Goal: Task Accomplishment & Management: Manage account settings

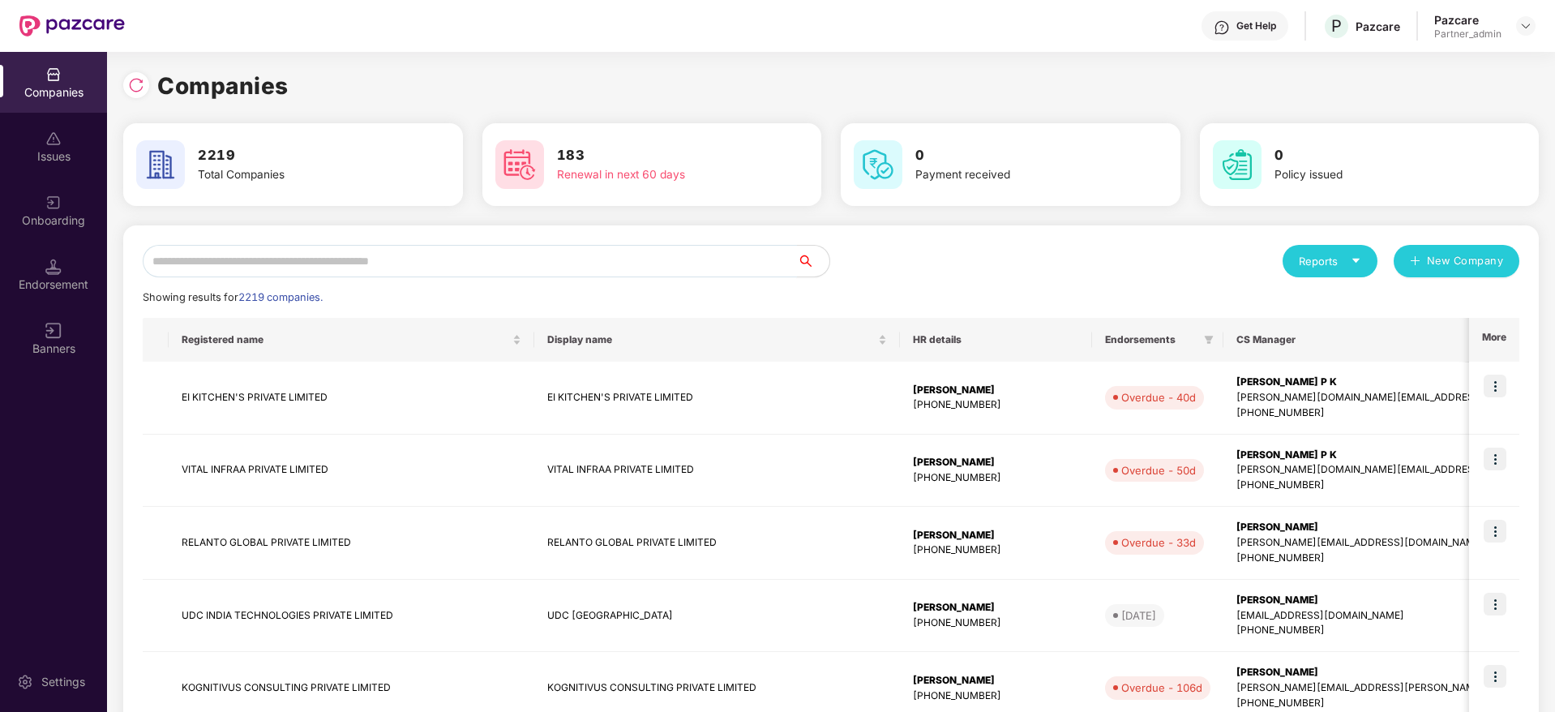
click at [261, 262] on input "text" at bounding box center [470, 261] width 654 height 32
paste input "**********"
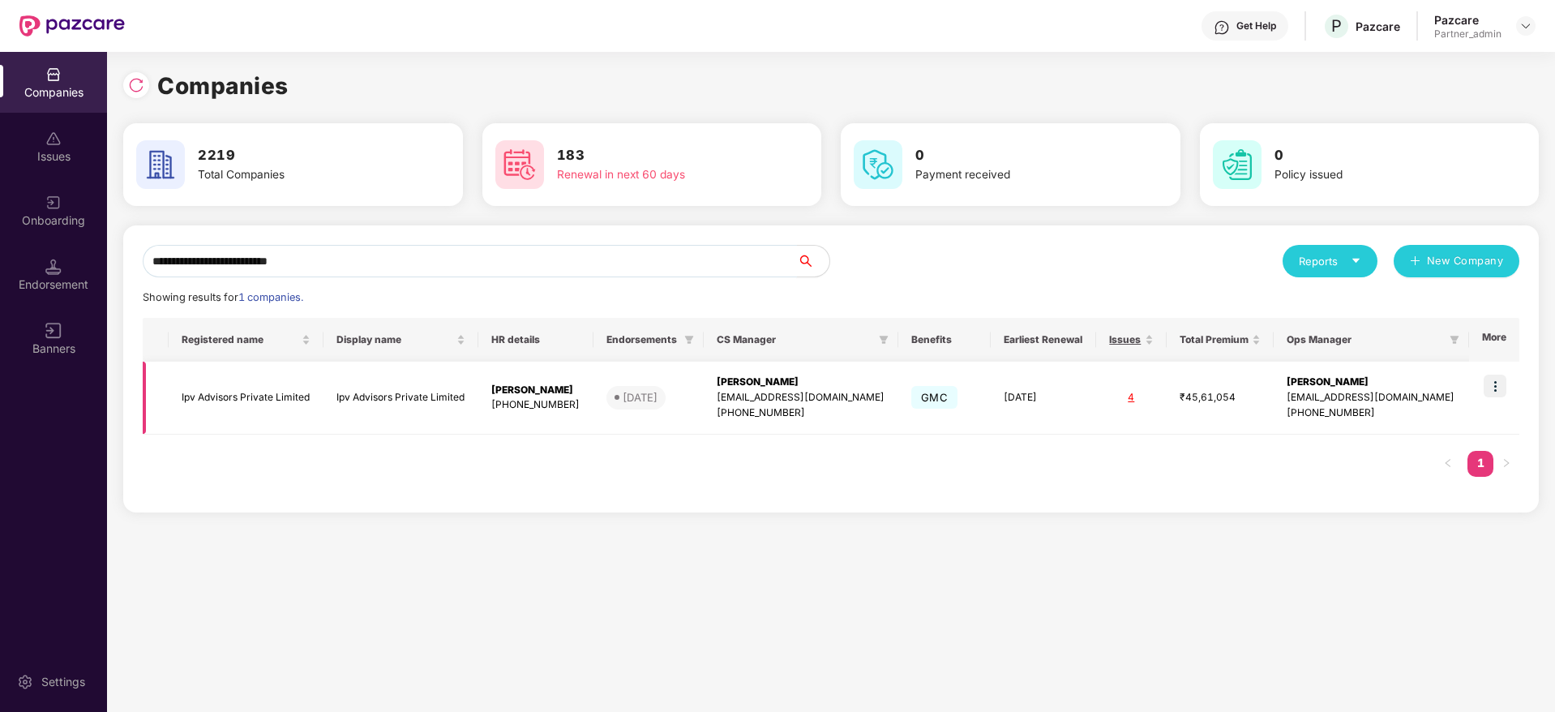
type input "**********"
click at [1498, 386] on img at bounding box center [1495, 386] width 23 height 23
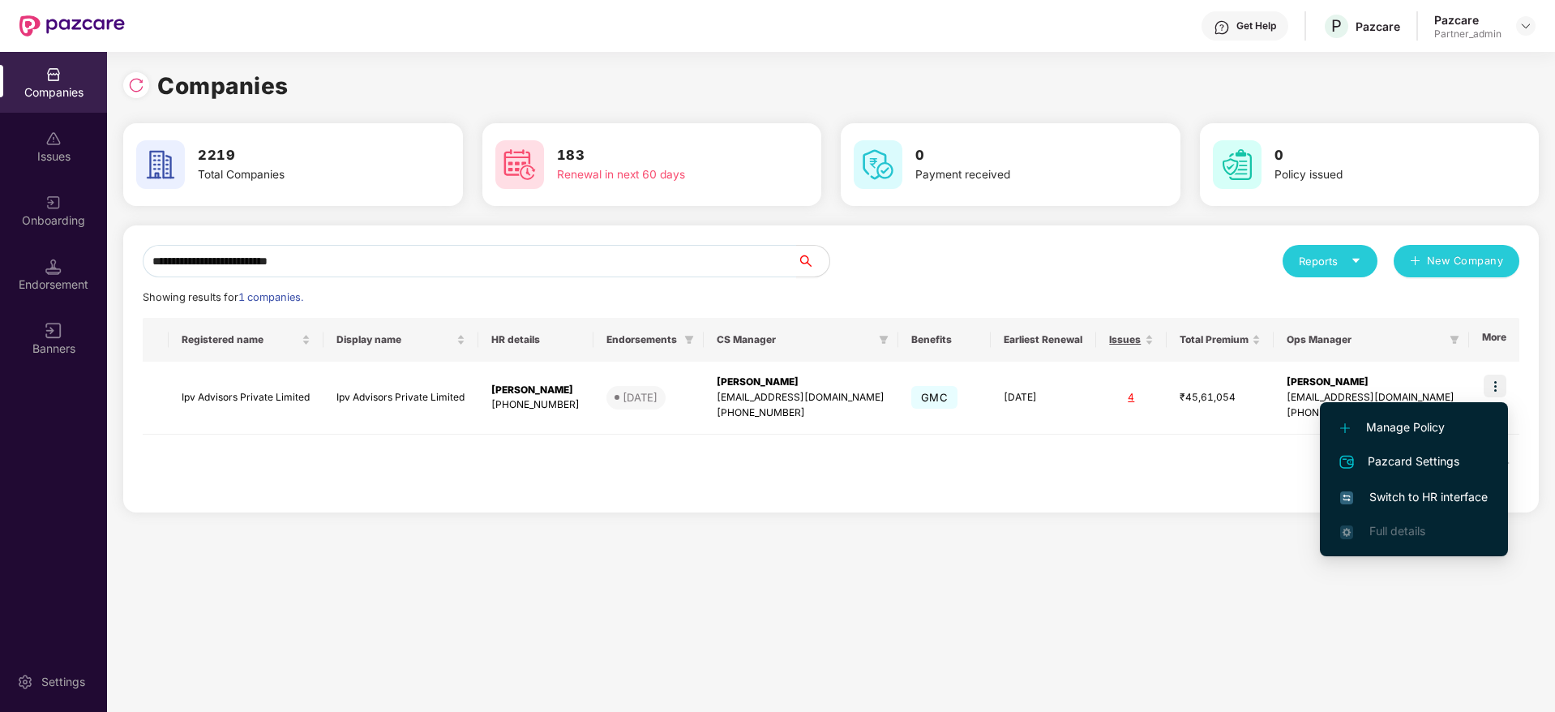
click at [1388, 499] on span "Switch to HR interface" at bounding box center [1414, 497] width 148 height 18
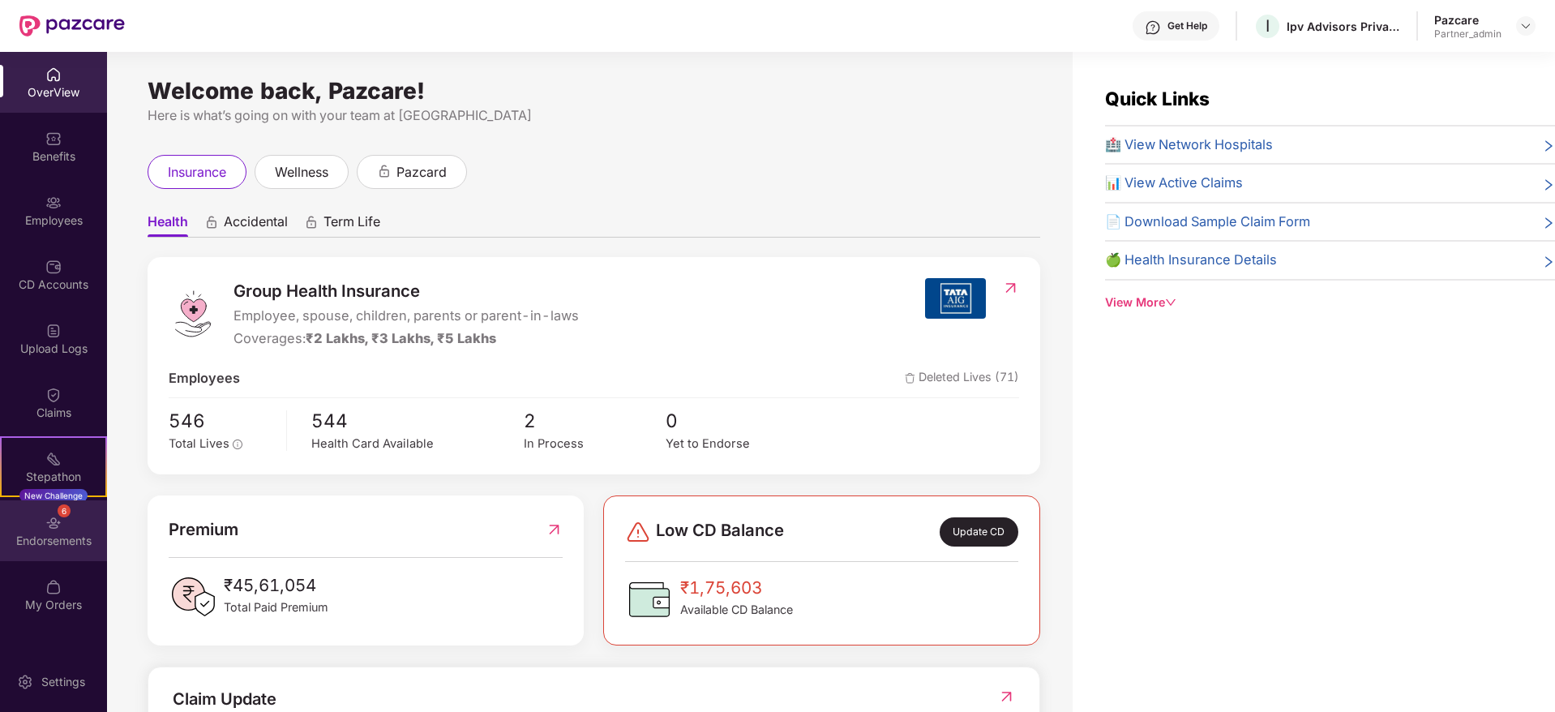
click at [73, 539] on div "Endorsements" at bounding box center [53, 541] width 107 height 16
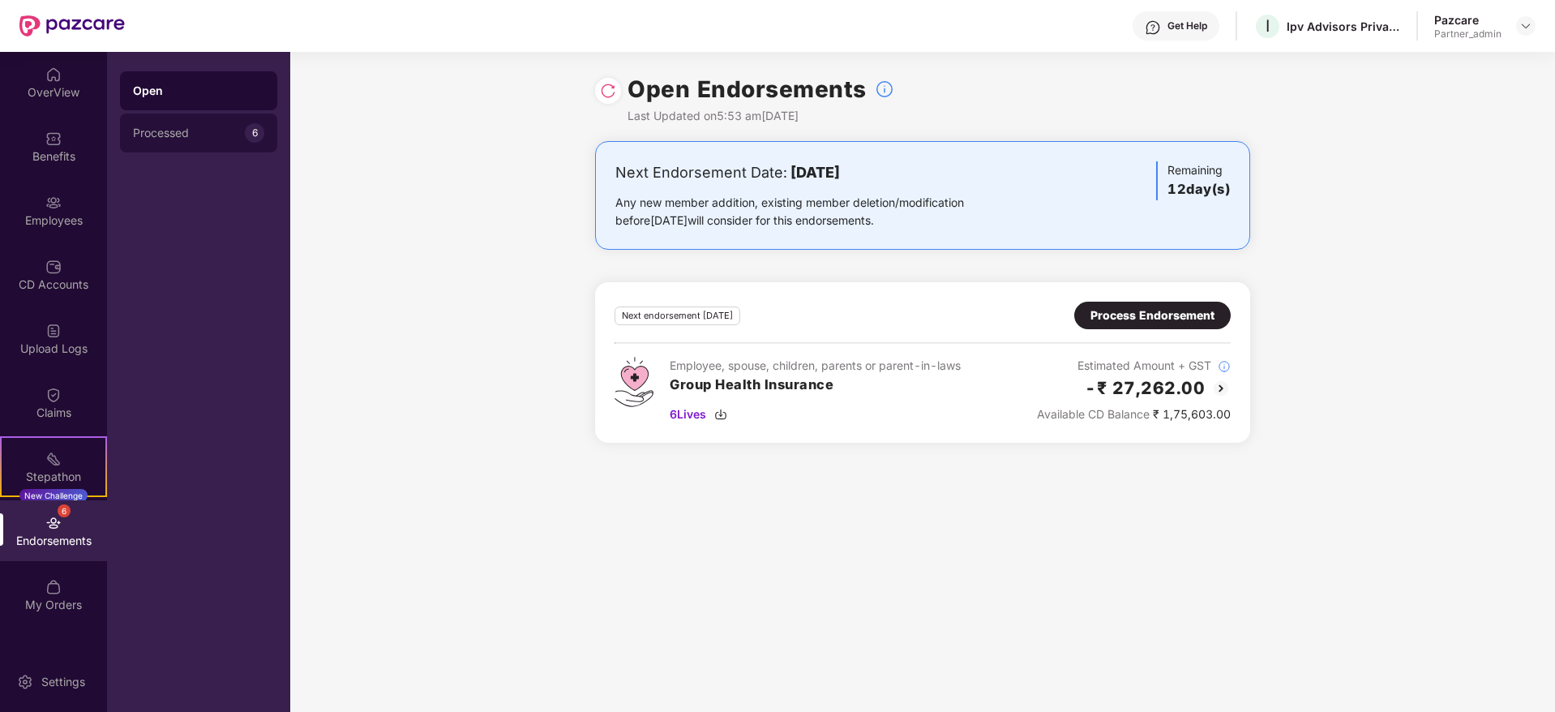
click at [188, 125] on div "Processed 6" at bounding box center [198, 133] width 157 height 39
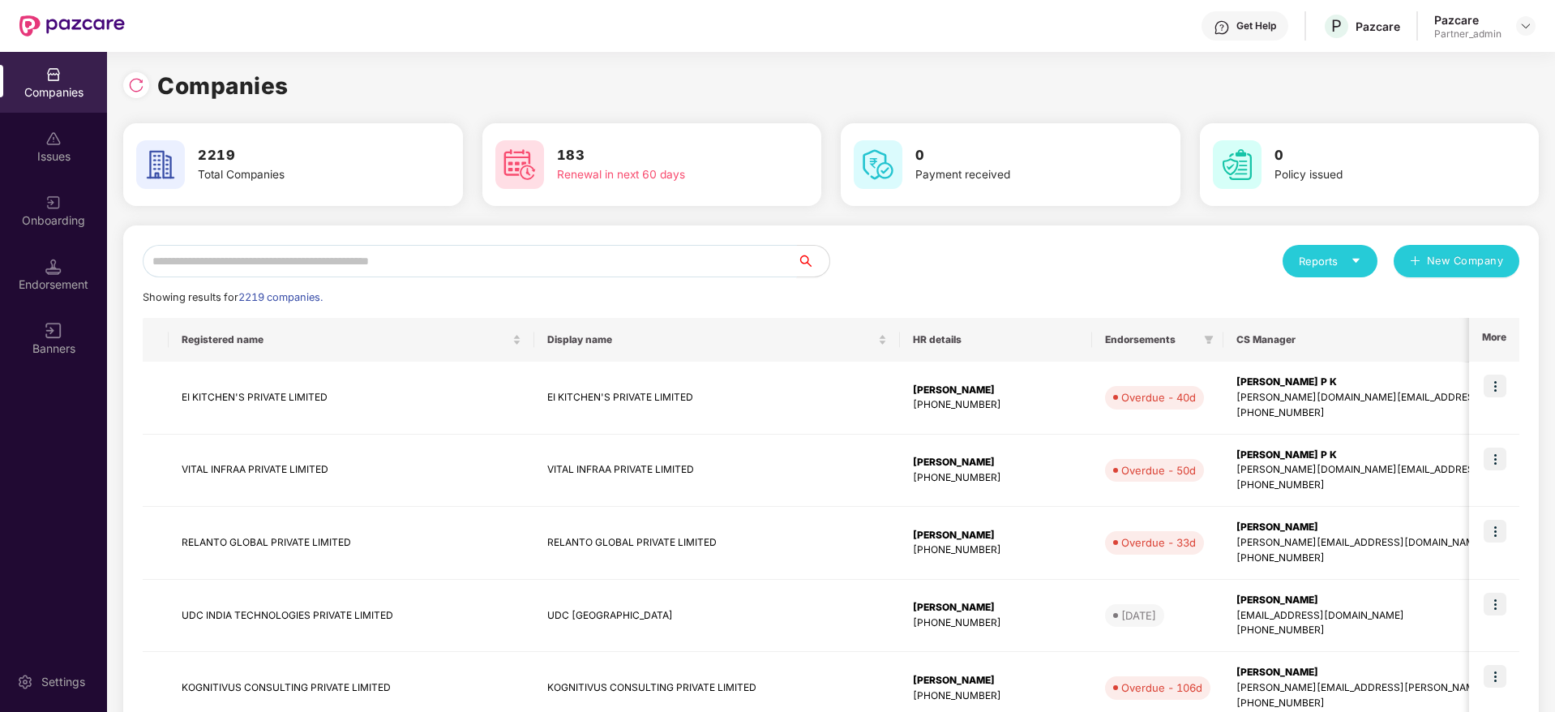
click at [340, 267] on input "text" at bounding box center [470, 261] width 654 height 32
paste input "**********"
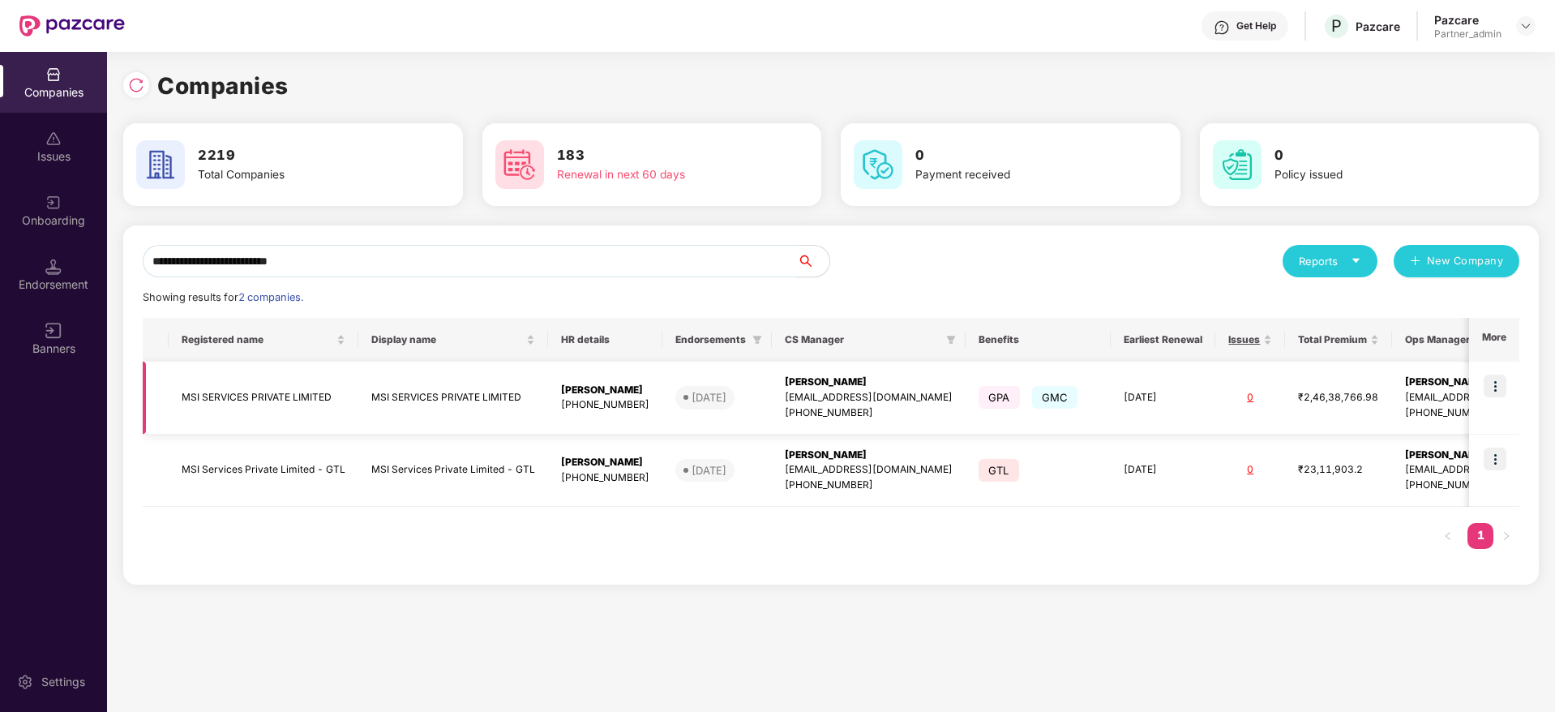
type input "**********"
click at [1494, 387] on img at bounding box center [1495, 386] width 23 height 23
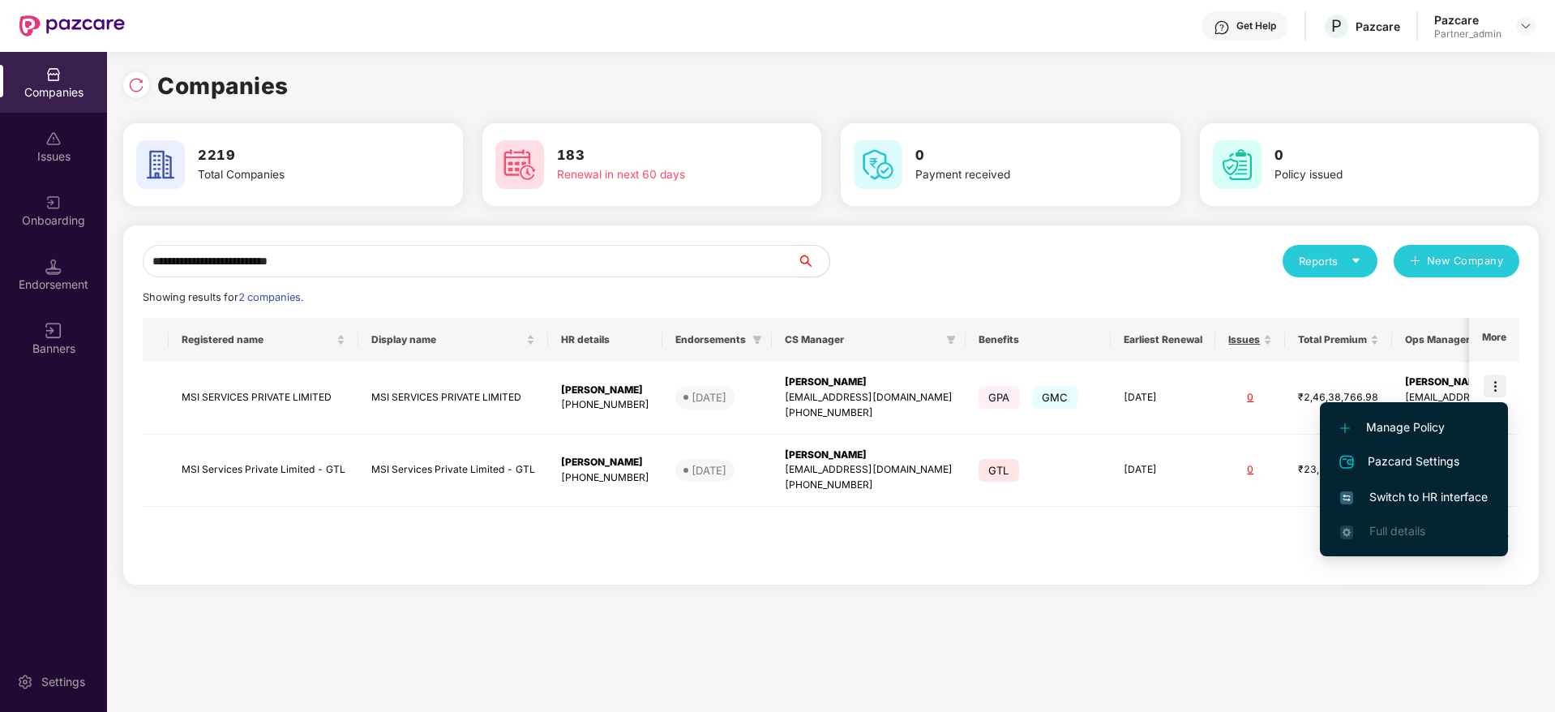
click at [1444, 495] on span "Switch to HR interface" at bounding box center [1414, 497] width 148 height 18
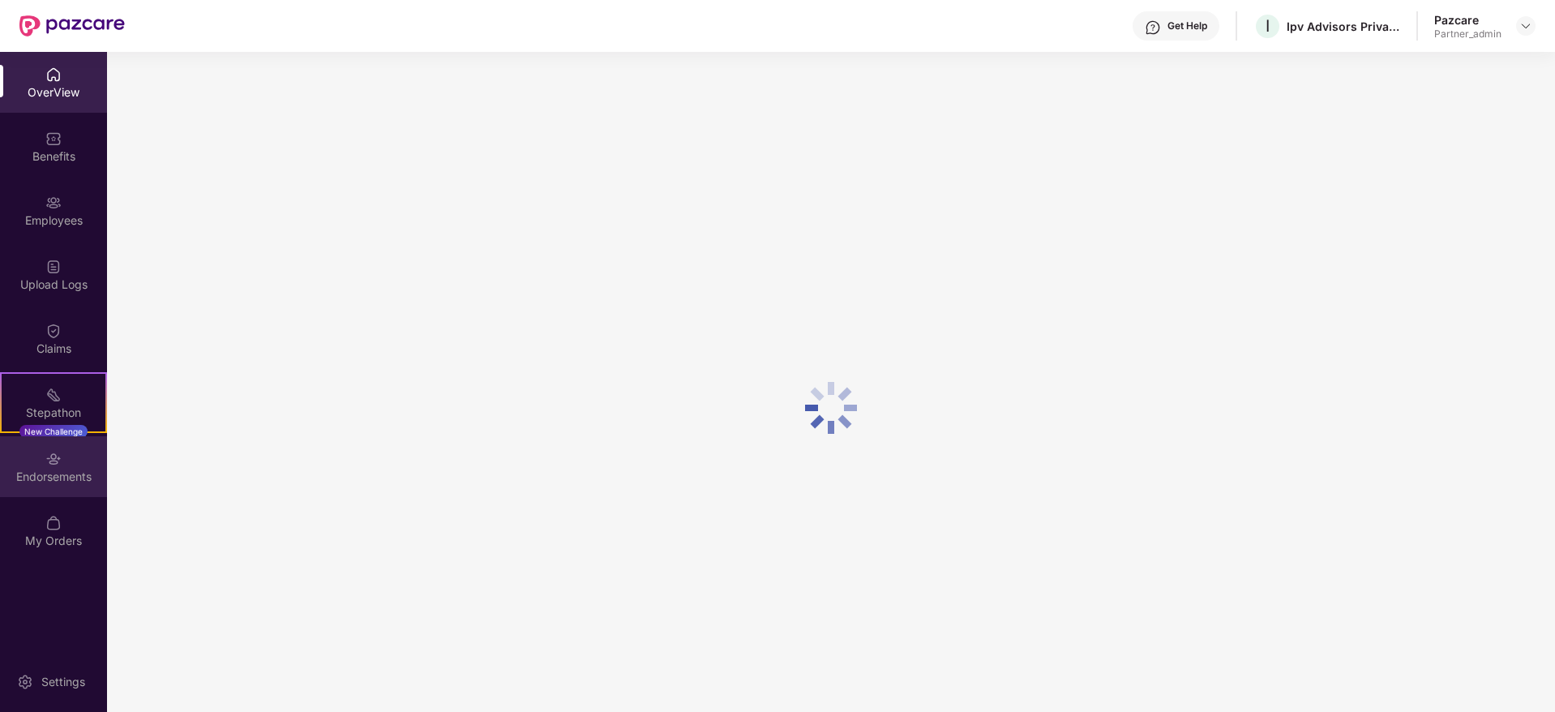
click at [38, 478] on div "Endorsements" at bounding box center [53, 477] width 107 height 16
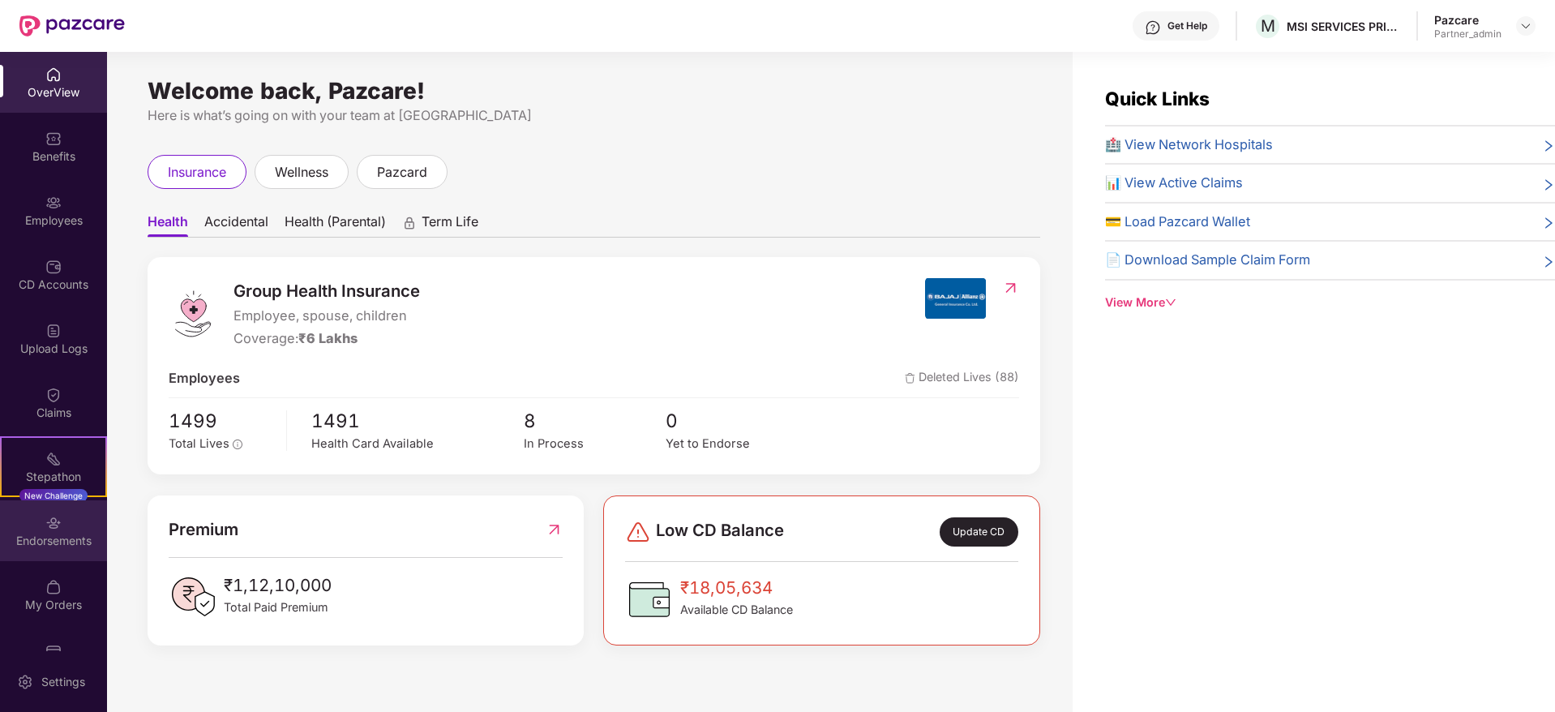
click at [59, 542] on div "Endorsements" at bounding box center [53, 541] width 107 height 16
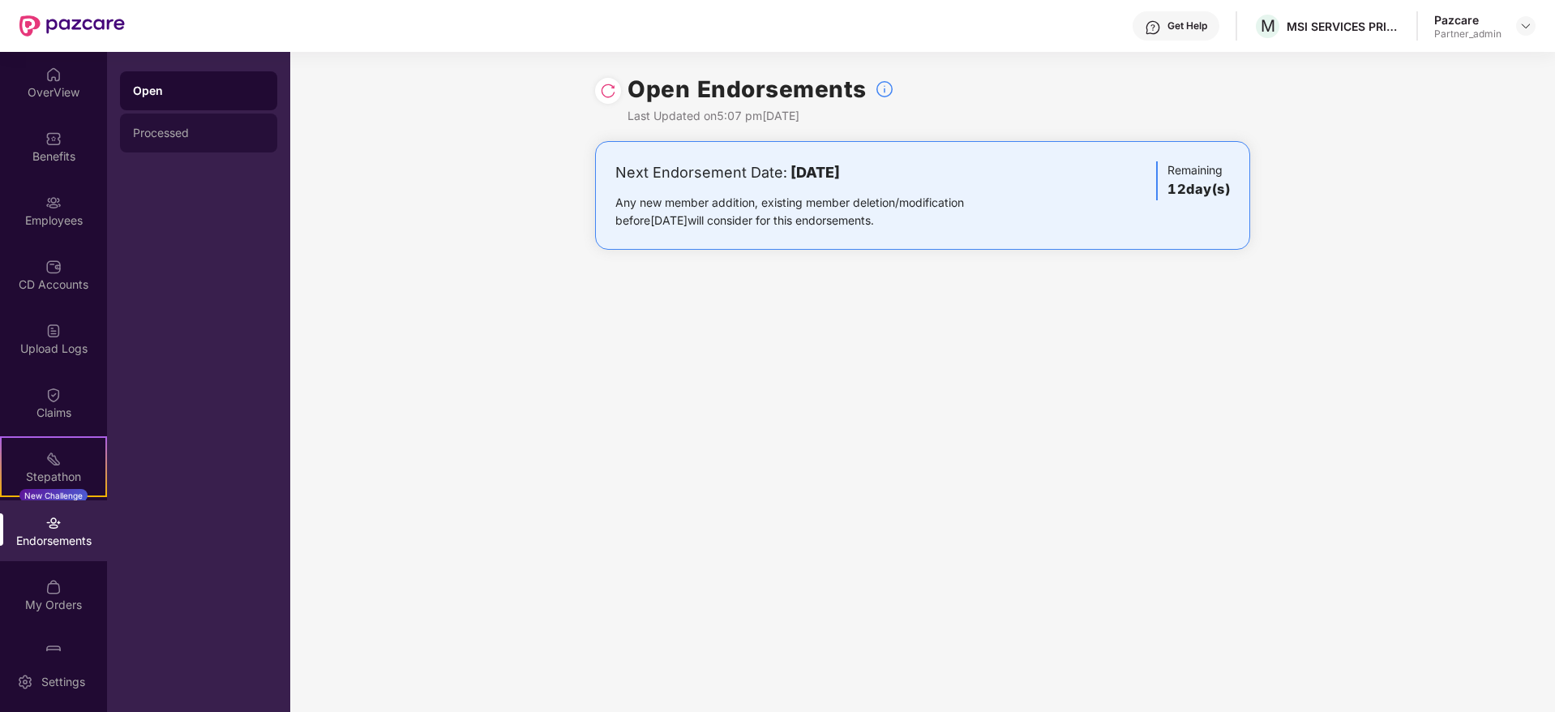
click at [195, 139] on div "Processed" at bounding box center [198, 133] width 157 height 39
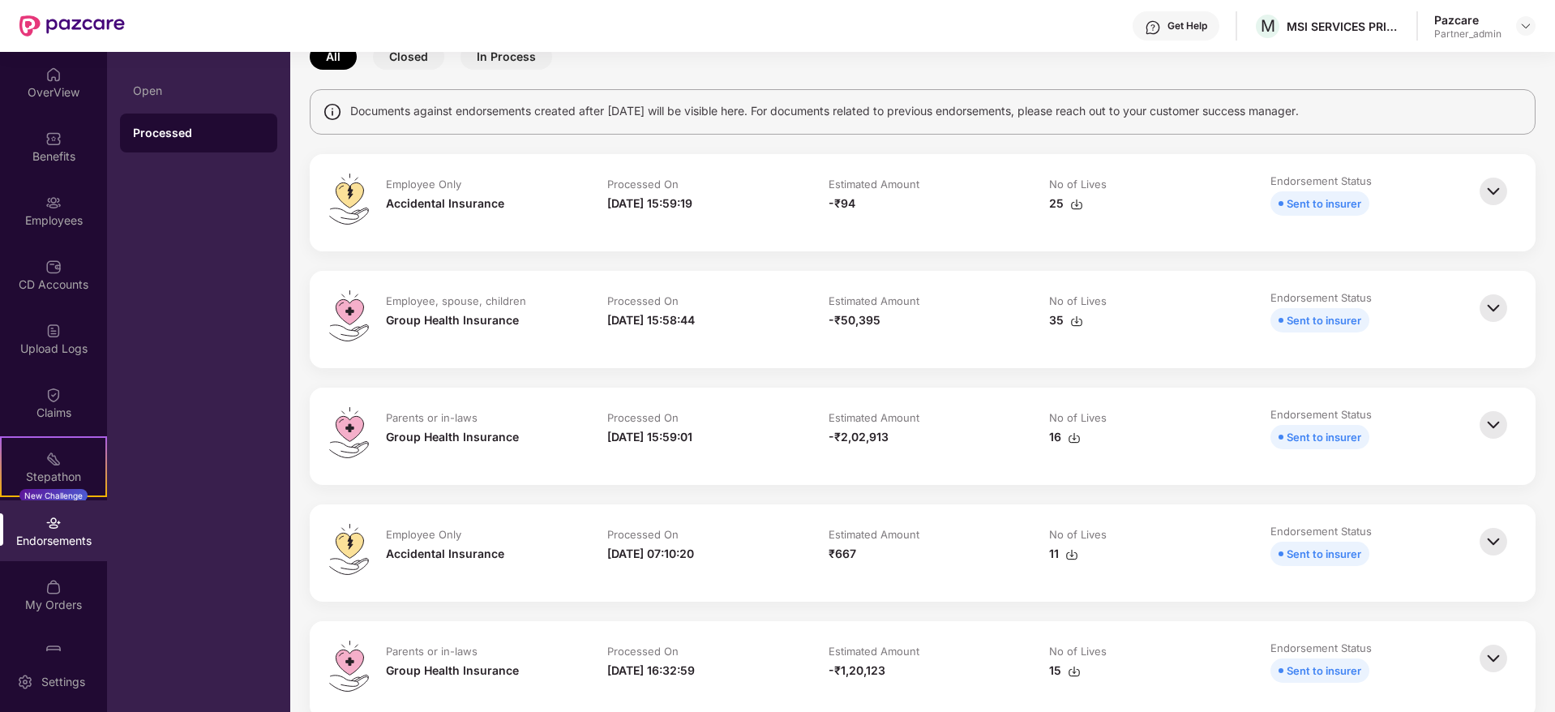
scroll to position [243, 0]
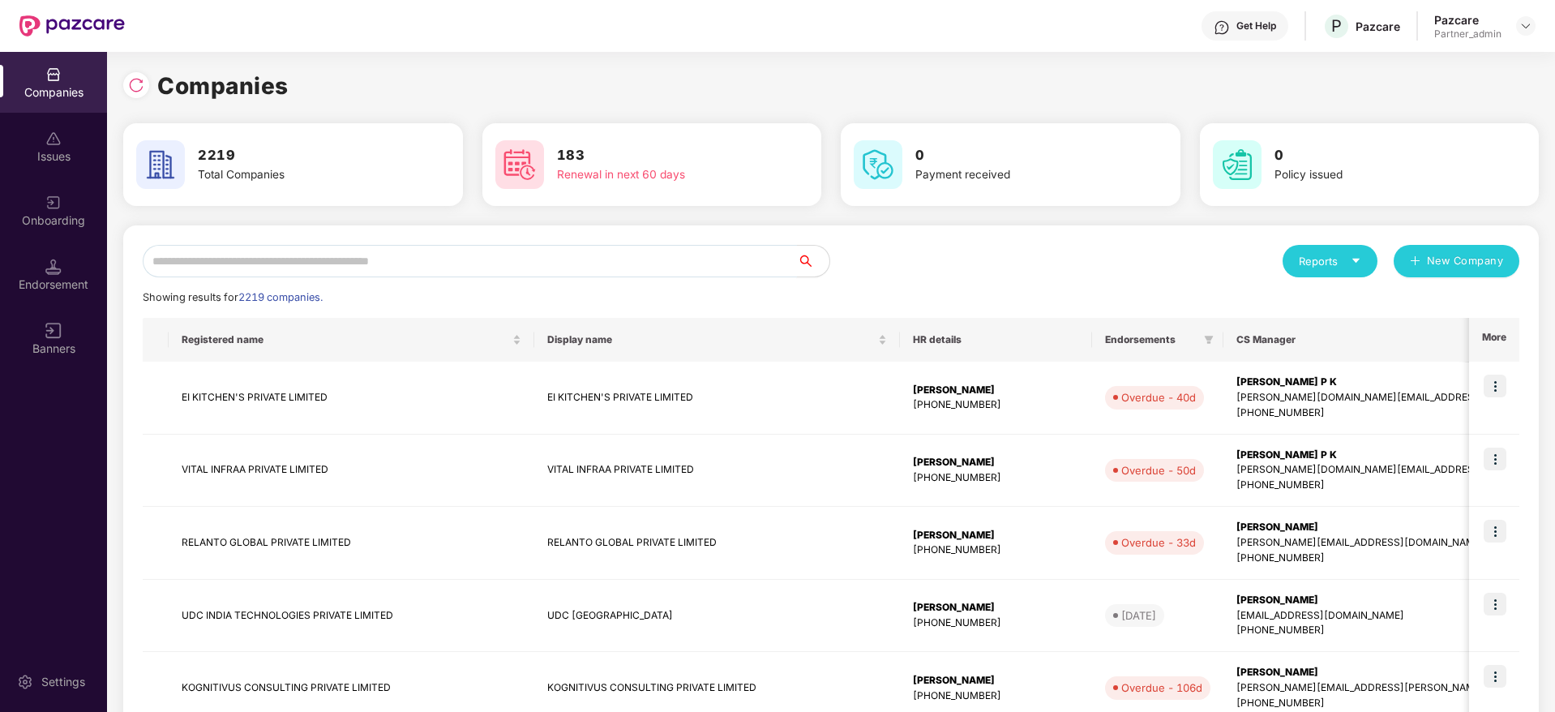
click at [275, 270] on input "text" at bounding box center [470, 261] width 654 height 32
paste input "**********"
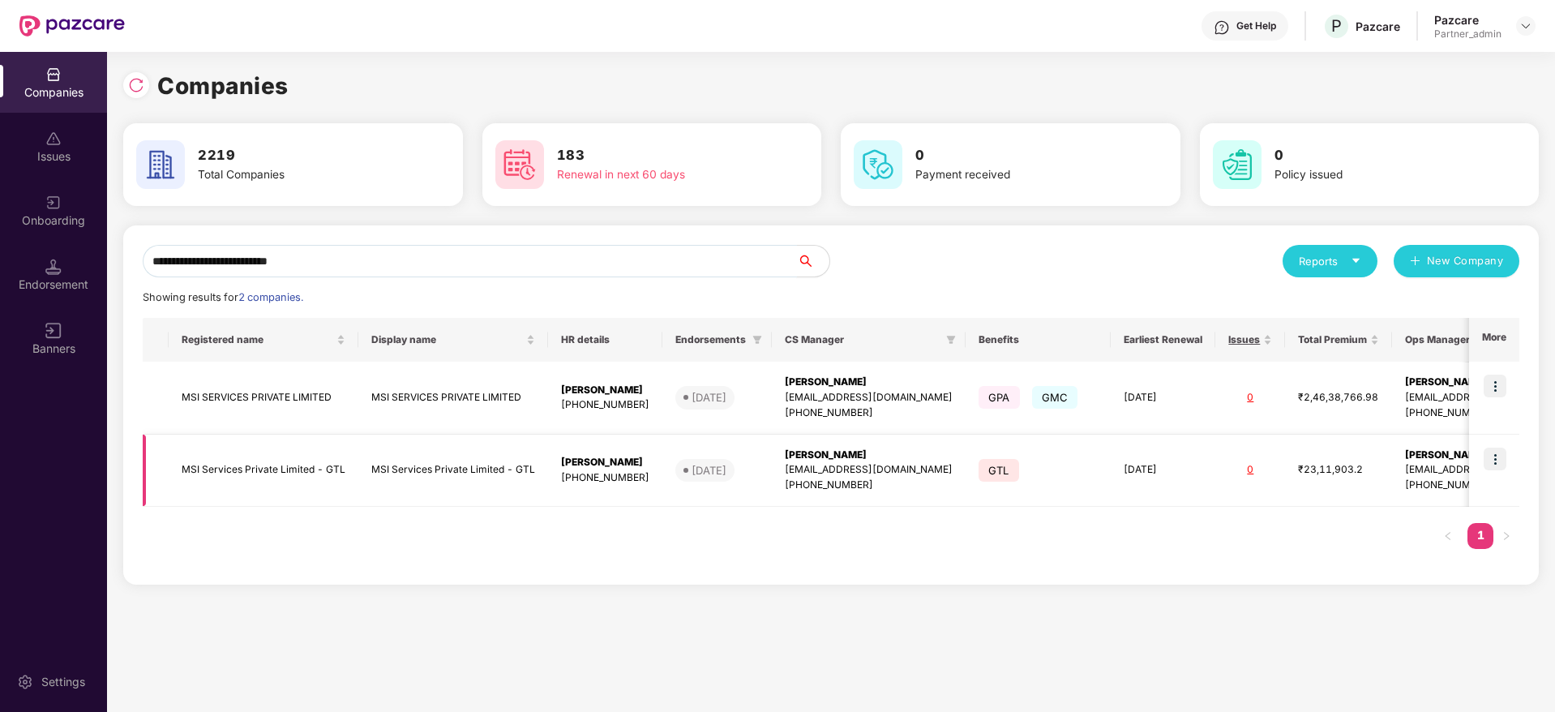
type input "**********"
click at [1497, 462] on img at bounding box center [1495, 459] width 23 height 23
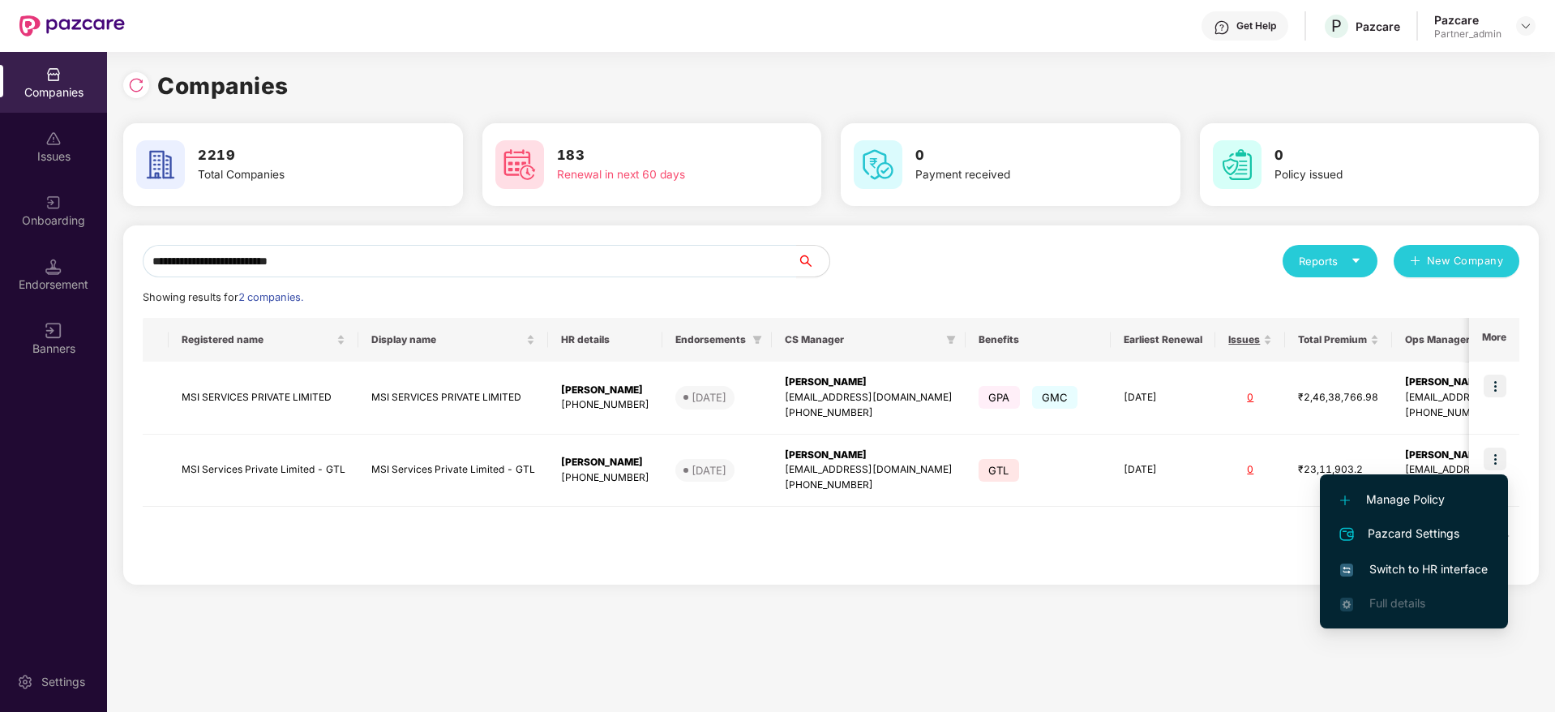
click at [1432, 575] on span "Switch to HR interface" at bounding box center [1414, 569] width 148 height 18
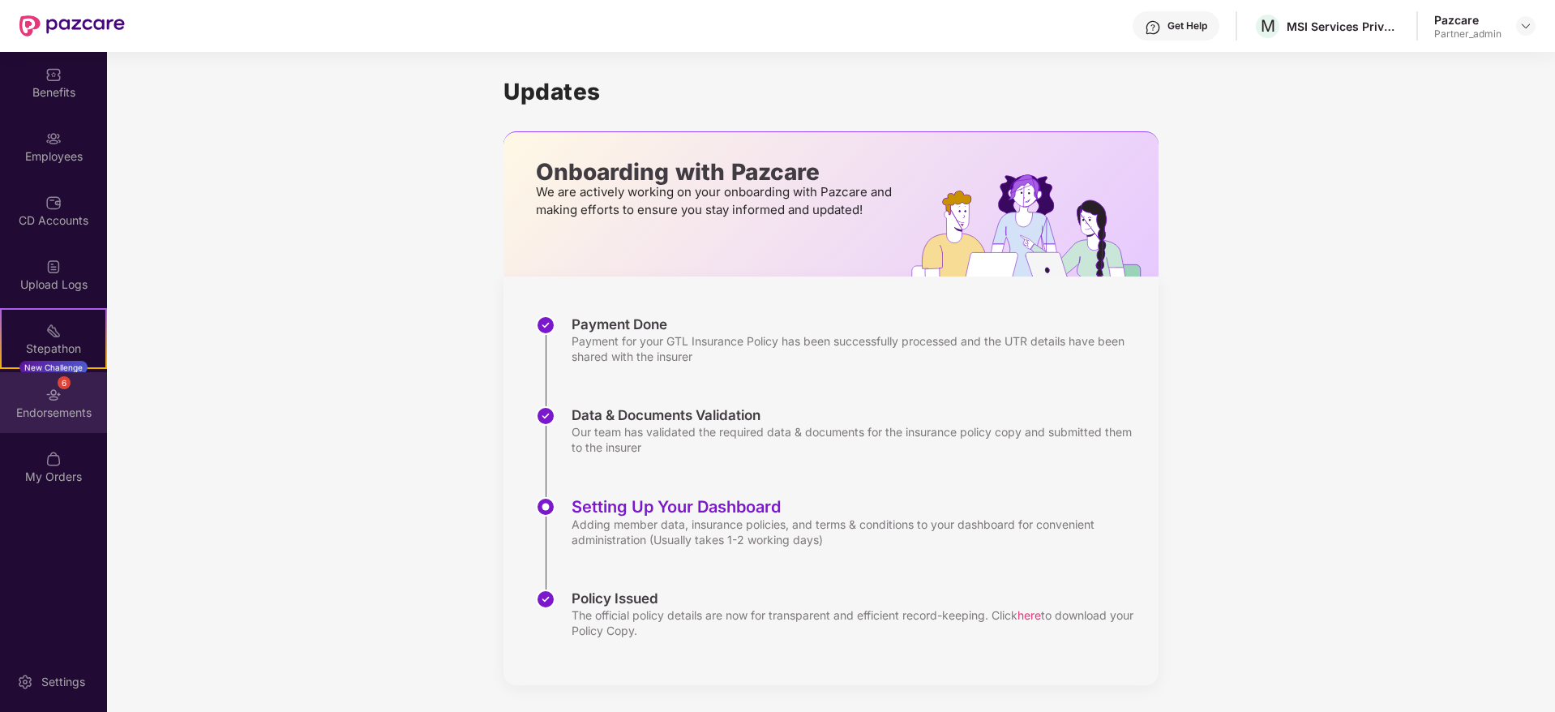
click at [49, 413] on div "Endorsements" at bounding box center [53, 413] width 107 height 16
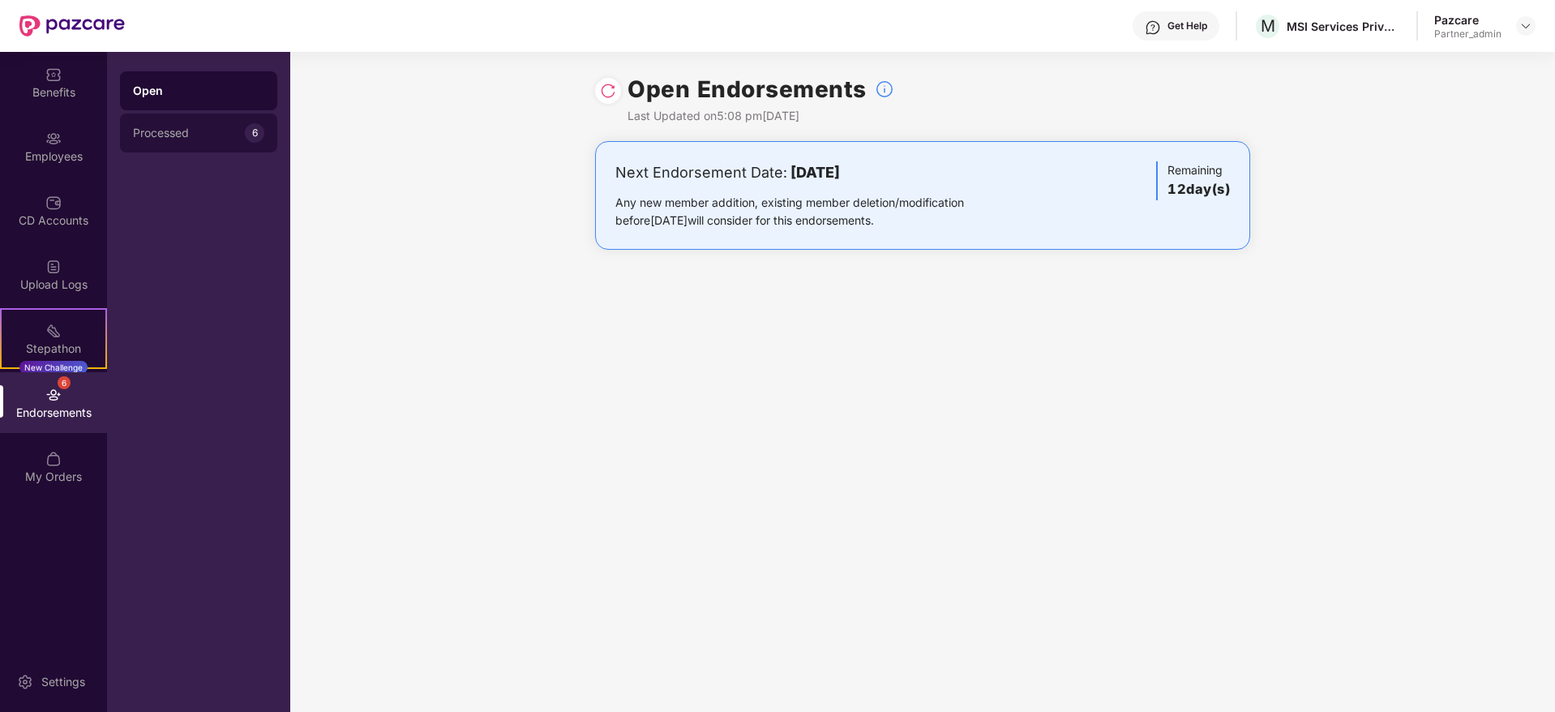
click at [150, 132] on div "Processed" at bounding box center [189, 132] width 112 height 13
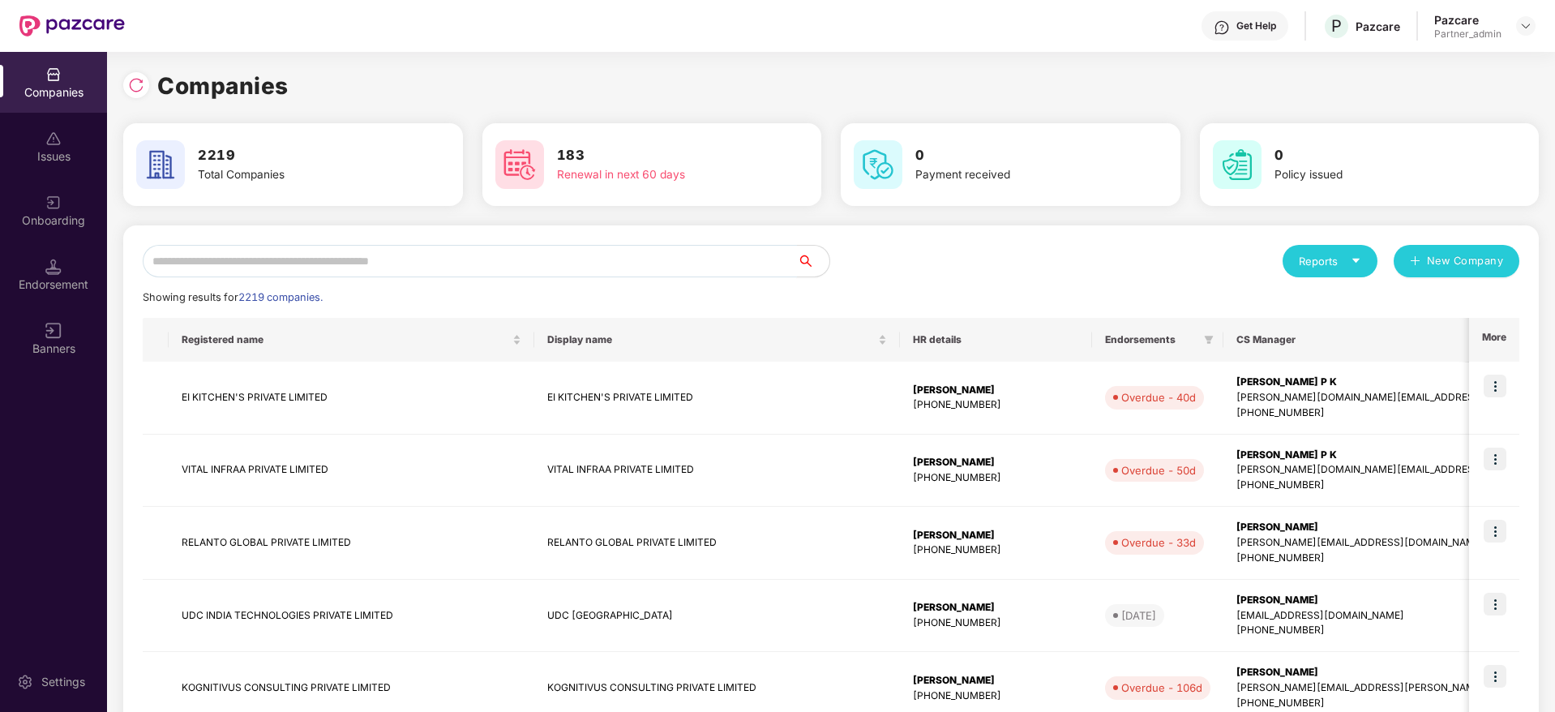
click at [293, 257] on input "text" at bounding box center [470, 261] width 654 height 32
paste input "**********"
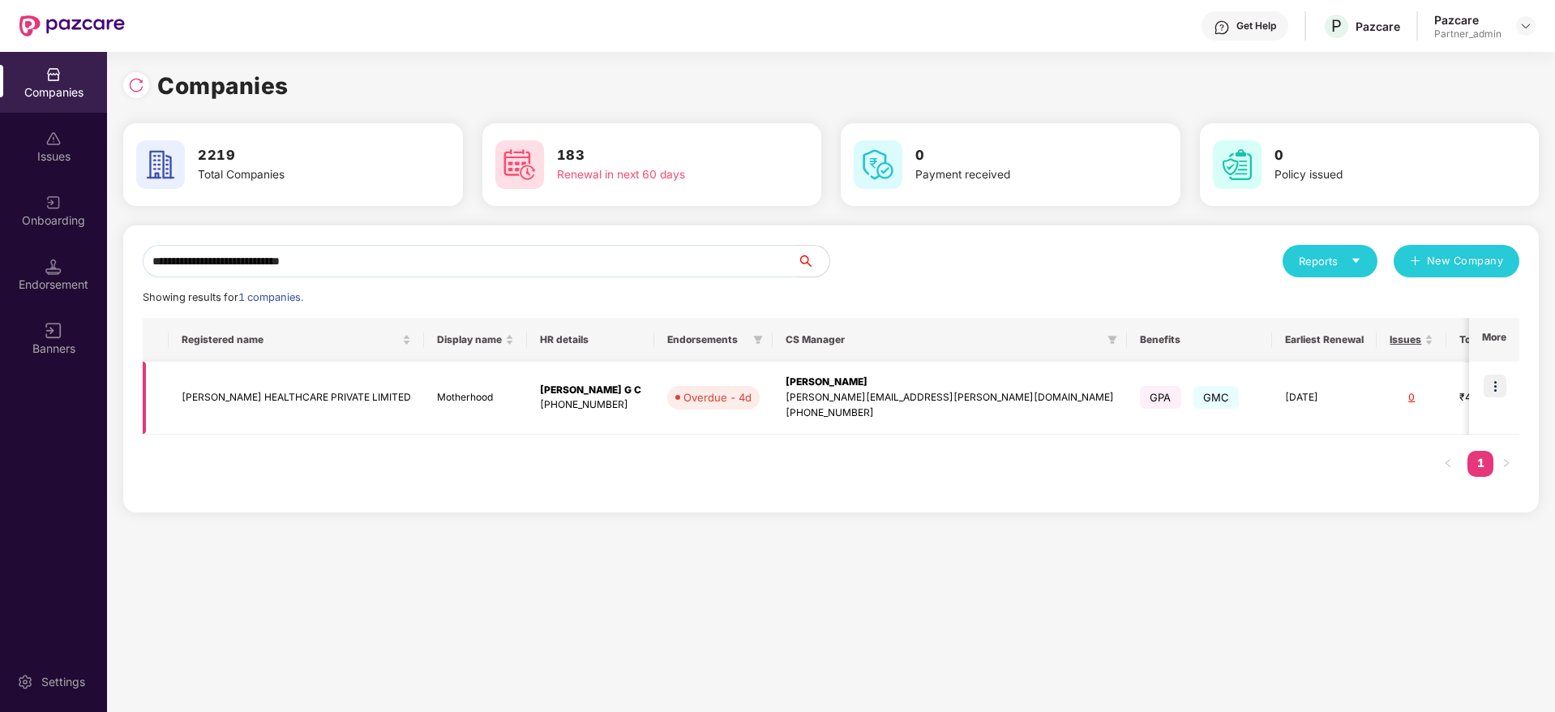
type input "**********"
click at [1510, 390] on td at bounding box center [1494, 398] width 50 height 73
click at [1495, 383] on img at bounding box center [1495, 386] width 23 height 23
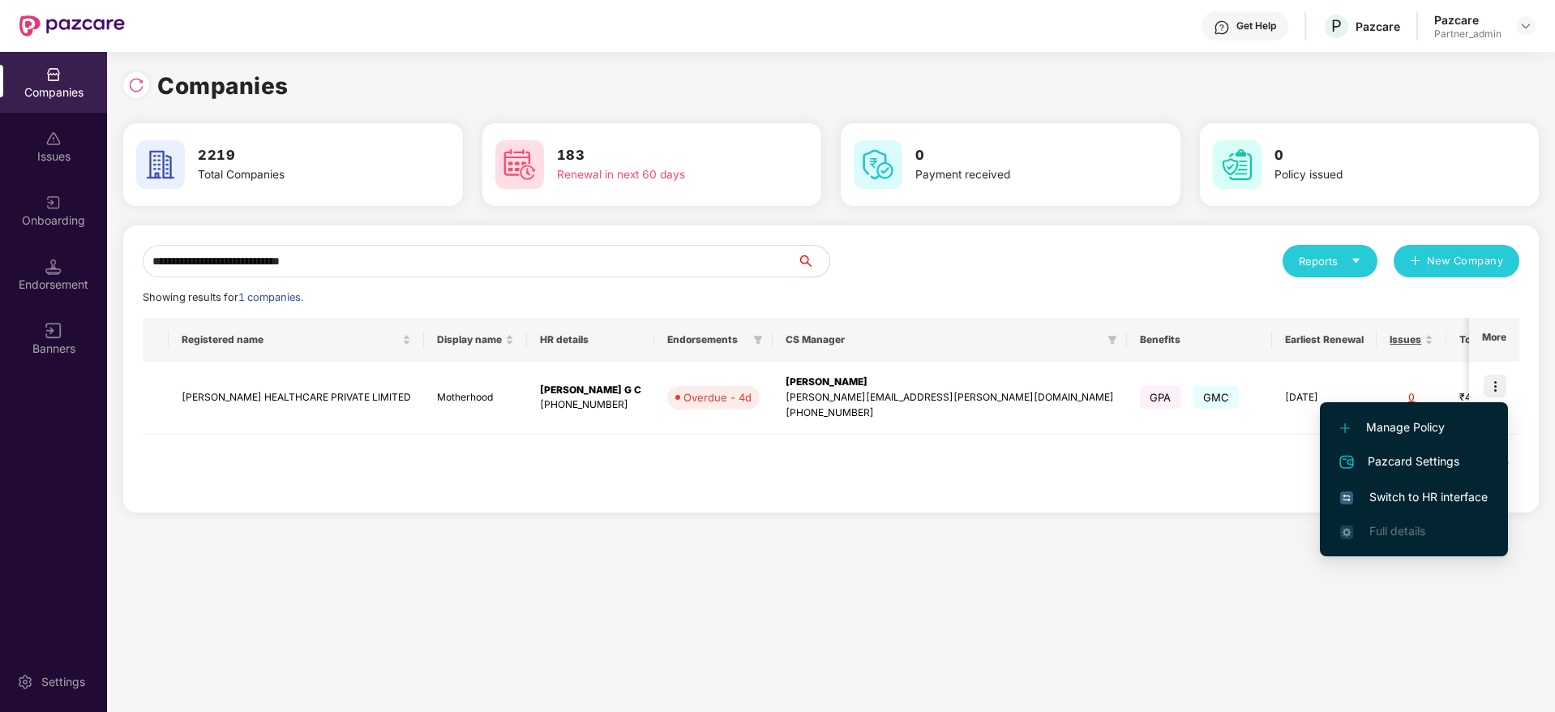
click at [1395, 515] on li "Full details" at bounding box center [1414, 531] width 188 height 34
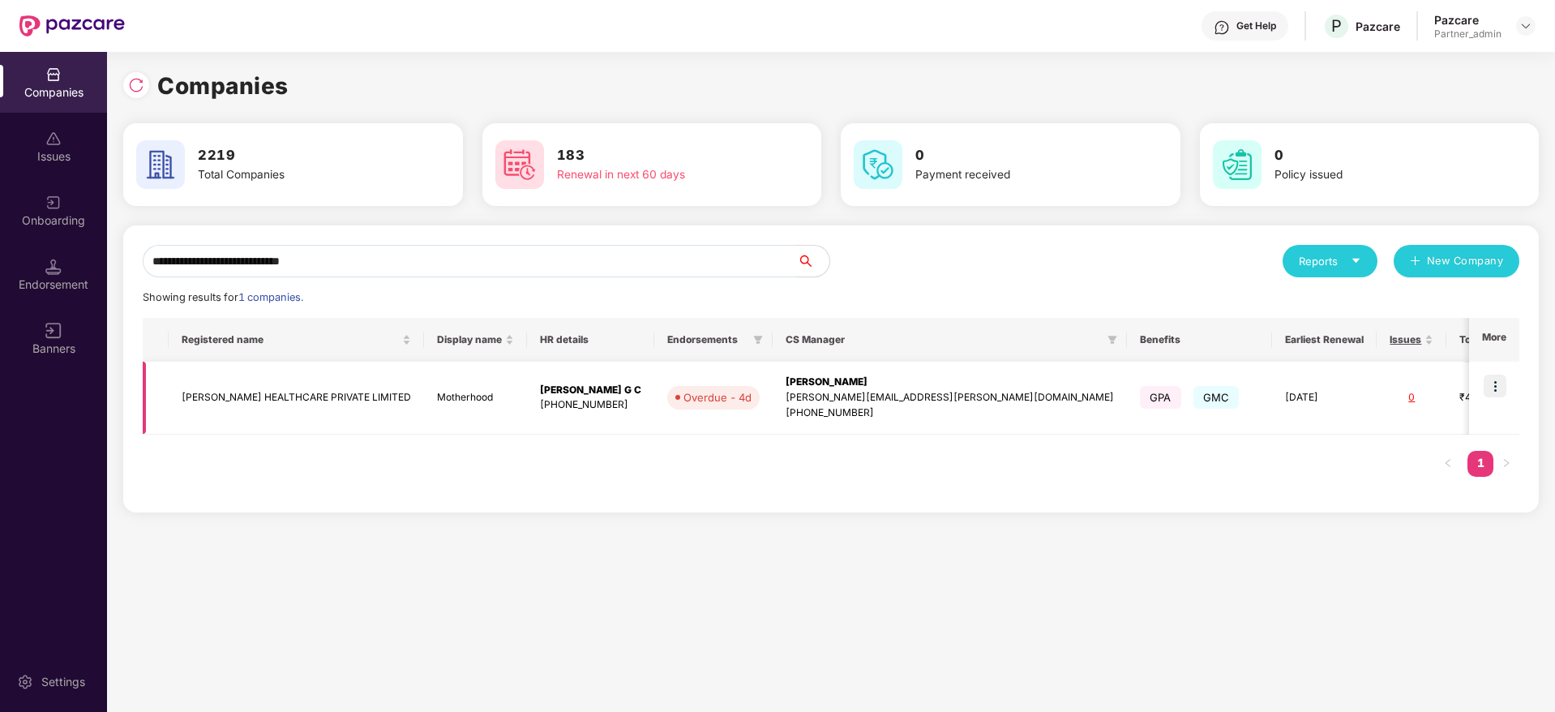
click at [1505, 388] on img at bounding box center [1495, 386] width 23 height 23
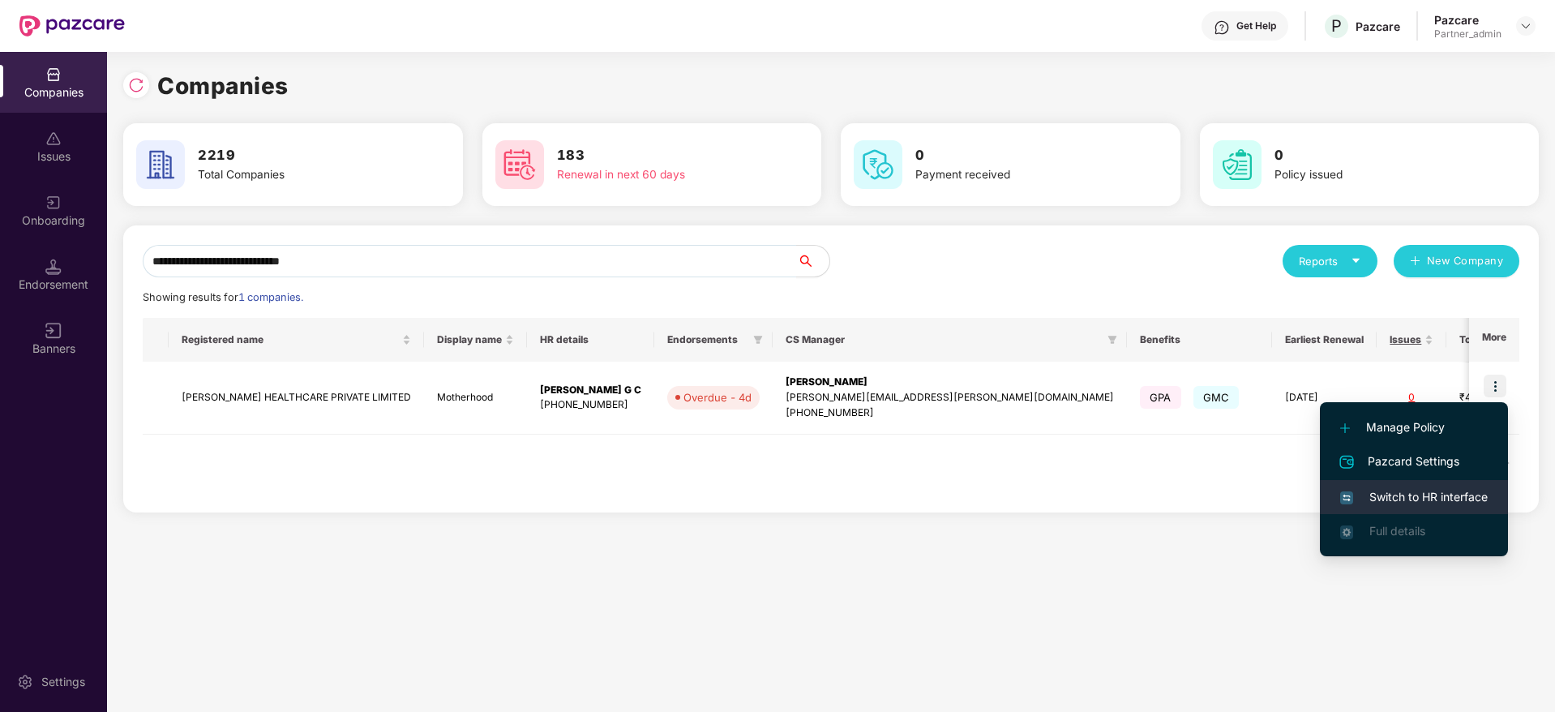
click at [1402, 488] on span "Switch to HR interface" at bounding box center [1414, 497] width 148 height 18
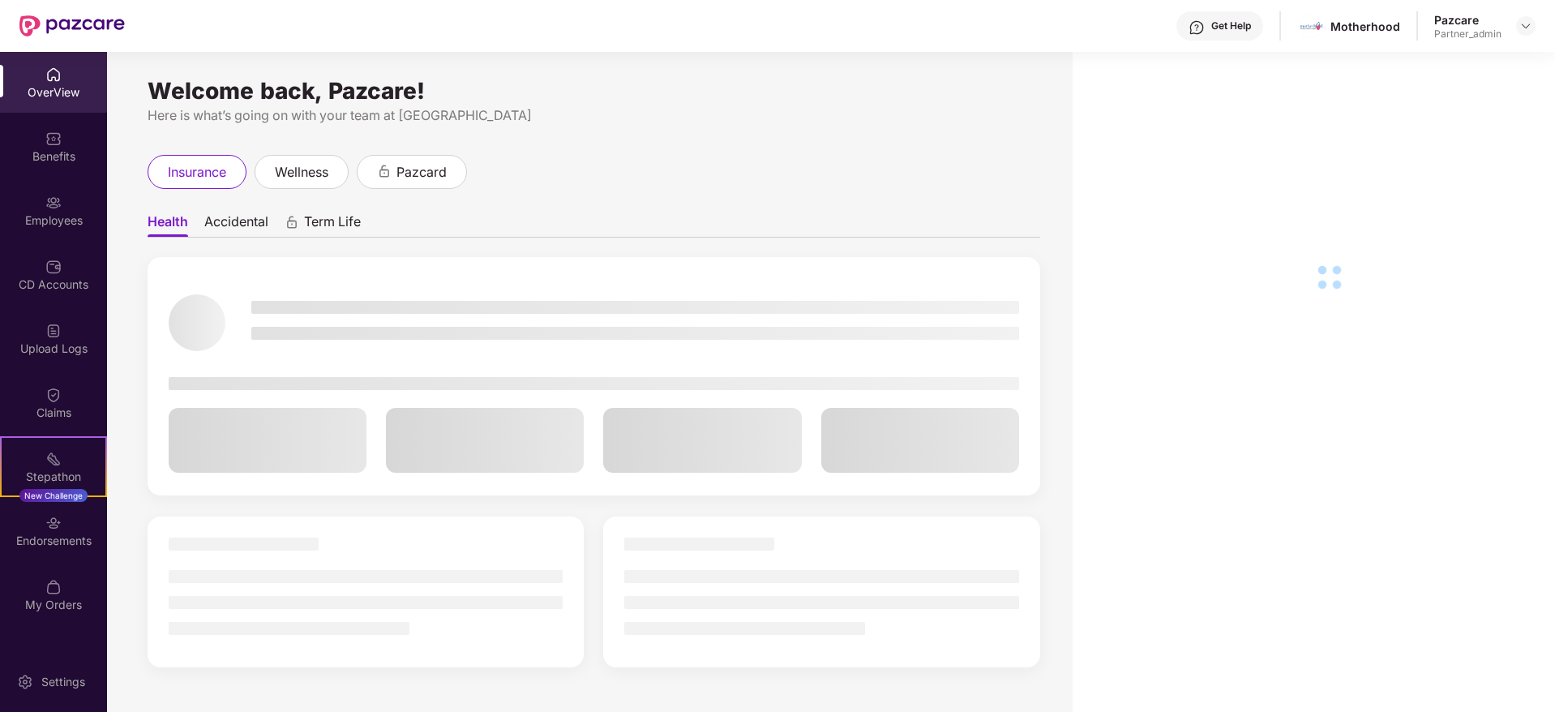
click at [54, 478] on div "Stepathon" at bounding box center [54, 477] width 104 height 16
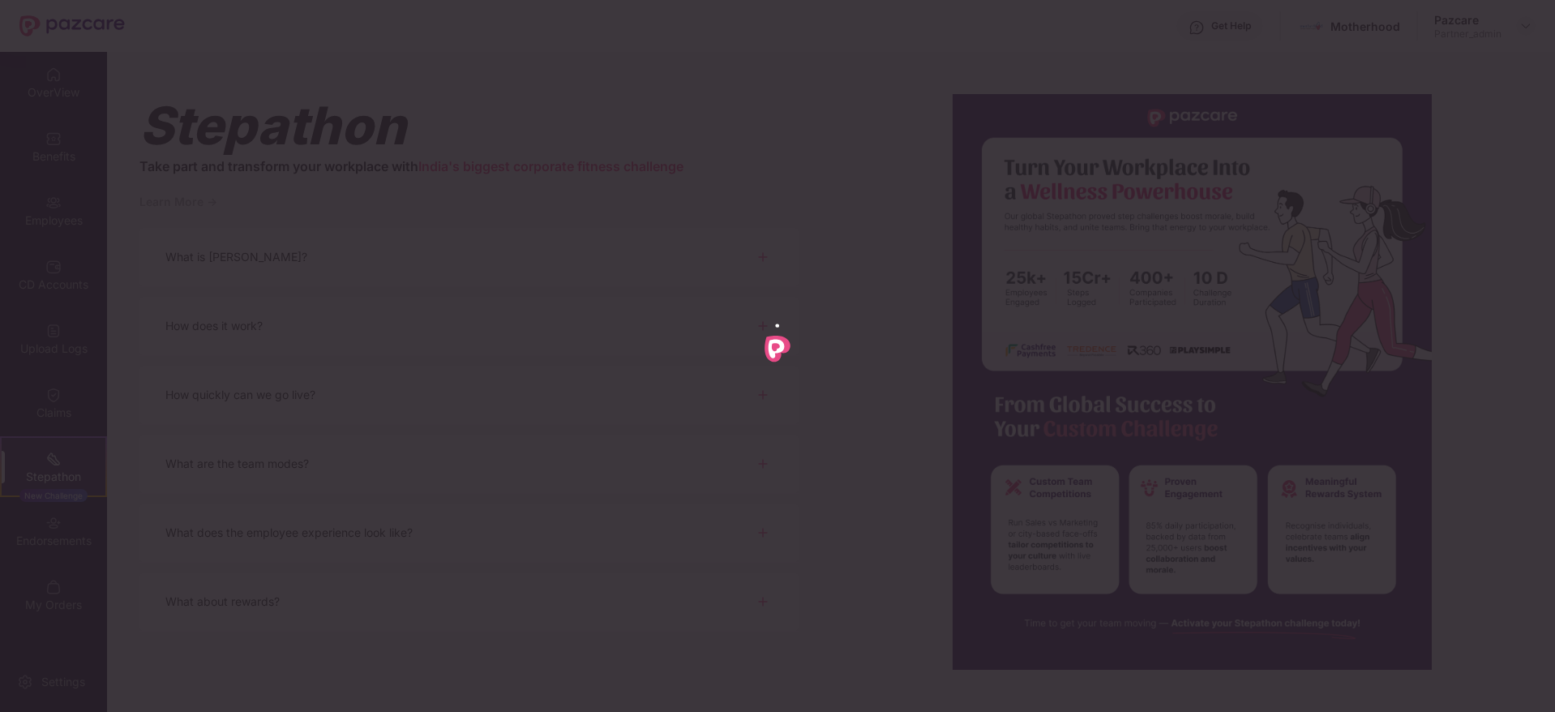
click at [60, 525] on div at bounding box center [777, 356] width 1555 height 712
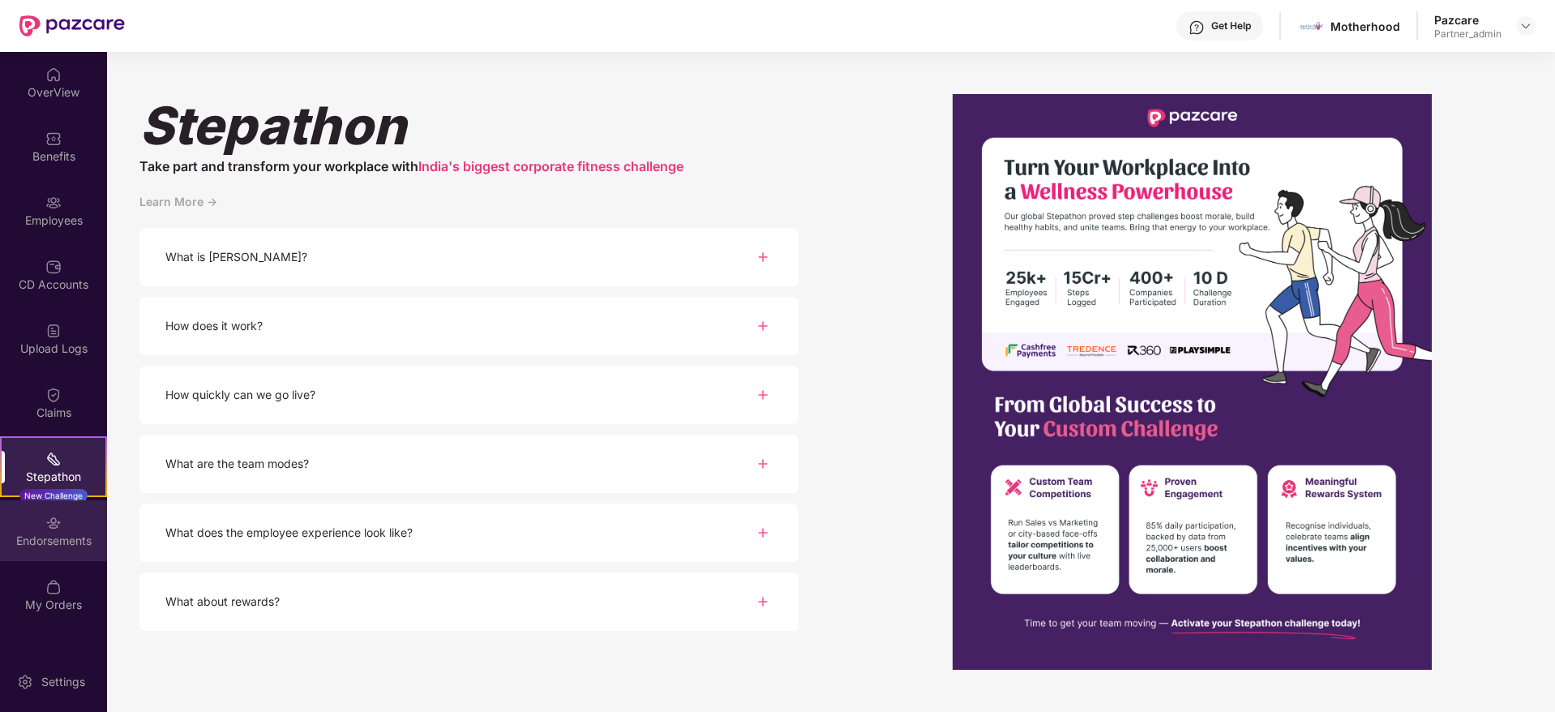
click at [62, 531] on div "Endorsements" at bounding box center [53, 530] width 107 height 61
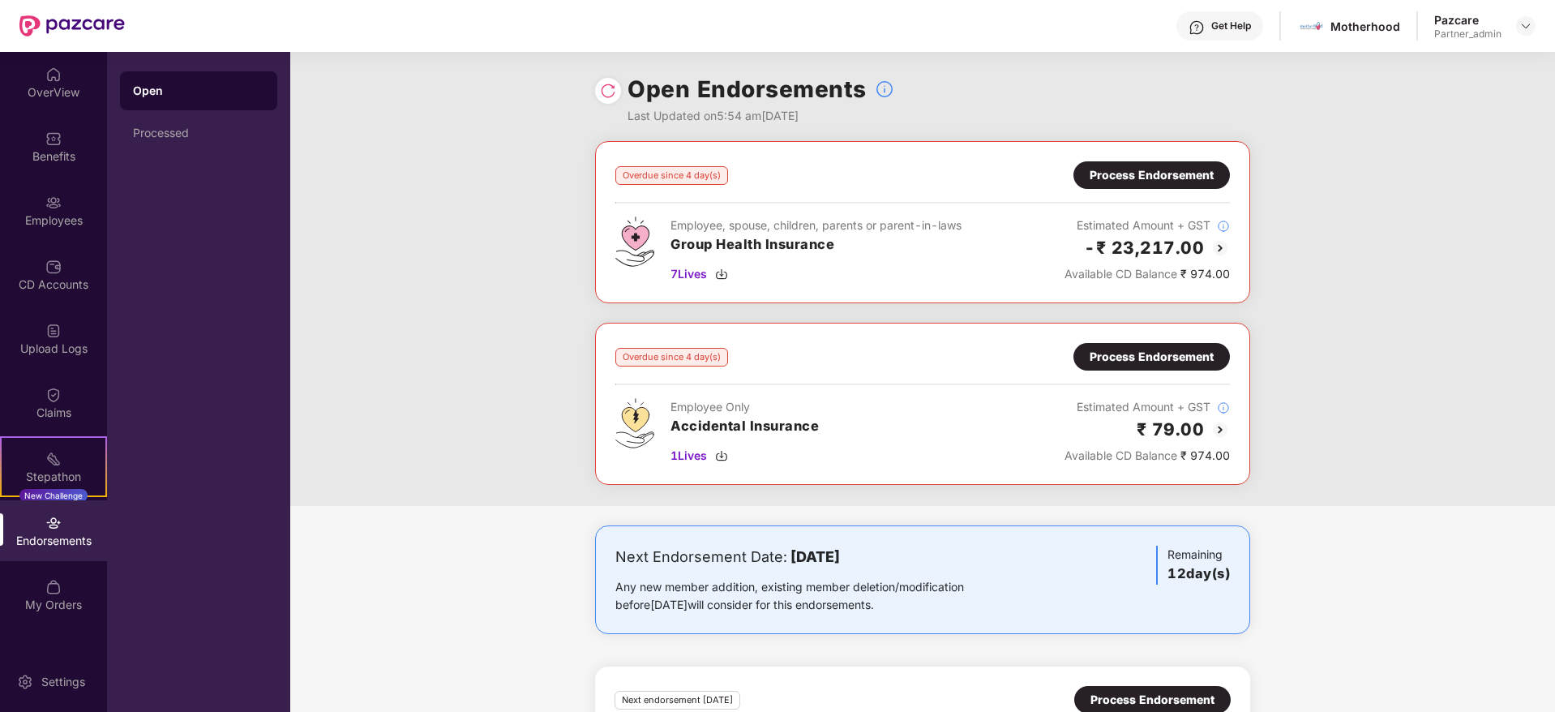
click at [1129, 179] on div "Process Endorsement" at bounding box center [1152, 175] width 124 height 18
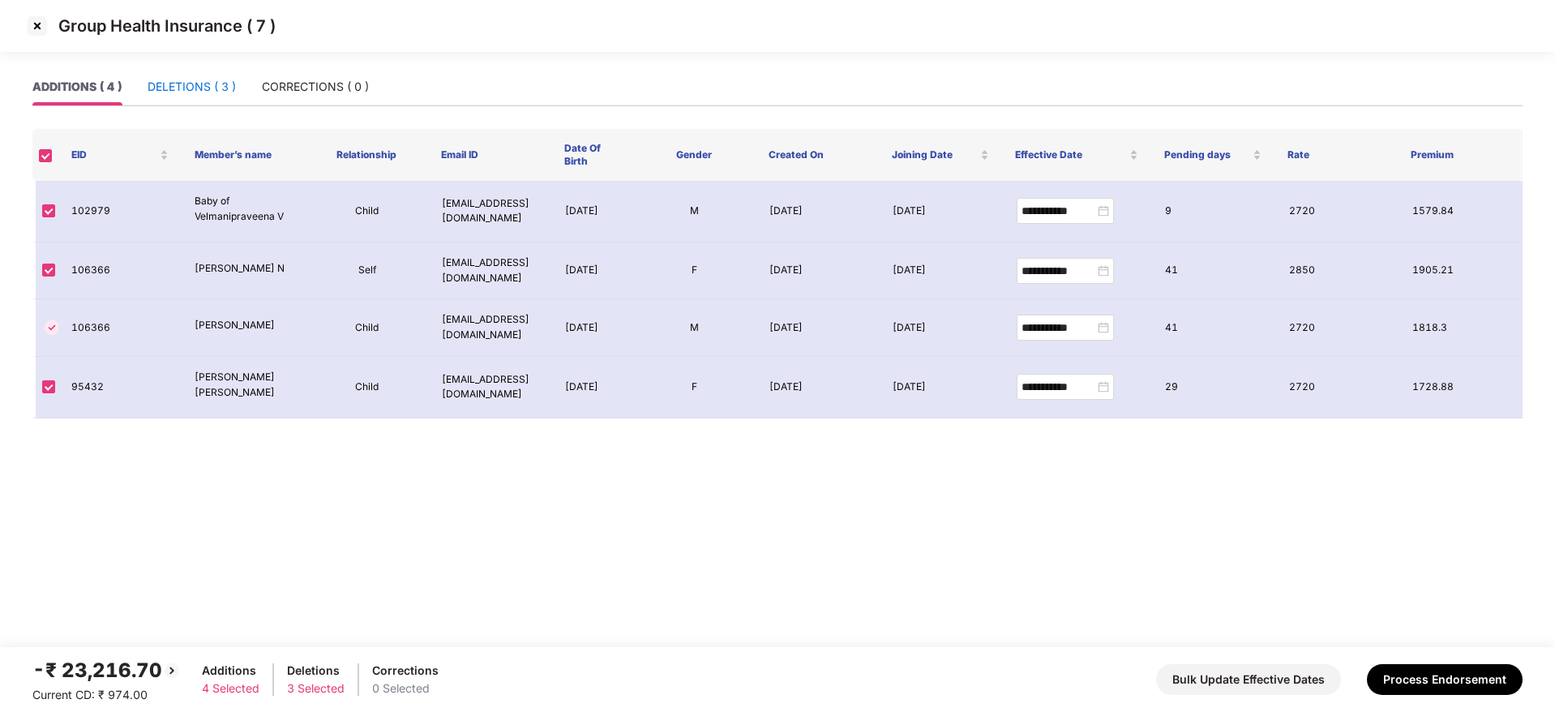
click at [195, 86] on div "DELETIONS ( 3 )" at bounding box center [192, 87] width 88 height 18
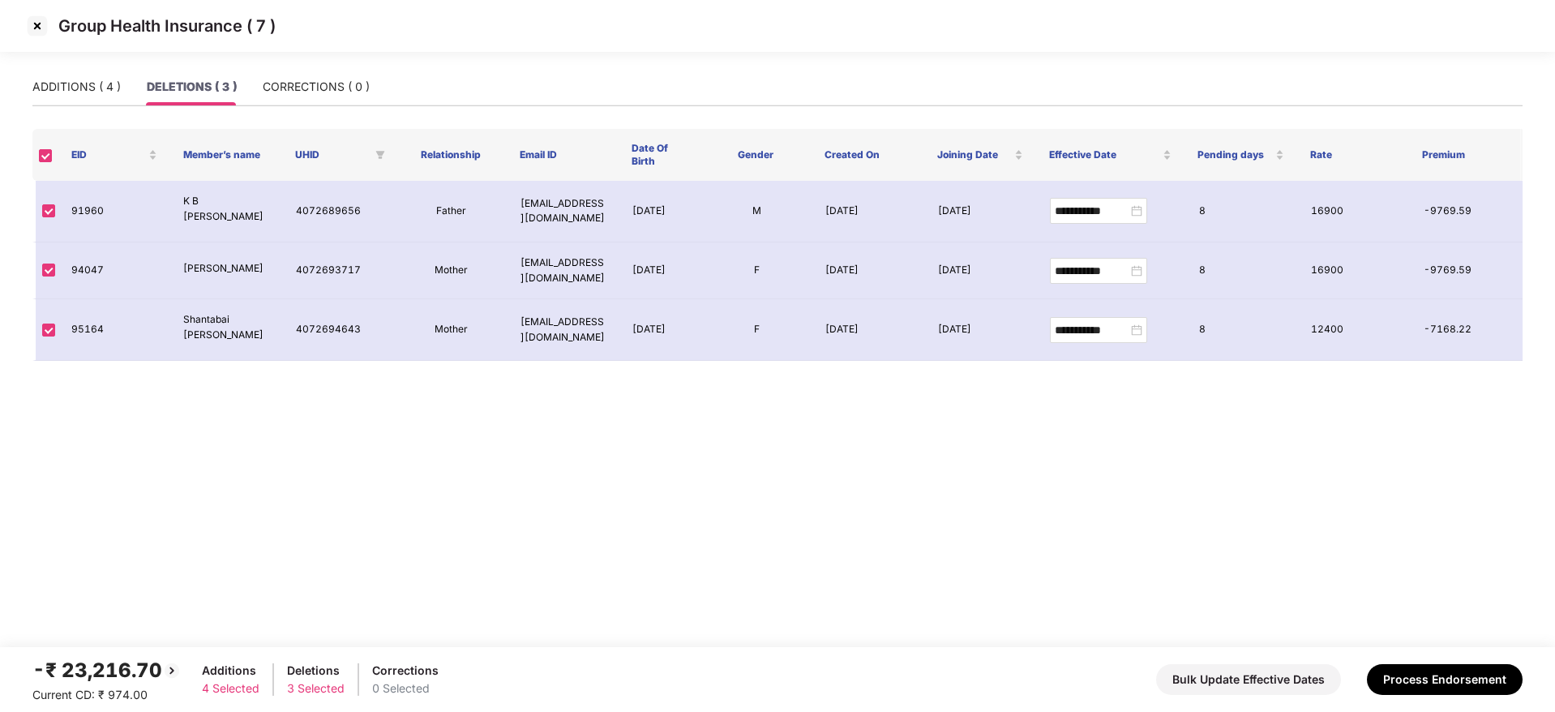
click at [35, 20] on img at bounding box center [37, 26] width 26 height 26
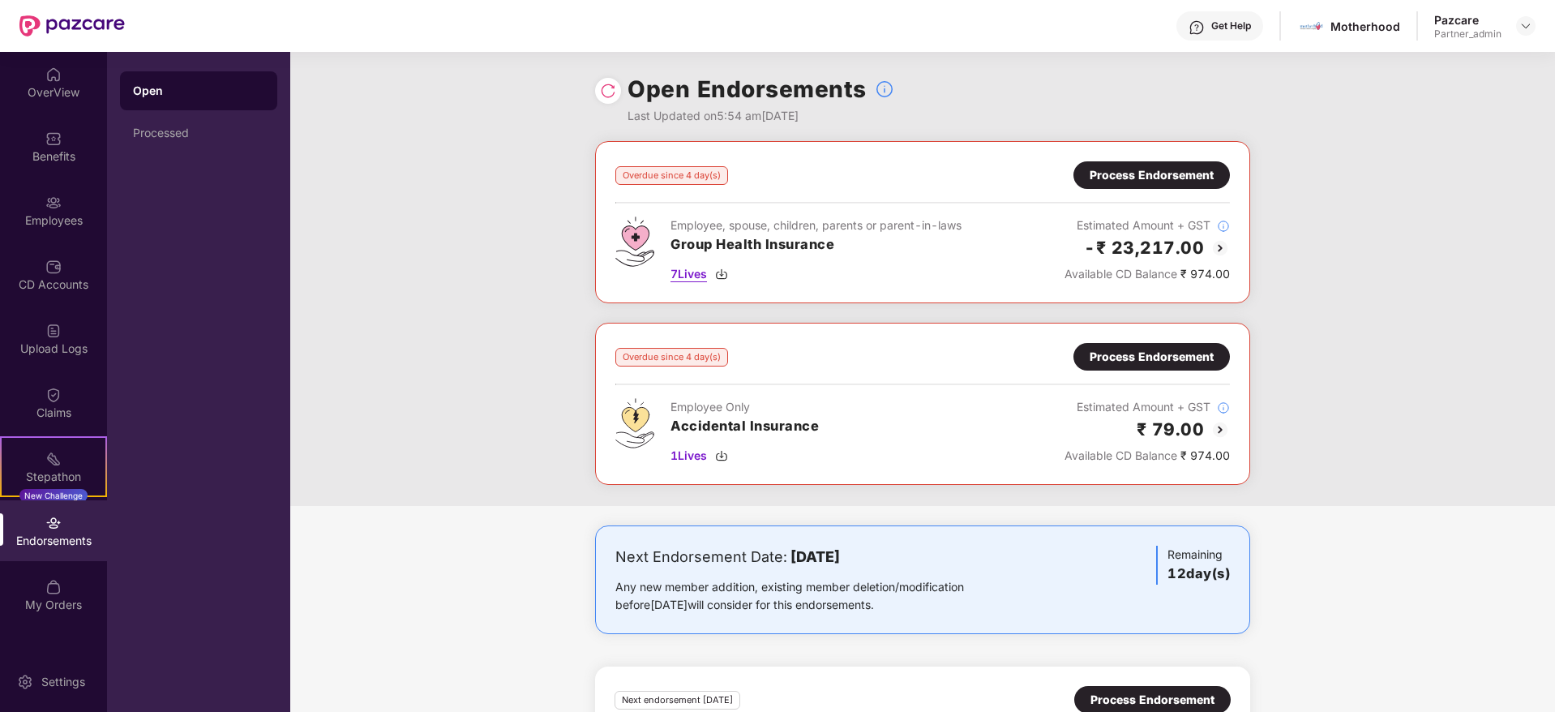
click at [721, 276] on img at bounding box center [721, 274] width 13 height 13
click at [719, 461] on img at bounding box center [721, 455] width 13 height 13
click at [1160, 171] on div "Process Endorsement" at bounding box center [1152, 175] width 124 height 18
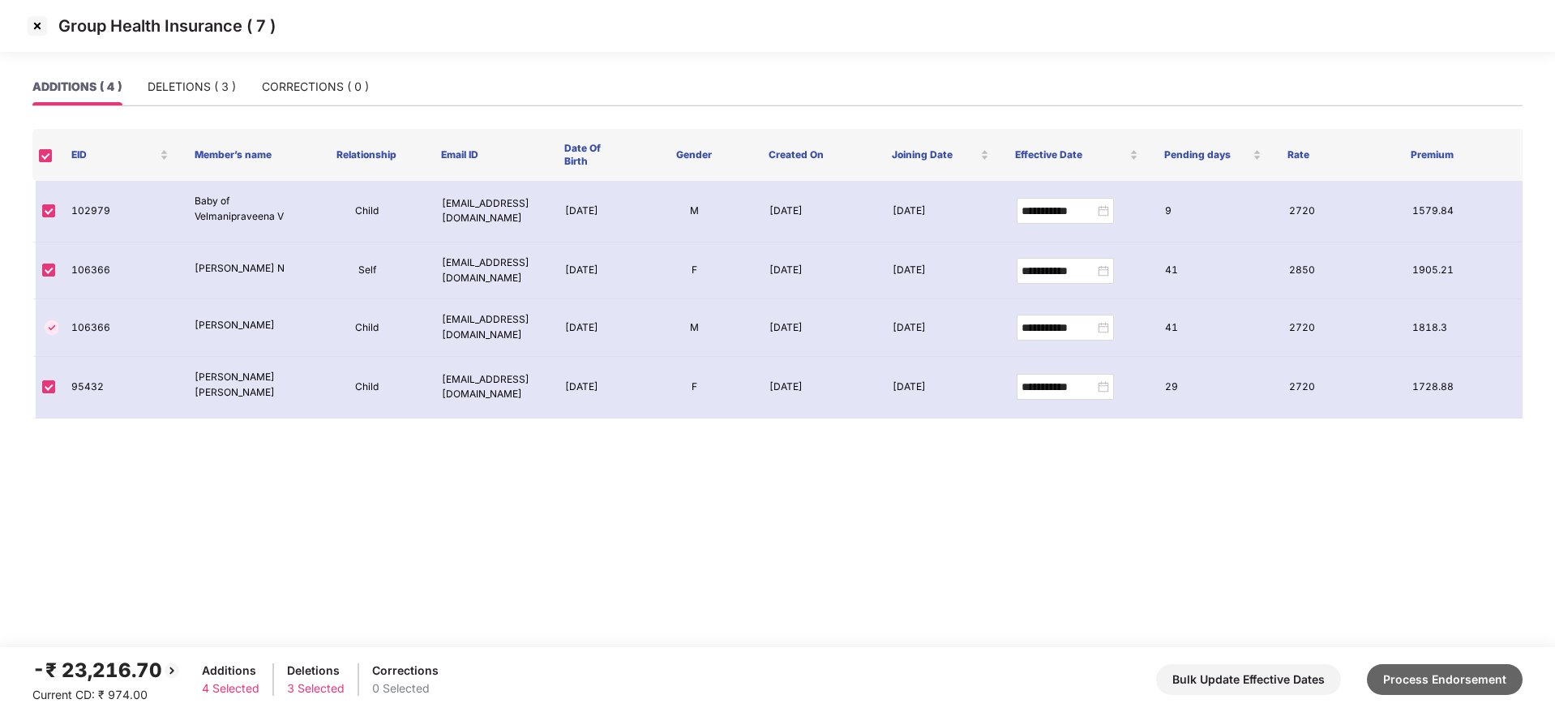
click at [1447, 682] on button "Process Endorsement" at bounding box center [1445, 679] width 156 height 31
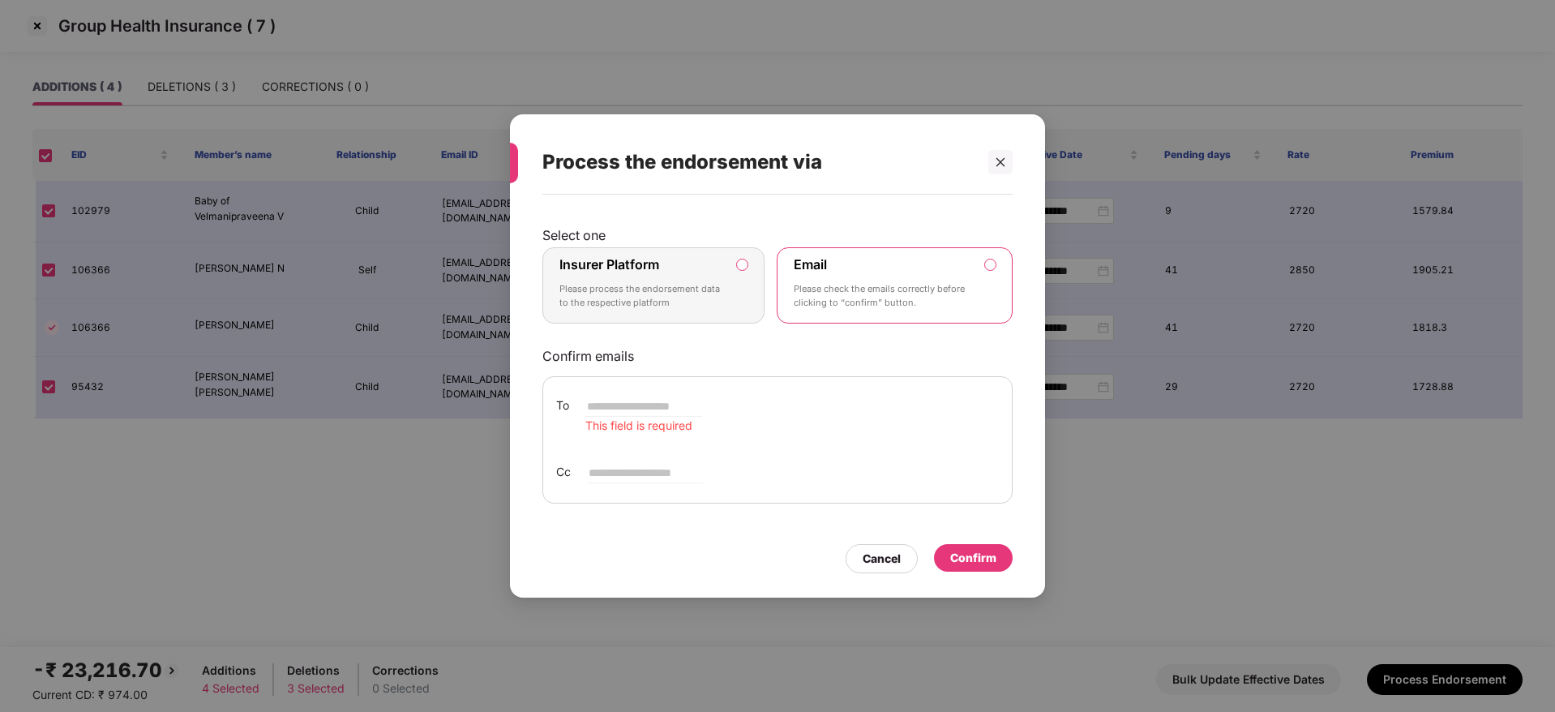
click at [701, 295] on p "Please process the endorsement data to the respective platform" at bounding box center [641, 296] width 165 height 28
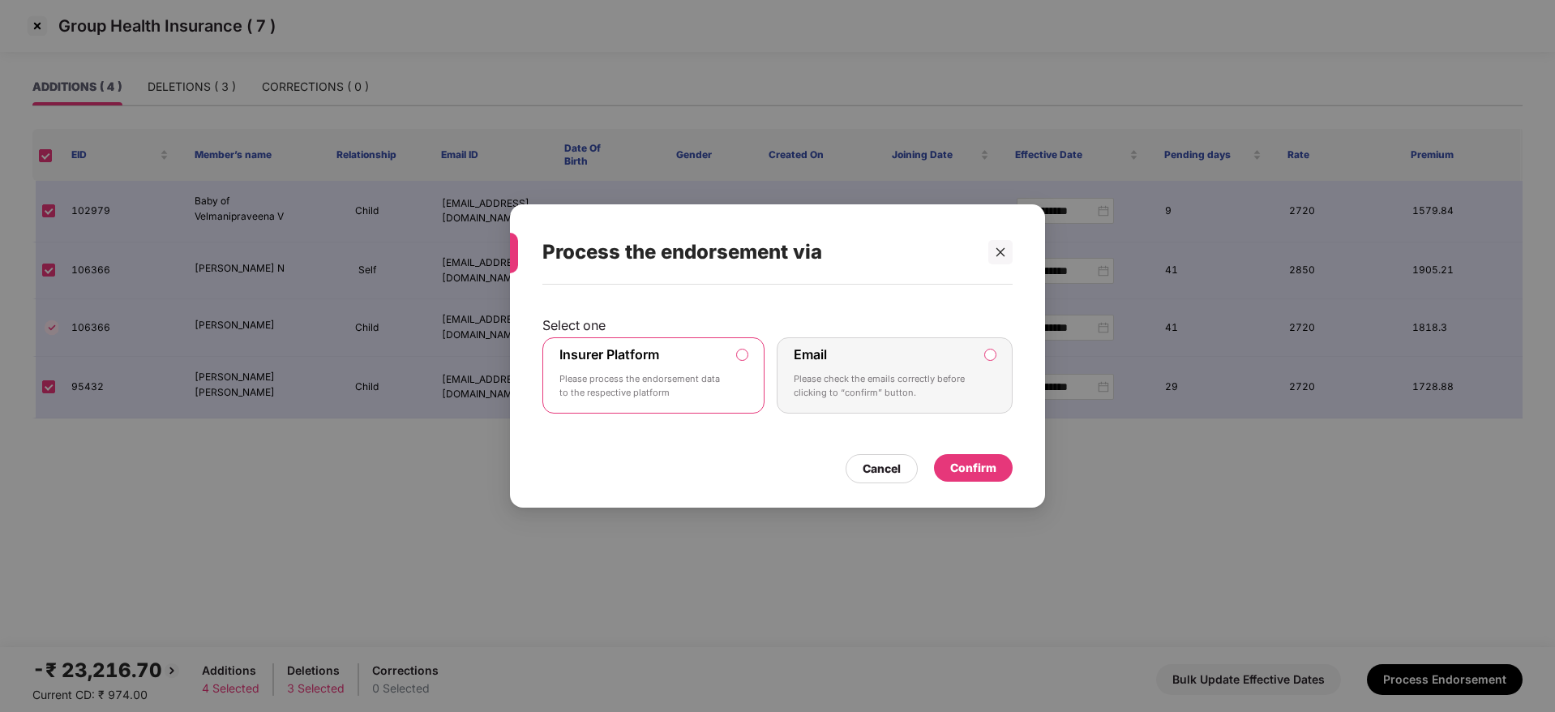
click at [998, 464] on div "Confirm" at bounding box center [973, 468] width 79 height 28
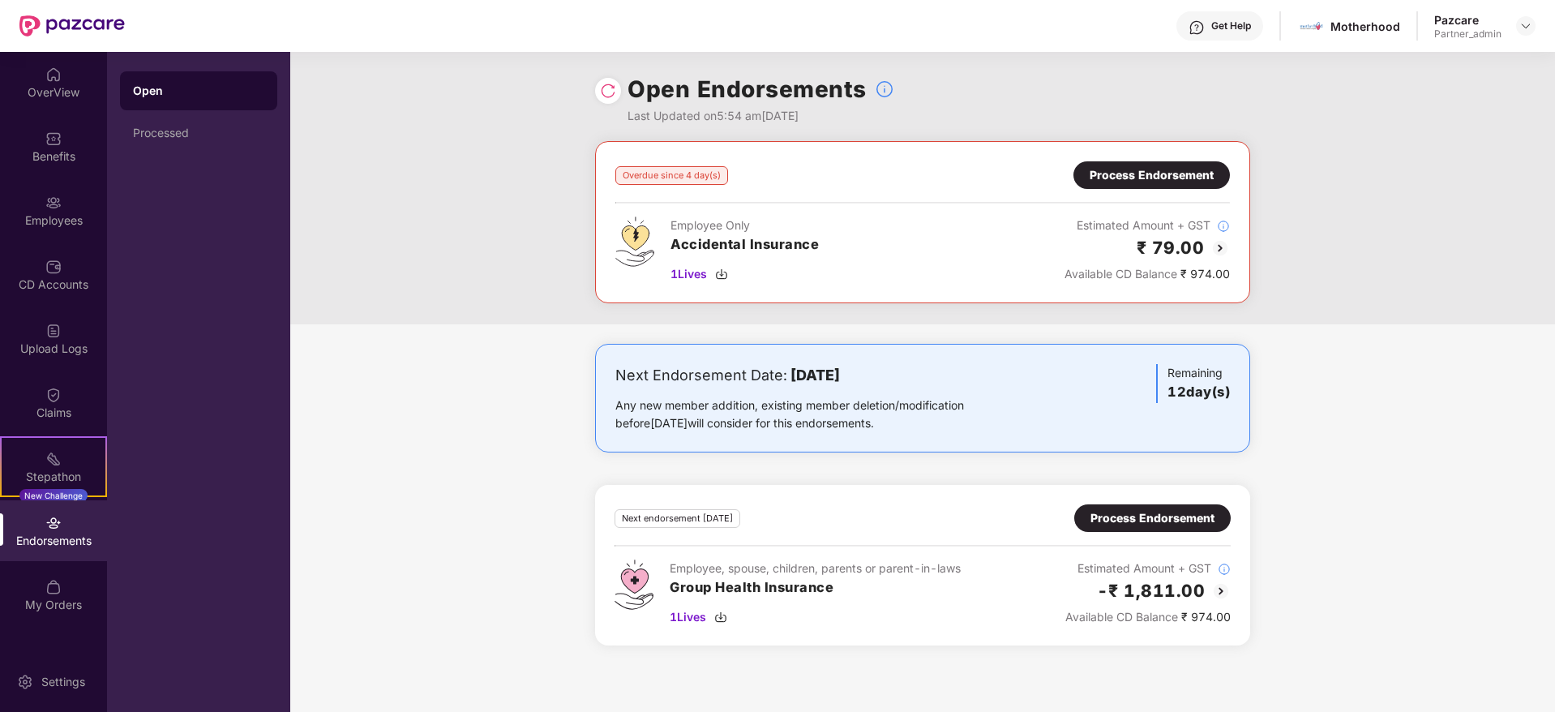
click at [1147, 170] on div "Process Endorsement" at bounding box center [1152, 175] width 124 height 18
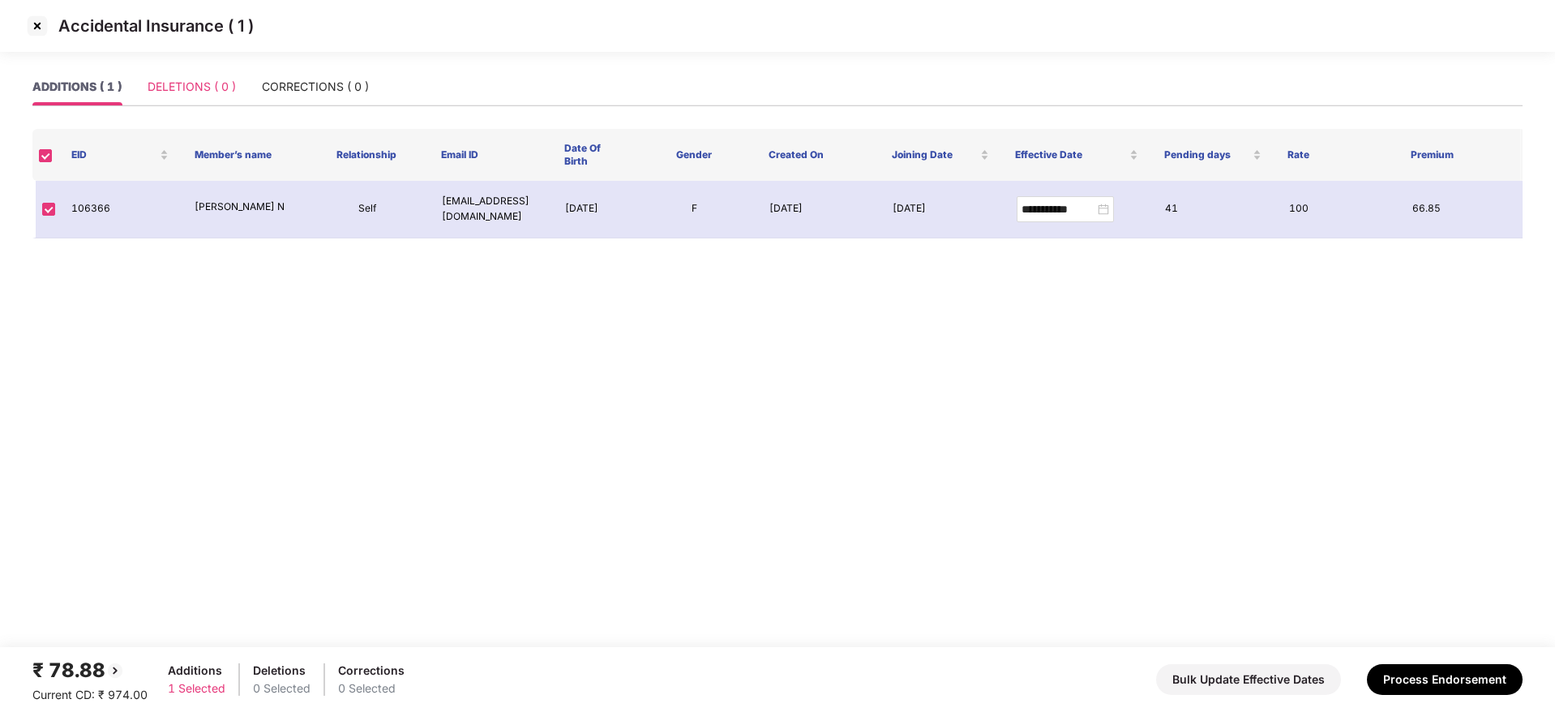
click at [196, 75] on div "DELETIONS ( 0 )" at bounding box center [192, 86] width 88 height 37
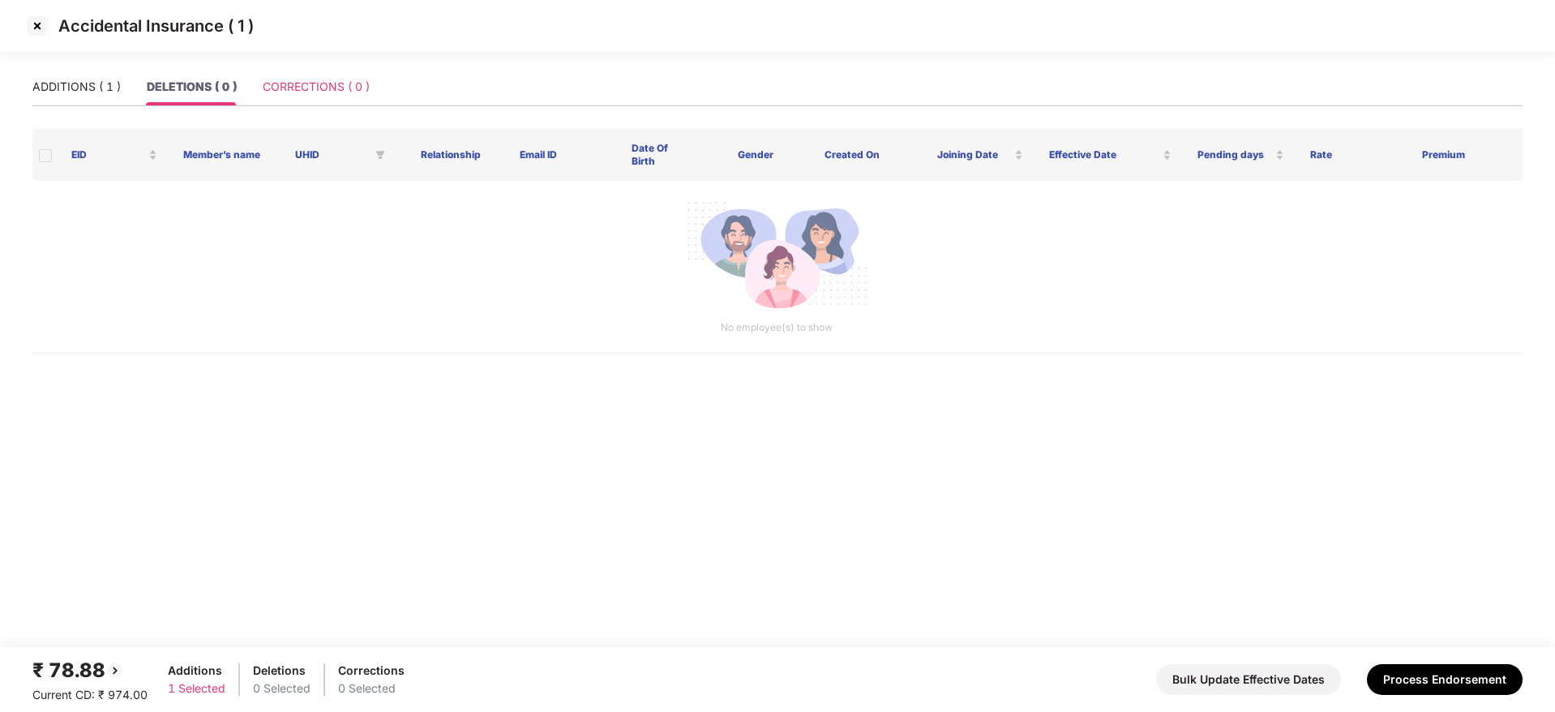
click at [294, 84] on div "CORRECTIONS ( 0 )" at bounding box center [316, 86] width 107 height 37
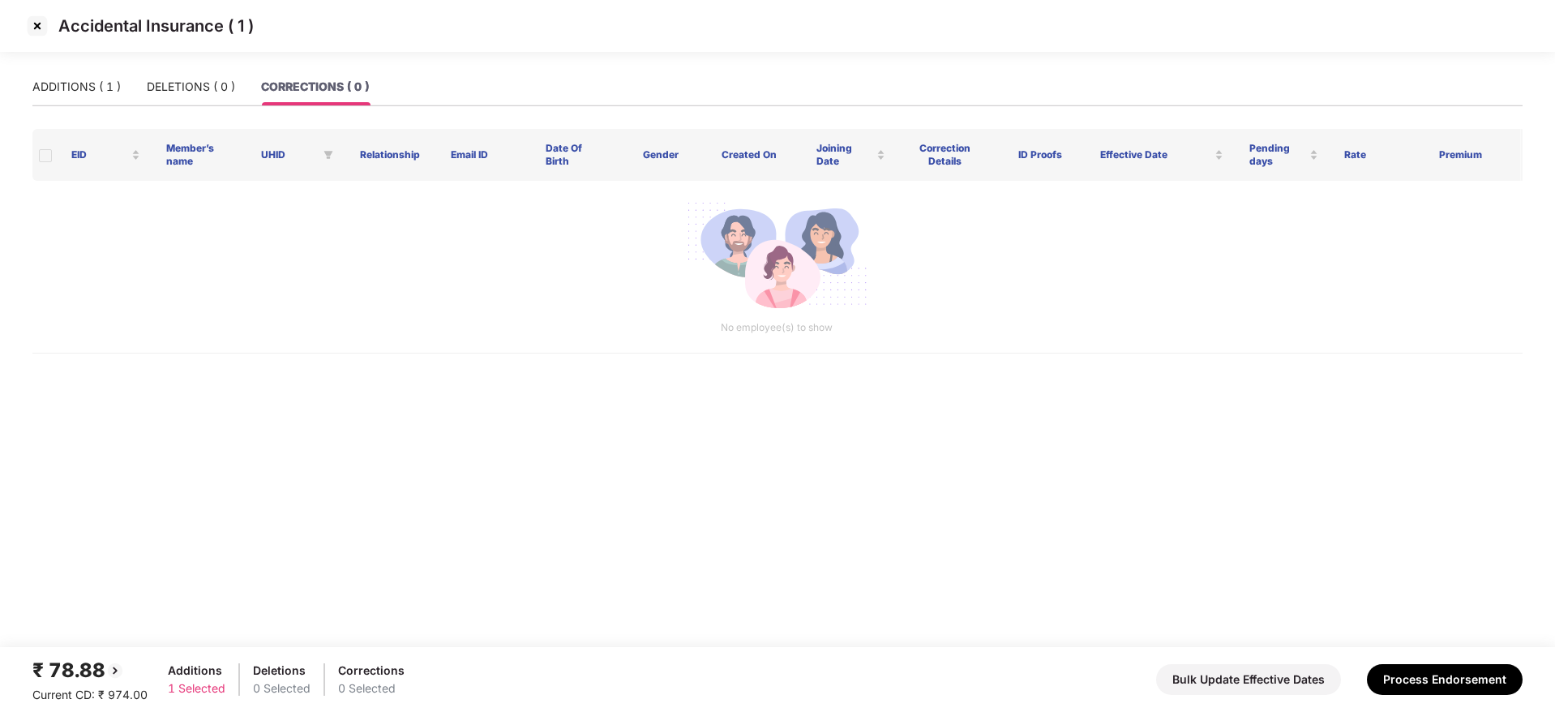
click at [127, 90] on div "ADDITIONS ( 1 ) DELETIONS ( 0 ) CORRECTIONS ( 0 )" at bounding box center [200, 86] width 336 height 37
click at [52, 78] on div "ADDITIONS ( 1 )" at bounding box center [76, 87] width 88 height 18
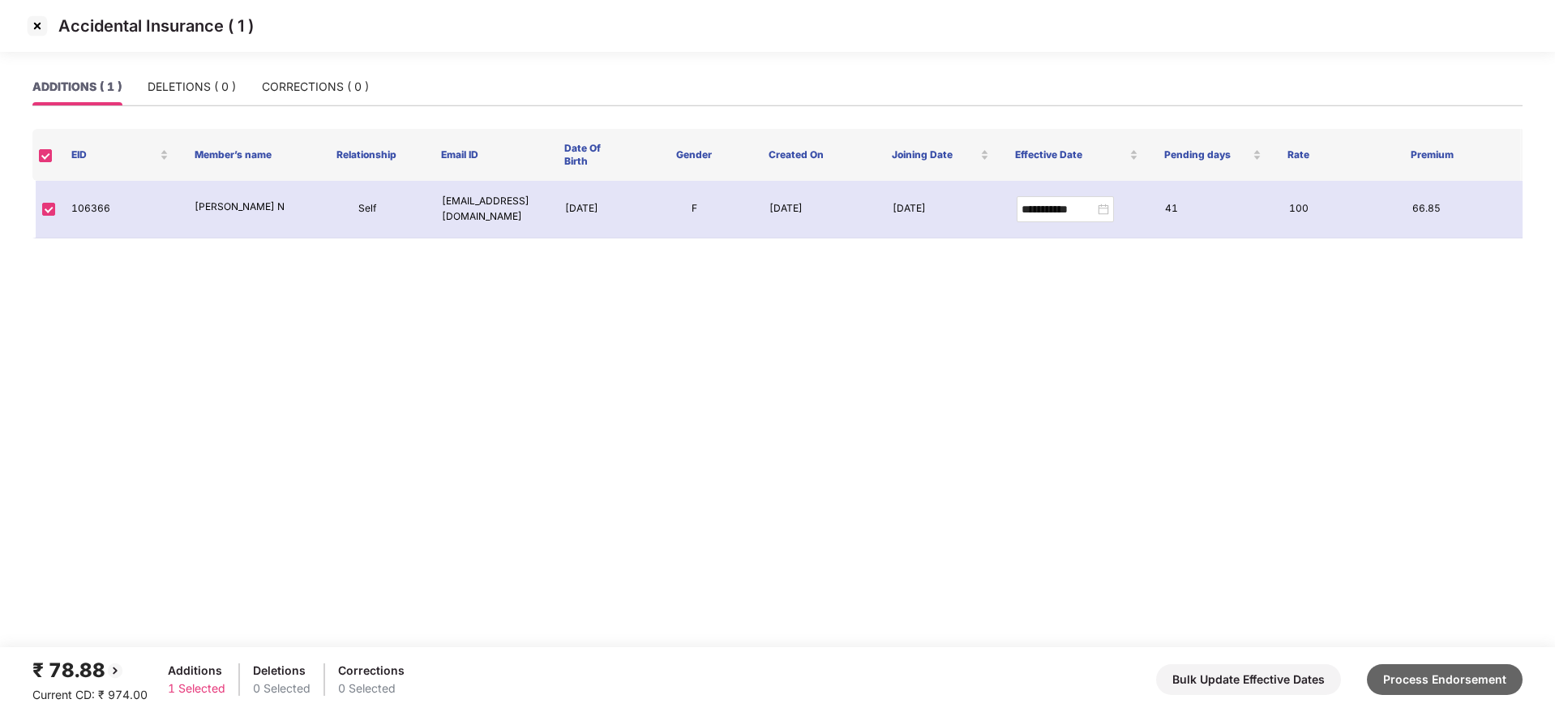
click at [1436, 677] on button "Process Endorsement" at bounding box center [1445, 679] width 156 height 31
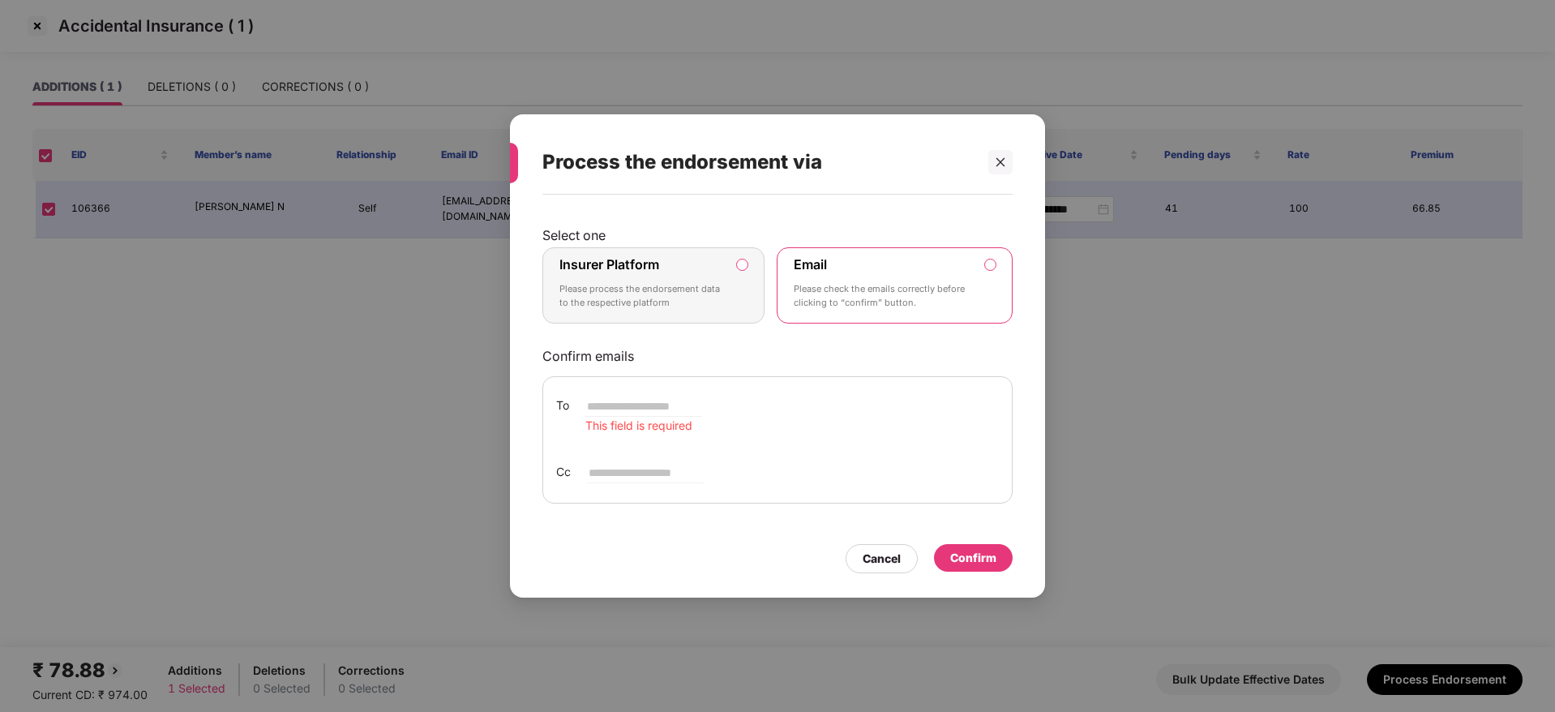
click at [695, 311] on div "Insurer Platform Please process the endorsement data to the respective platform" at bounding box center [641, 285] width 165 height 58
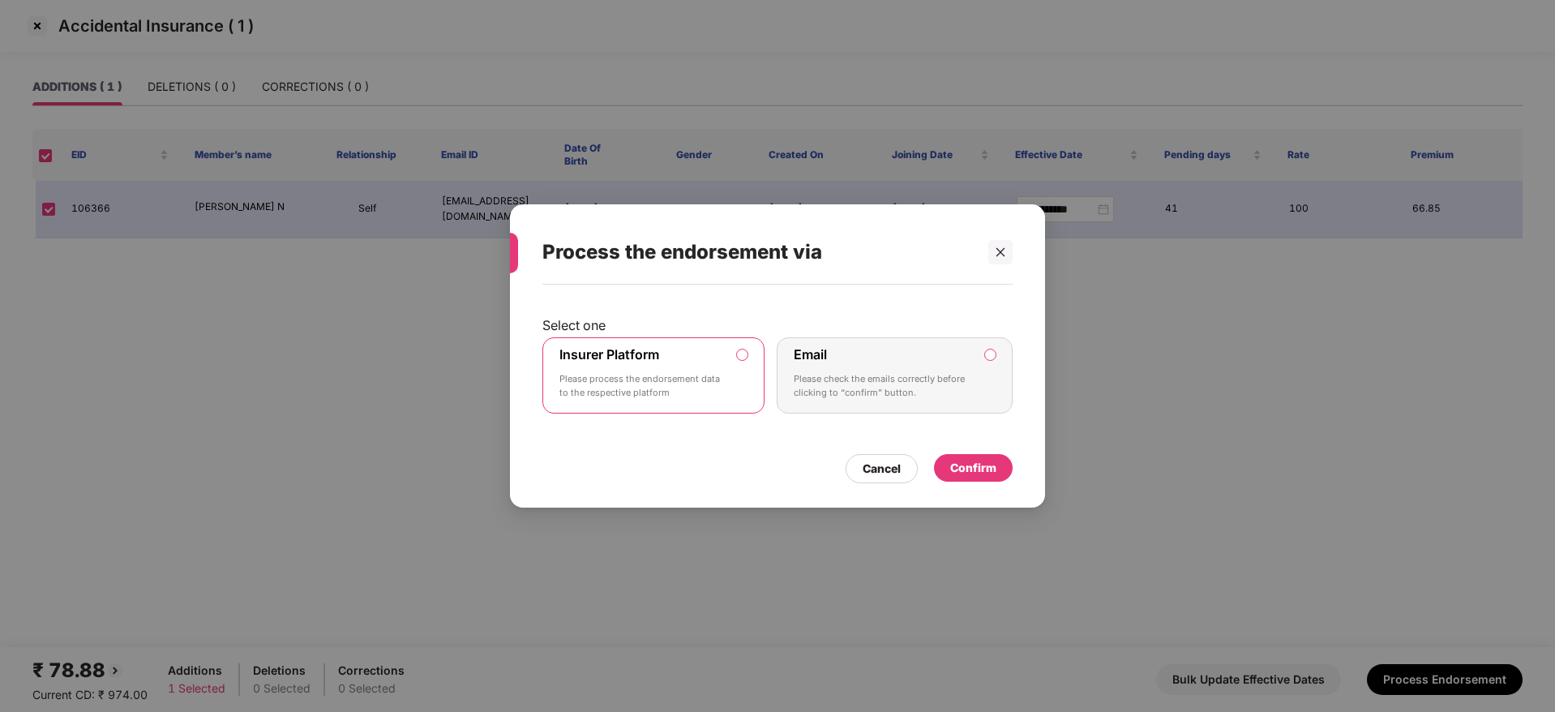
click at [986, 461] on div "Confirm" at bounding box center [973, 468] width 46 height 18
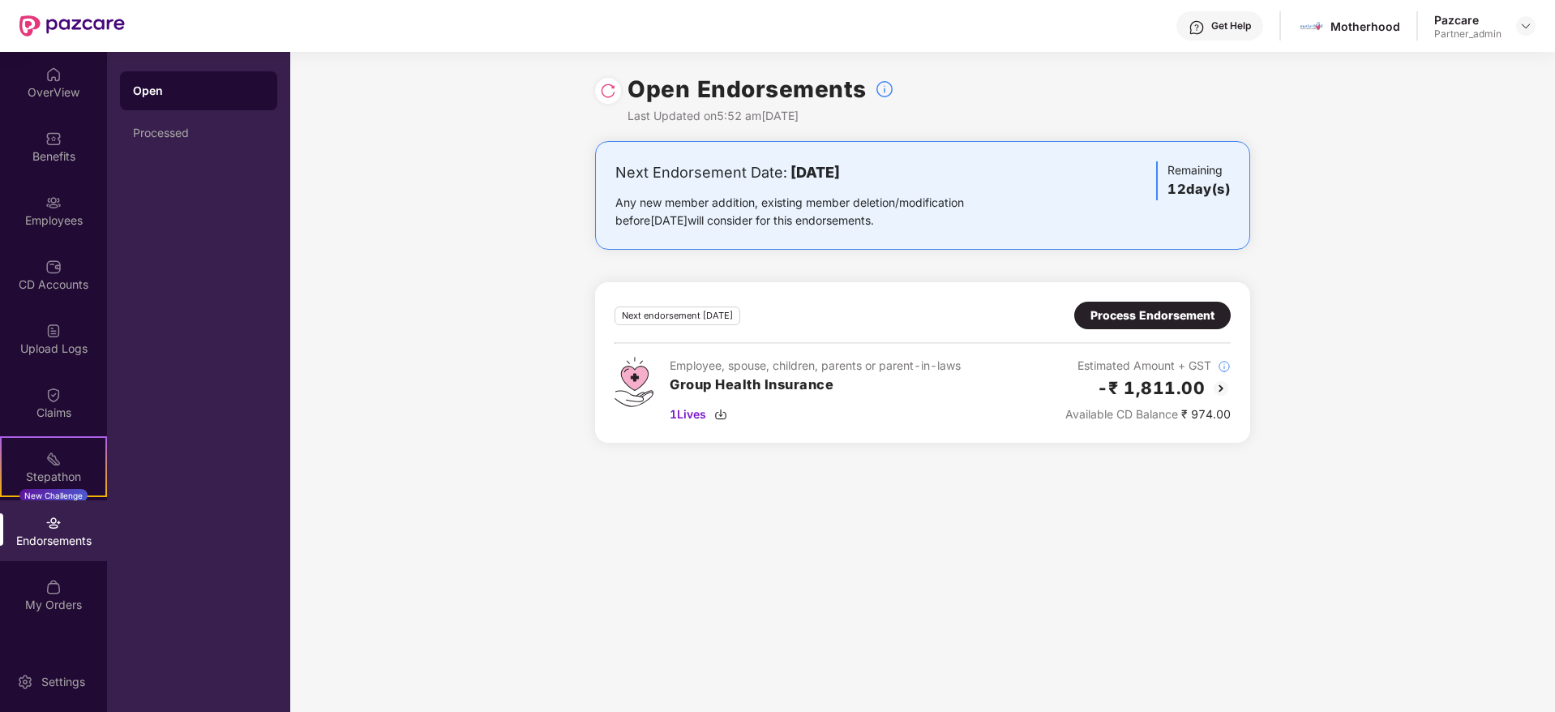
click at [1109, 316] on div "Process Endorsement" at bounding box center [1152, 315] width 124 height 18
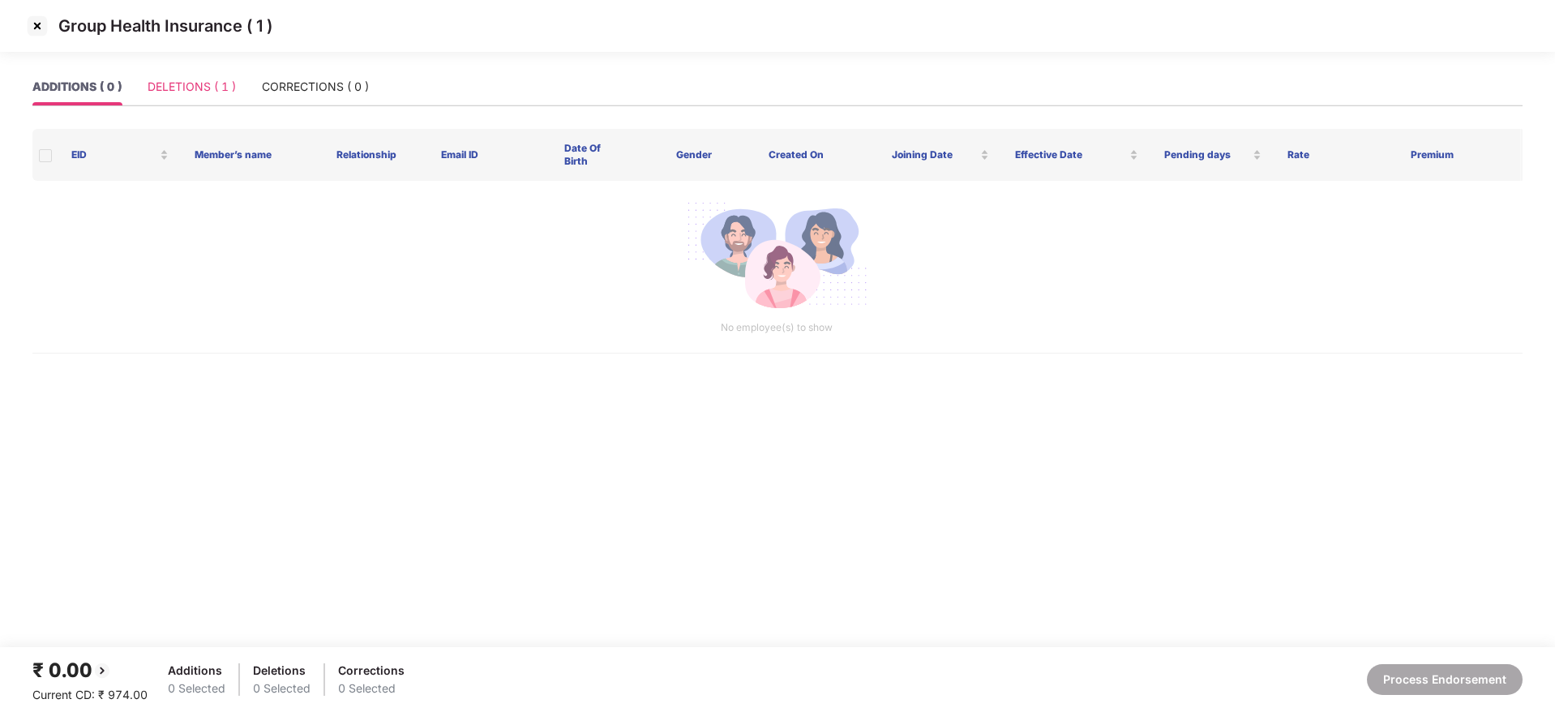
click at [203, 75] on div "DELETIONS ( 1 )" at bounding box center [192, 86] width 88 height 37
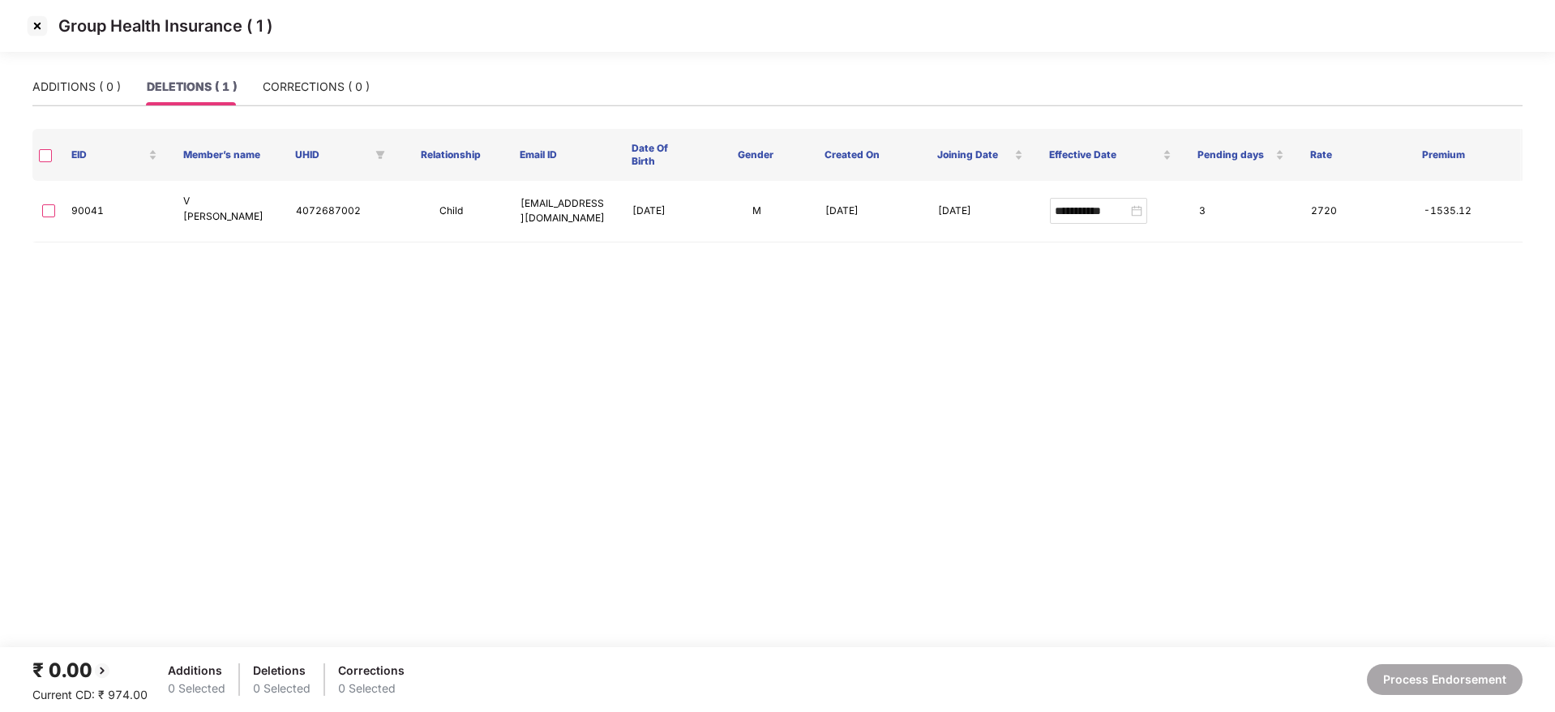
click at [38, 24] on img at bounding box center [37, 26] width 26 height 26
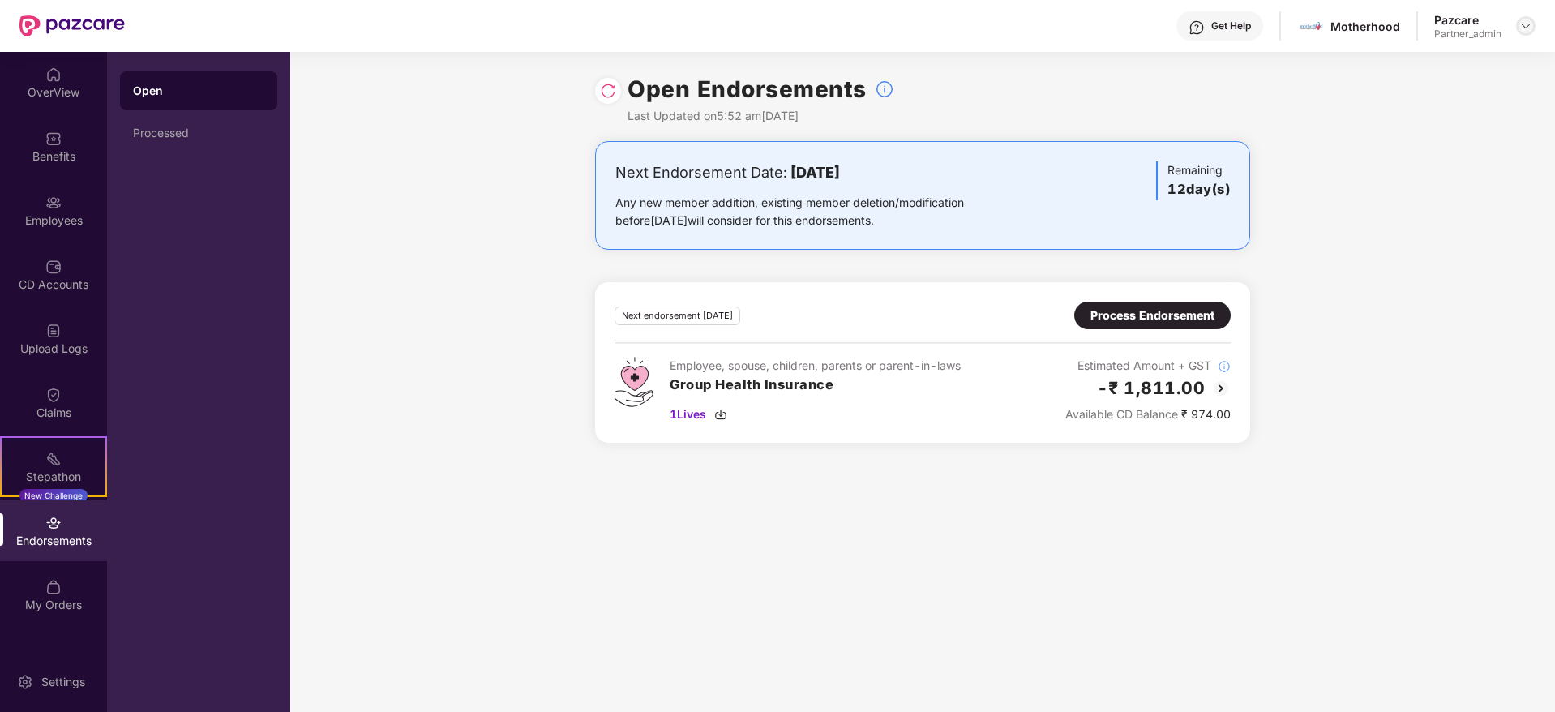
click at [1526, 21] on img at bounding box center [1525, 25] width 13 height 13
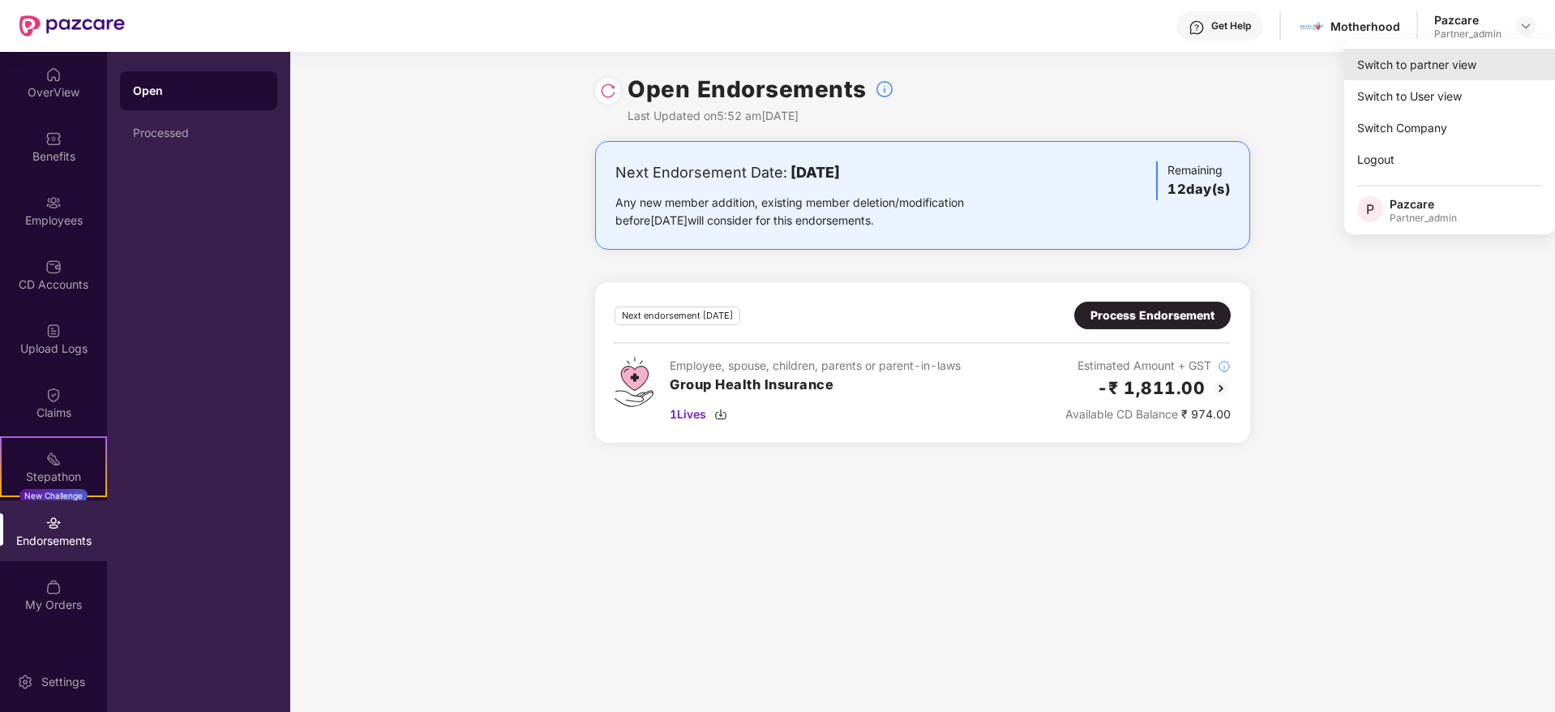
click at [1472, 54] on div "Switch to partner view" at bounding box center [1449, 65] width 211 height 32
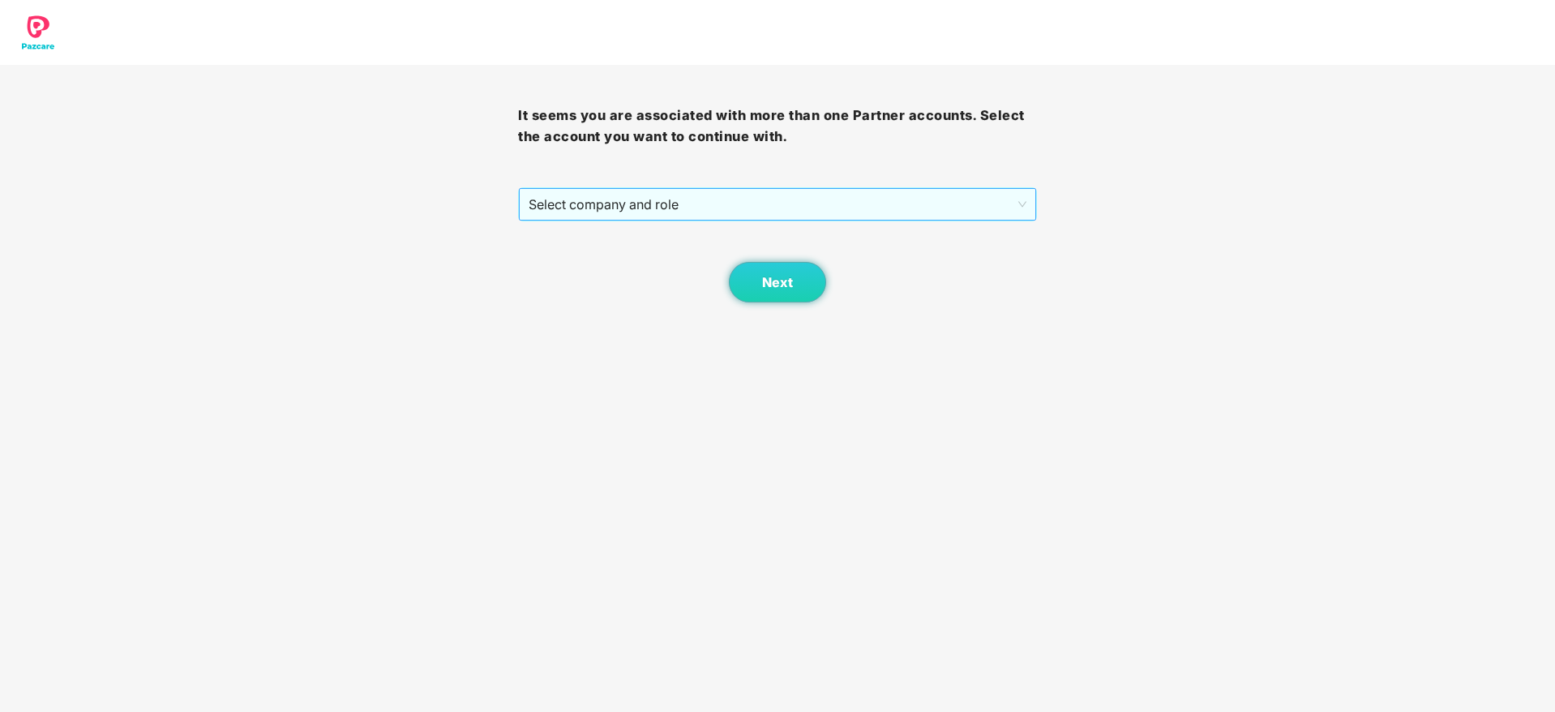
click at [712, 197] on span "Select company and role" at bounding box center [777, 204] width 497 height 31
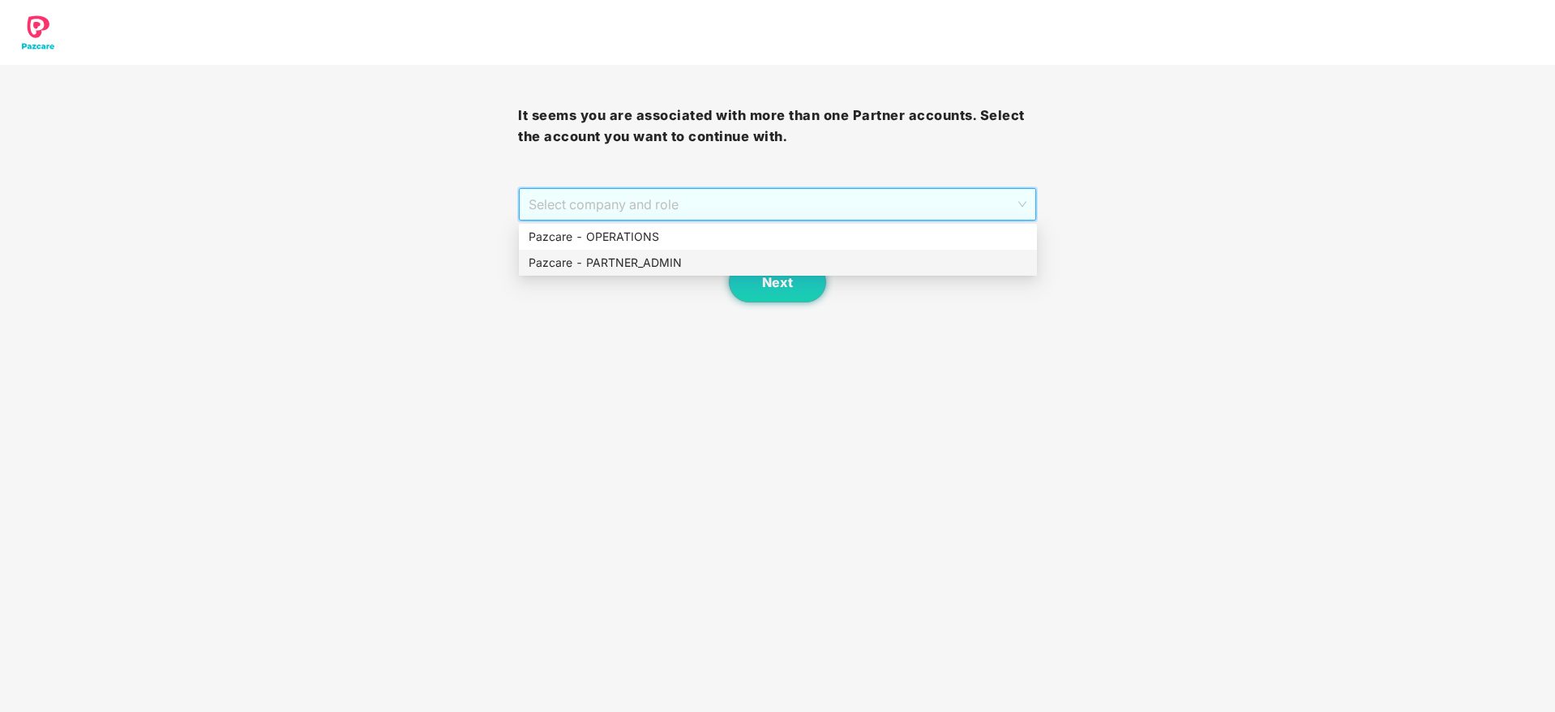
drag, startPoint x: 657, startPoint y: 273, endPoint x: 702, endPoint y: 276, distance: 45.5
click at [658, 273] on div "Pazcare - PARTNER_ADMIN" at bounding box center [778, 263] width 518 height 26
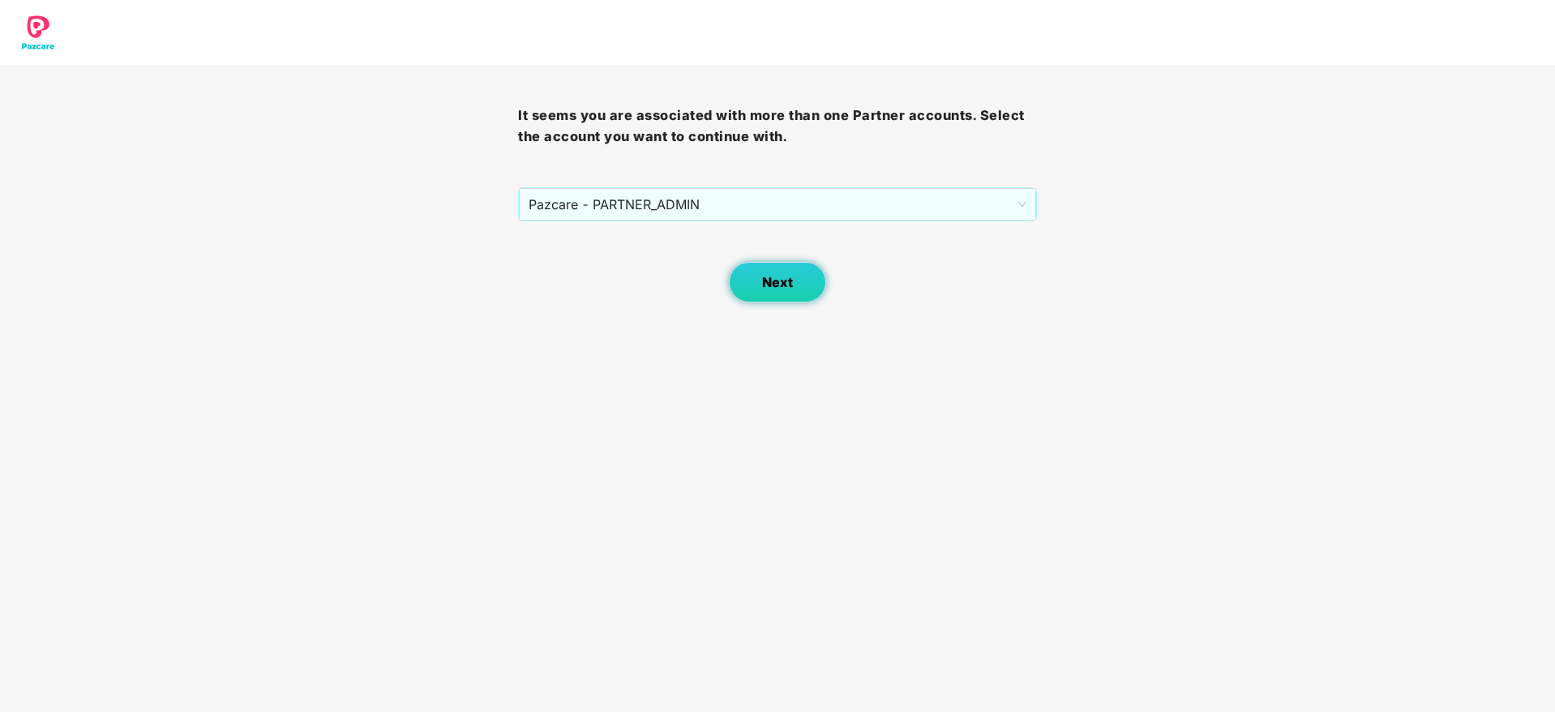
click at [769, 272] on button "Next" at bounding box center [777, 282] width 97 height 41
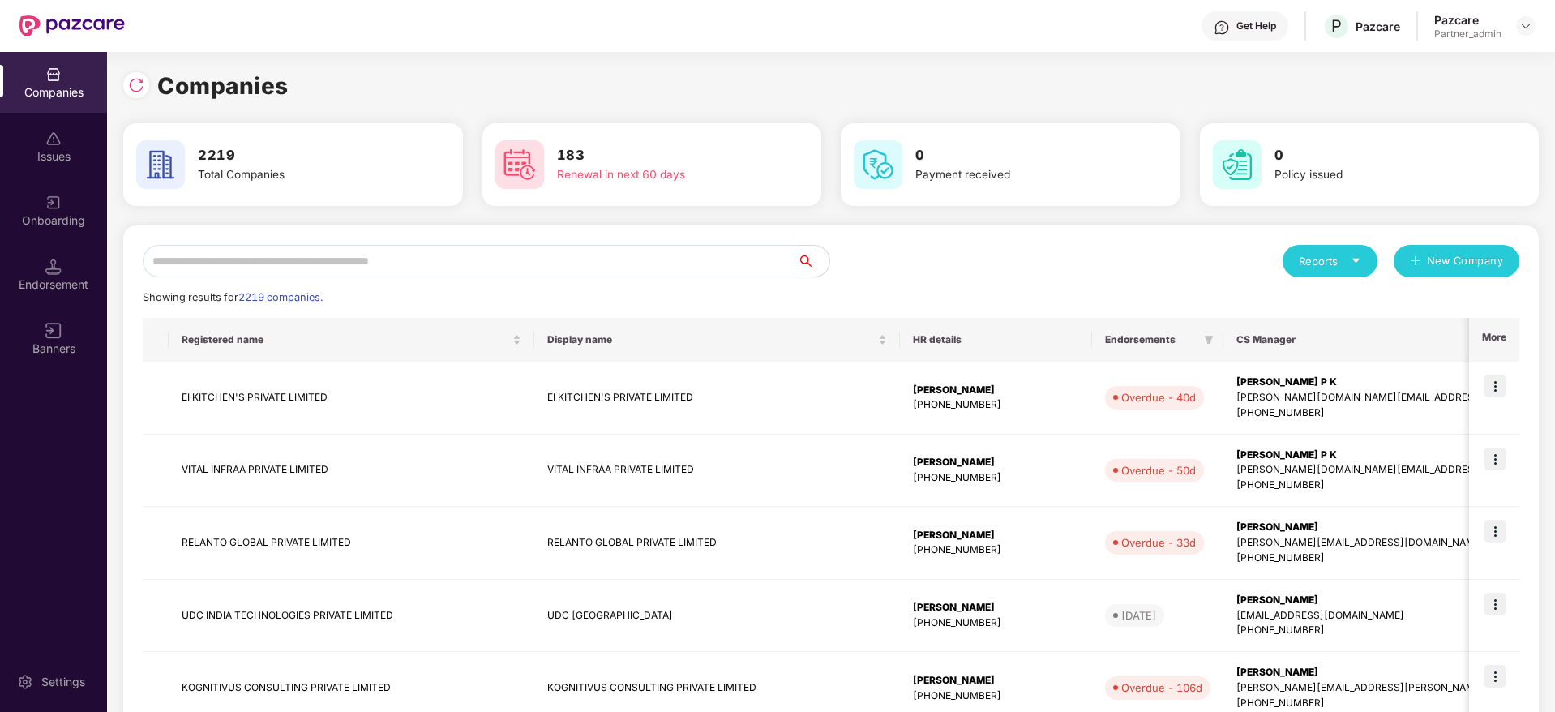
click at [516, 251] on input "text" at bounding box center [470, 261] width 654 height 32
paste input "**********"
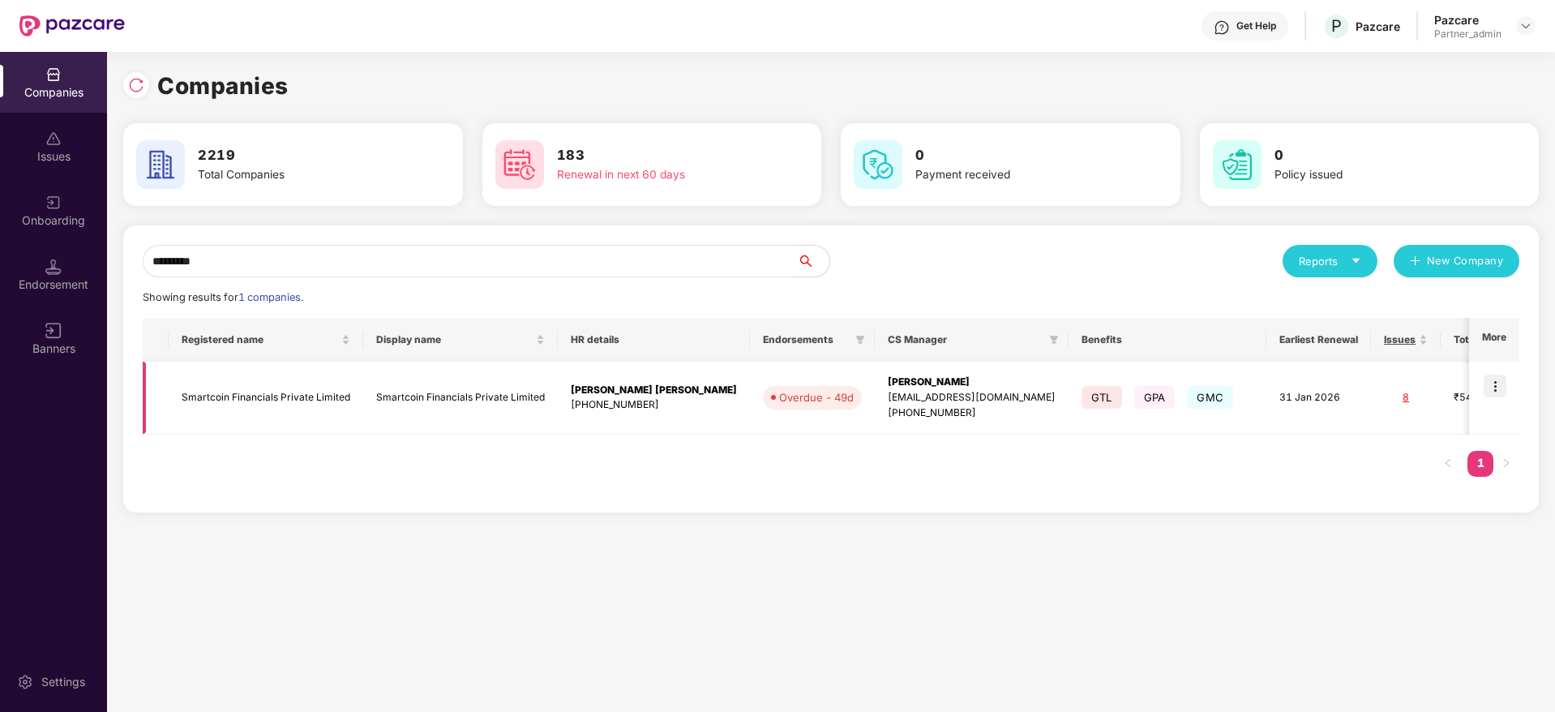
type input "*********"
click at [1505, 387] on img at bounding box center [1495, 386] width 23 height 23
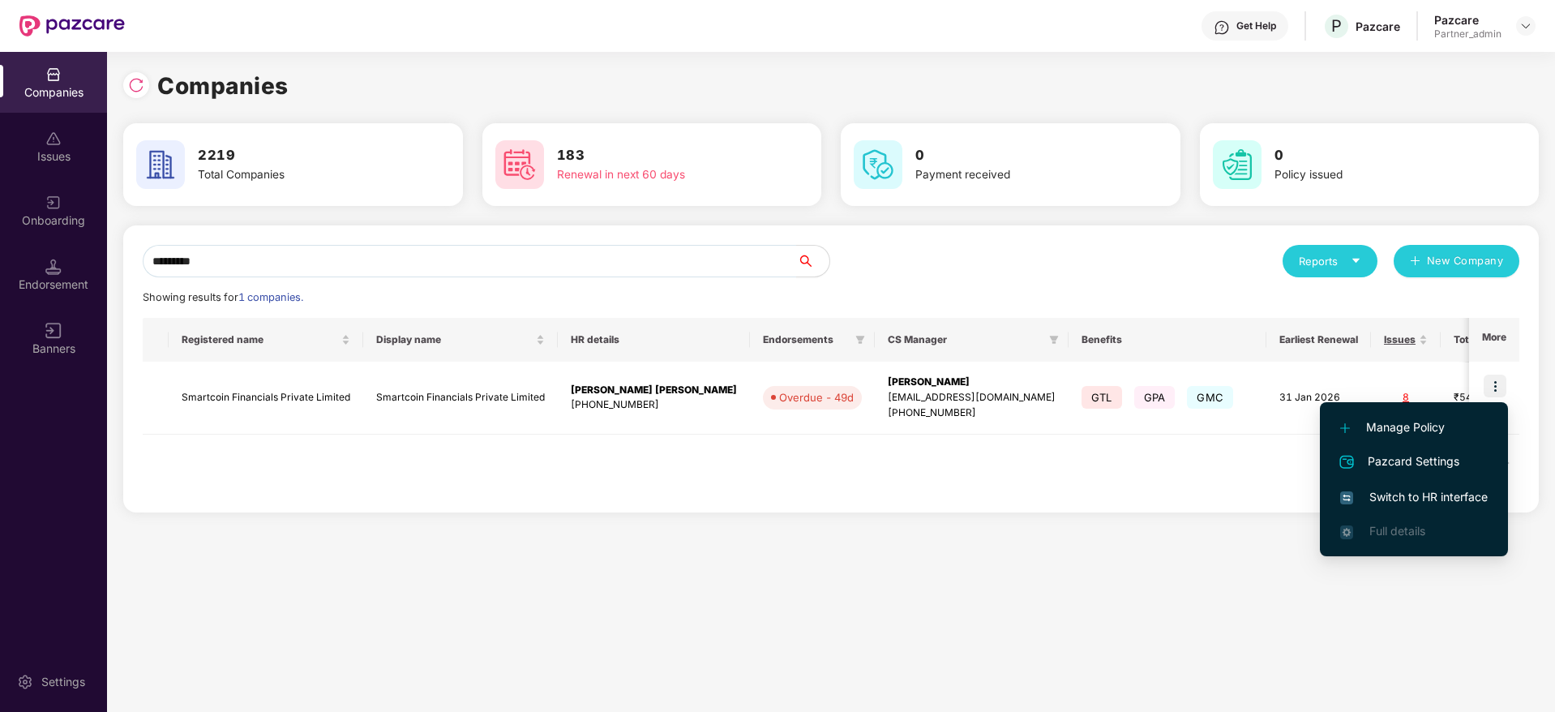
click at [1416, 488] on span "Switch to HR interface" at bounding box center [1414, 497] width 148 height 18
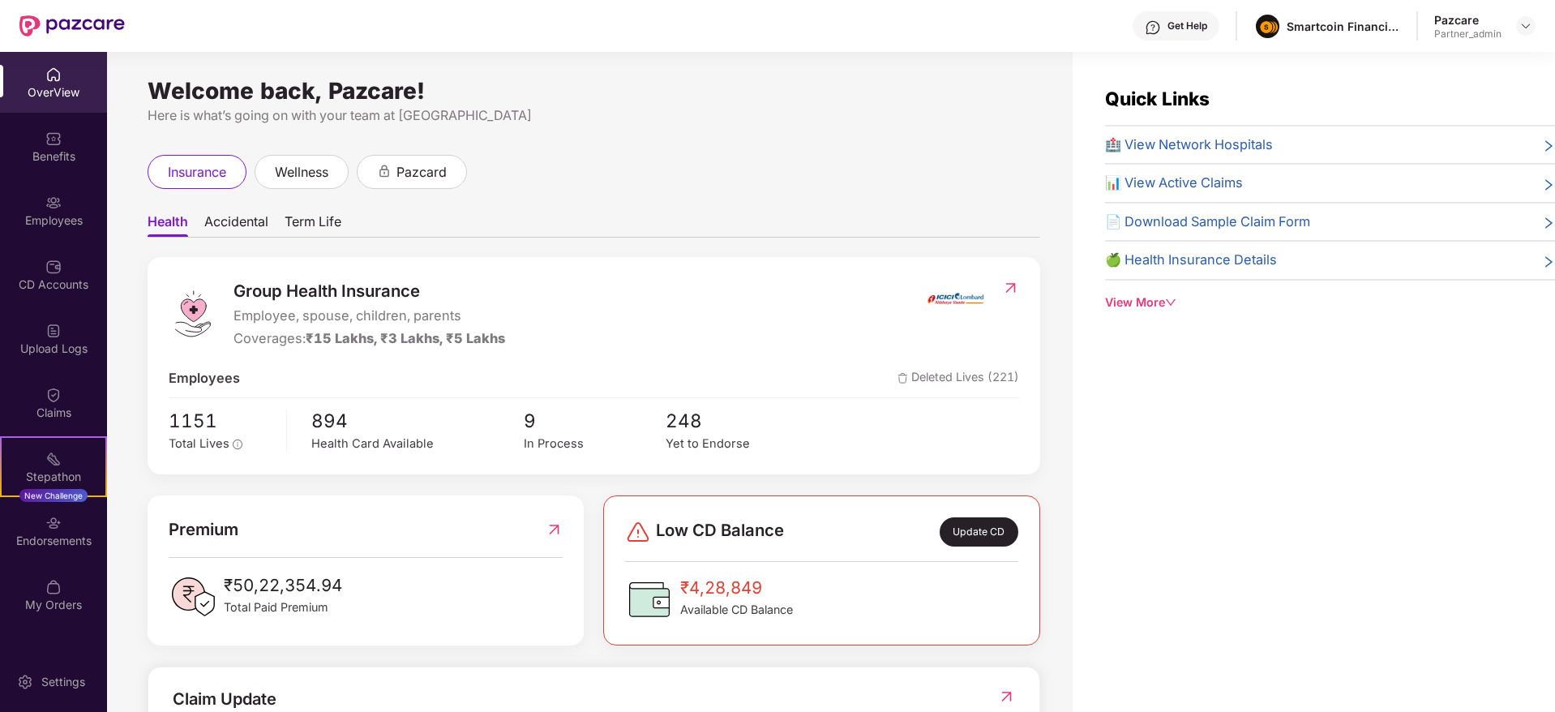
click at [53, 544] on div "Endorsements" at bounding box center [53, 541] width 107 height 16
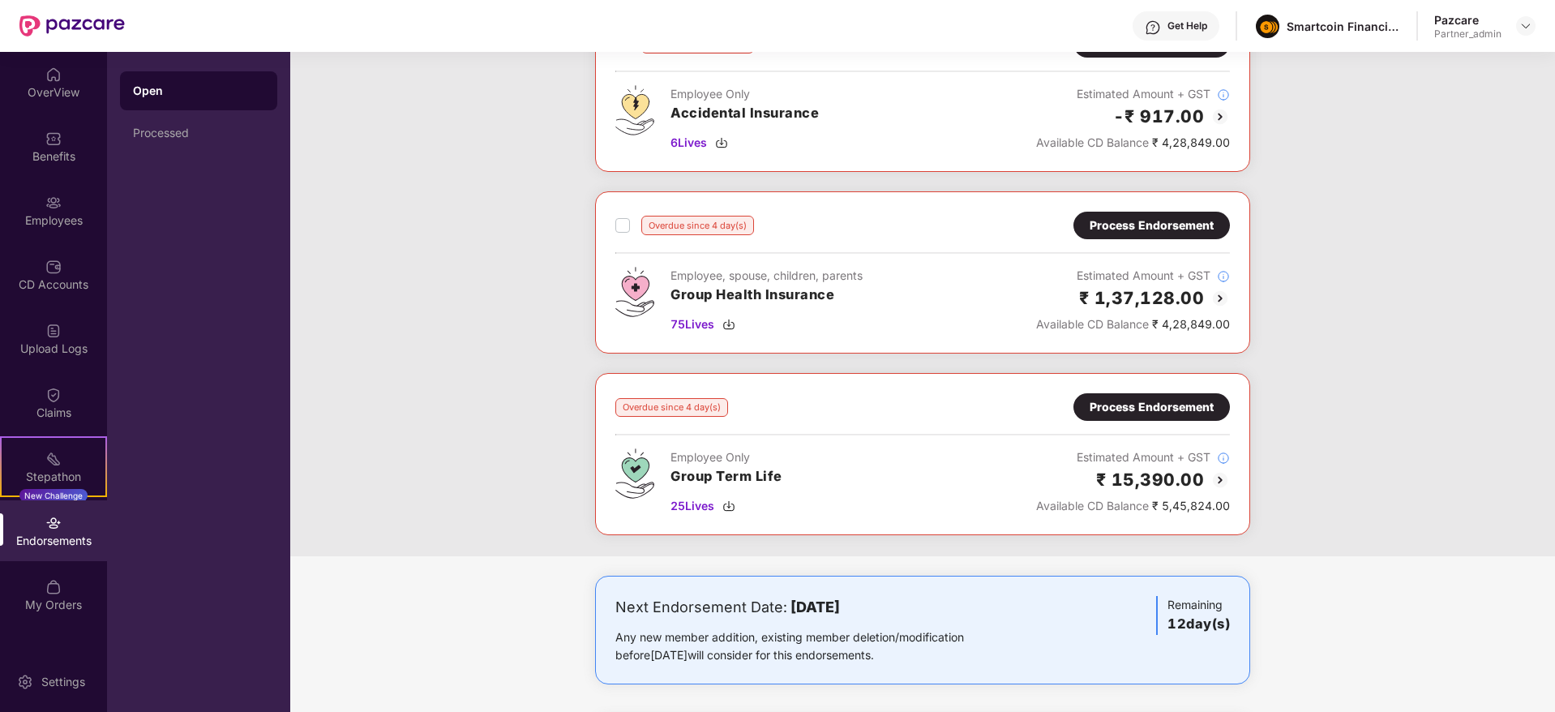
scroll to position [615, 0]
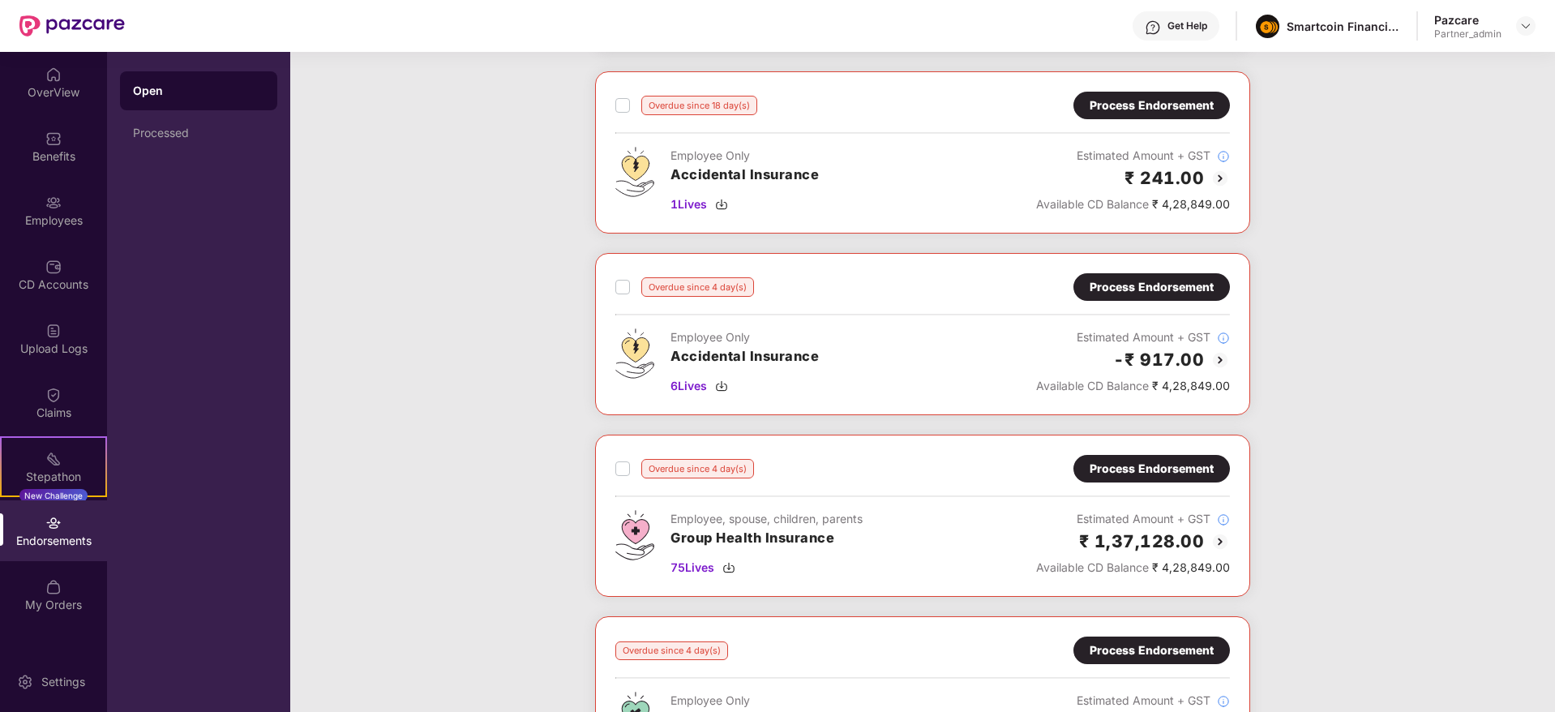
click at [1141, 473] on div "Process Endorsement" at bounding box center [1152, 469] width 124 height 18
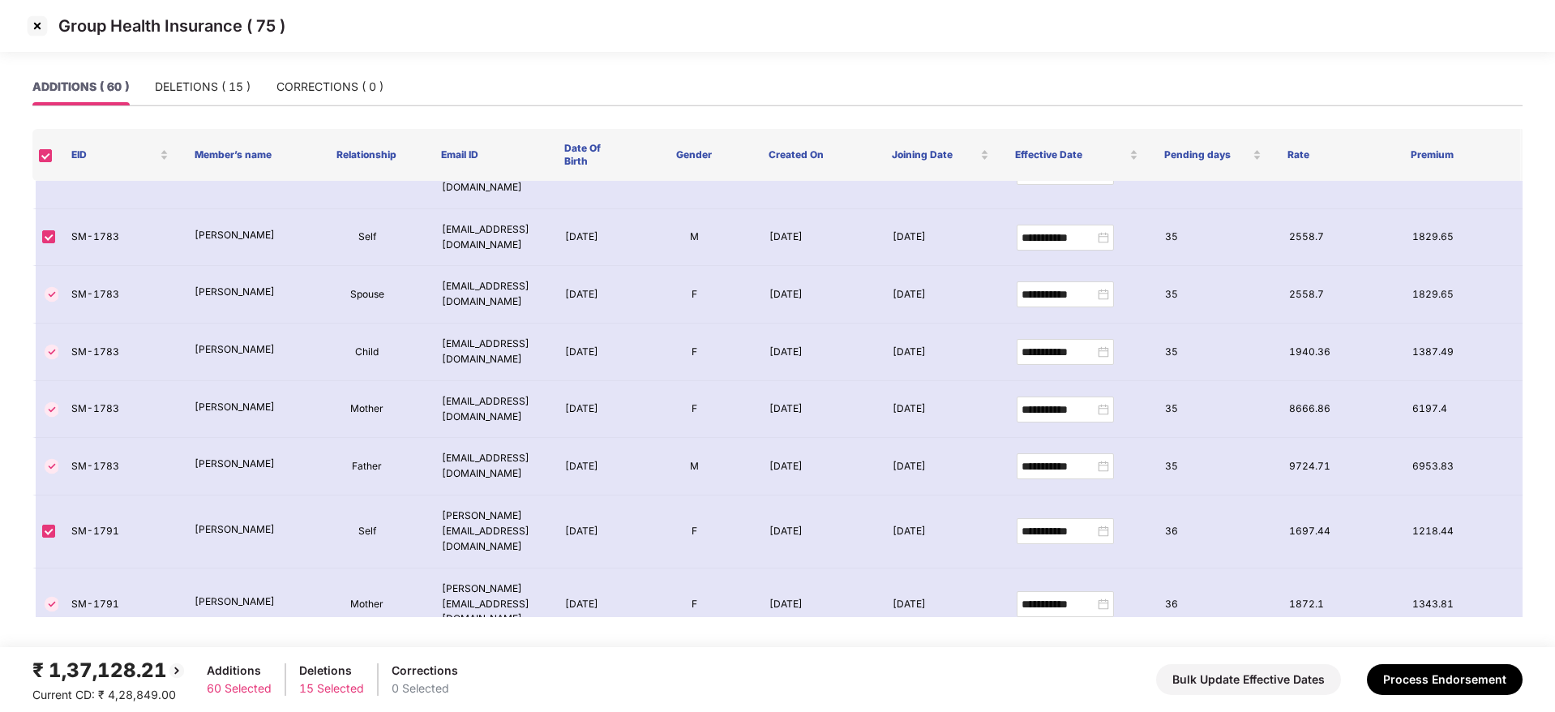
scroll to position [3039, 0]
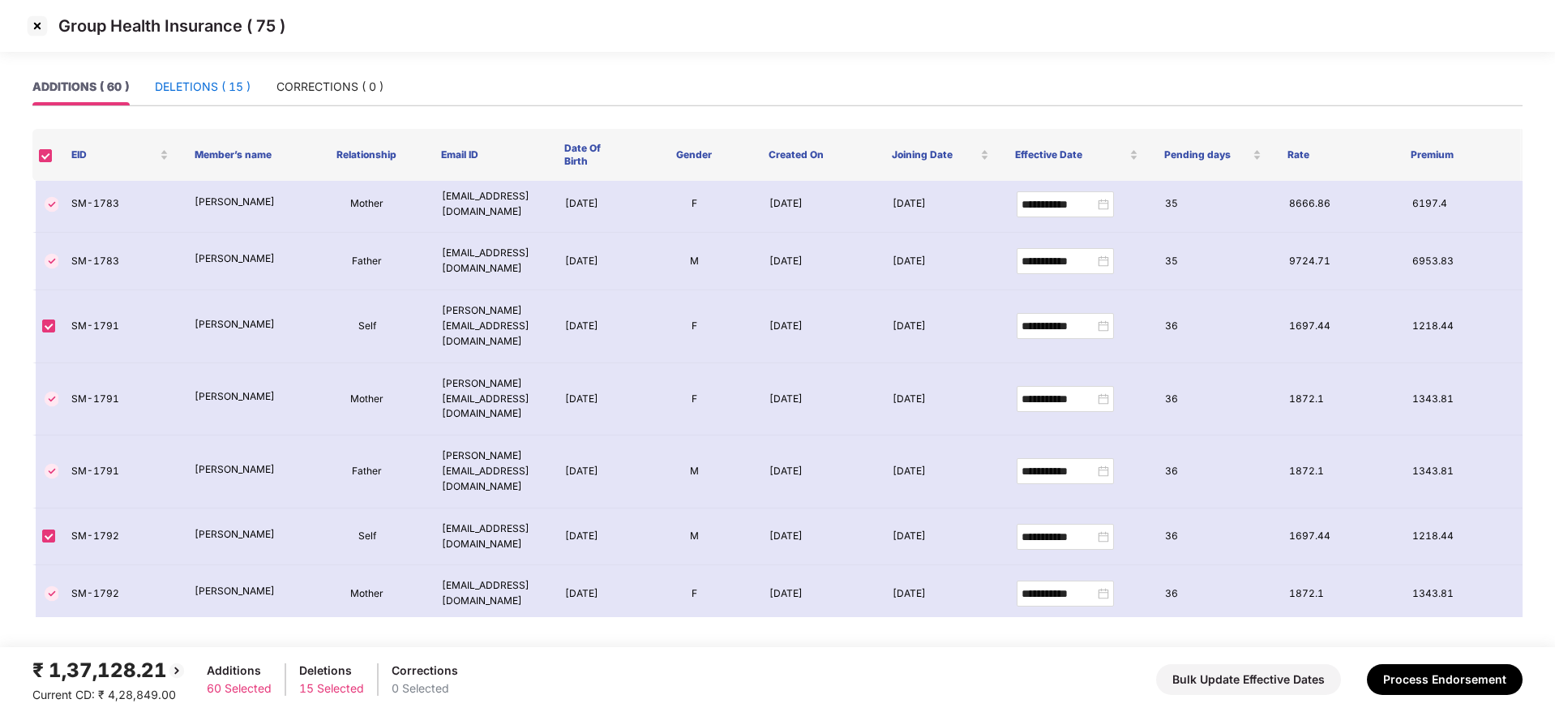
click at [205, 85] on div "DELETIONS ( 15 )" at bounding box center [203, 87] width 96 height 18
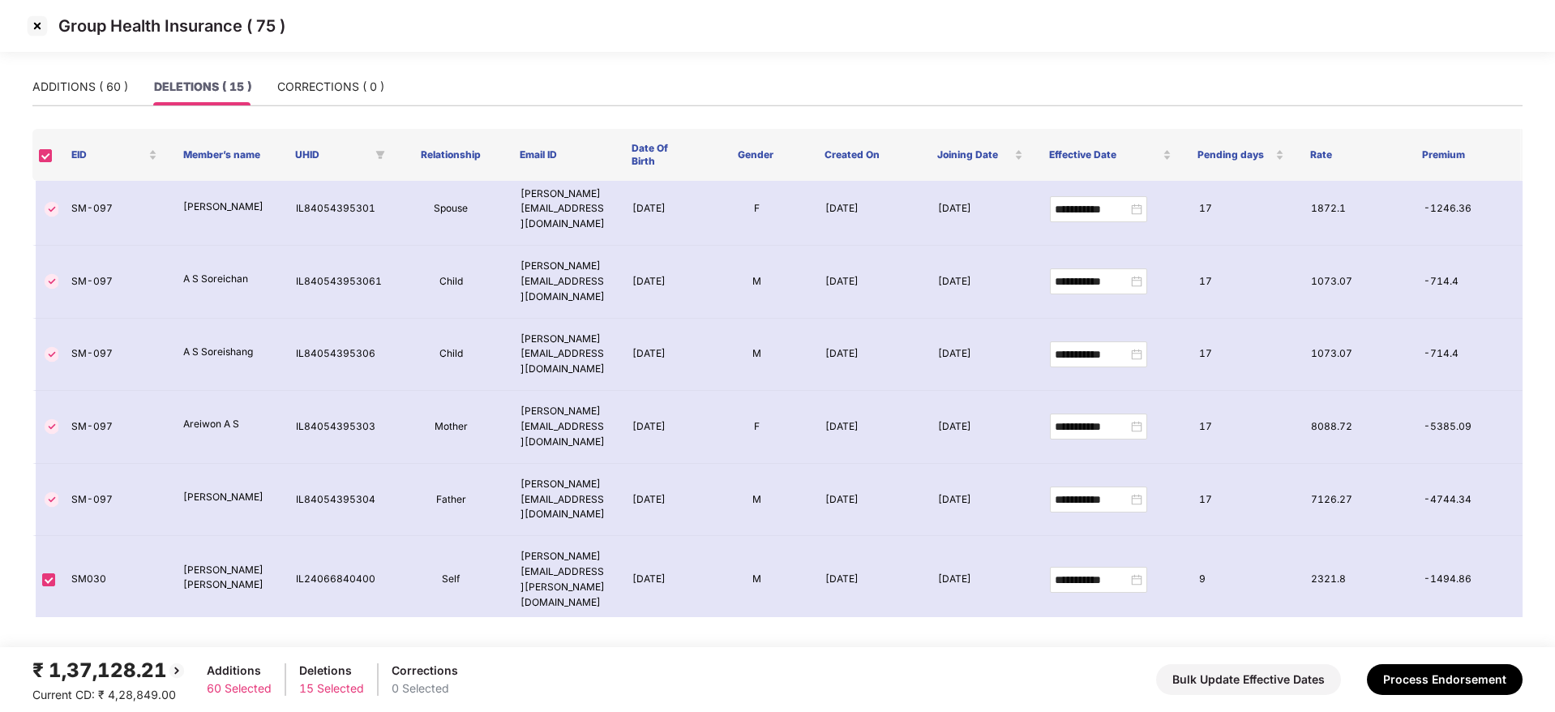
scroll to position [0, 0]
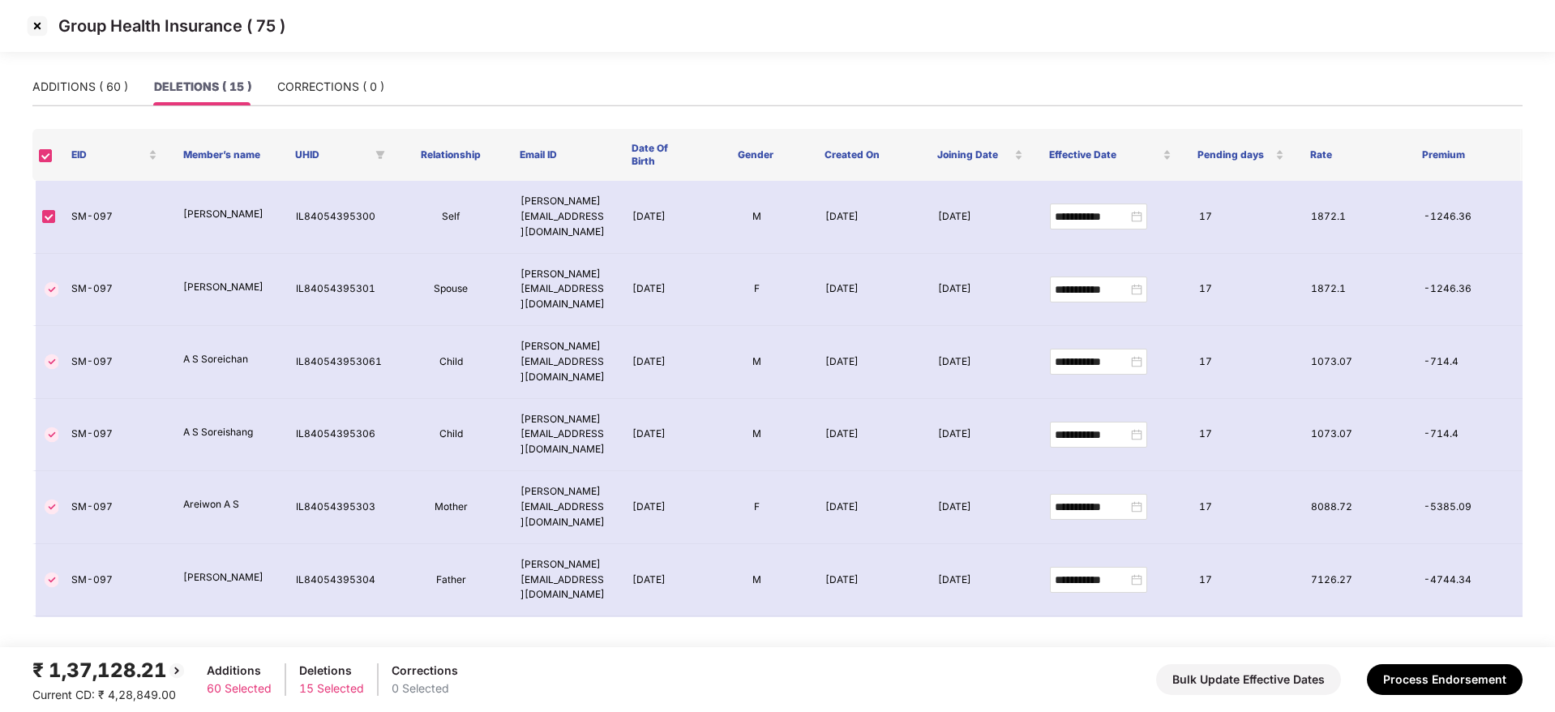
click at [42, 30] on img at bounding box center [37, 26] width 26 height 26
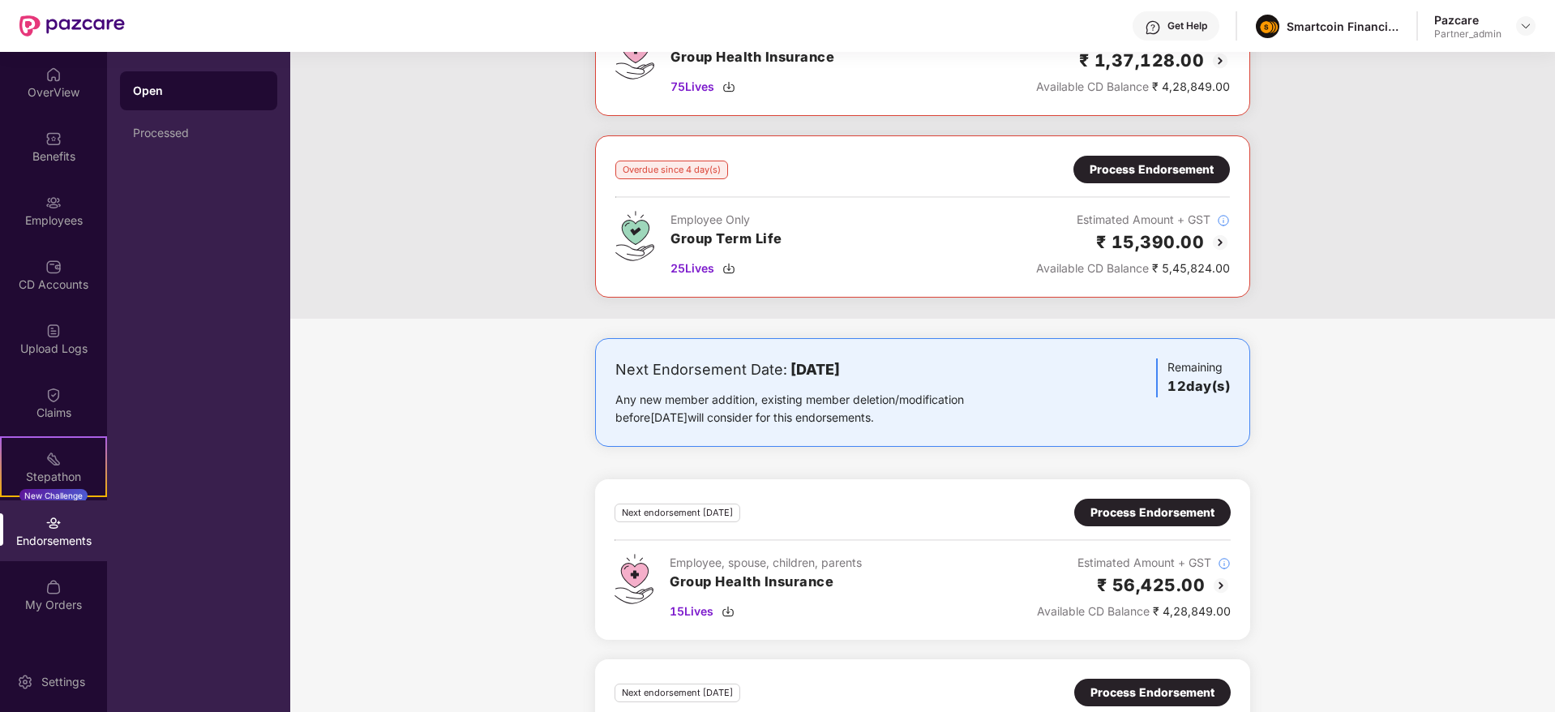
scroll to position [979, 0]
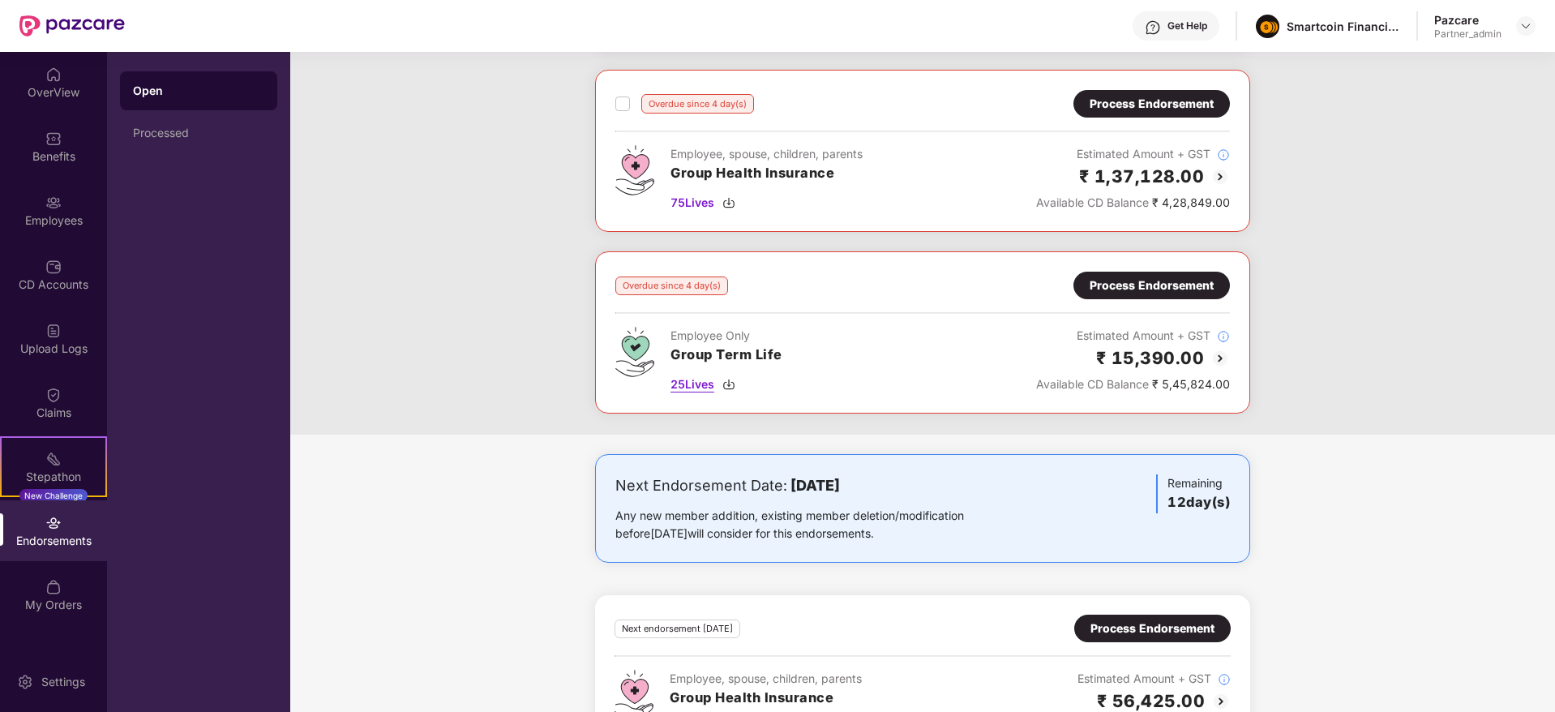
click at [734, 383] on img at bounding box center [728, 384] width 13 height 13
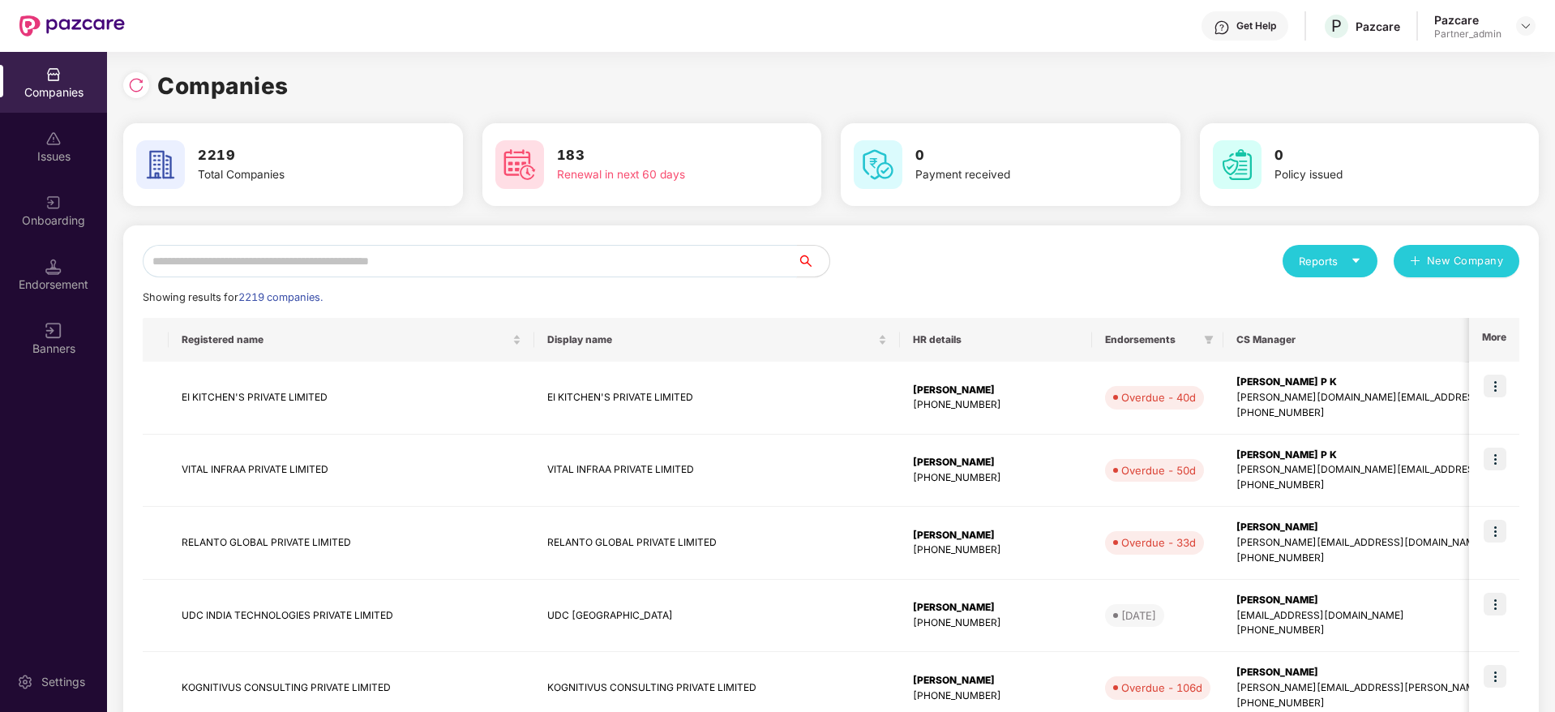
click at [356, 268] on input "text" at bounding box center [470, 261] width 654 height 32
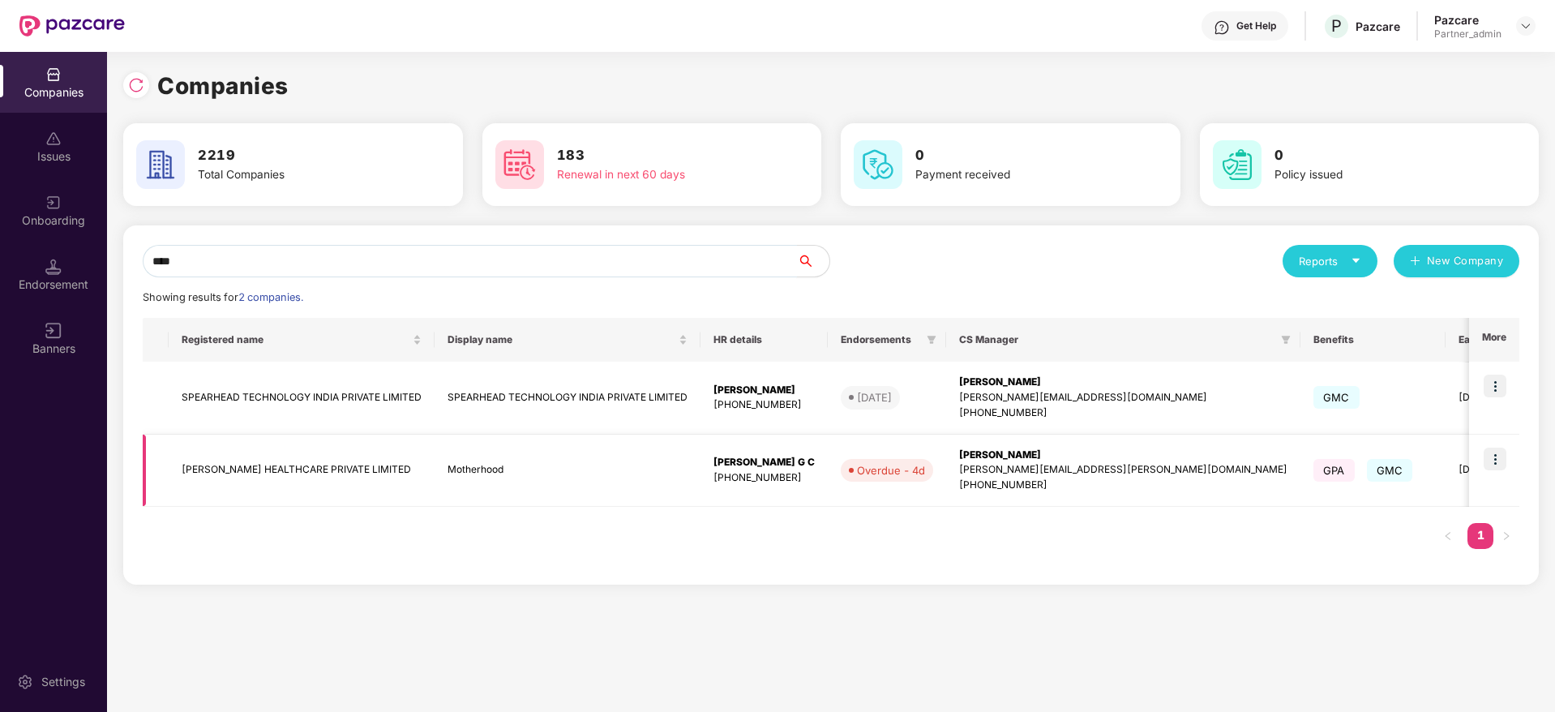
type input "****"
click at [1496, 460] on img at bounding box center [1495, 459] width 23 height 23
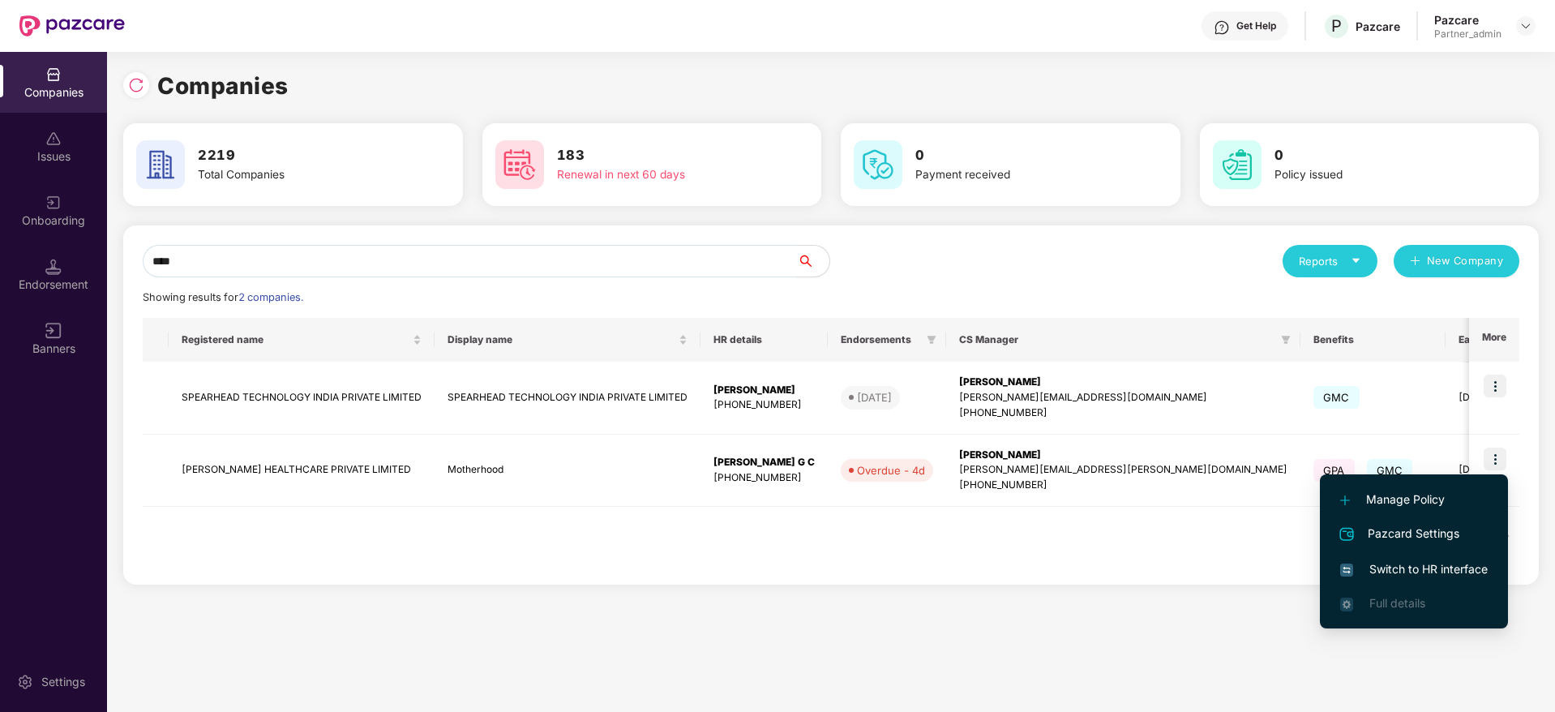
click at [1398, 561] on span "Switch to HR interface" at bounding box center [1414, 569] width 148 height 18
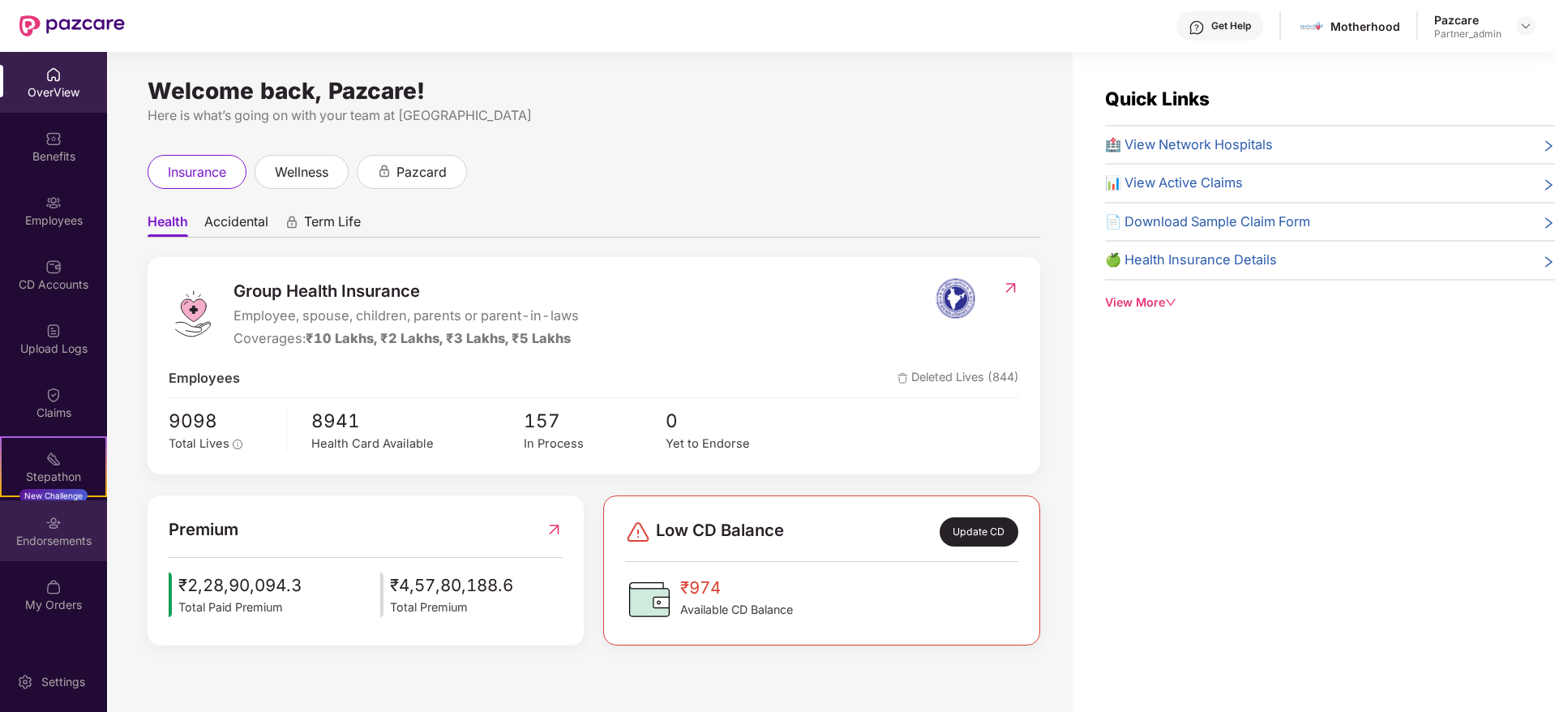
click at [48, 525] on img at bounding box center [53, 523] width 16 height 16
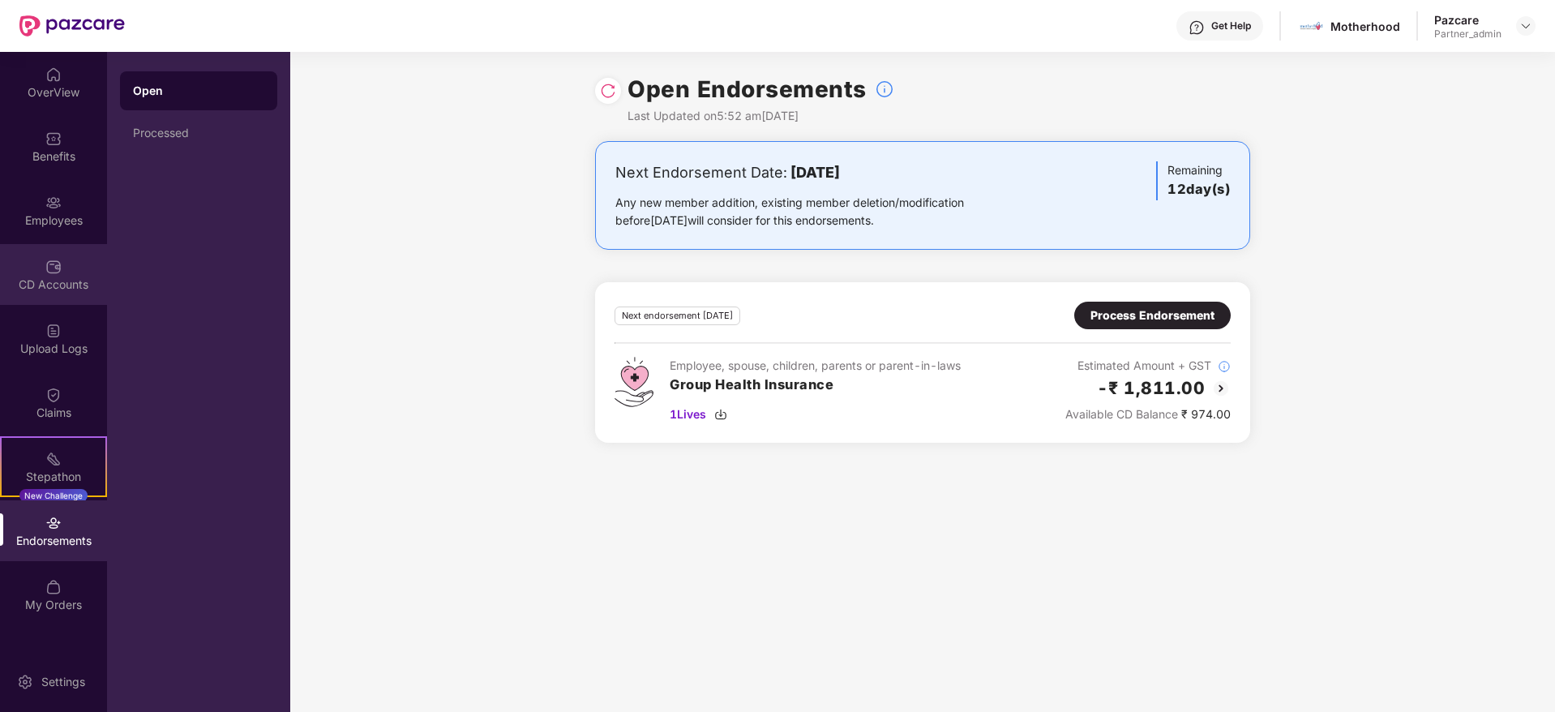
click at [44, 283] on div "CD Accounts" at bounding box center [53, 284] width 107 height 16
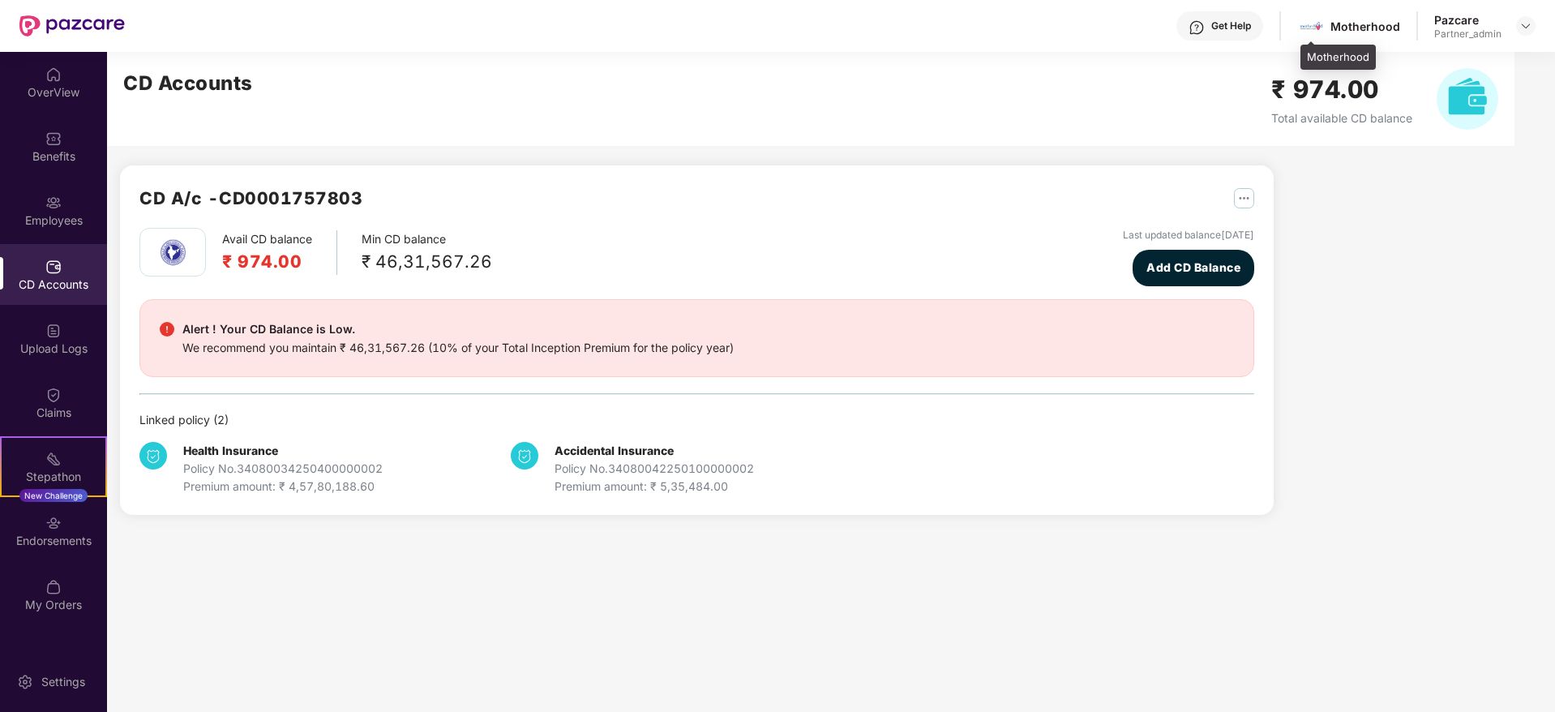
click at [1355, 24] on div "Motherhood" at bounding box center [1365, 26] width 70 height 15
copy div "Motherhood"
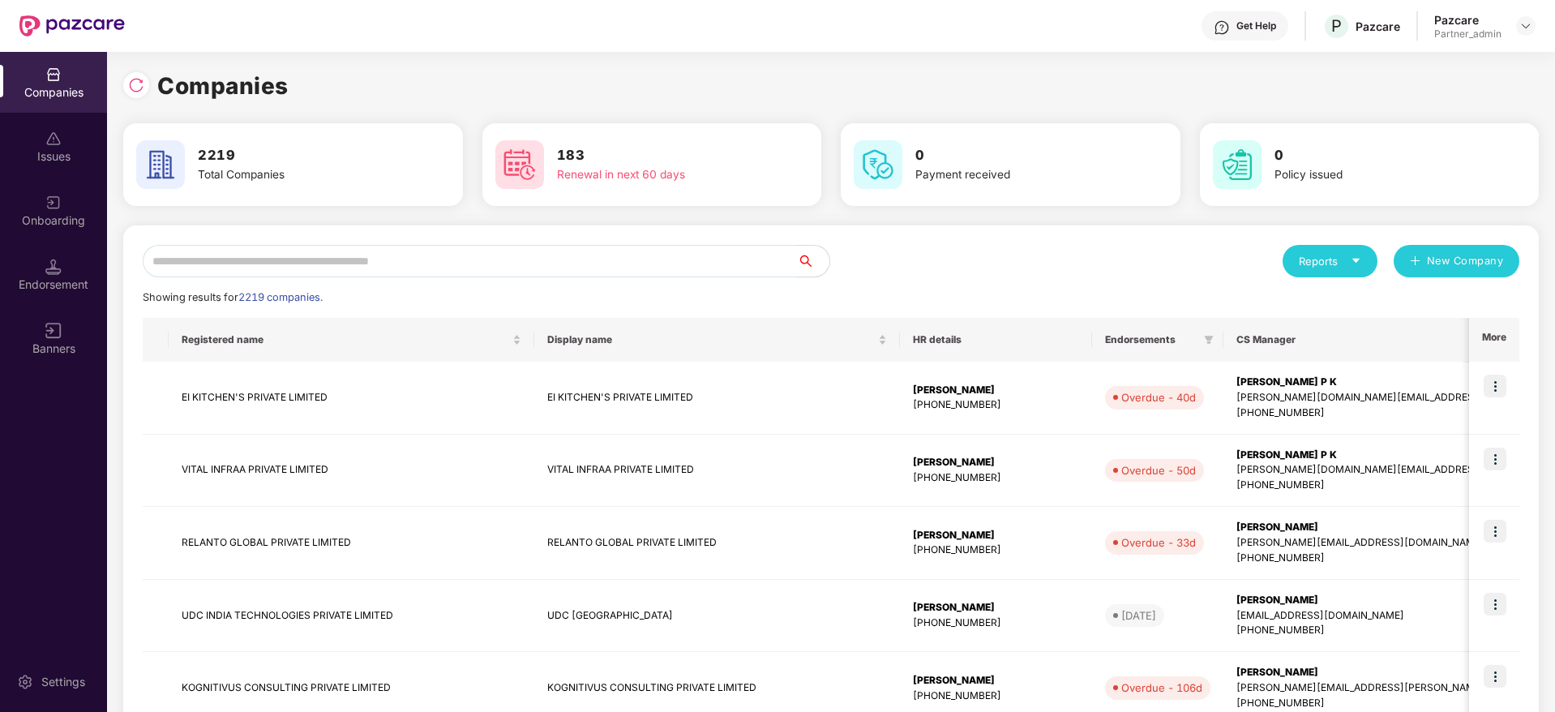
click at [386, 259] on input "text" at bounding box center [470, 261] width 654 height 32
paste input "**********"
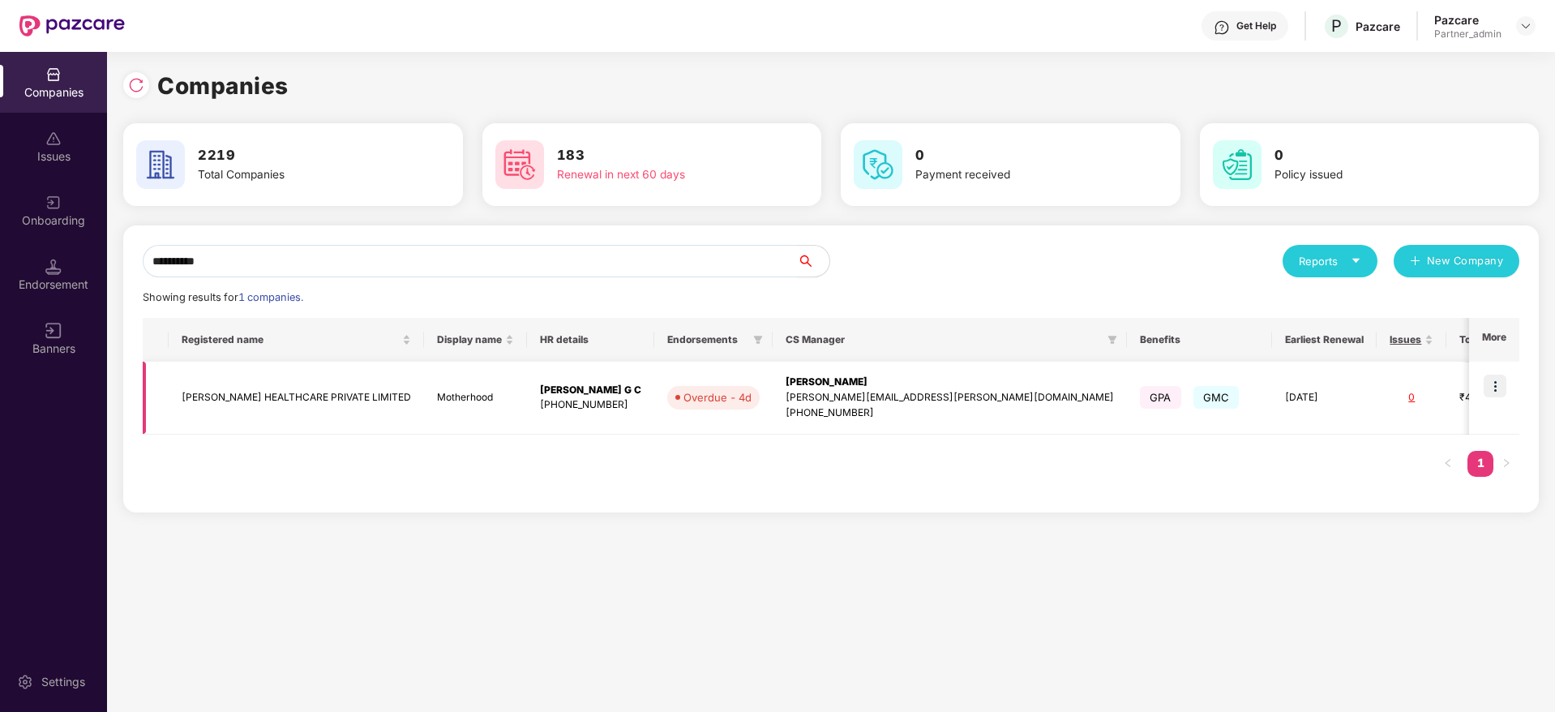
type input "**********"
click at [786, 401] on div "yashvardhan.kandoi@pazcare.com" at bounding box center [950, 397] width 328 height 15
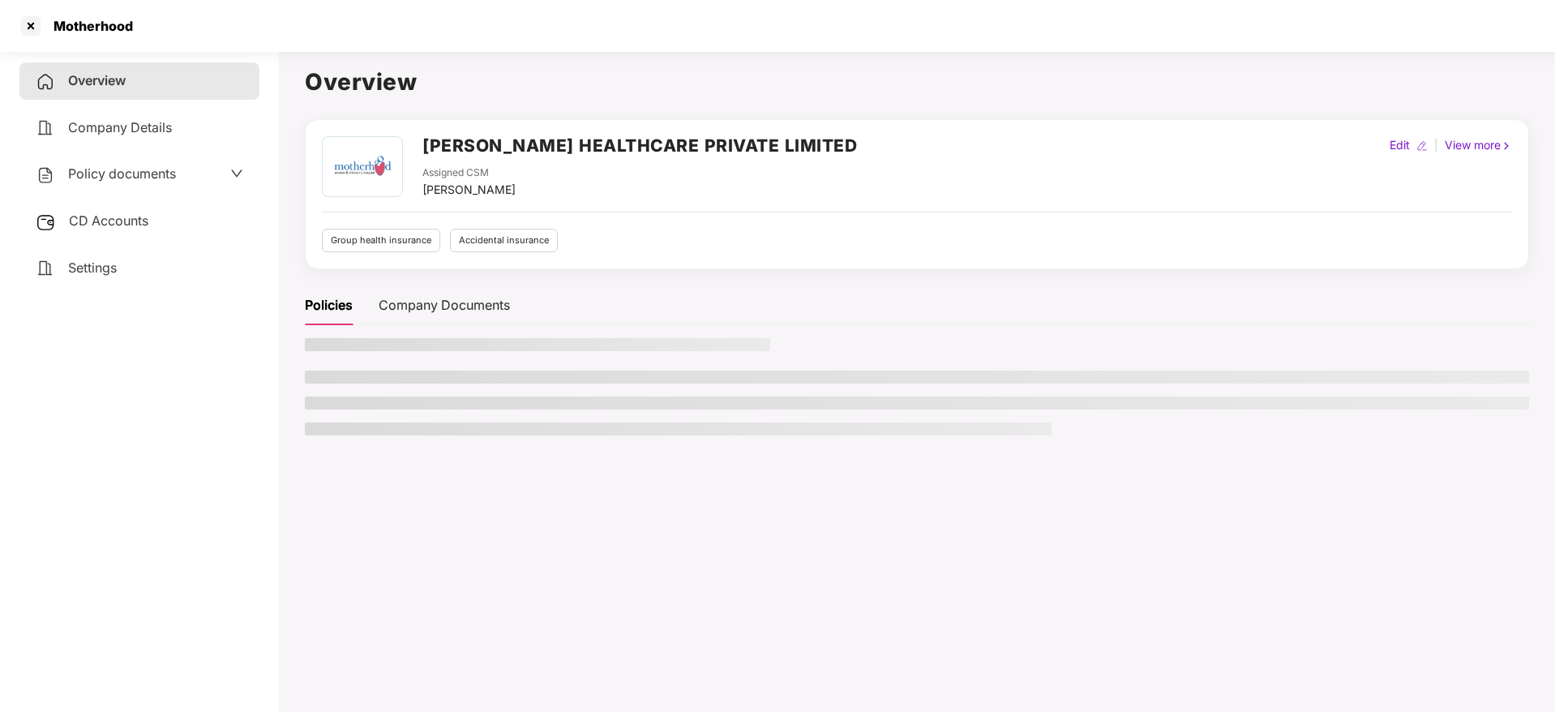
click at [126, 196] on div "Overview Company Details Policy documents CD Accounts Settings" at bounding box center [139, 174] width 240 height 224
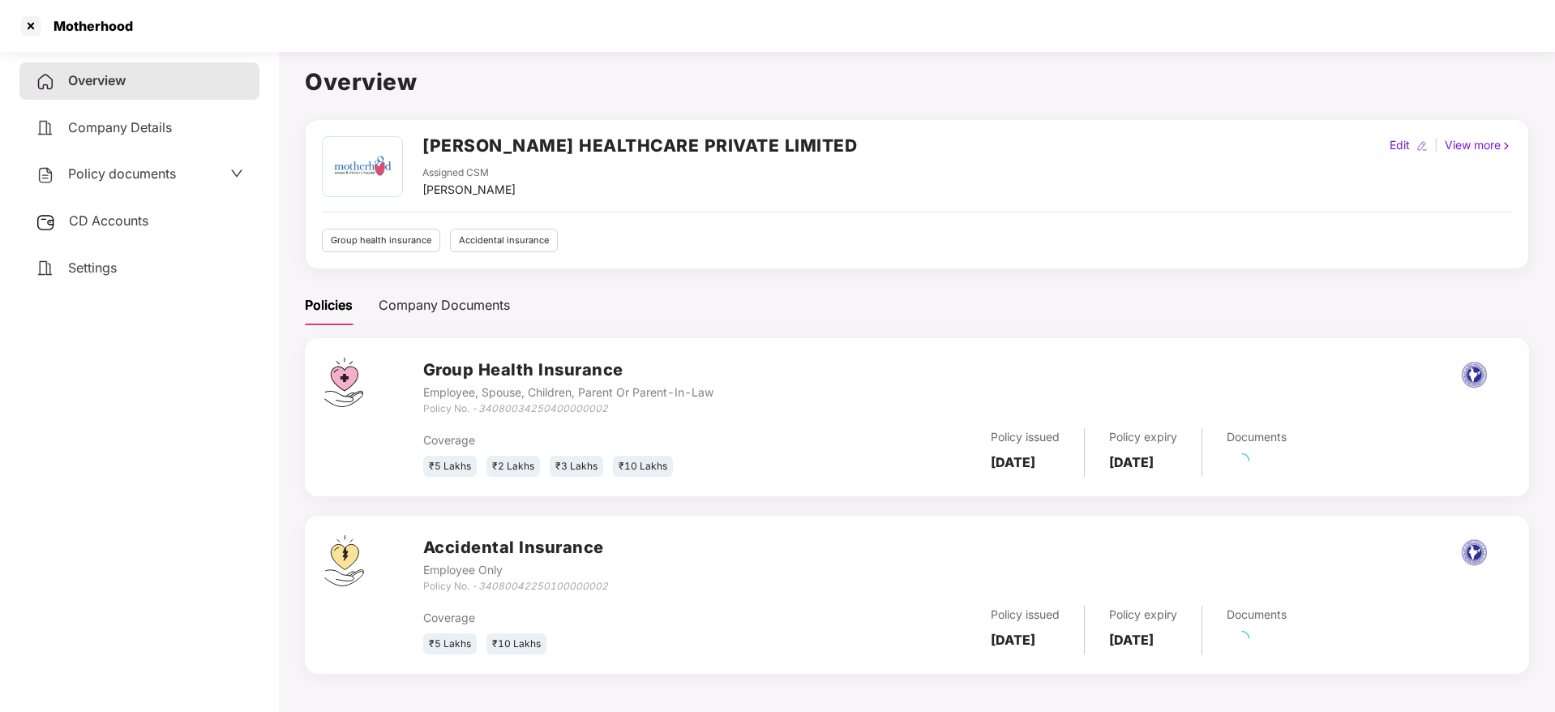
click at [131, 209] on div "CD Accounts" at bounding box center [139, 221] width 240 height 37
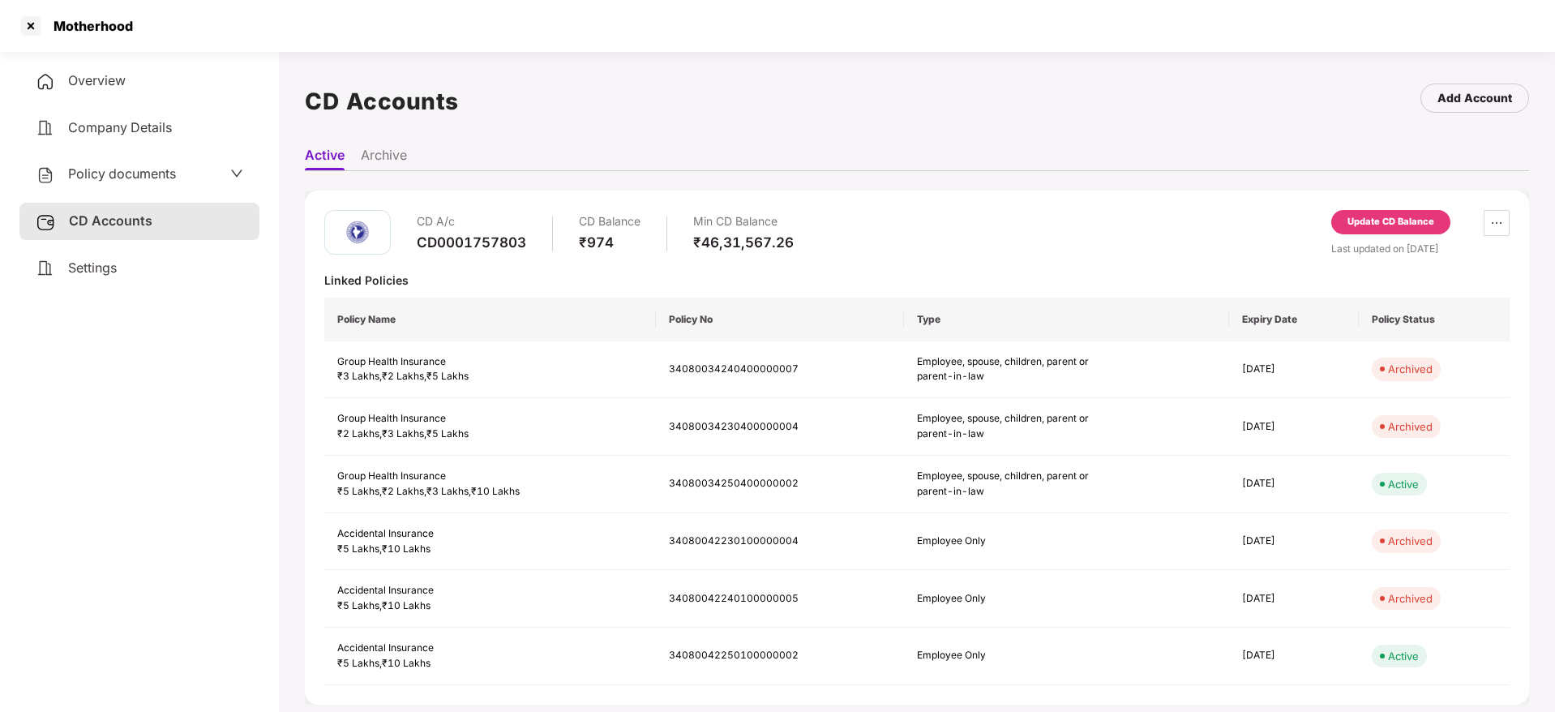
click at [1377, 216] on div "Update CD Balance" at bounding box center [1390, 222] width 87 height 15
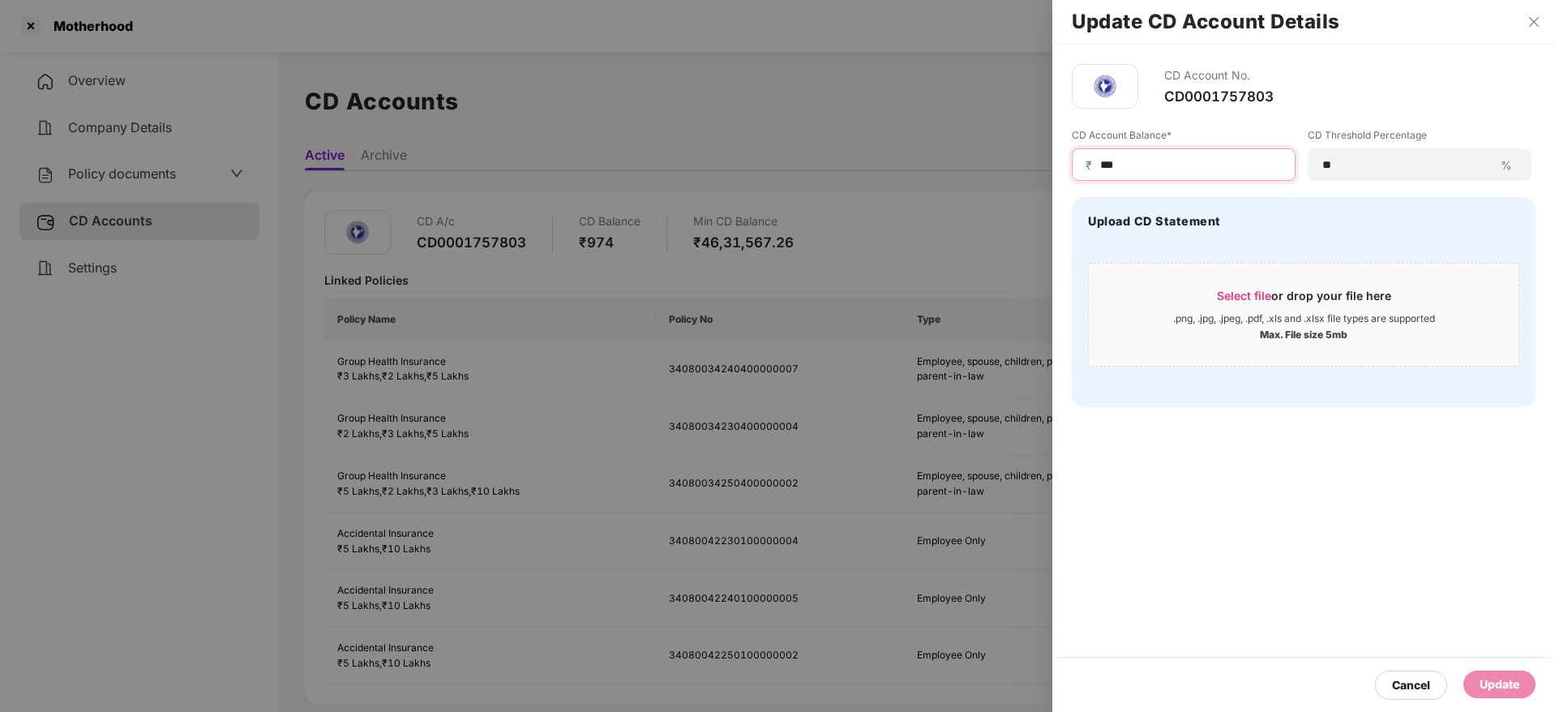
drag, startPoint x: 1176, startPoint y: 161, endPoint x: 808, endPoint y: 139, distance: 368.8
click at [797, 136] on div "Update CD Account Details CD Account No. CD0001757803 CD Account Balance* ₹ ***…" at bounding box center [777, 356] width 1555 height 712
paste input "***"
type input "******"
click at [1278, 281] on span "Select file or drop your file here .png, .jpg, .jpeg, .pdf, .xls and .xlsx file…" at bounding box center [1304, 315] width 430 height 78
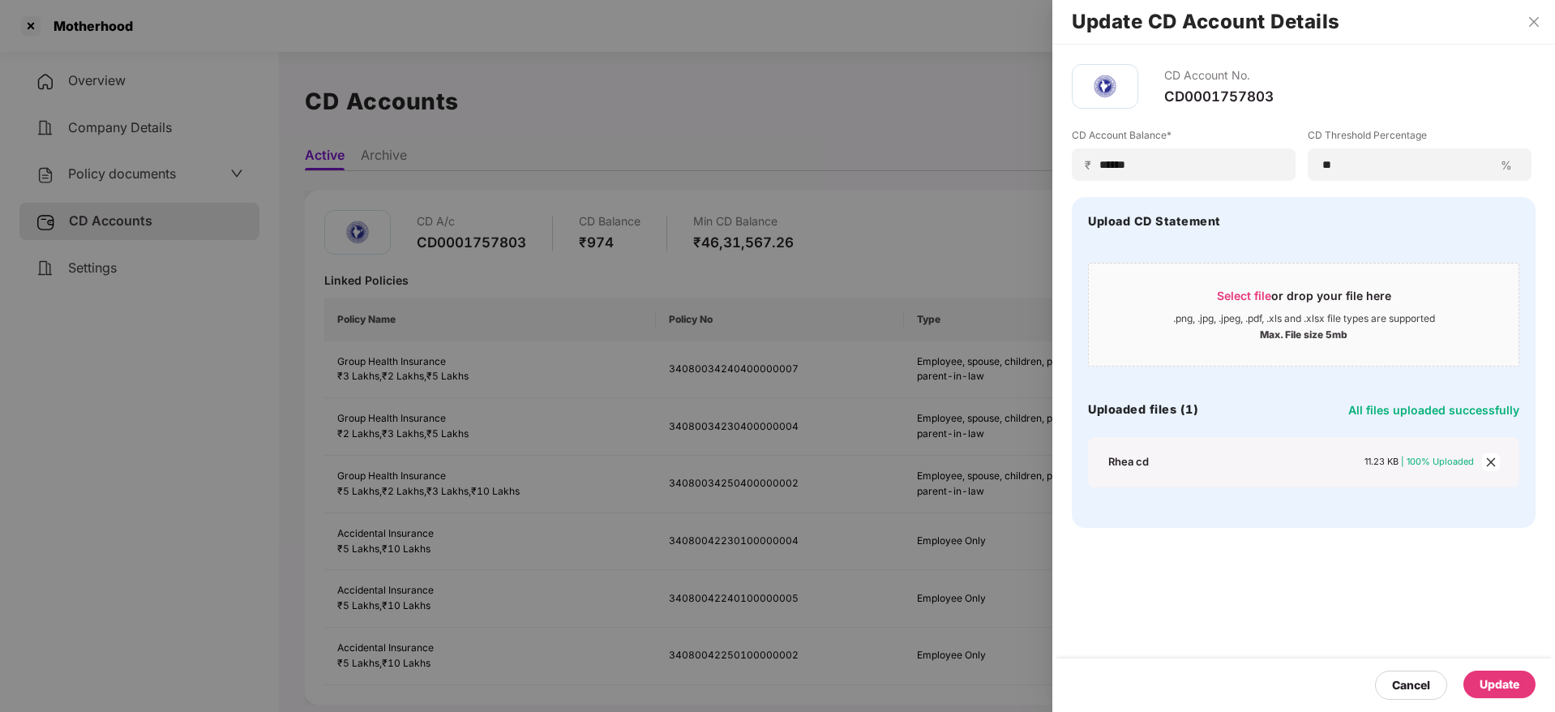
click at [1517, 690] on div "Update" at bounding box center [1500, 684] width 40 height 18
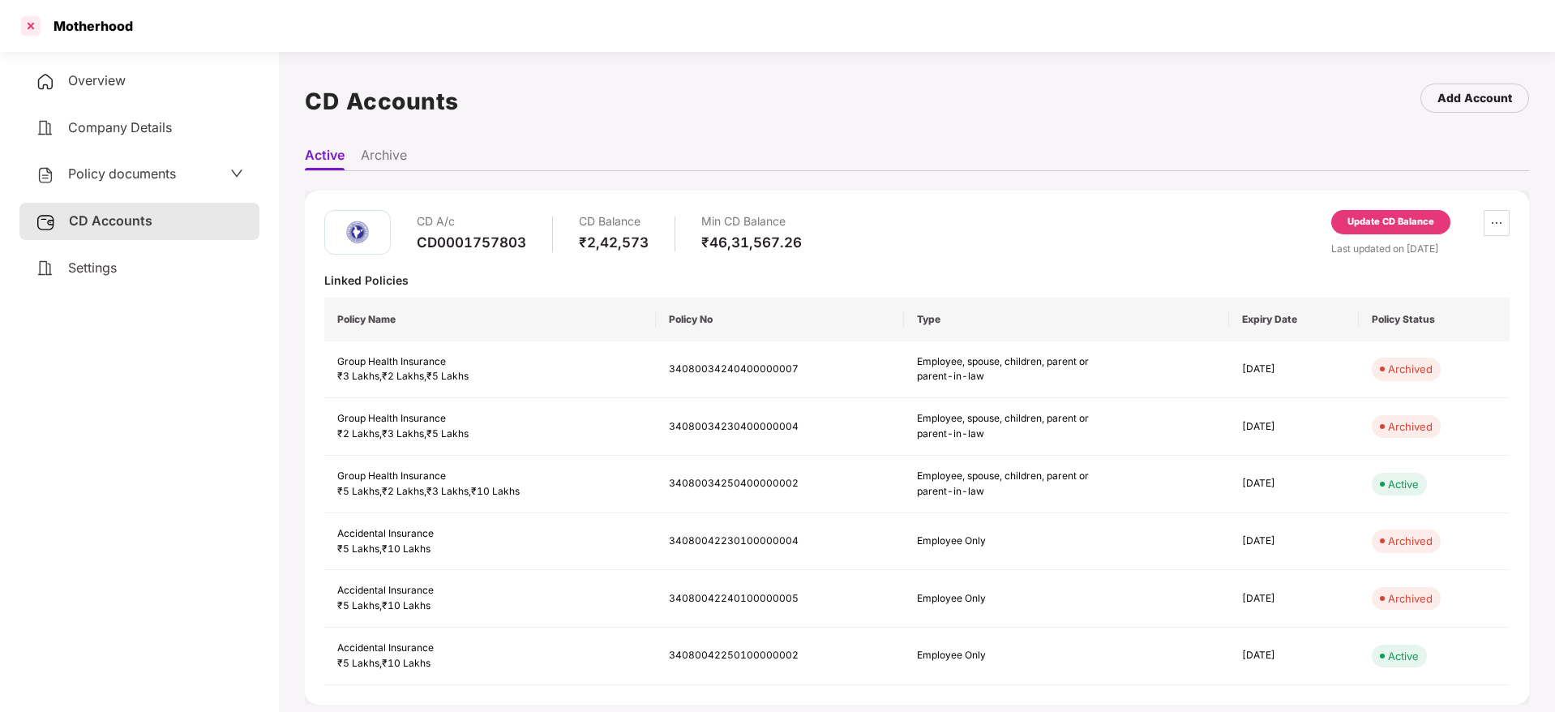
click at [32, 21] on div at bounding box center [31, 26] width 26 height 26
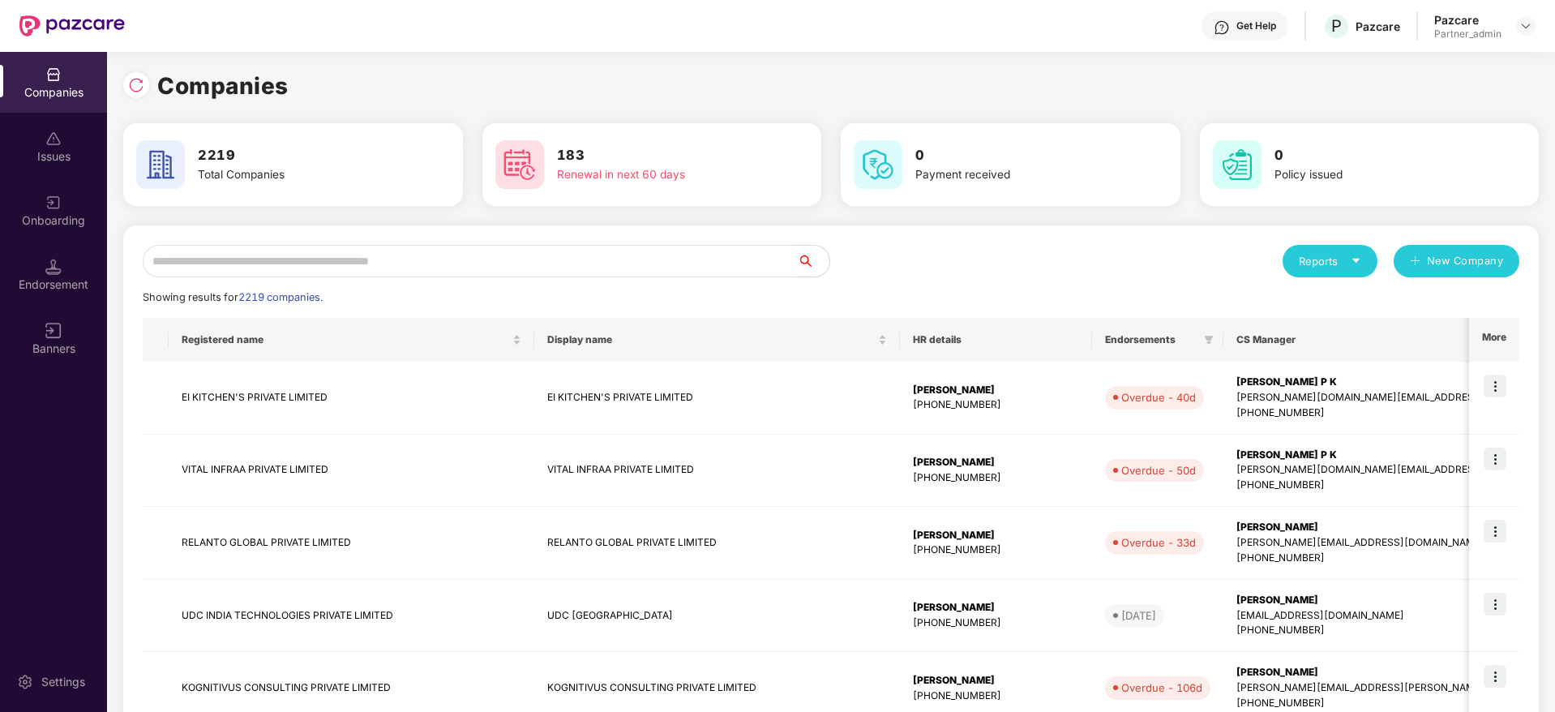
click at [311, 263] on input "text" at bounding box center [470, 261] width 654 height 32
paste input "****"
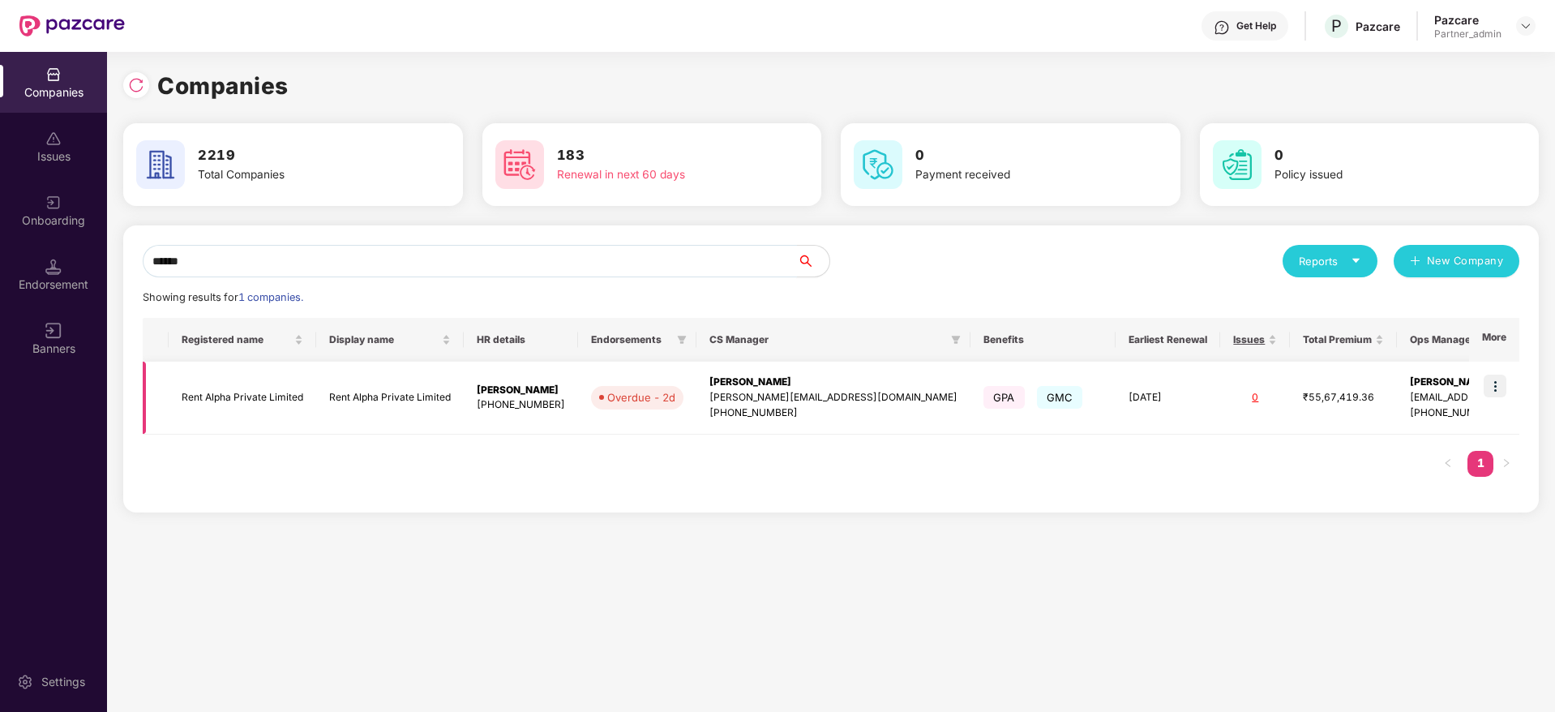
type input "******"
click at [1506, 386] on td at bounding box center [1494, 398] width 50 height 73
click at [1502, 384] on img at bounding box center [1495, 386] width 23 height 23
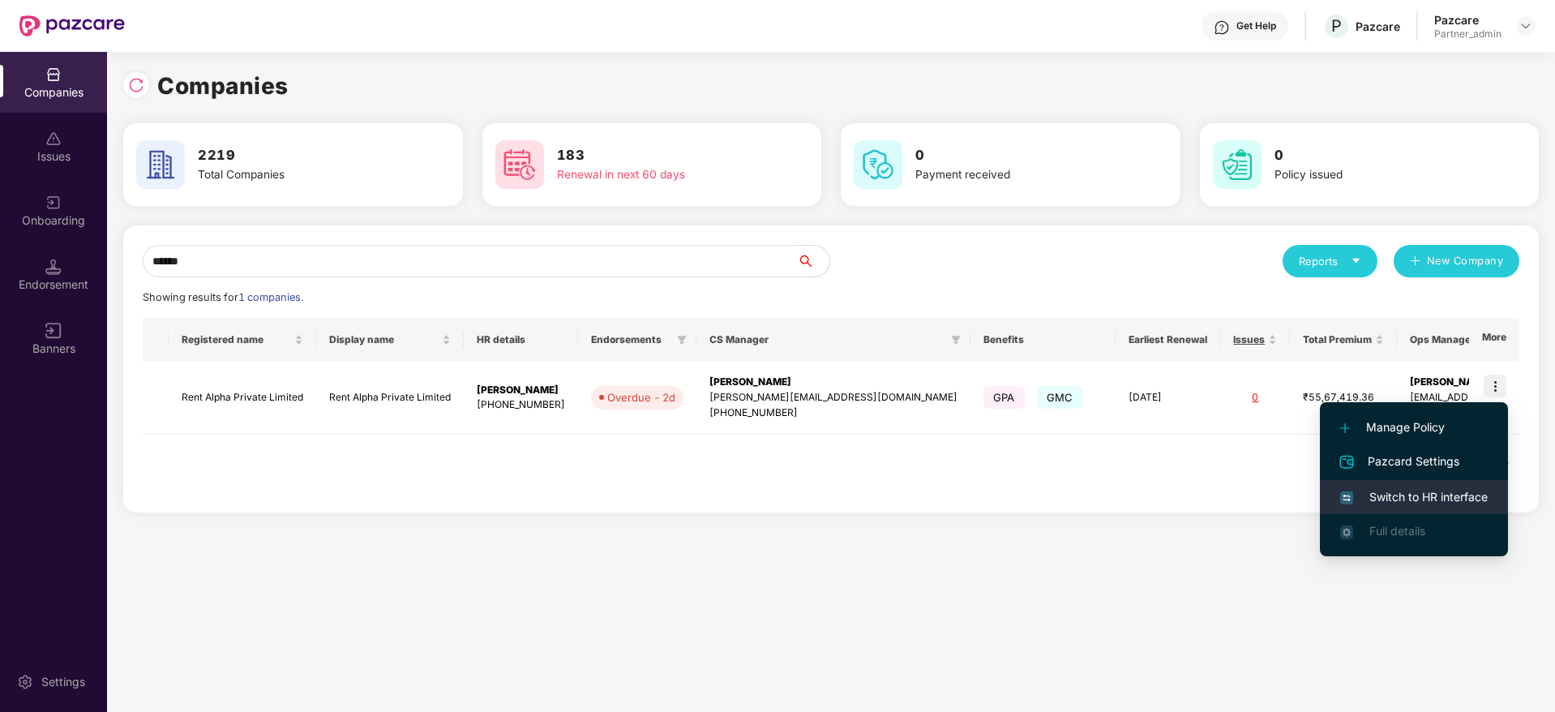
click at [1404, 485] on li "Switch to HR interface" at bounding box center [1414, 497] width 188 height 34
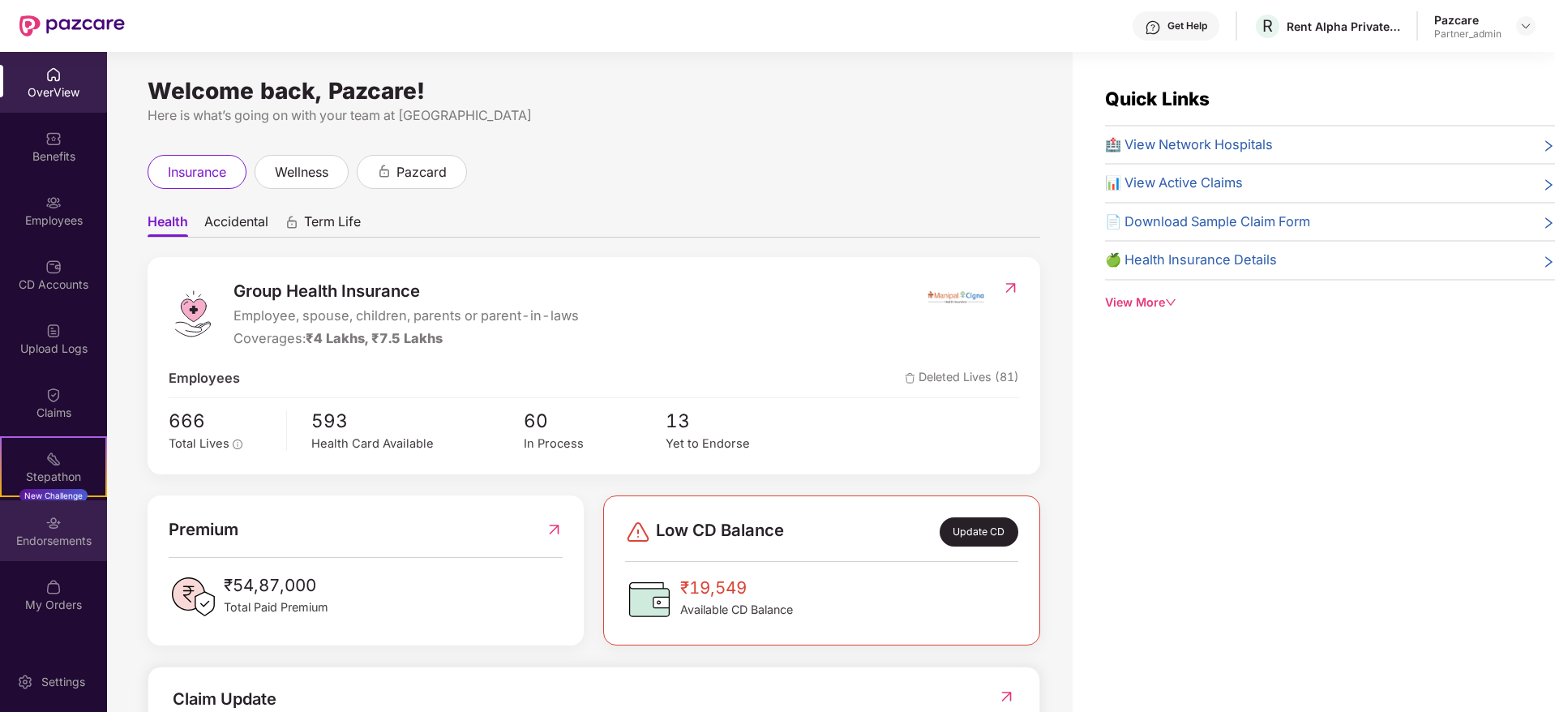
click at [50, 545] on div "Endorsements" at bounding box center [53, 541] width 107 height 16
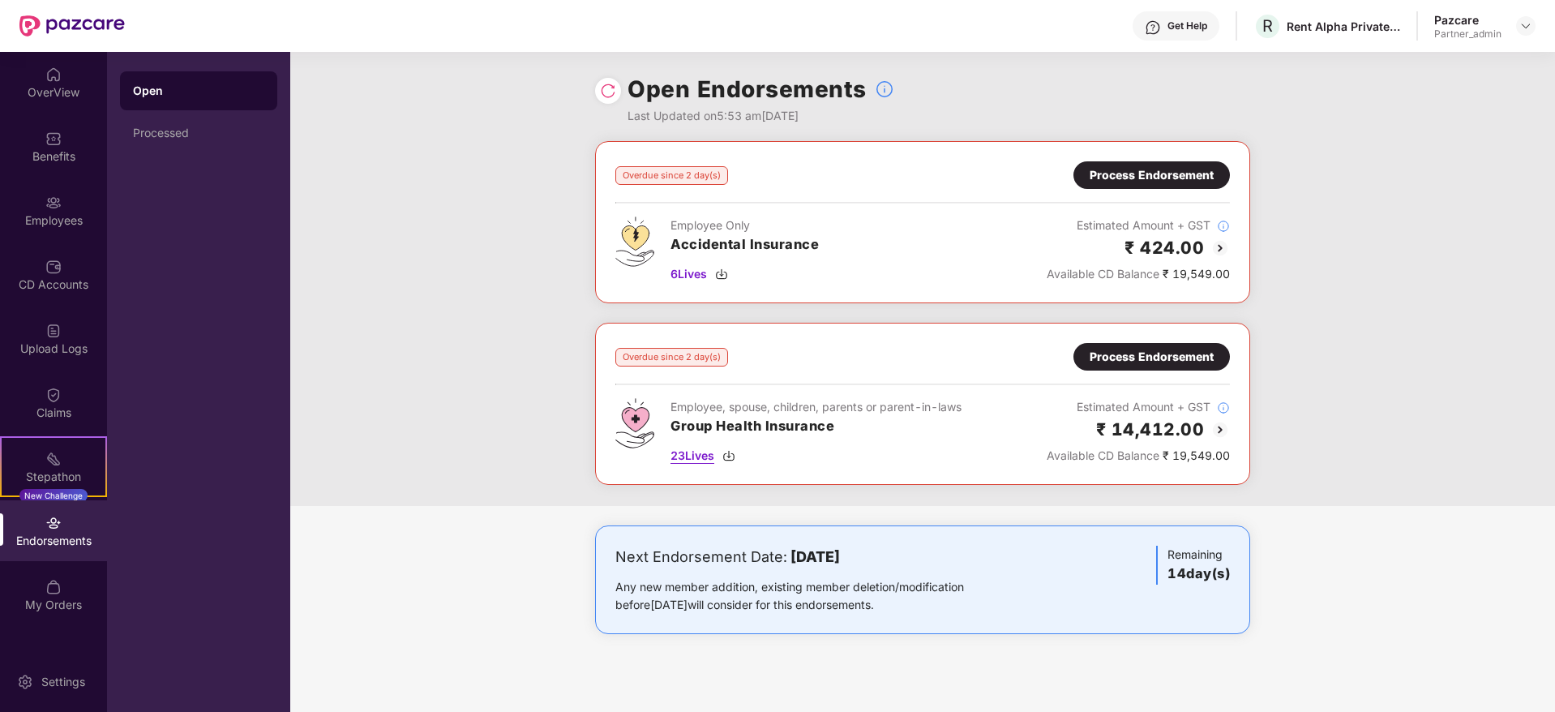
click at [732, 455] on img at bounding box center [728, 455] width 13 height 13
click at [723, 270] on img at bounding box center [721, 274] width 13 height 13
click at [1137, 354] on div "Process Endorsement" at bounding box center [1152, 357] width 124 height 18
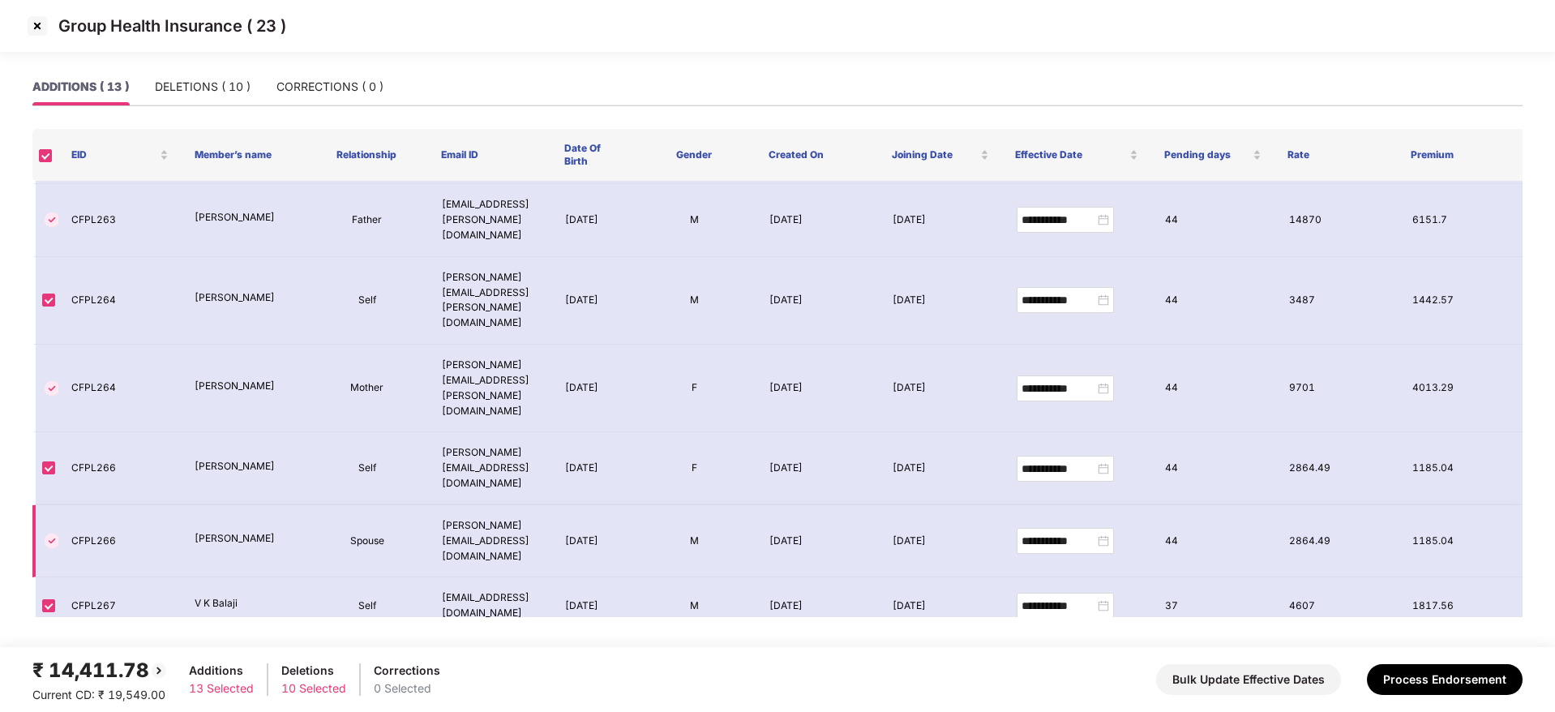
scroll to position [313, 0]
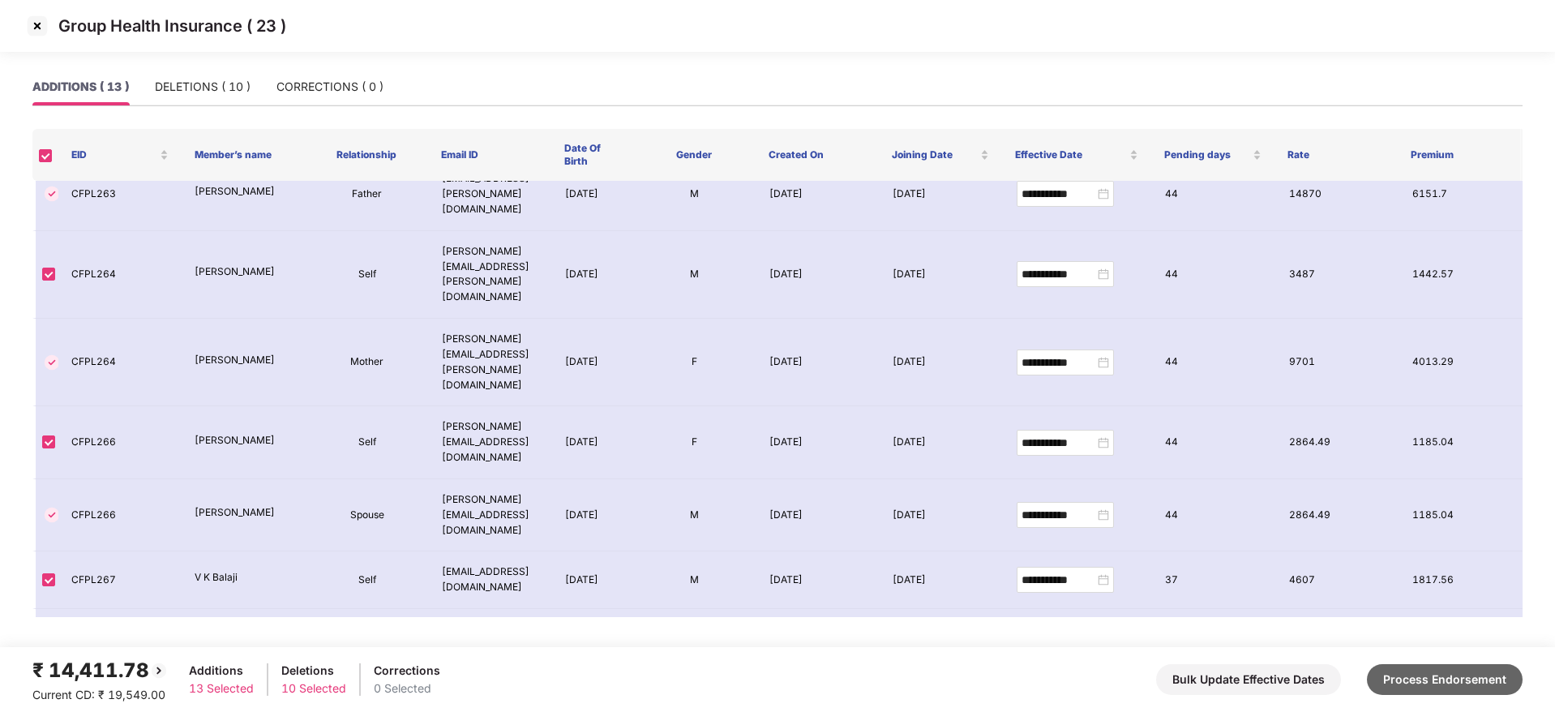
click at [1449, 679] on button "Process Endorsement" at bounding box center [1445, 679] width 156 height 31
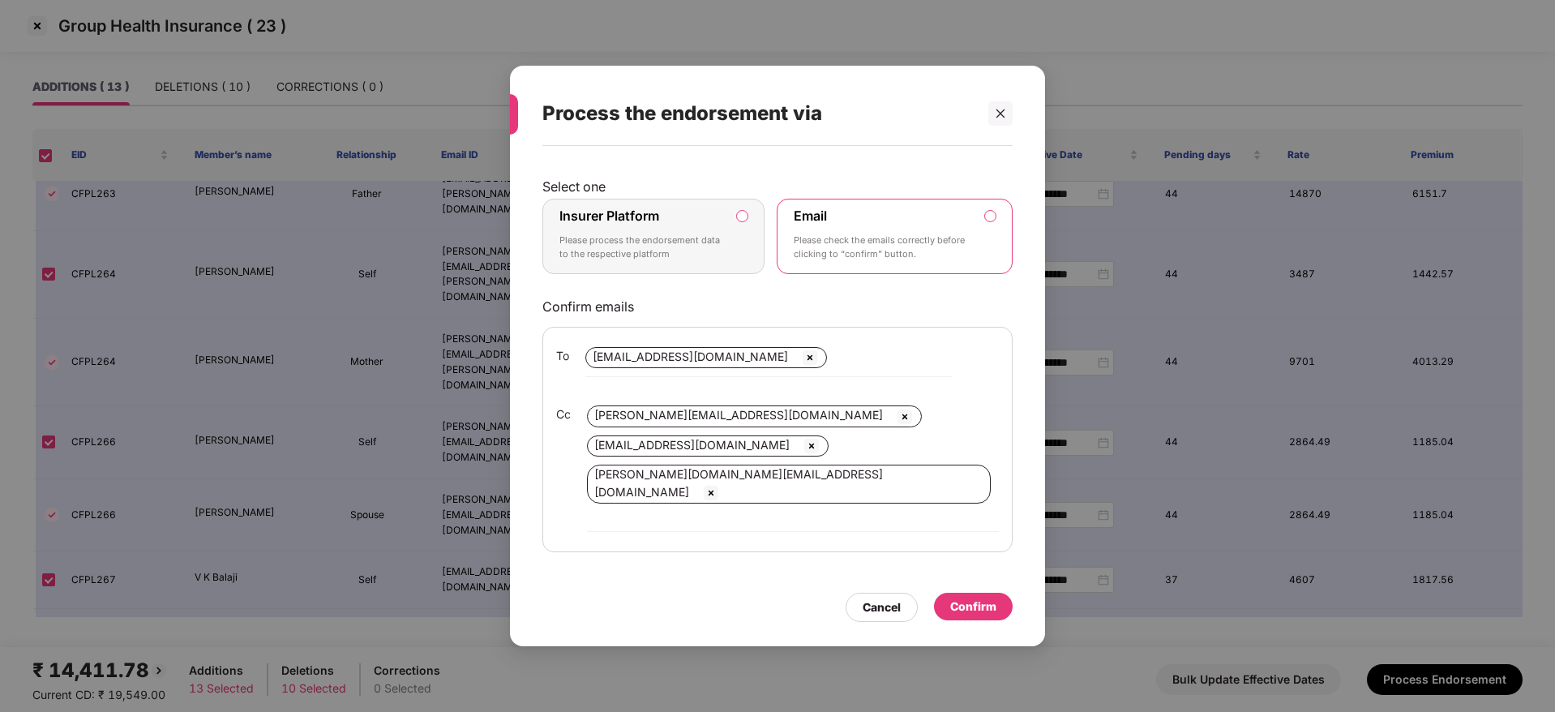
click at [709, 251] on div "Insurer Platform Please process the endorsement data to the respective platform" at bounding box center [641, 237] width 165 height 58
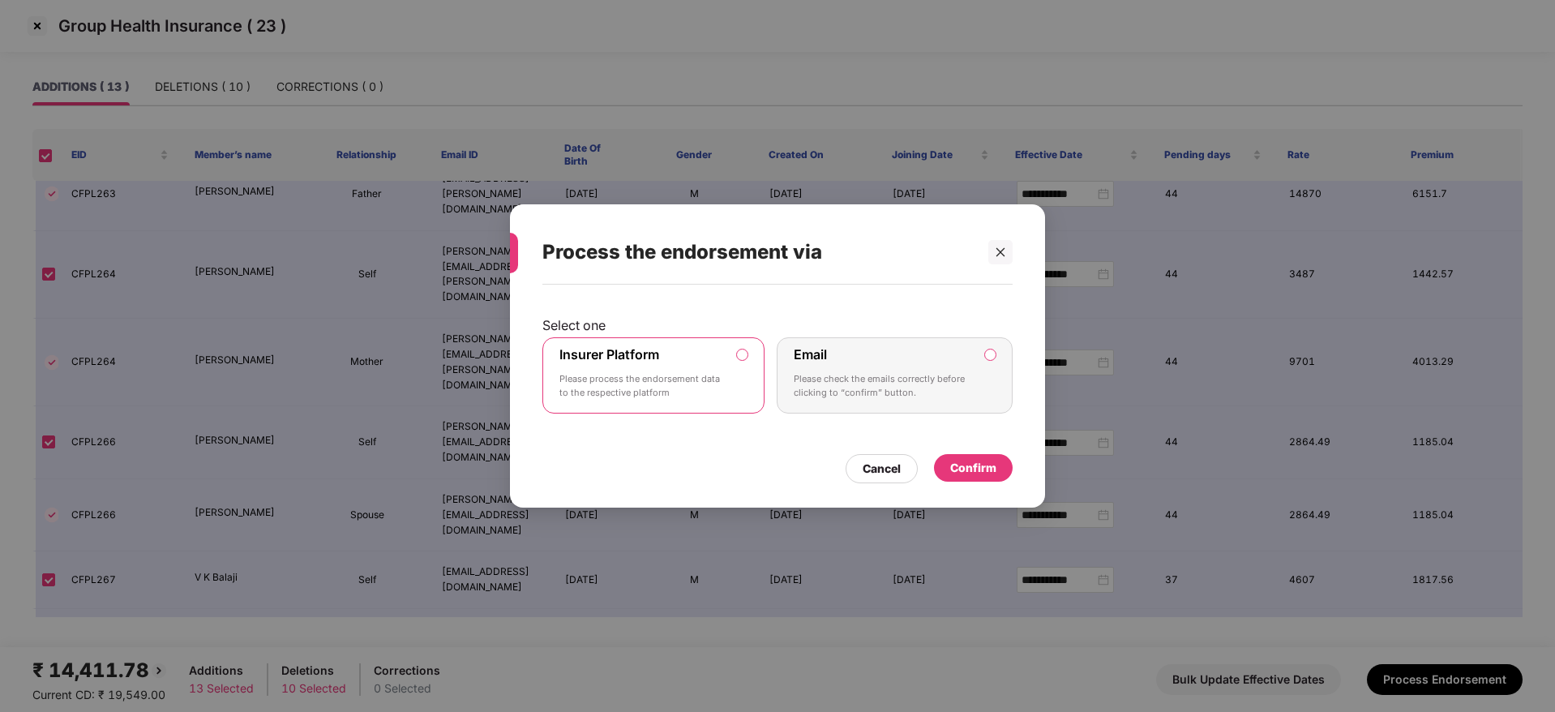
click at [994, 463] on div "Confirm" at bounding box center [973, 468] width 46 height 18
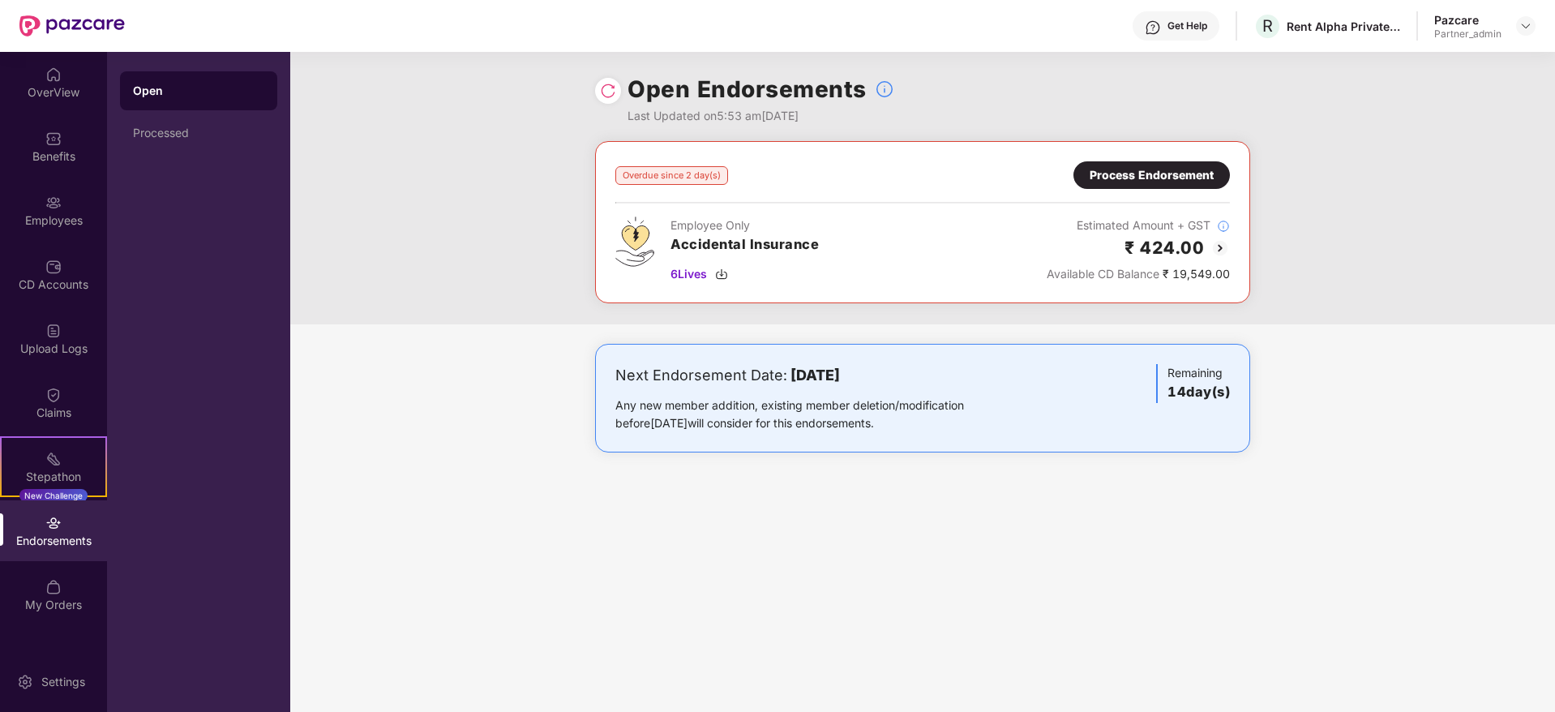
click at [1147, 181] on div "Process Endorsement" at bounding box center [1152, 175] width 124 height 18
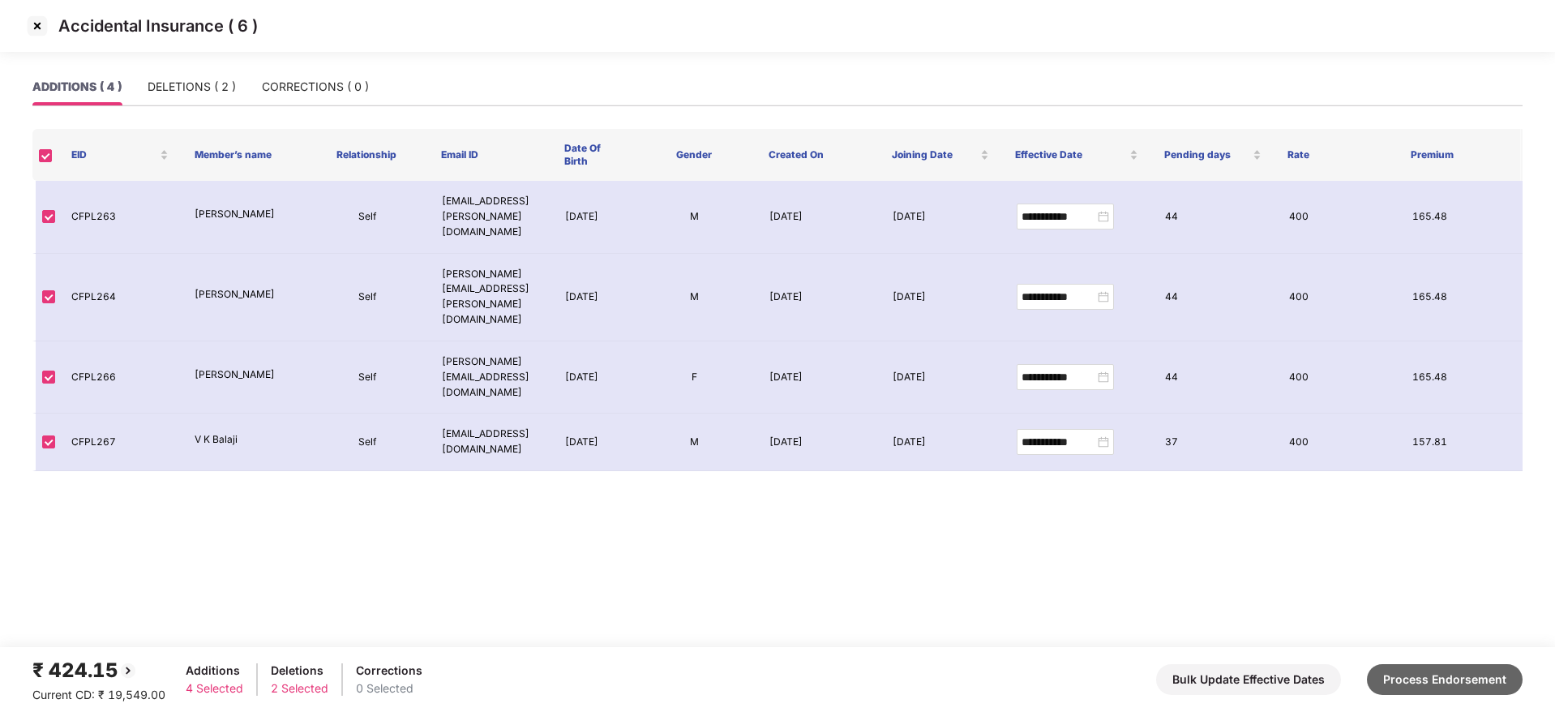
click at [1462, 676] on button "Process Endorsement" at bounding box center [1445, 679] width 156 height 31
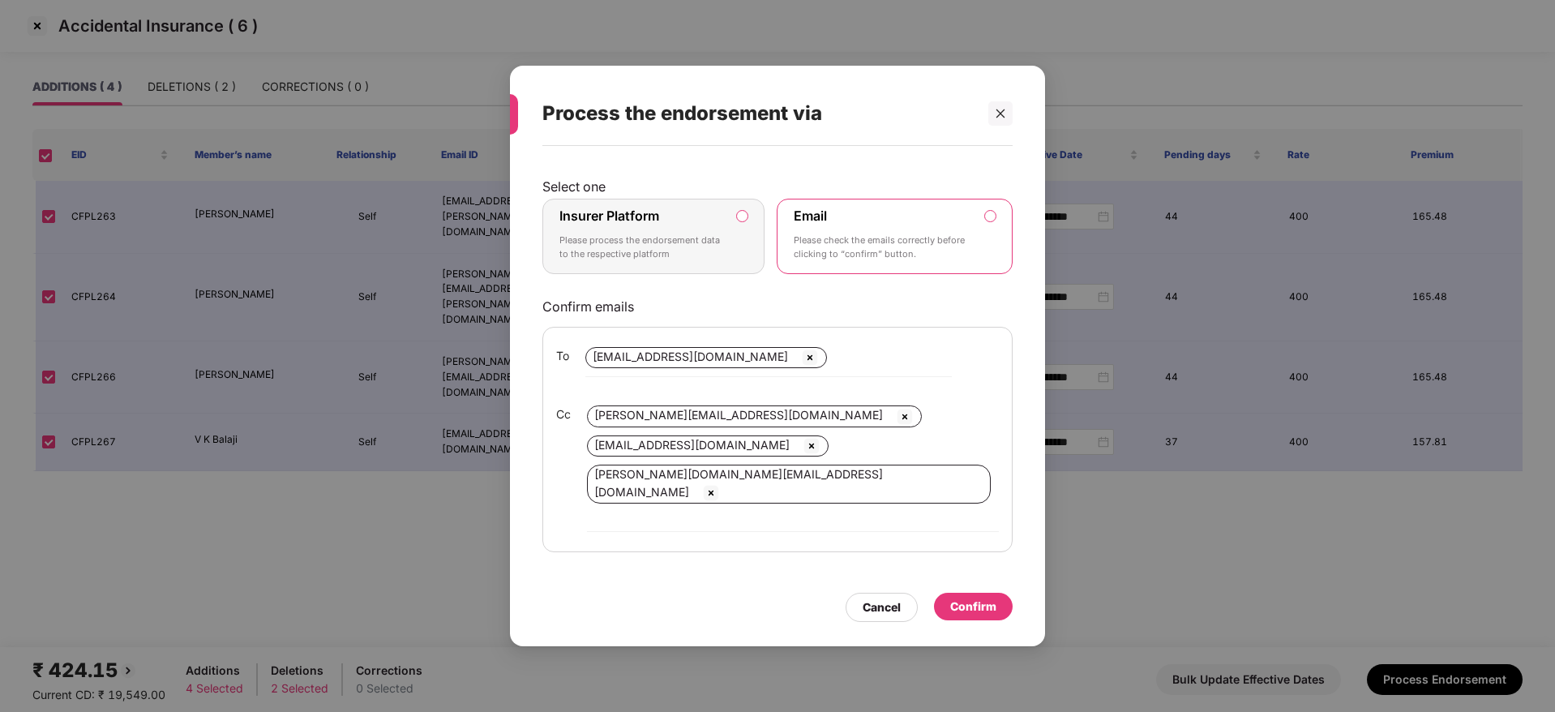
click at [630, 255] on p "Please process the endorsement data to the respective platform" at bounding box center [641, 247] width 165 height 28
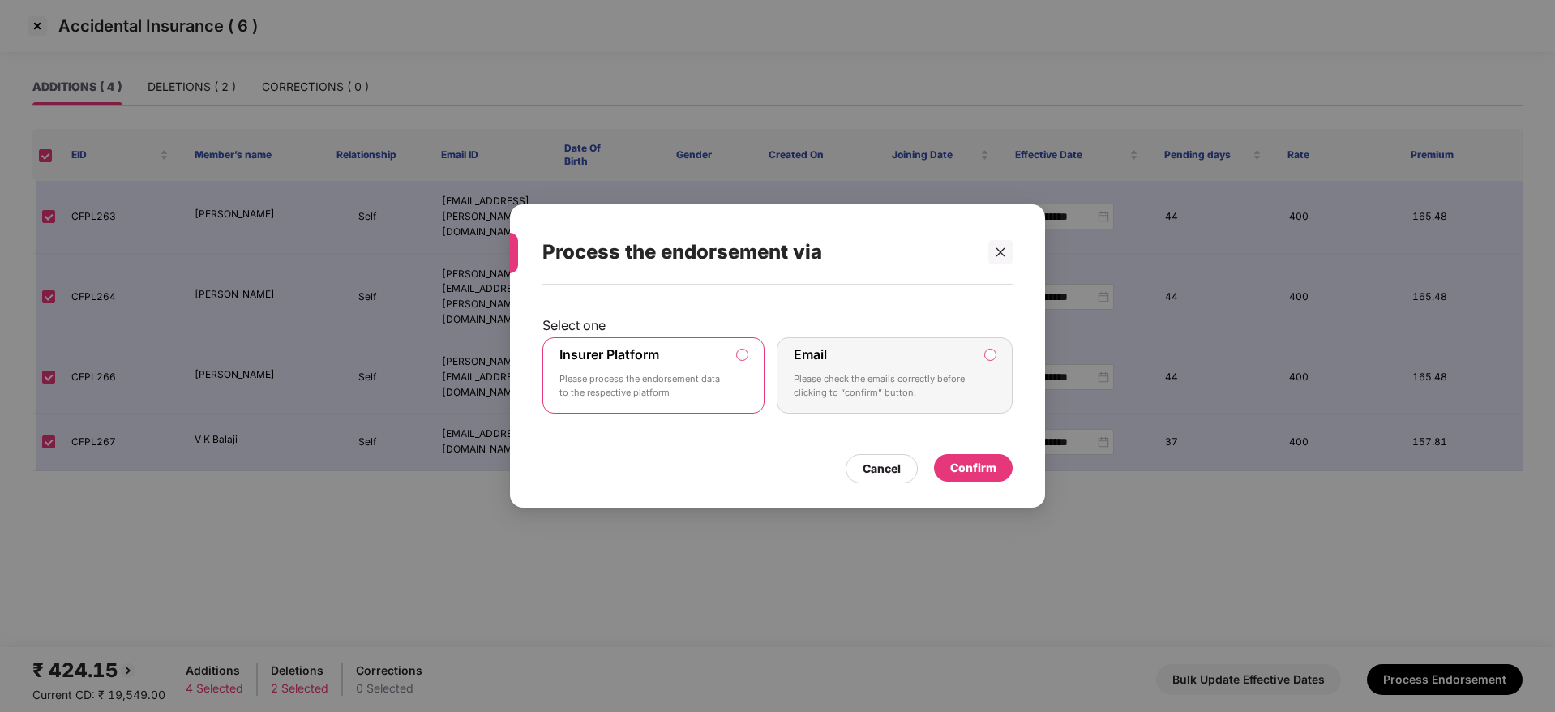
click at [989, 466] on div "Confirm" at bounding box center [973, 468] width 46 height 18
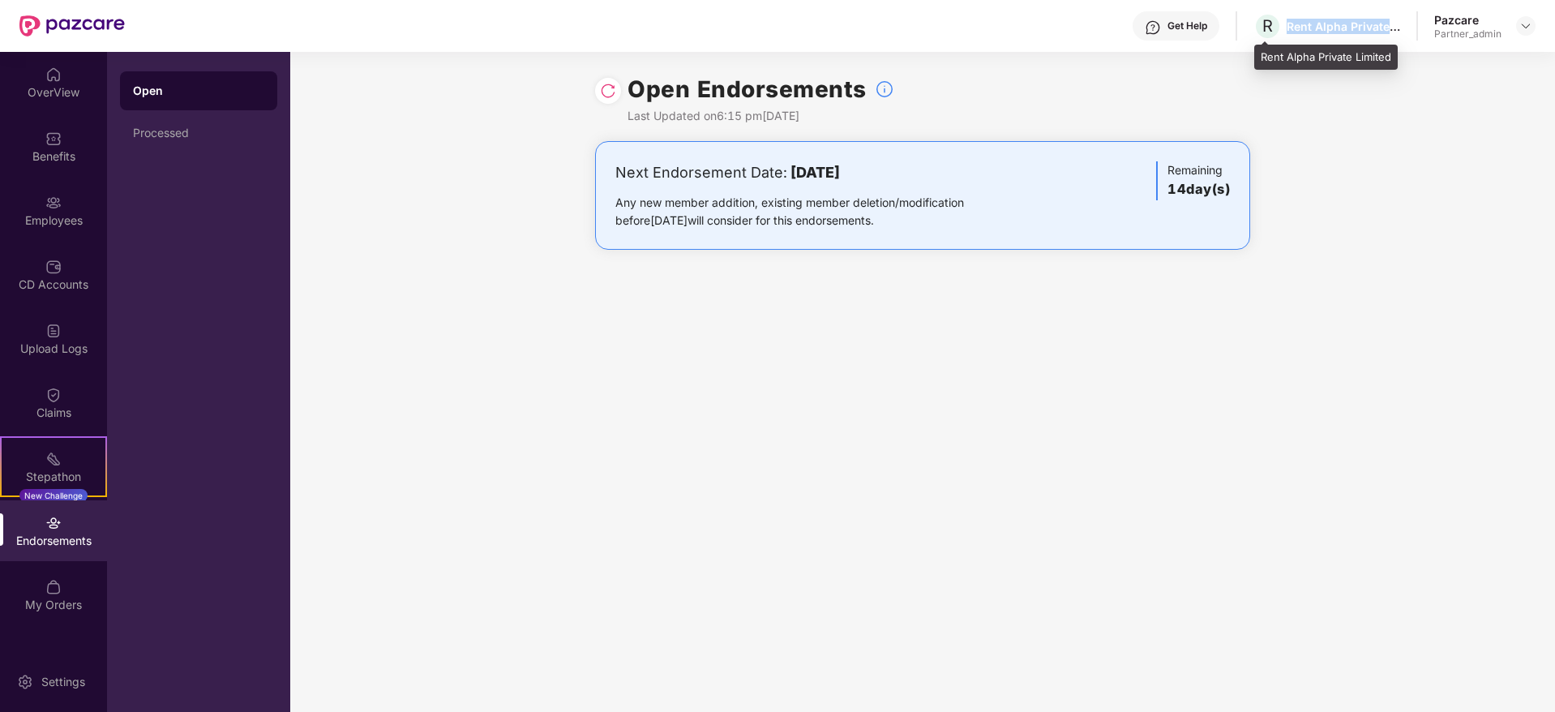
drag, startPoint x: 1290, startPoint y: 23, endPoint x: 1317, endPoint y: 30, distance: 28.5
click at [1390, 27] on div "Rent Alpha Private Limited" at bounding box center [1344, 26] width 114 height 15
copy div "Rent Alpha Private"
click at [1533, 31] on div at bounding box center [1525, 25] width 19 height 19
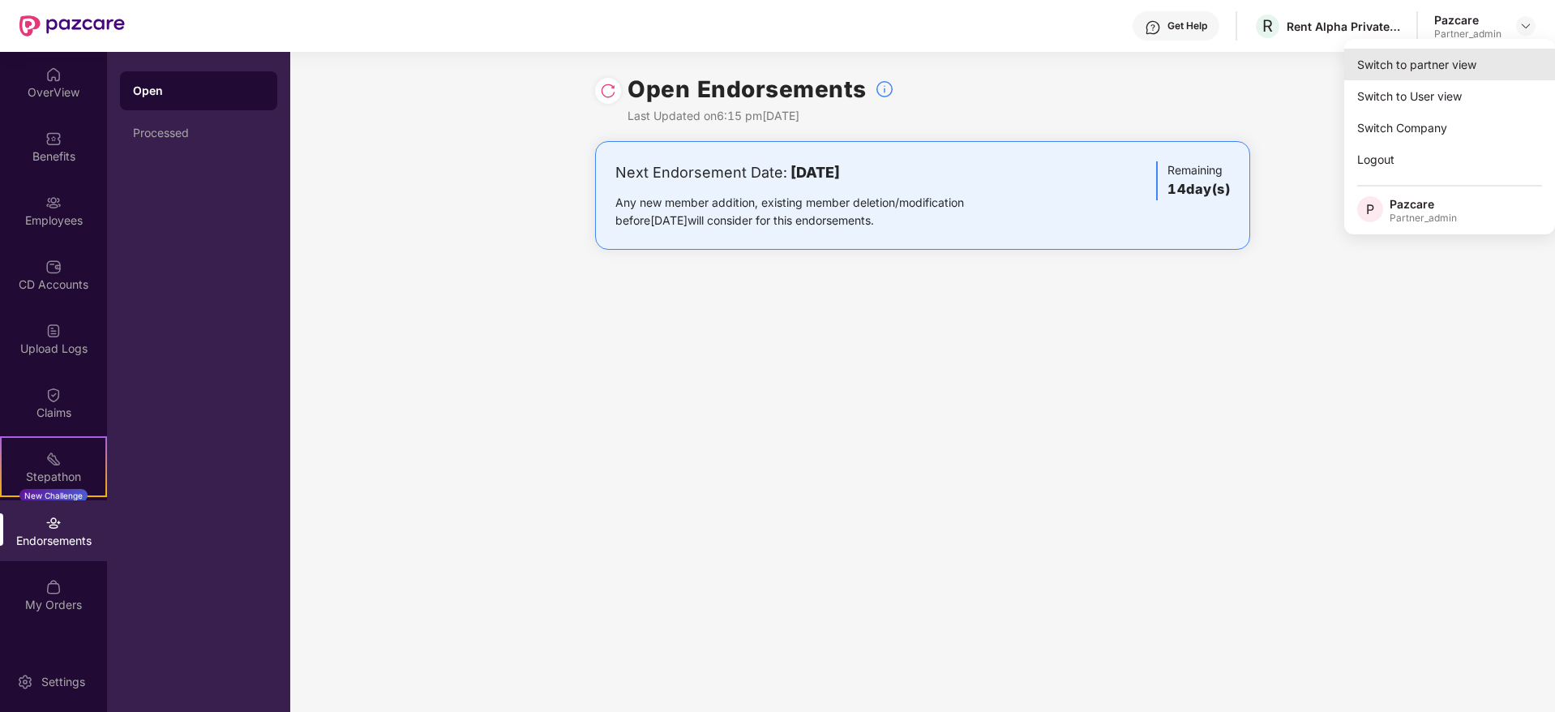
click at [1437, 73] on div "Switch to partner view" at bounding box center [1449, 65] width 211 height 32
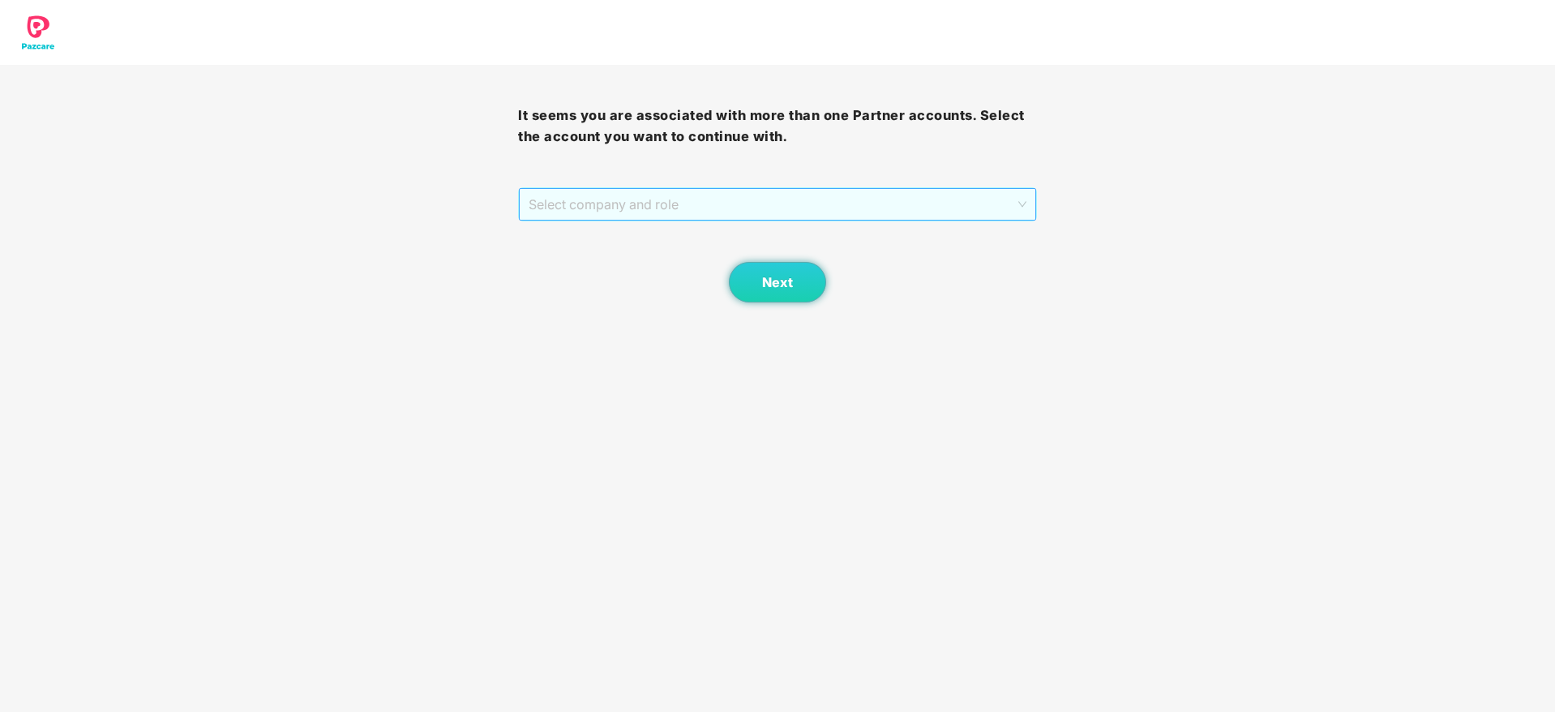
drag, startPoint x: 591, startPoint y: 206, endPoint x: 610, endPoint y: 213, distance: 20.0
click at [592, 206] on span "Select company and role" at bounding box center [777, 204] width 497 height 31
drag, startPoint x: 615, startPoint y: 263, endPoint x: 767, endPoint y: 274, distance: 152.8
click at [618, 264] on div "Pazcare - PARTNER_ADMIN" at bounding box center [778, 263] width 499 height 18
drag, startPoint x: 829, startPoint y: 273, endPoint x: 778, endPoint y: 271, distance: 51.1
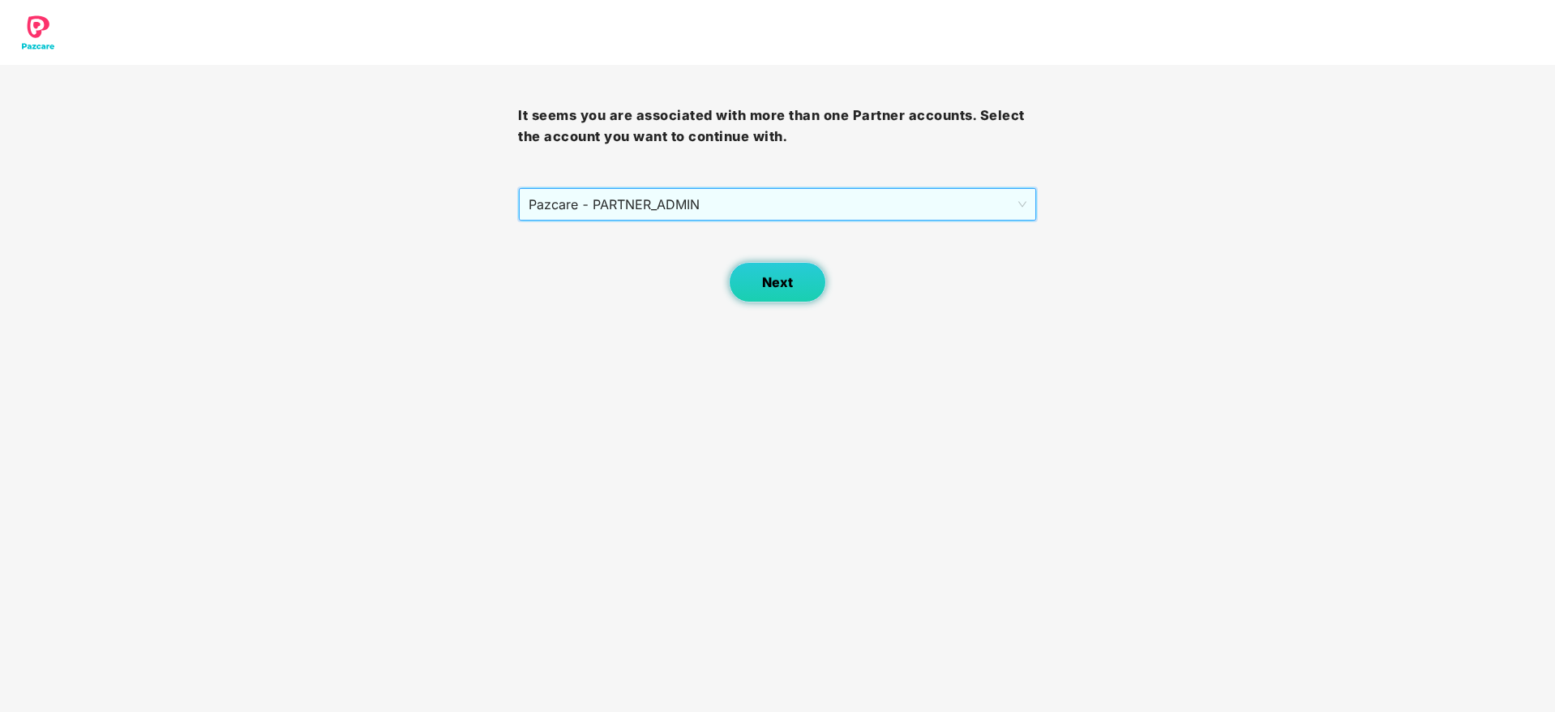
click at [829, 273] on div "Next" at bounding box center [777, 261] width 518 height 81
click at [773, 278] on span "Next" at bounding box center [777, 282] width 31 height 15
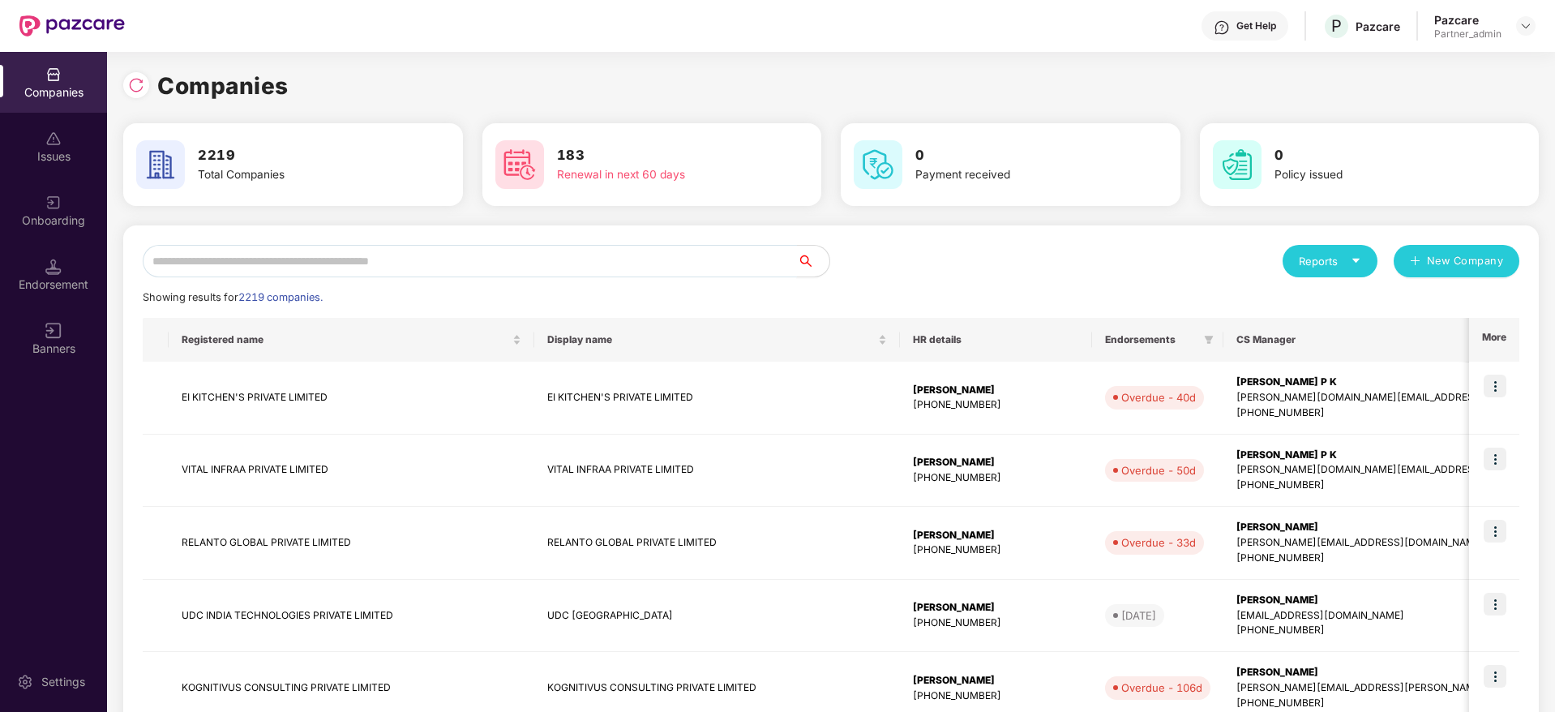
click at [412, 263] on input "text" at bounding box center [470, 261] width 654 height 32
paste input "**********"
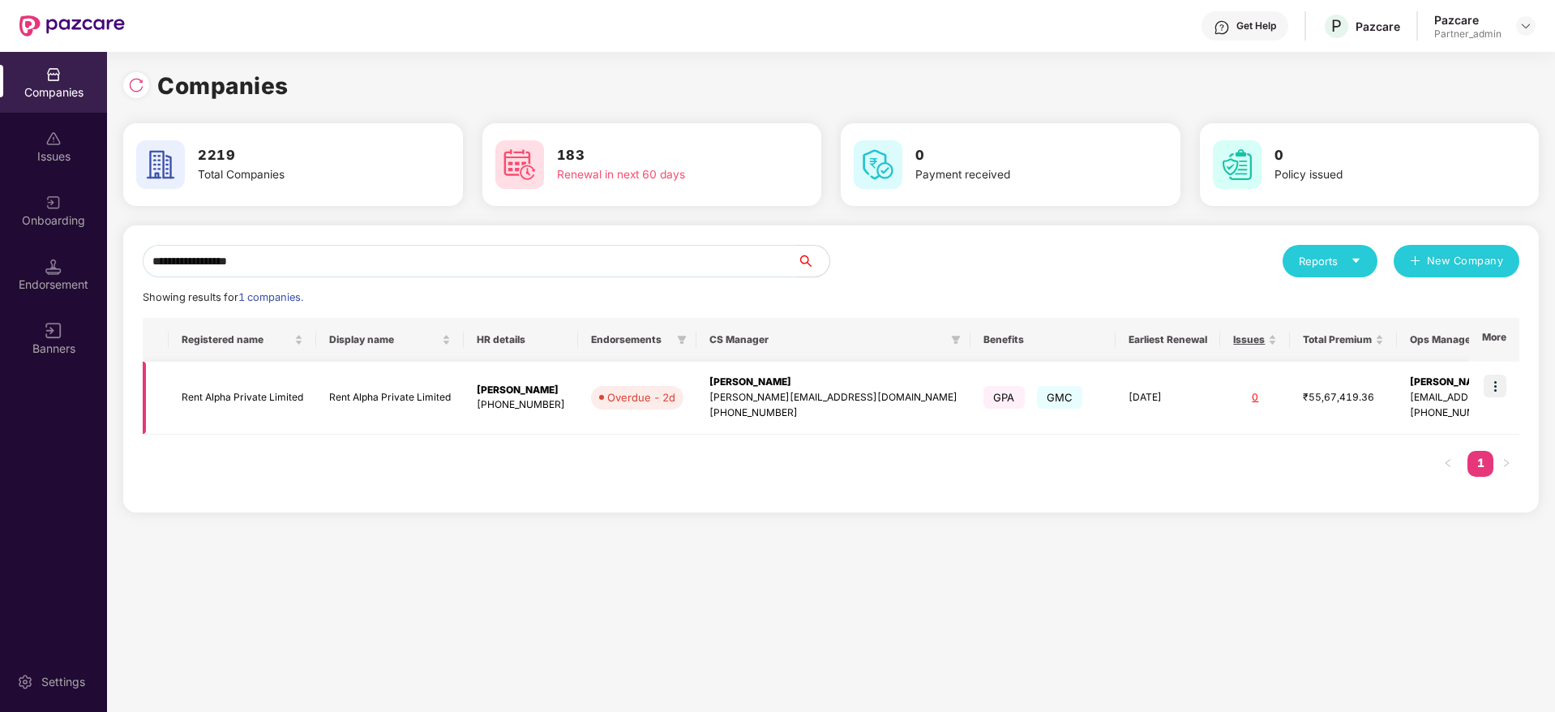
scroll to position [0, 0]
type input "**********"
click at [755, 383] on div "Pramila Shinde" at bounding box center [833, 382] width 248 height 15
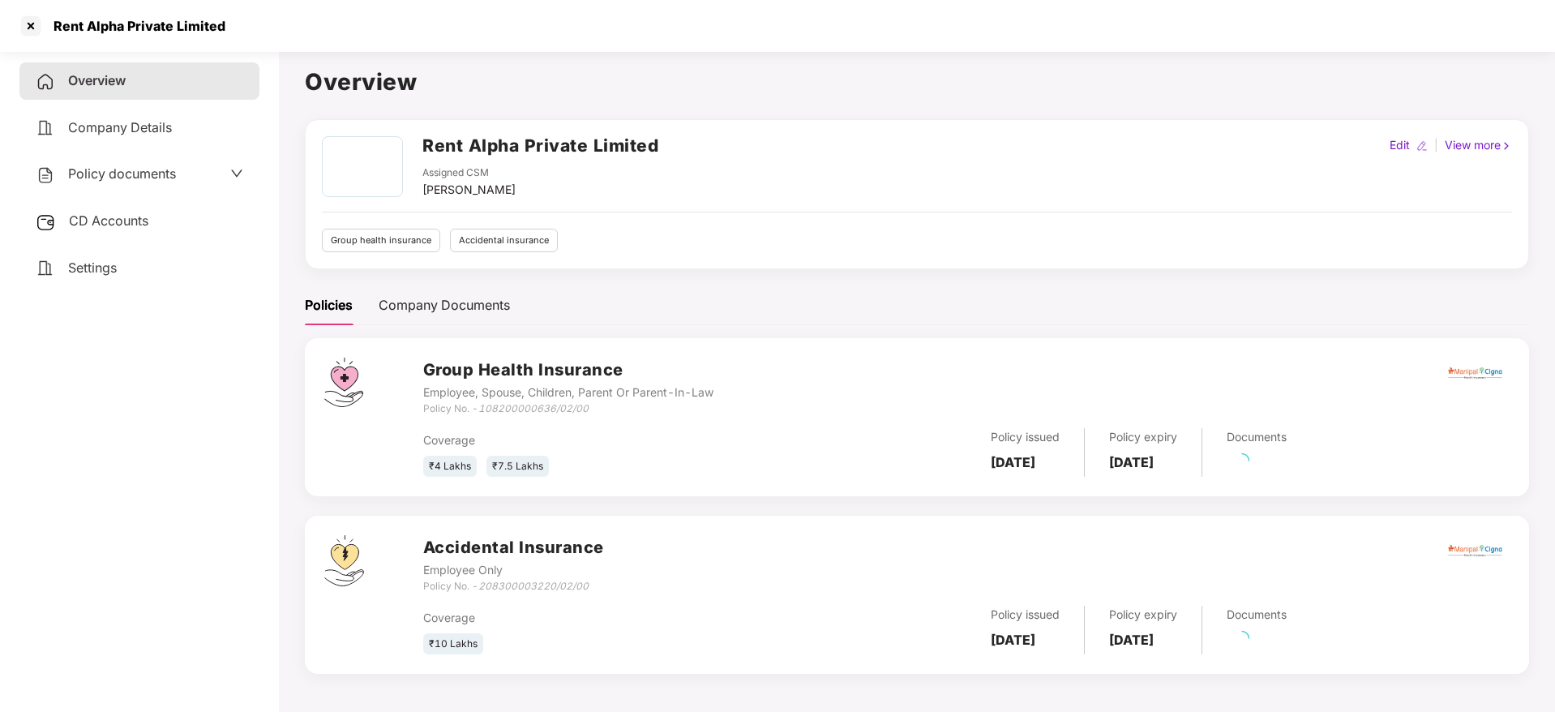
click at [107, 210] on div "CD Accounts" at bounding box center [139, 221] width 240 height 37
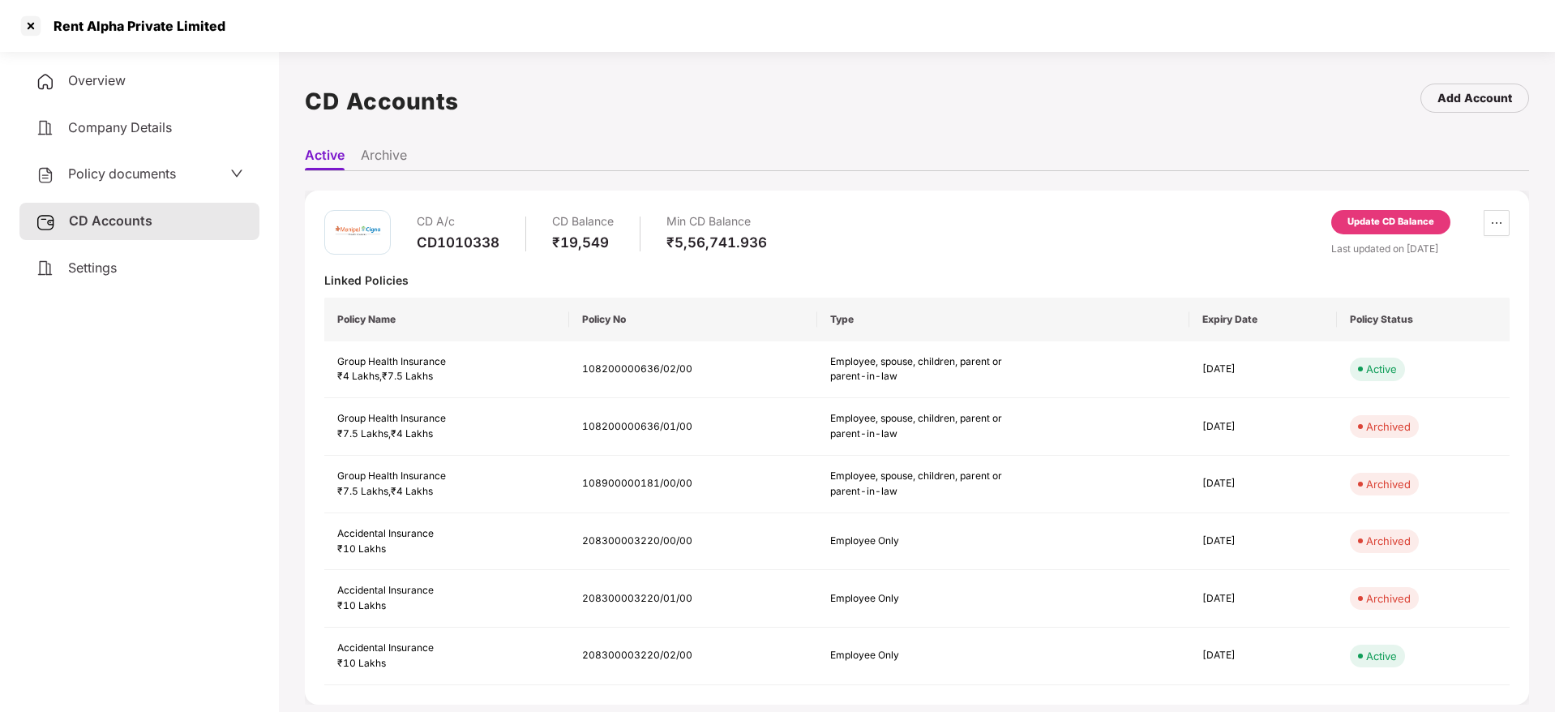
click at [1397, 227] on div "Update CD Balance" at bounding box center [1390, 222] width 87 height 15
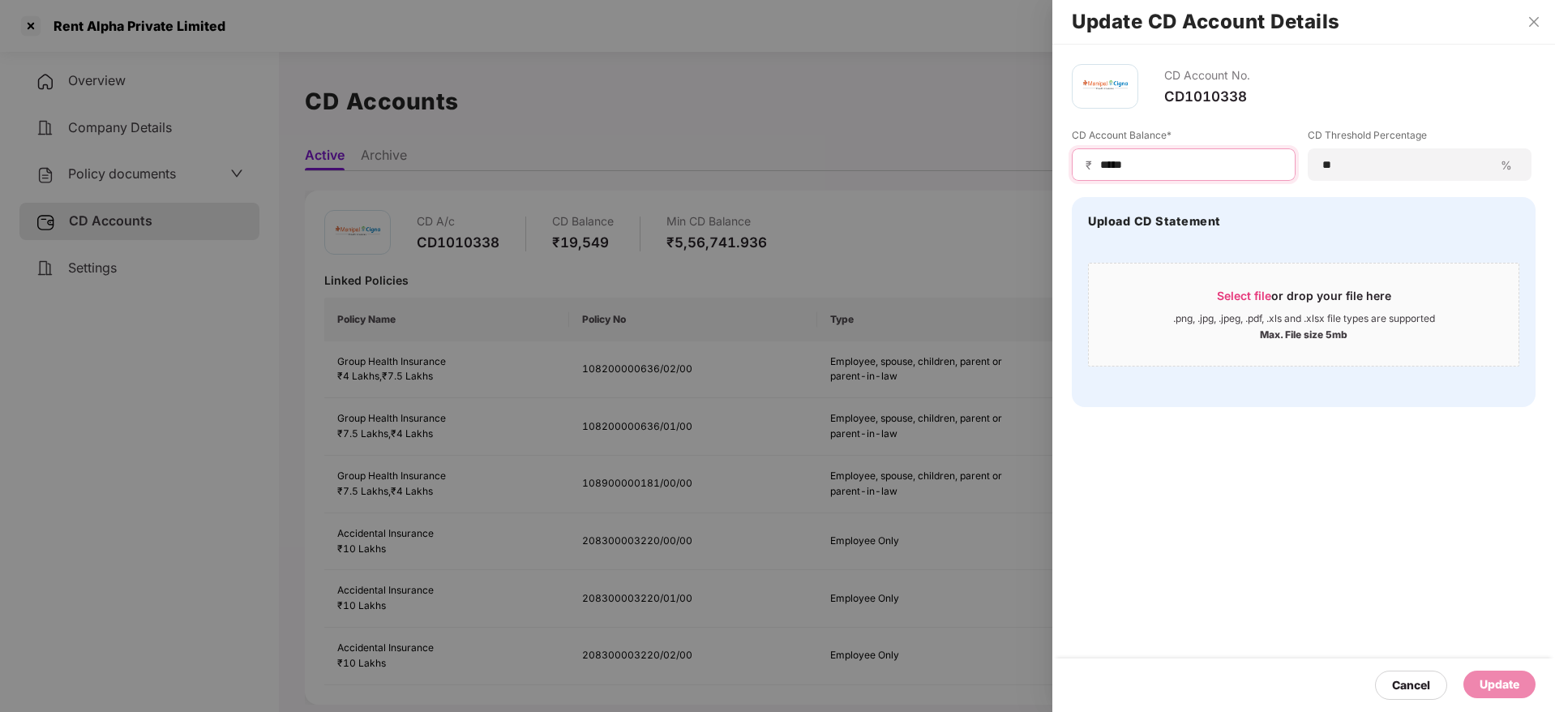
drag, startPoint x: 1181, startPoint y: 163, endPoint x: 880, endPoint y: 178, distance: 302.0
click at [795, 135] on div "Update CD Account Details CD Account No. CD1010338 CD Account Balance* ₹ ***** …" at bounding box center [777, 356] width 1555 height 712
paste input
type input "****"
click at [1272, 303] on div "Select file or drop your file here" at bounding box center [1304, 300] width 174 height 24
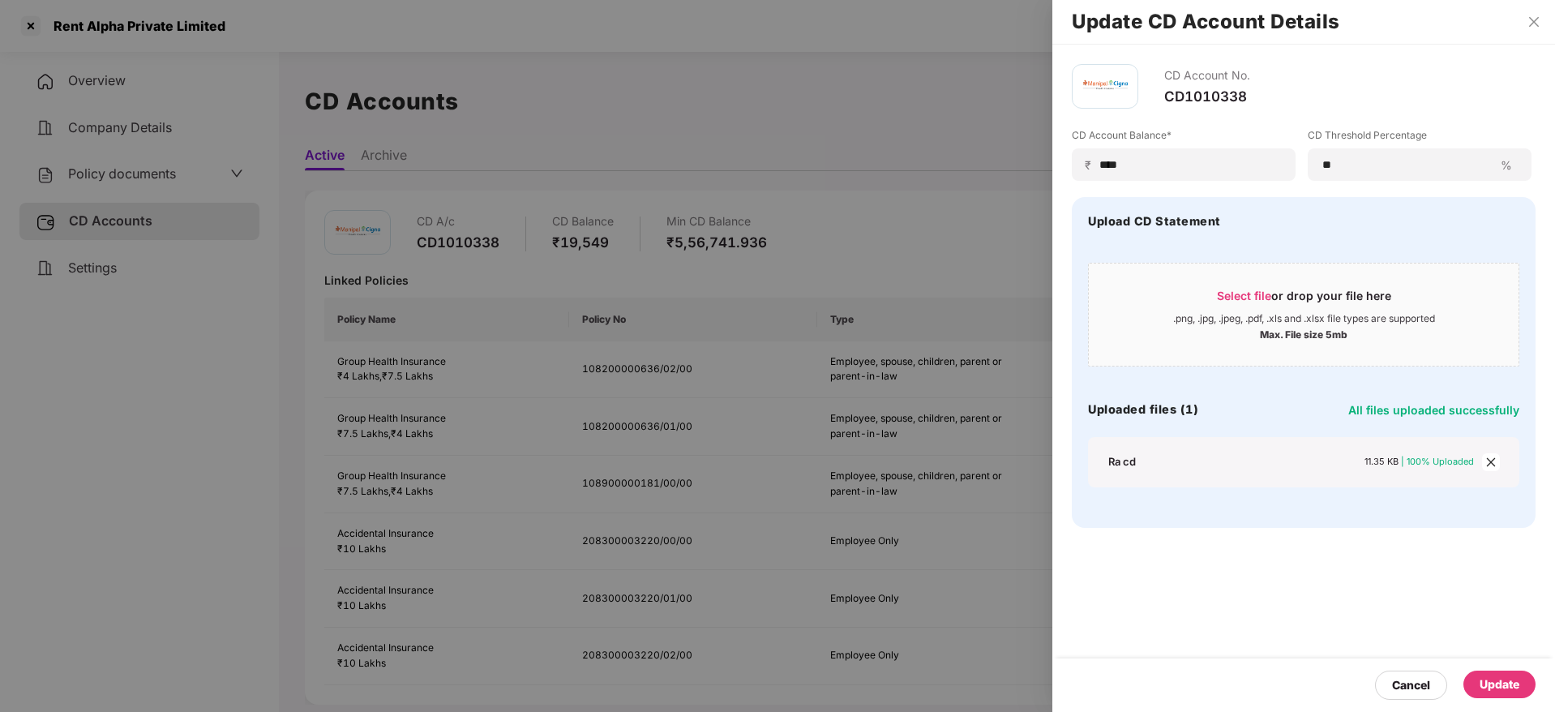
click at [1508, 692] on div "Update" at bounding box center [1500, 684] width 40 height 18
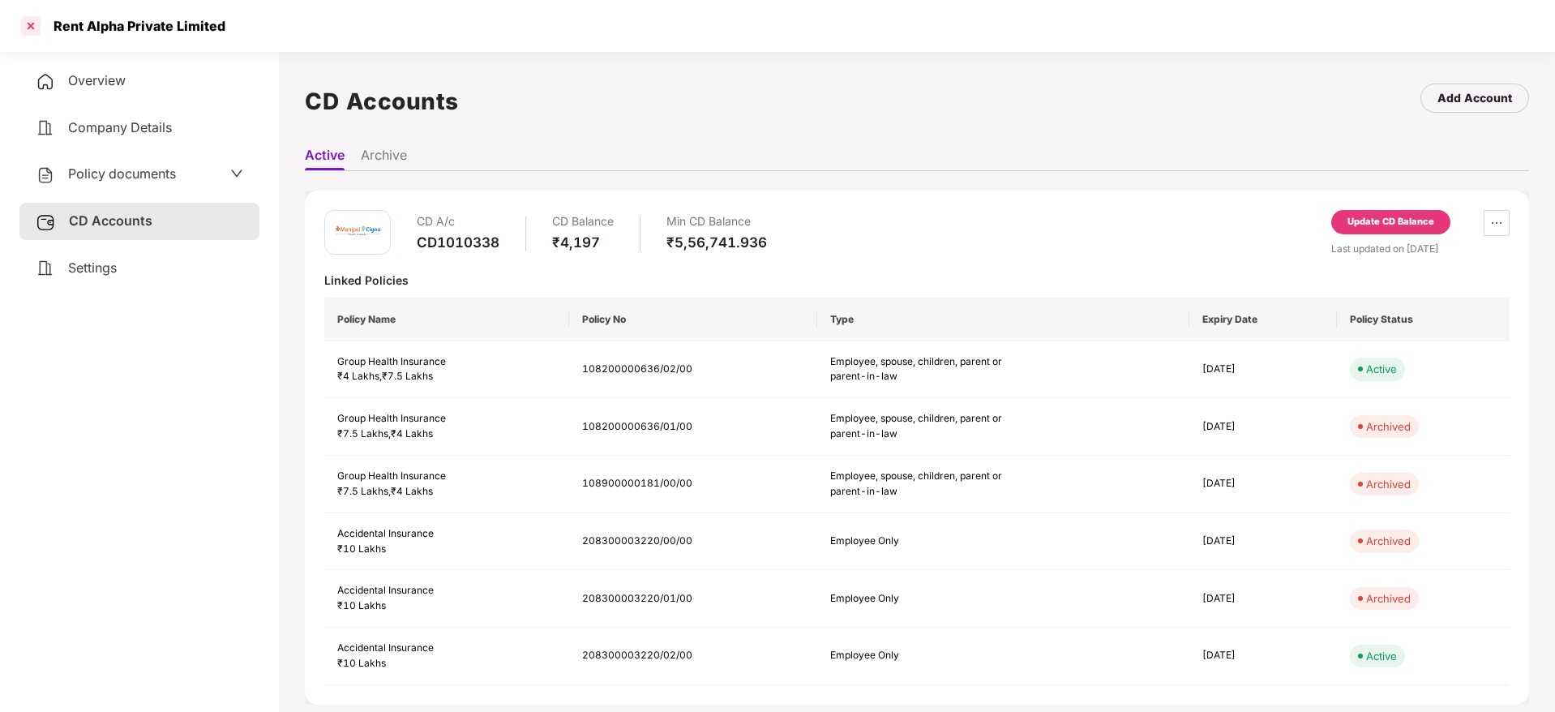
click at [41, 23] on div at bounding box center [31, 26] width 26 height 26
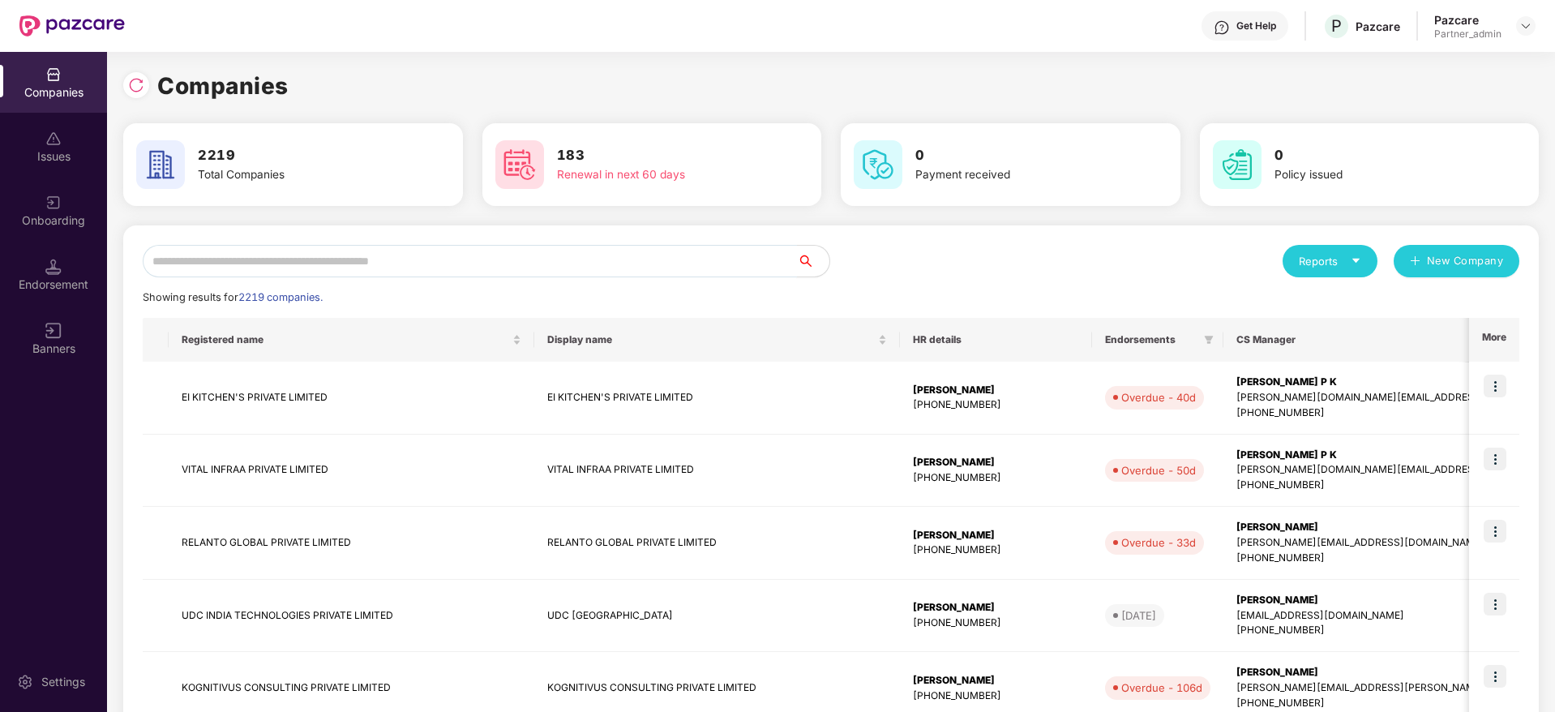
click at [386, 256] on input "text" at bounding box center [470, 261] width 654 height 32
paste input "*********"
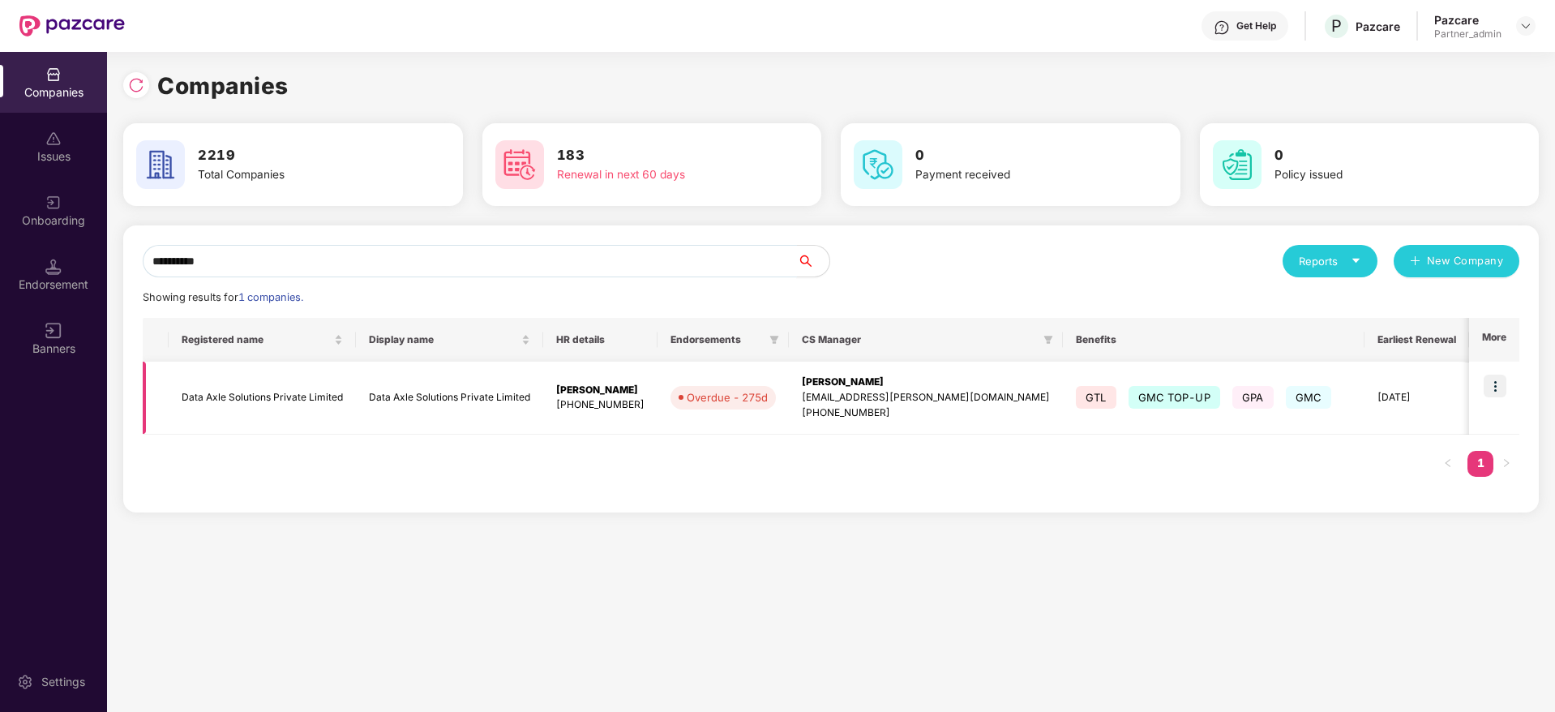
type input "*********"
drag, startPoint x: 1504, startPoint y: 381, endPoint x: 1492, endPoint y: 383, distance: 12.4
click at [1503, 380] on img at bounding box center [1495, 386] width 23 height 23
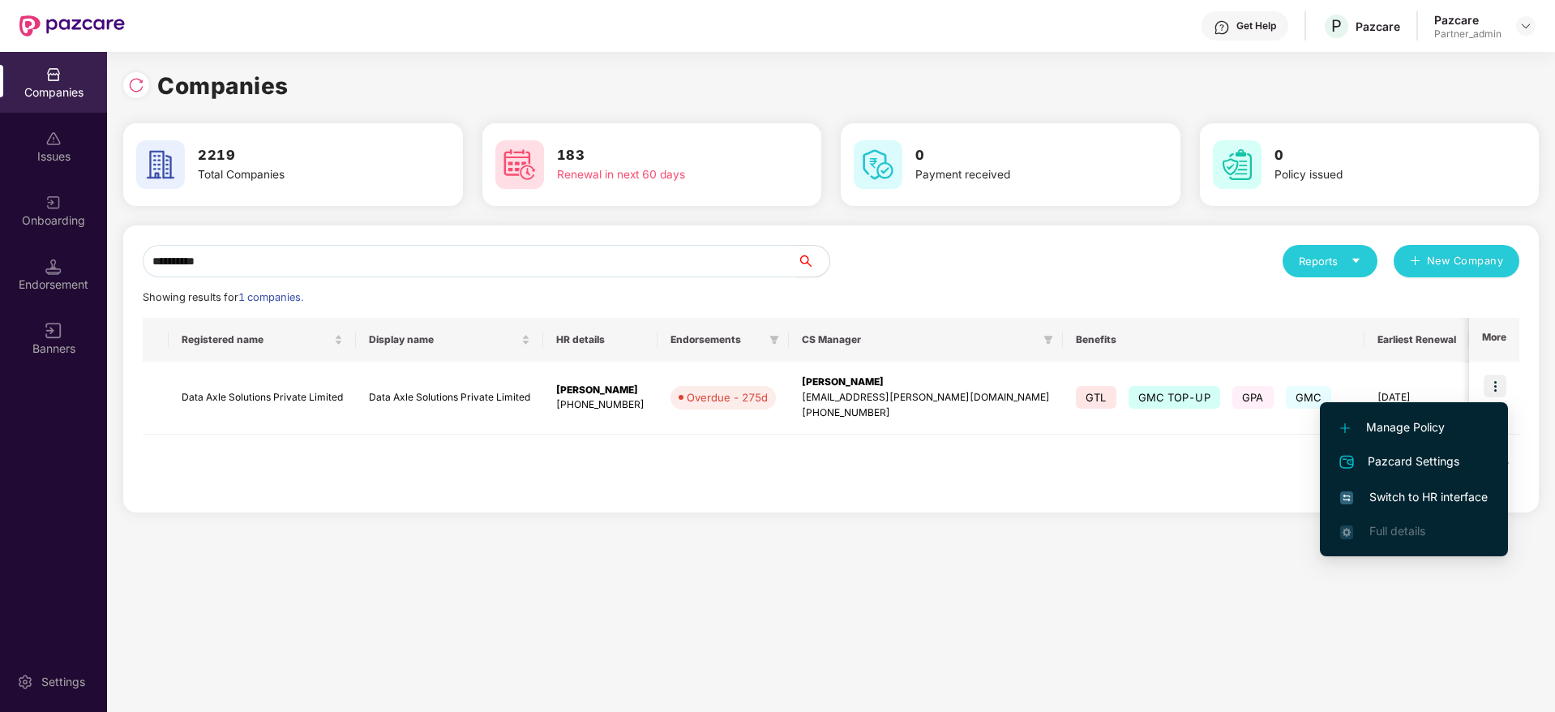
click at [1388, 498] on span "Switch to HR interface" at bounding box center [1414, 497] width 148 height 18
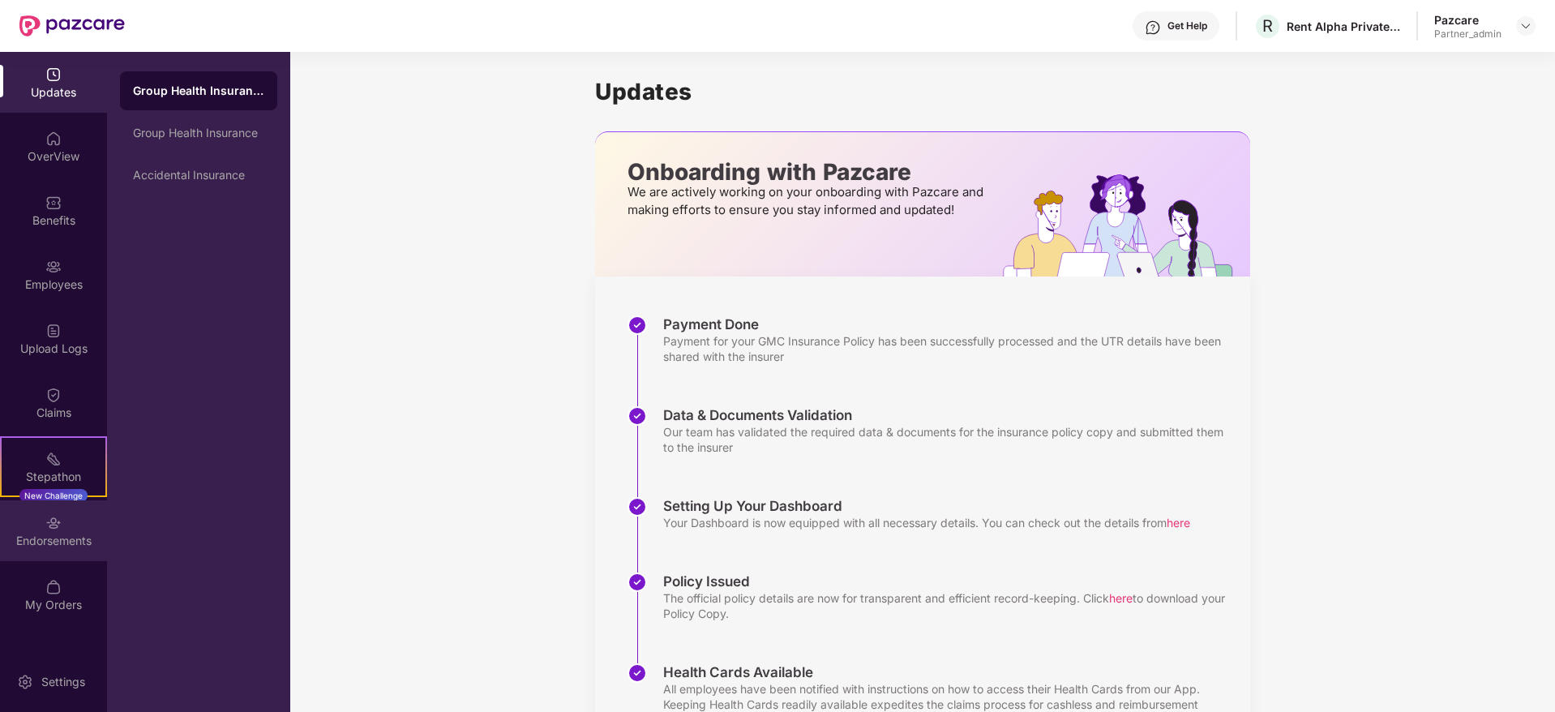
click at [46, 527] on img at bounding box center [53, 523] width 16 height 16
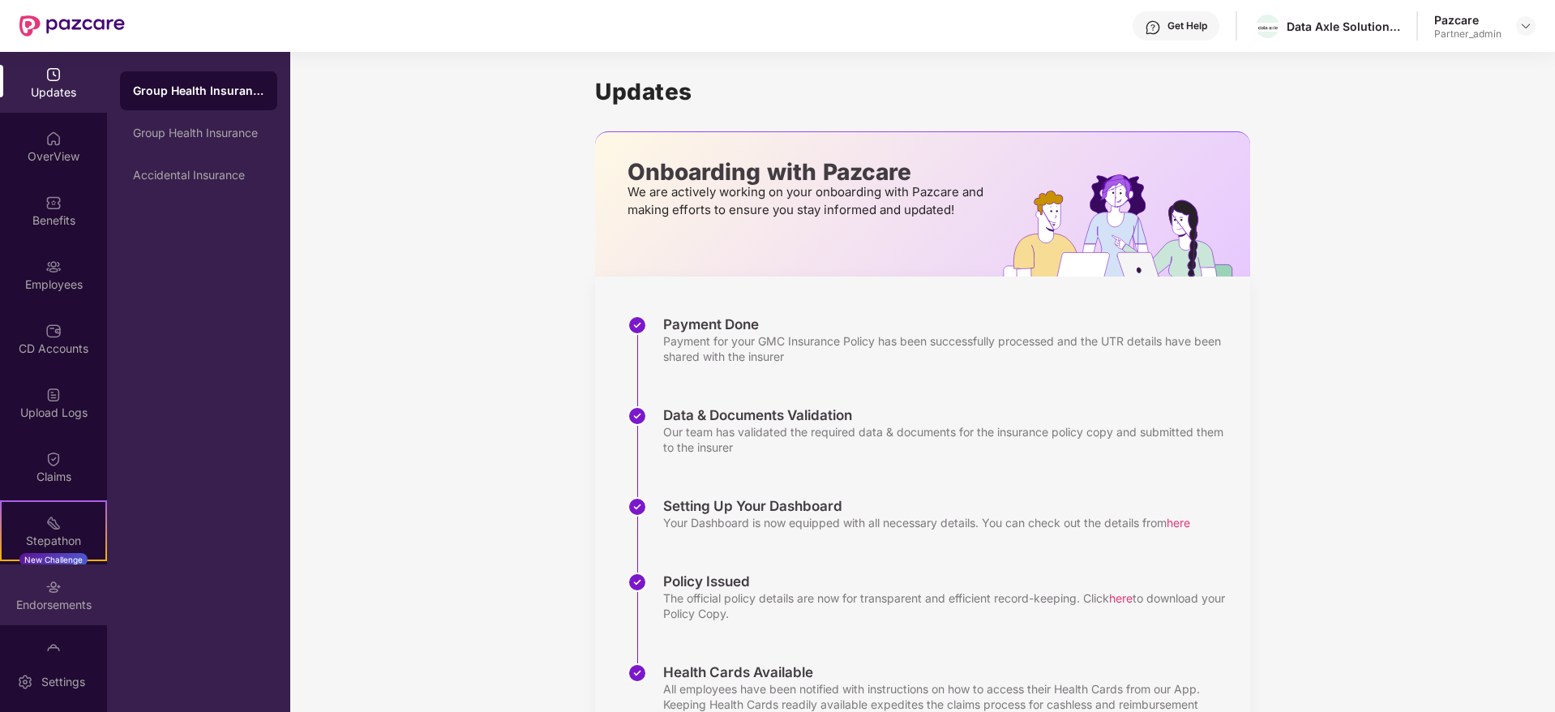
click at [57, 591] on img at bounding box center [53, 587] width 16 height 16
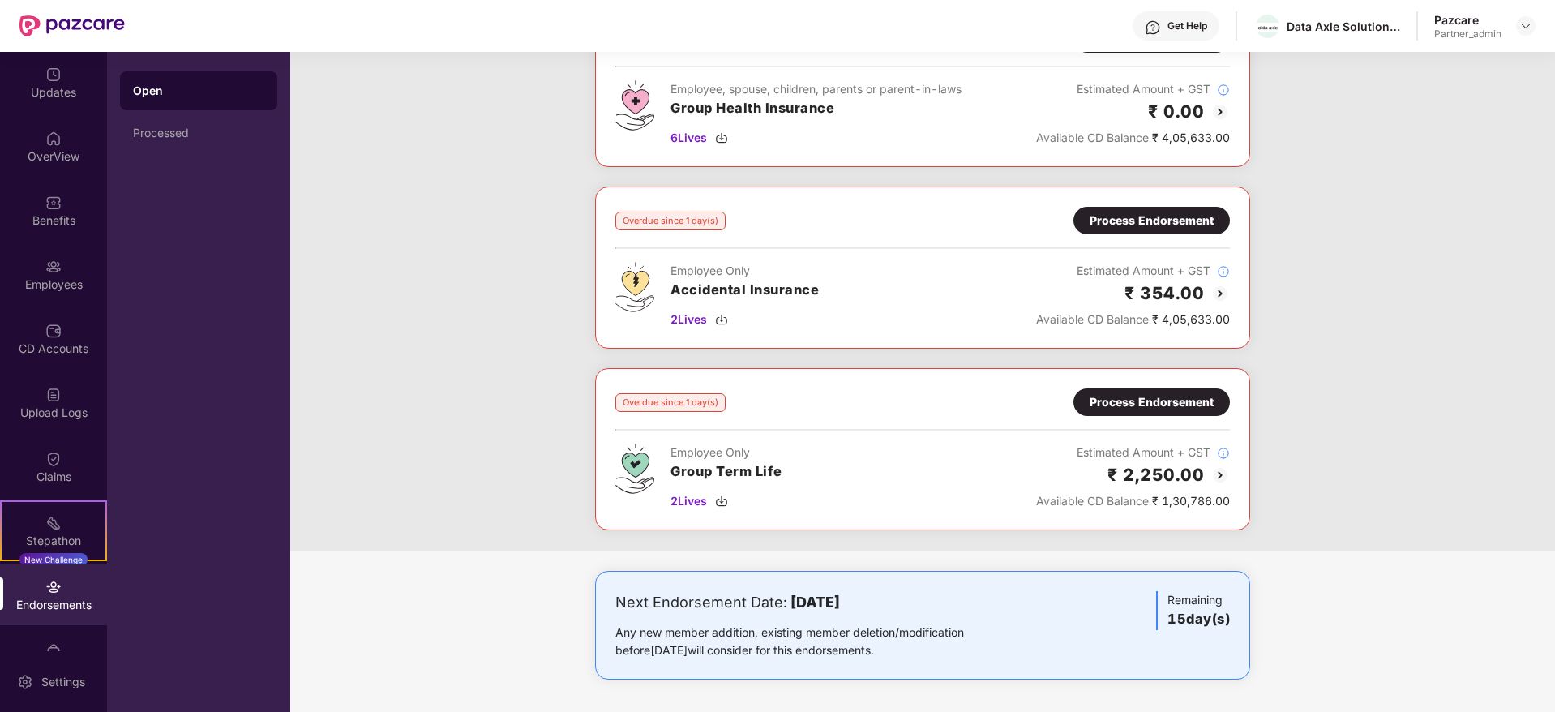
scroll to position [1104, 0]
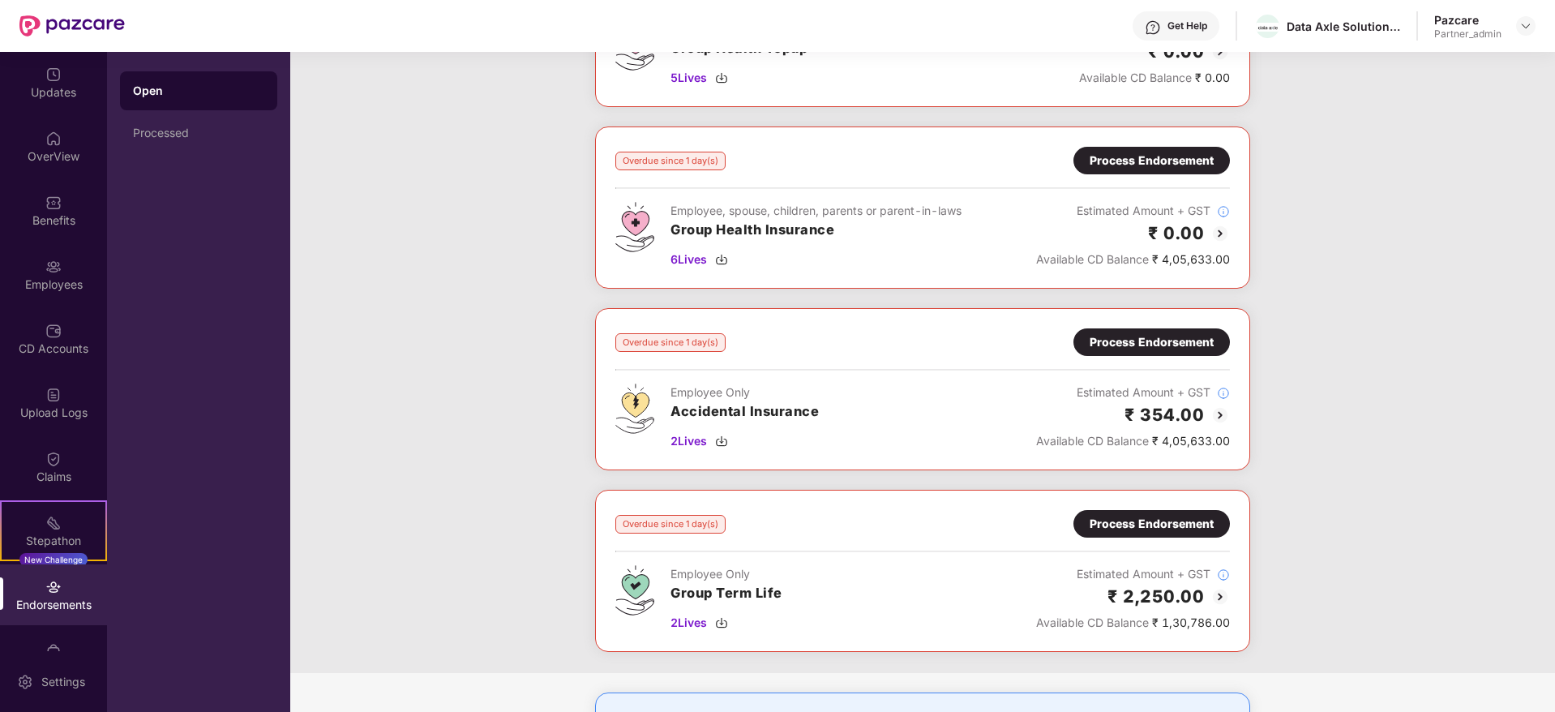
click at [1158, 167] on div "Process Endorsement" at bounding box center [1152, 161] width 124 height 18
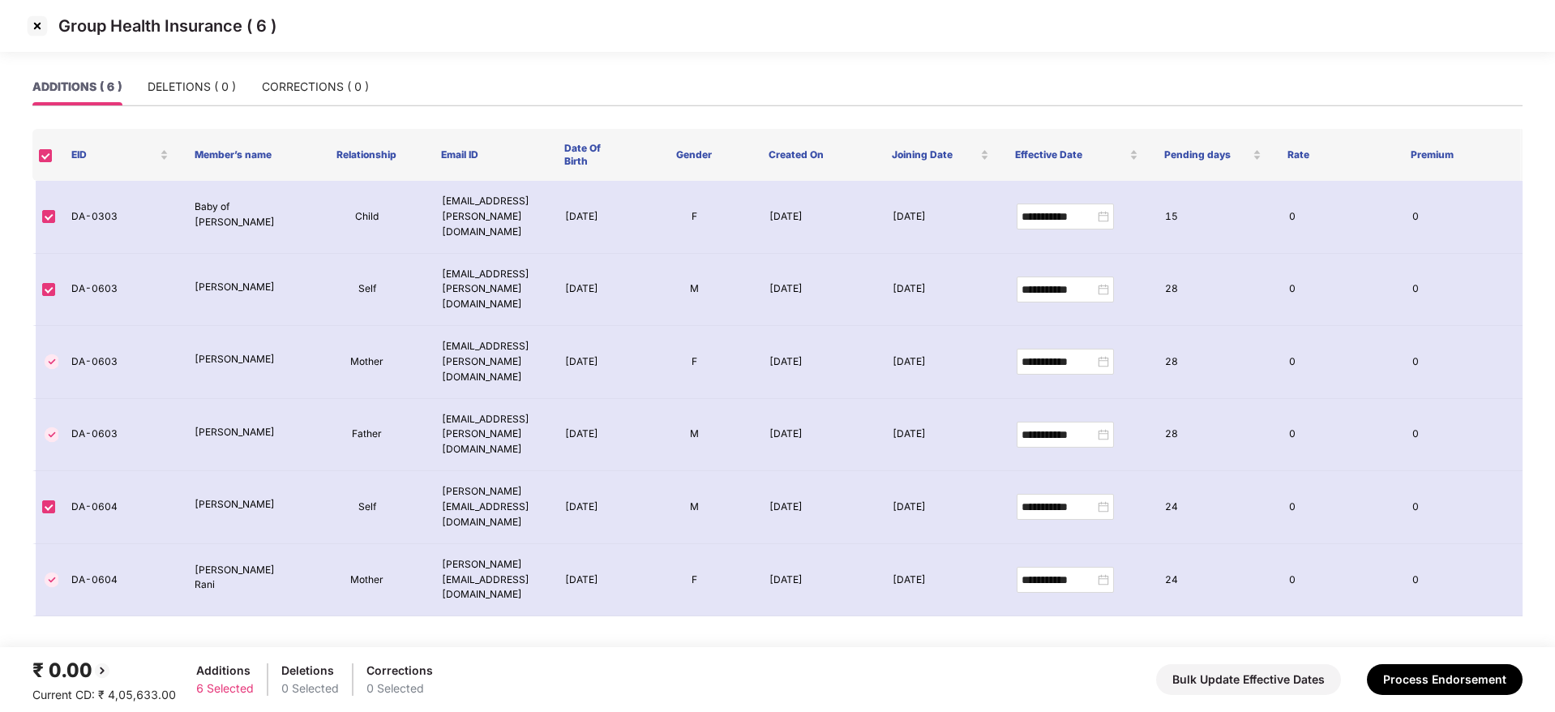
click at [37, 24] on img at bounding box center [37, 26] width 26 height 26
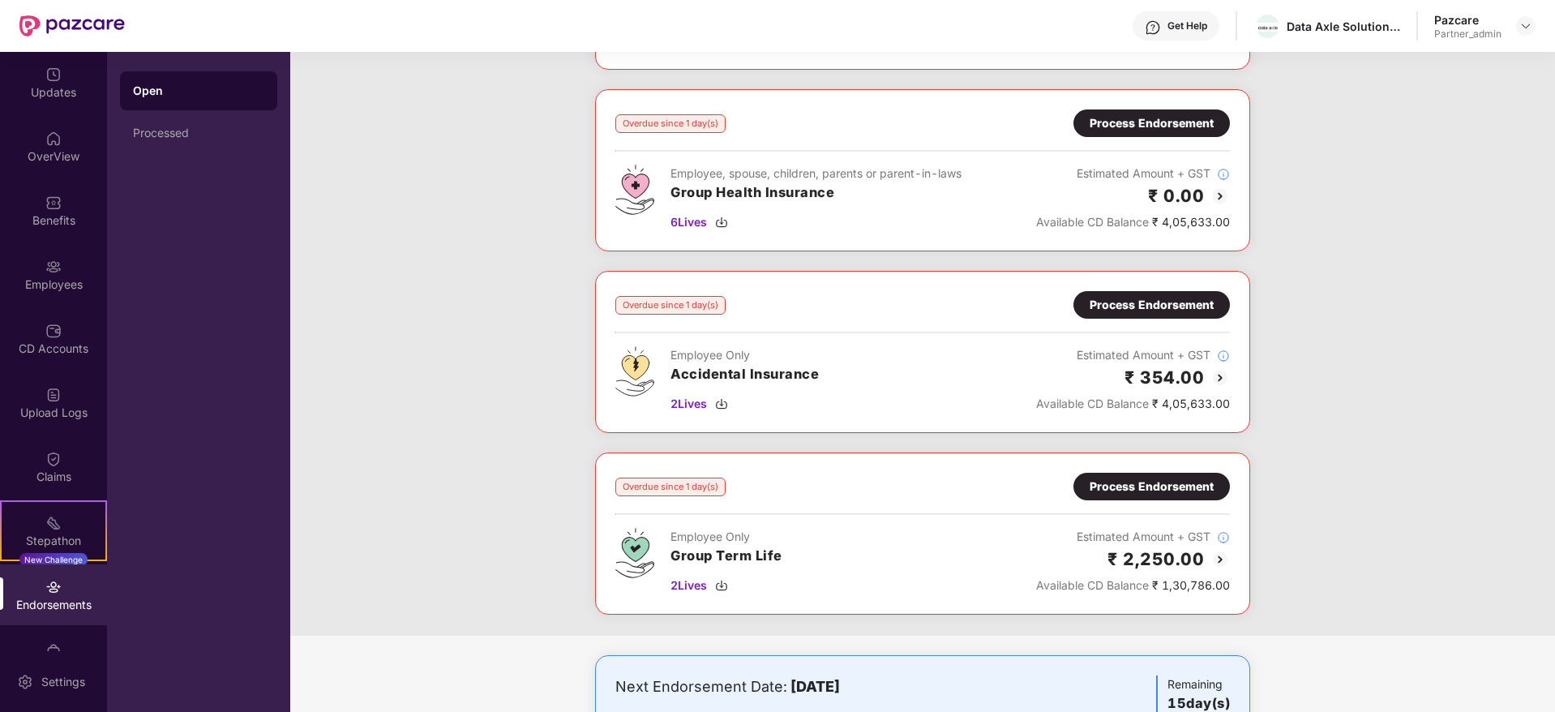
scroll to position [1104, 0]
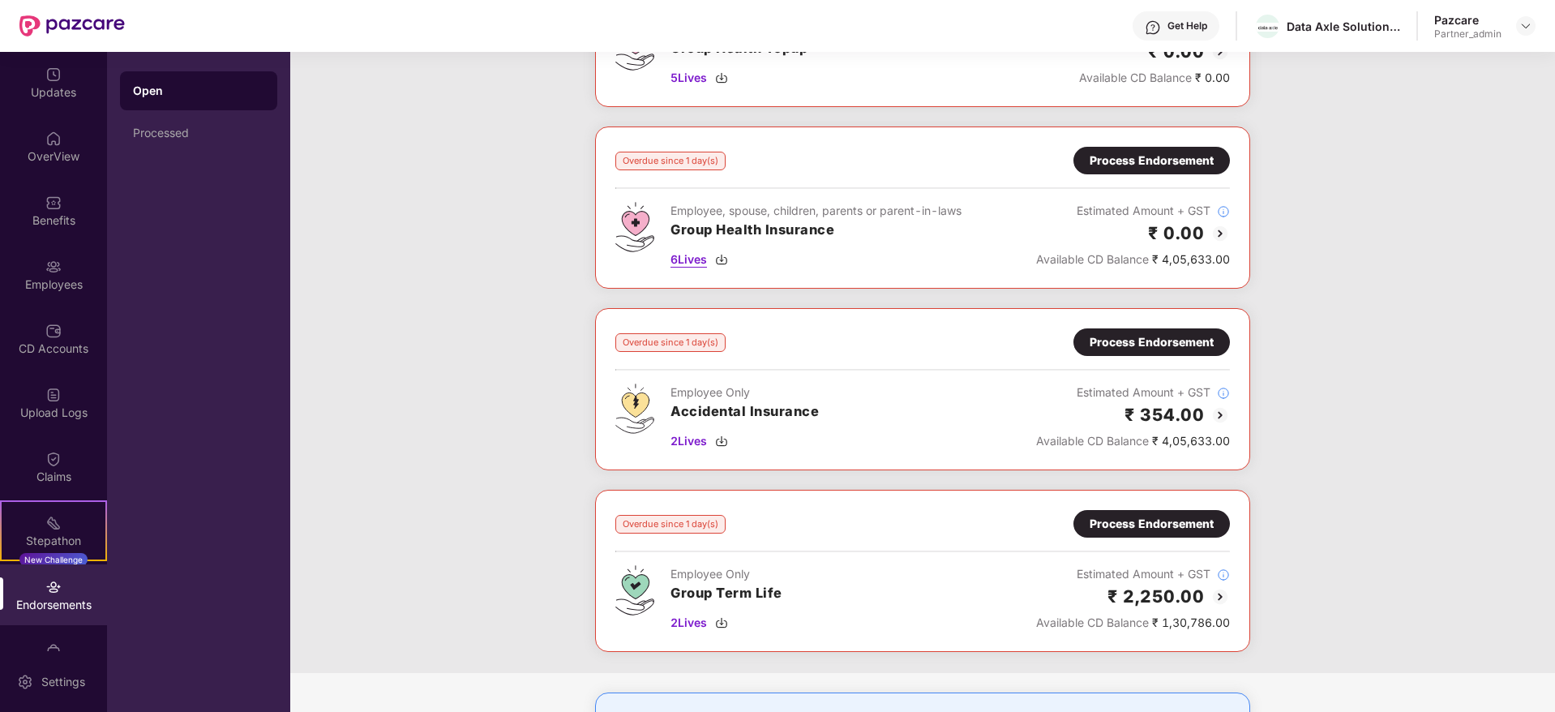
click at [727, 253] on img at bounding box center [721, 259] width 13 height 13
click at [727, 441] on img at bounding box center [721, 441] width 13 height 13
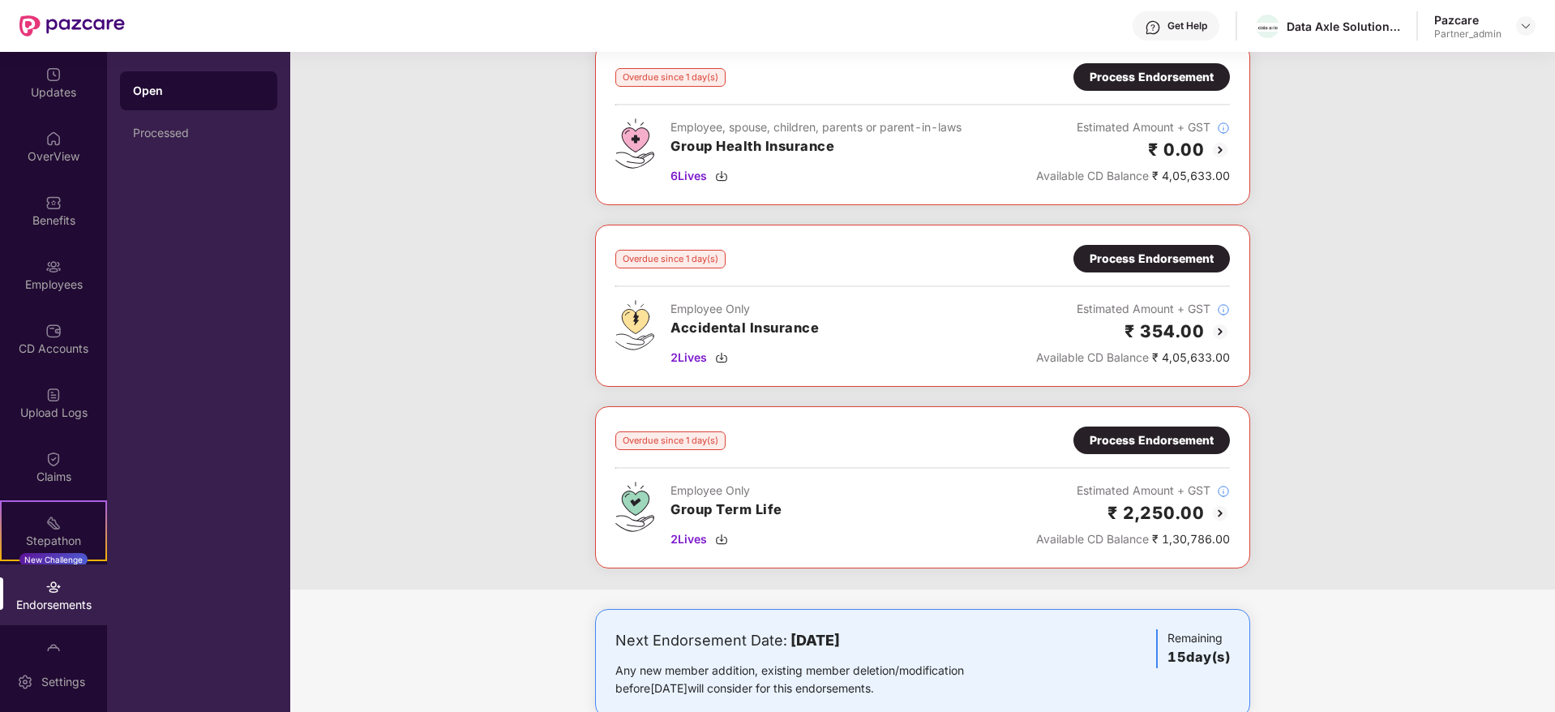
scroll to position [1226, 0]
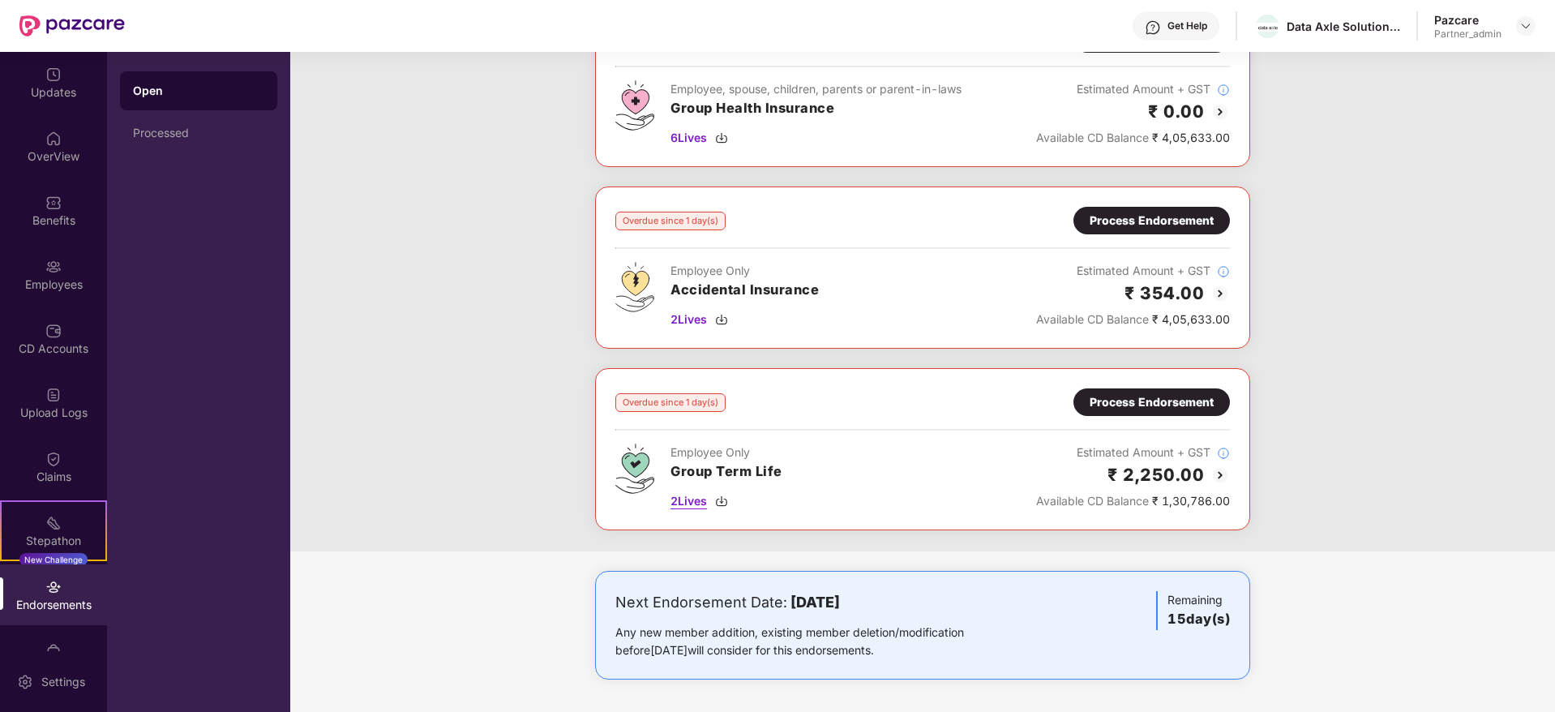
click at [725, 503] on img at bounding box center [721, 501] width 13 height 13
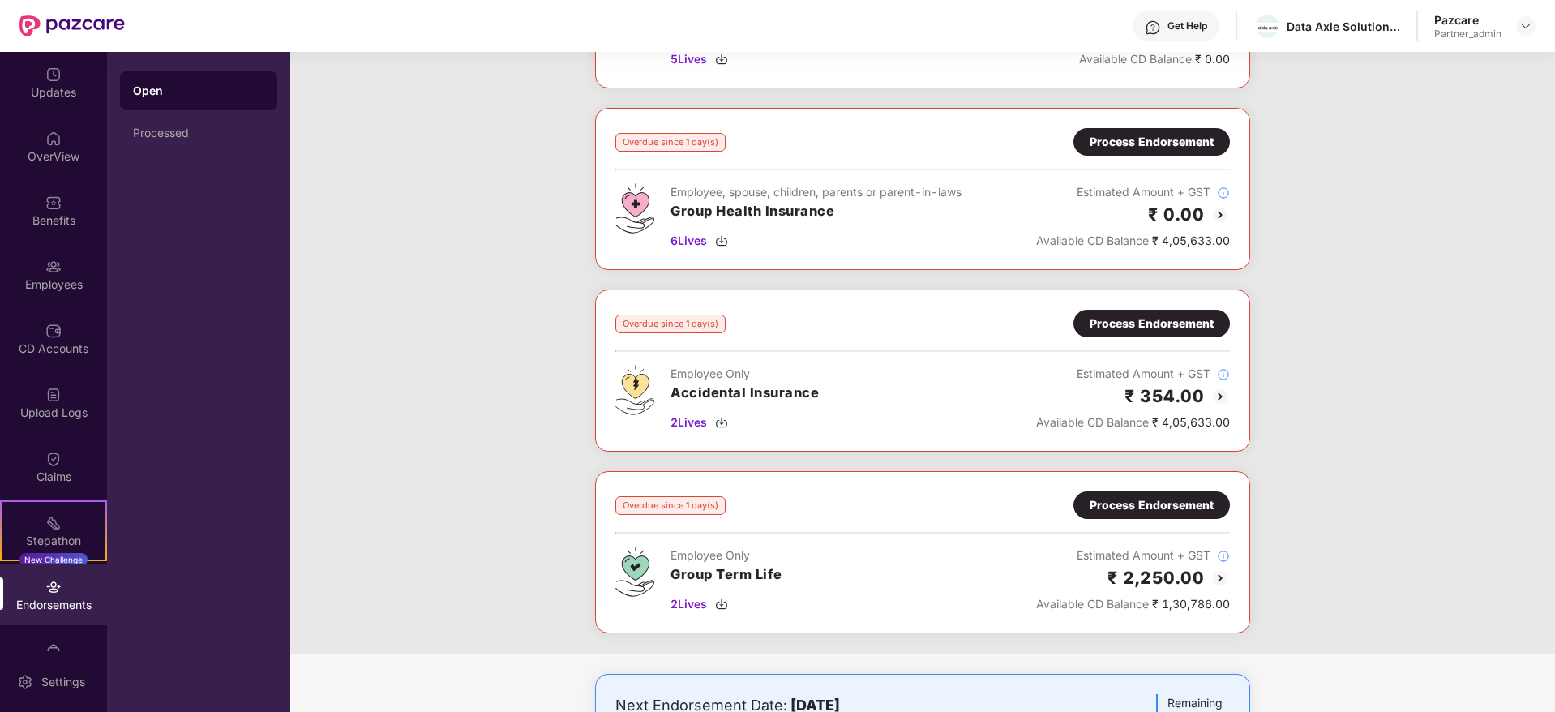
scroll to position [983, 0]
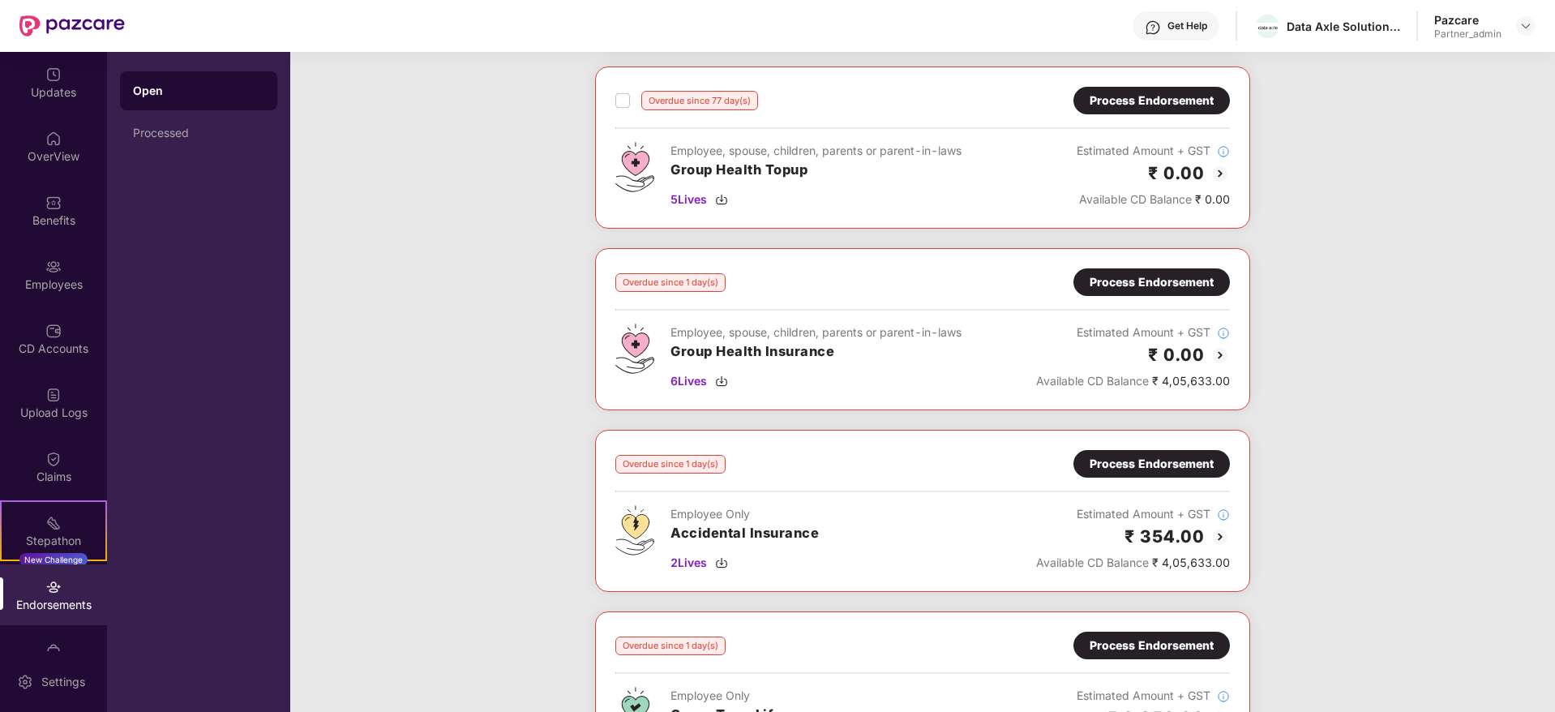
click at [1115, 286] on div "Process Endorsement" at bounding box center [1152, 282] width 124 height 18
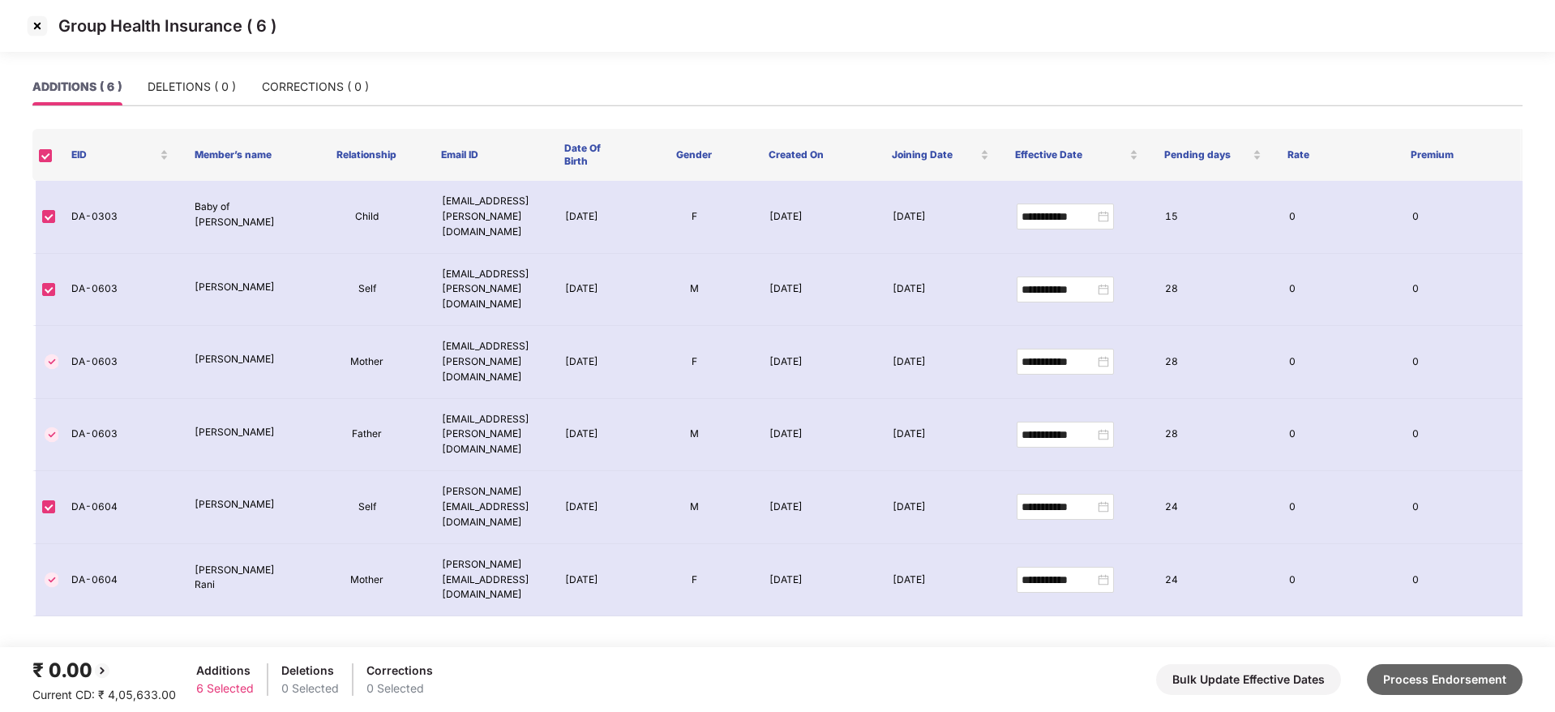
click at [1435, 686] on button "Process Endorsement" at bounding box center [1445, 679] width 156 height 31
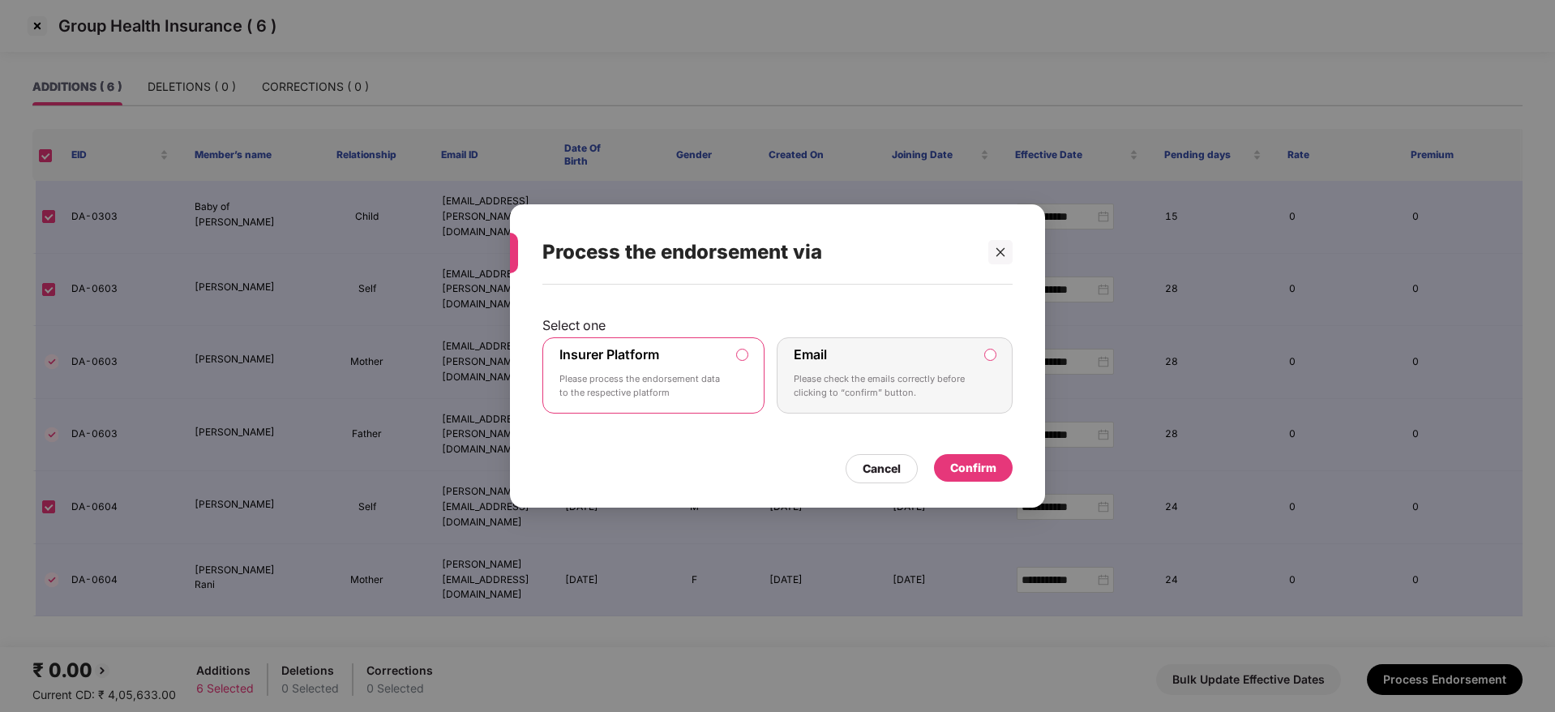
click at [965, 459] on div "Confirm" at bounding box center [973, 468] width 46 height 18
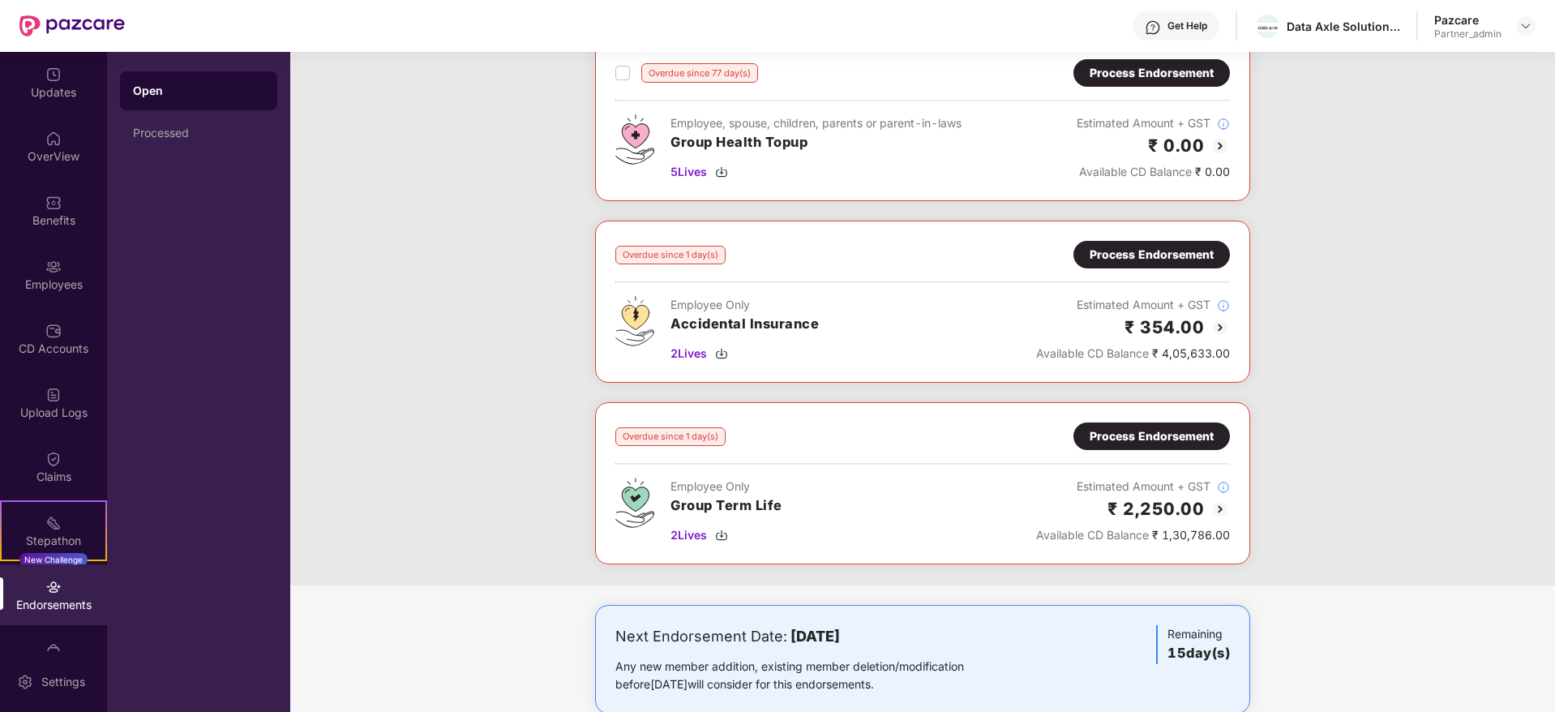
scroll to position [1044, 0]
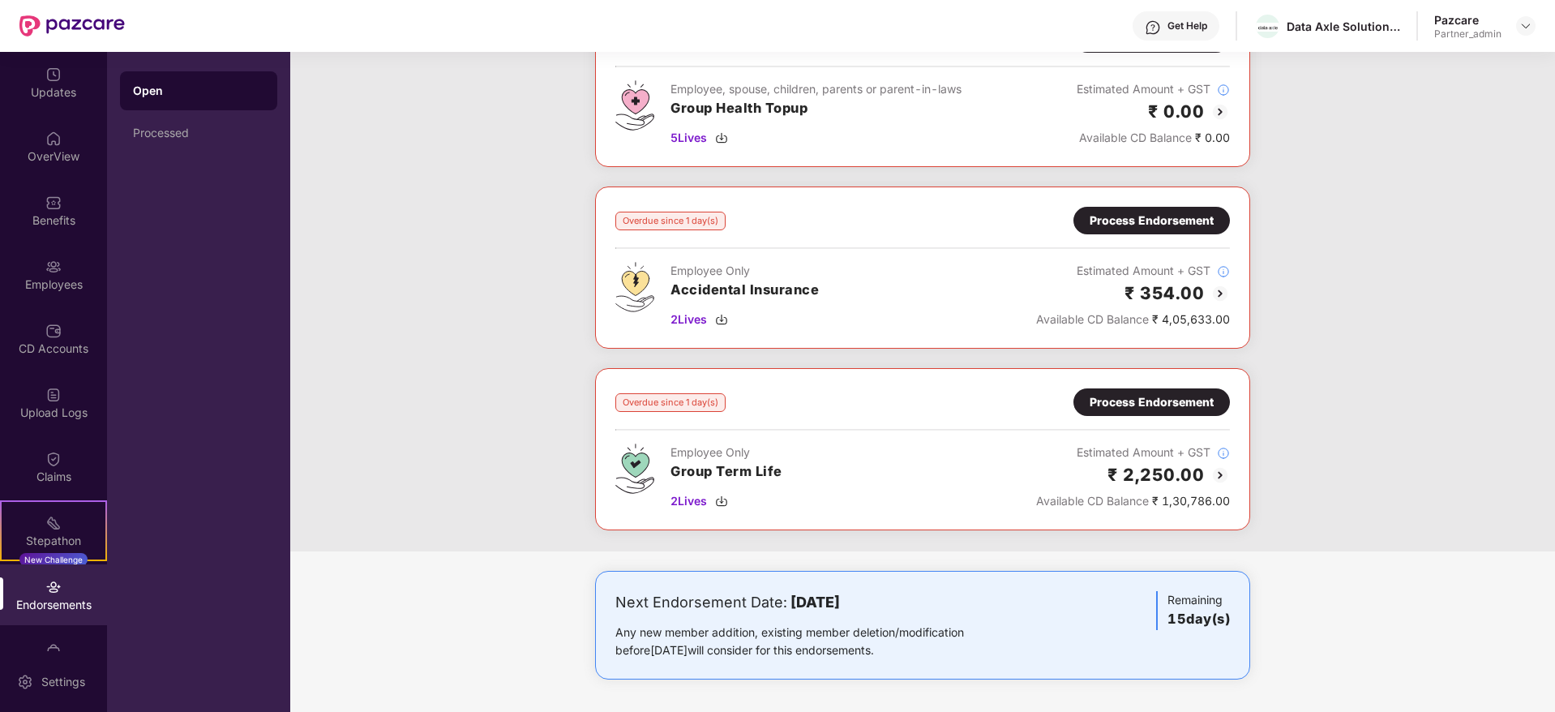
click at [1121, 220] on div "Process Endorsement" at bounding box center [1152, 221] width 124 height 18
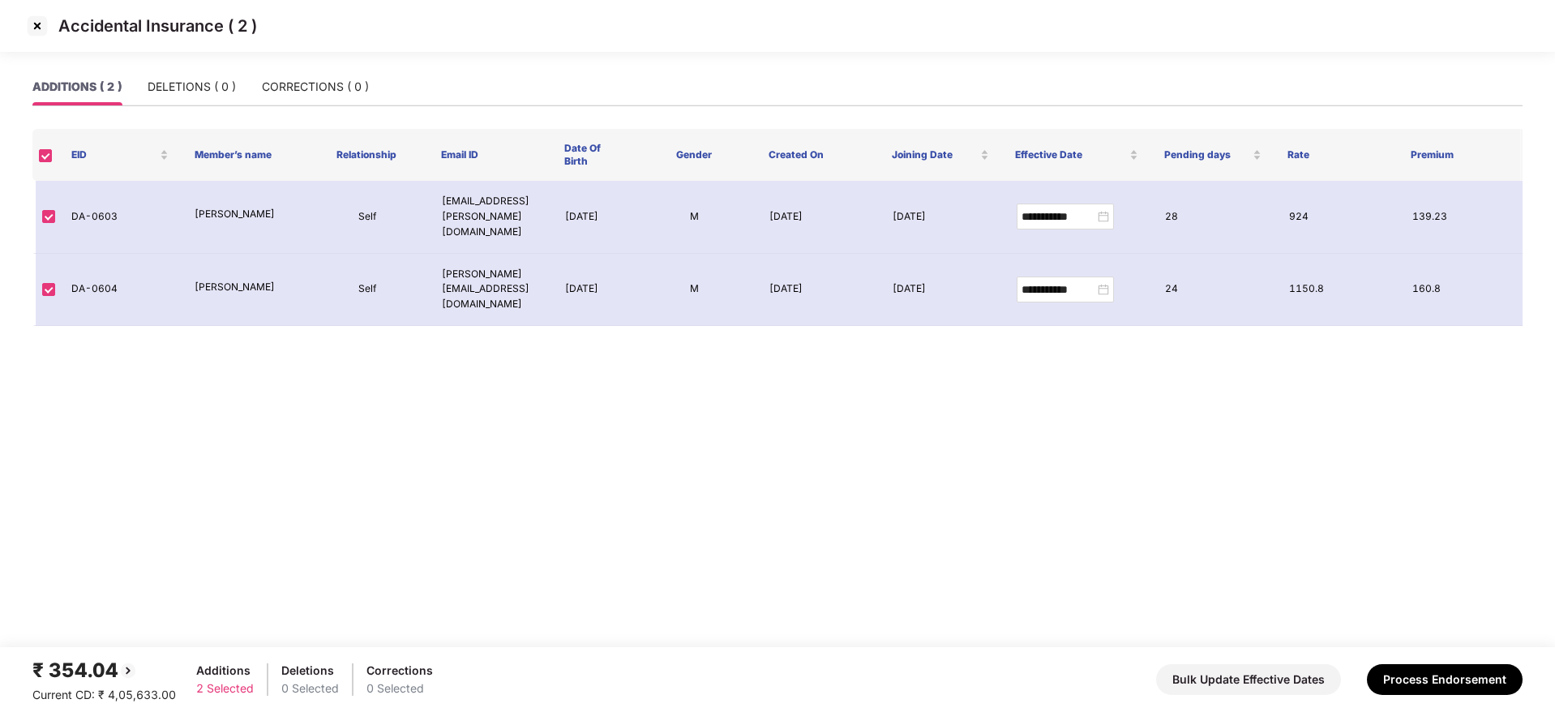
click at [35, 26] on img at bounding box center [37, 26] width 26 height 26
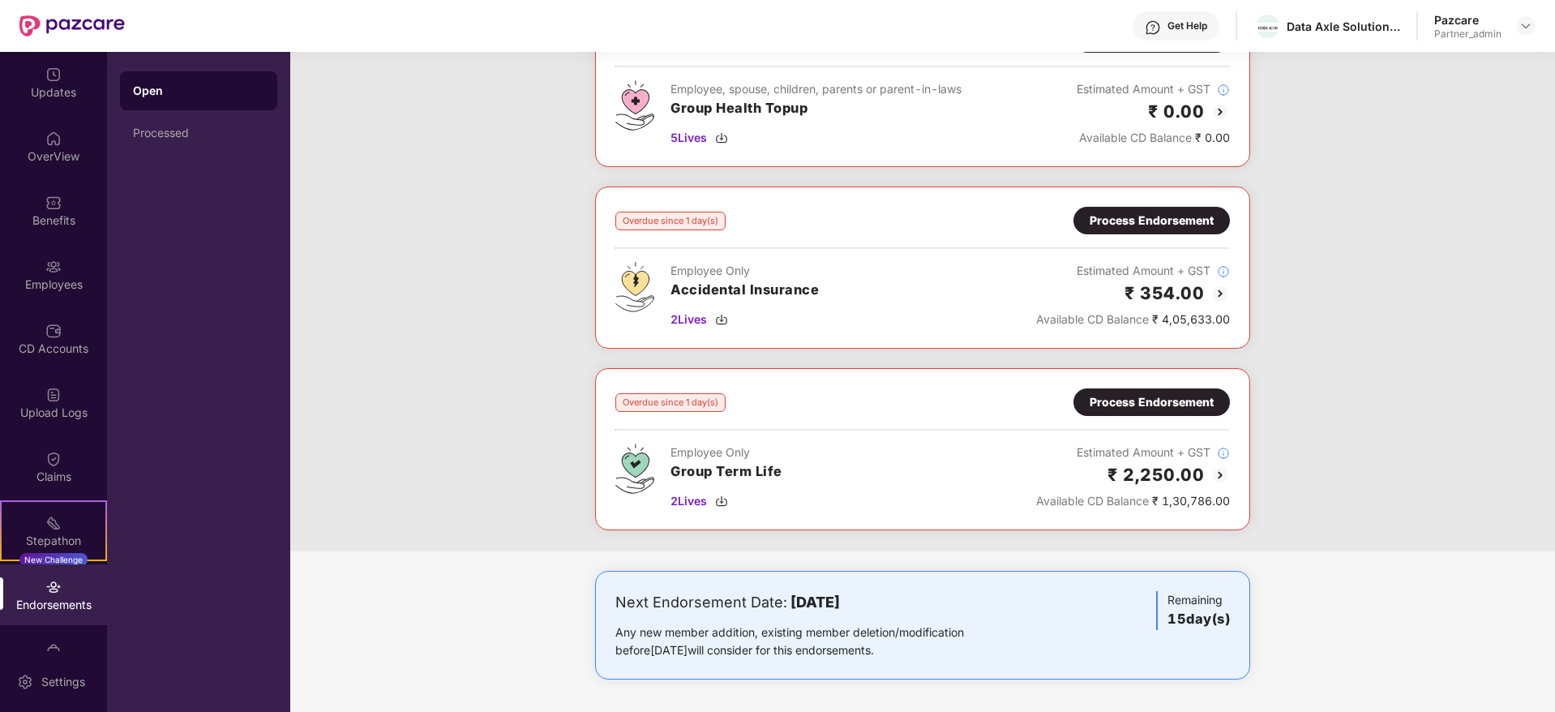
click at [1114, 412] on div "Process Endorsement" at bounding box center [1151, 402] width 156 height 28
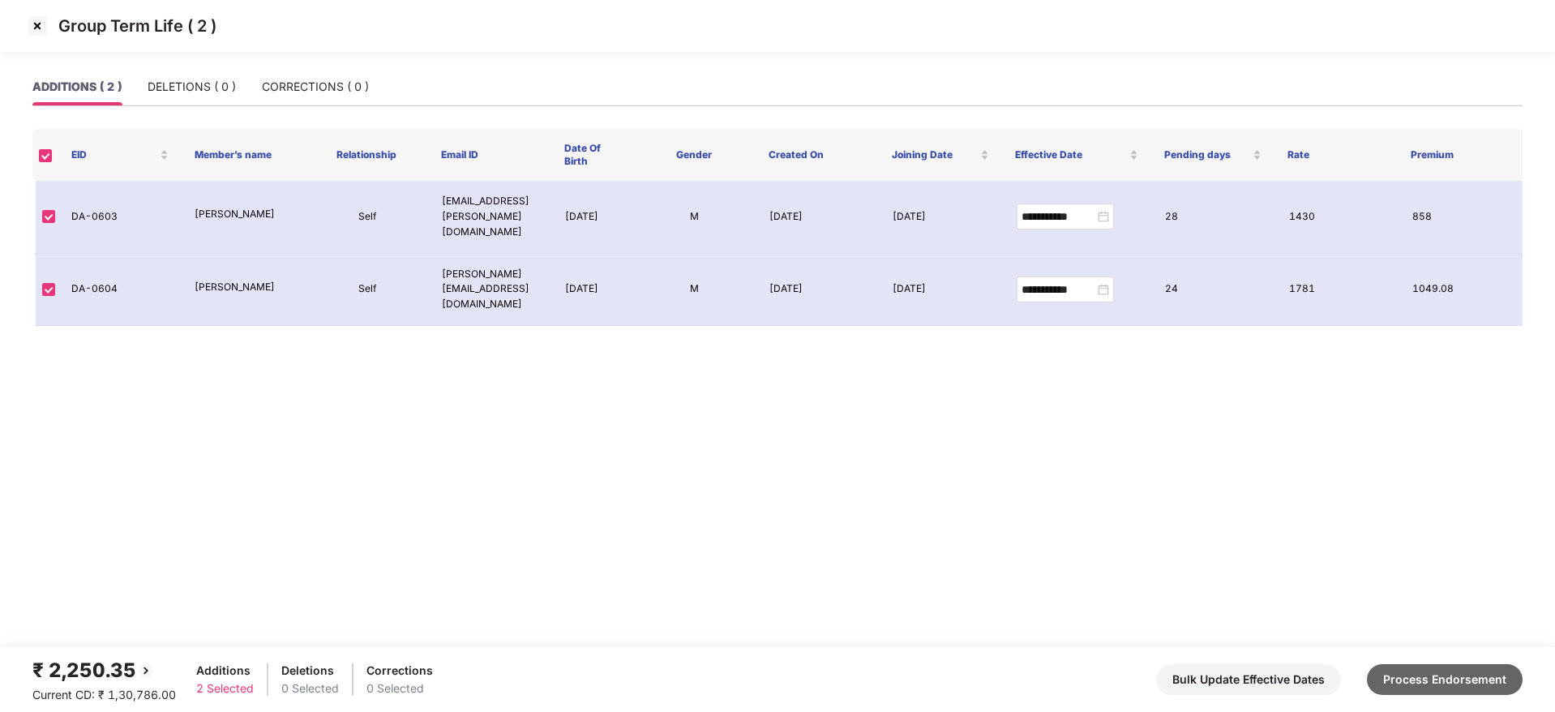
click at [1485, 679] on button "Process Endorsement" at bounding box center [1445, 679] width 156 height 31
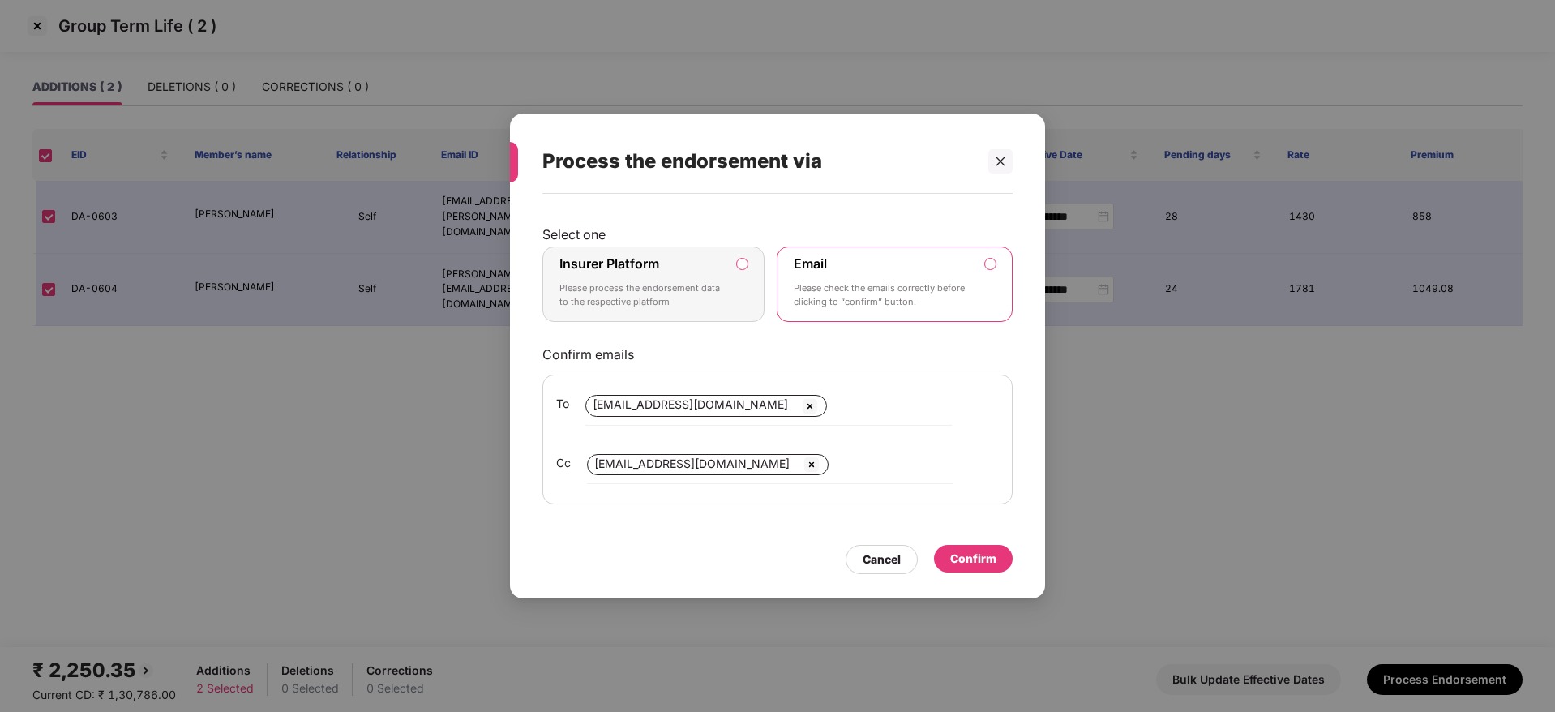
click at [692, 267] on div "Insurer Platform Please process the endorsement data to the respective platform" at bounding box center [641, 284] width 165 height 58
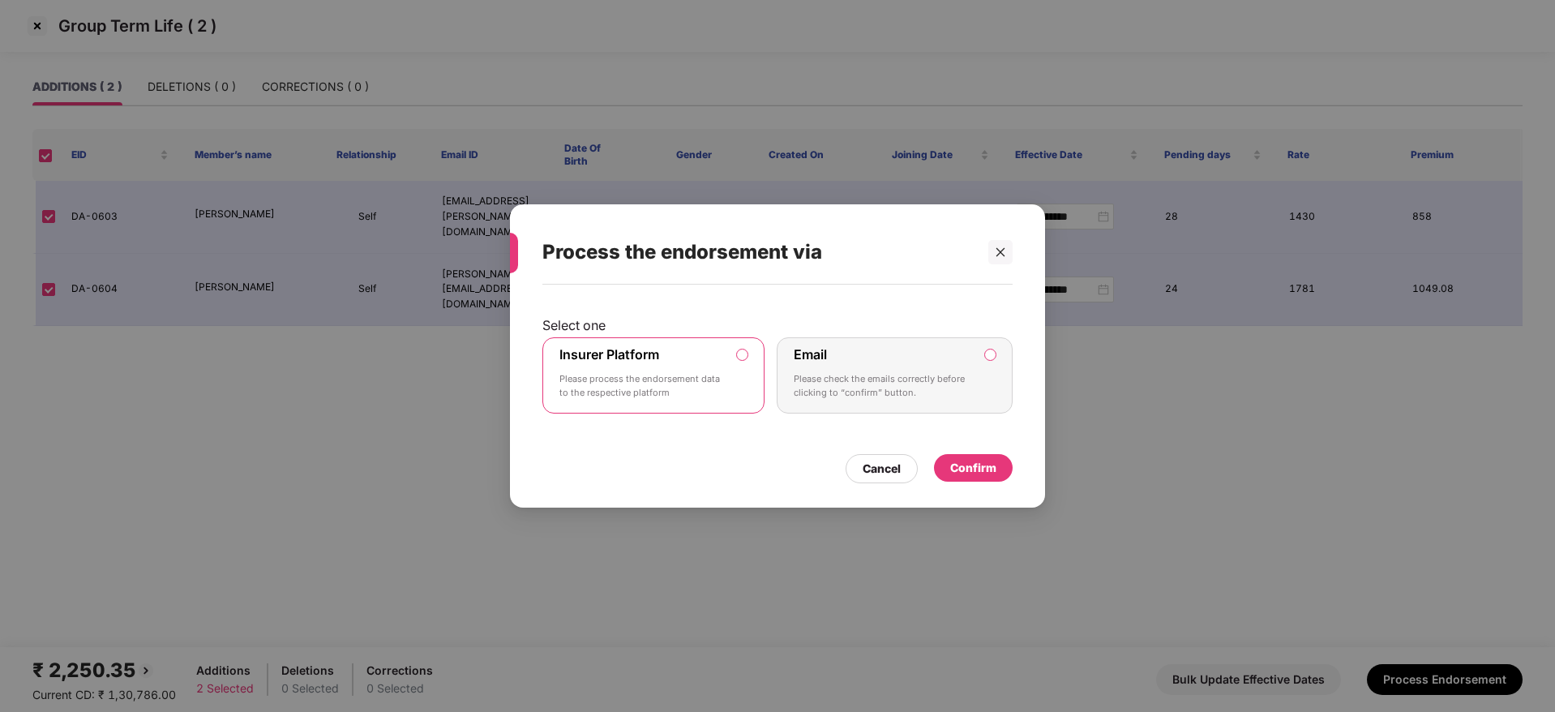
click at [966, 463] on div "Confirm" at bounding box center [973, 468] width 46 height 18
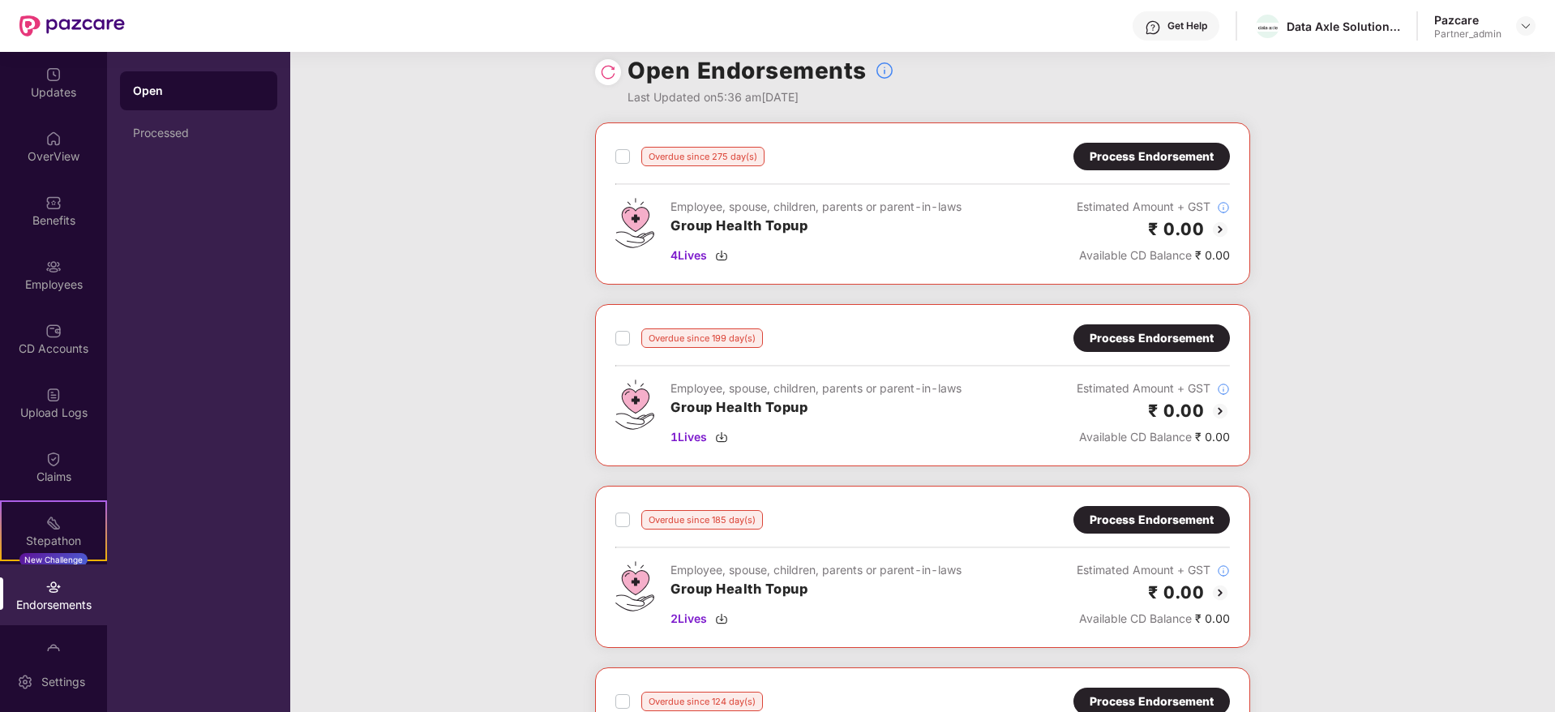
scroll to position [11, 0]
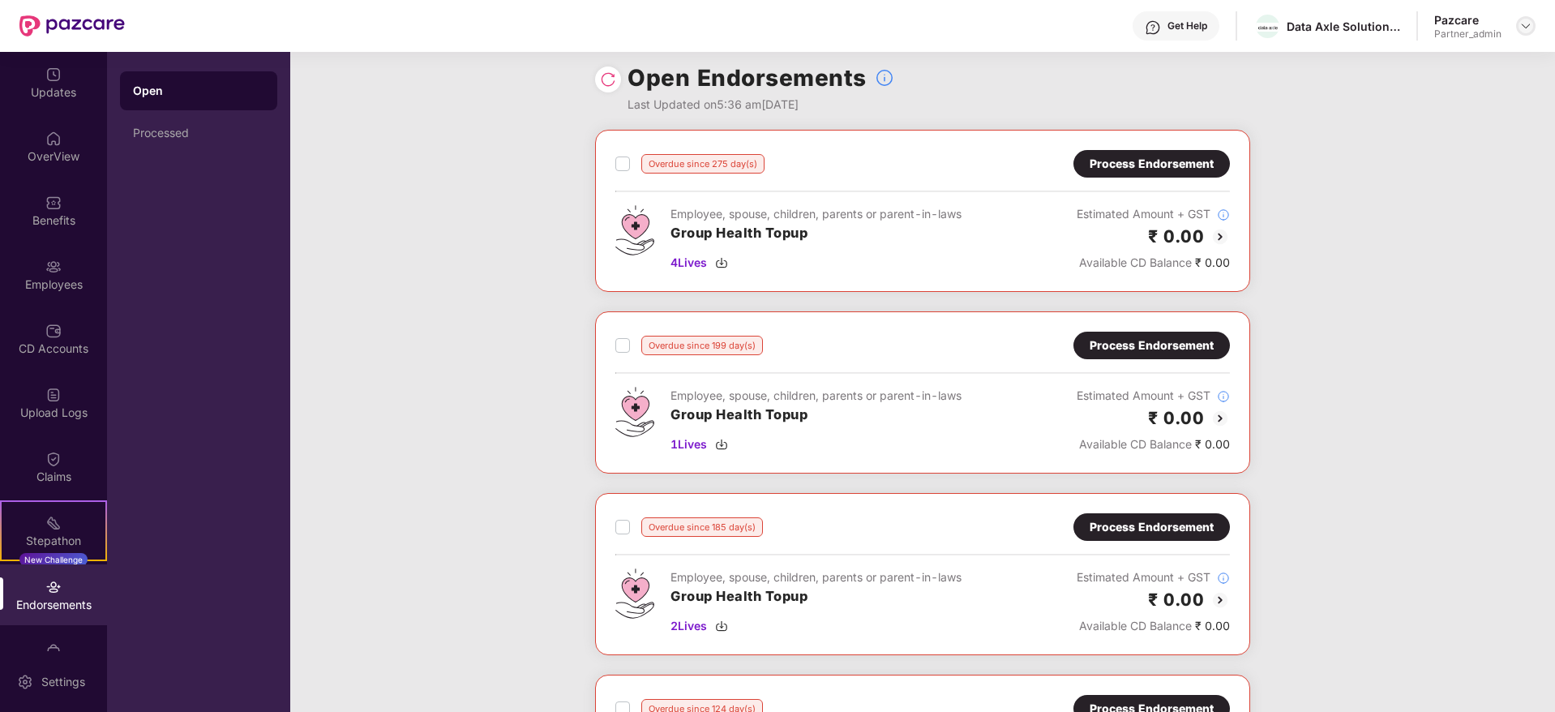
click at [1528, 20] on img at bounding box center [1525, 25] width 13 height 13
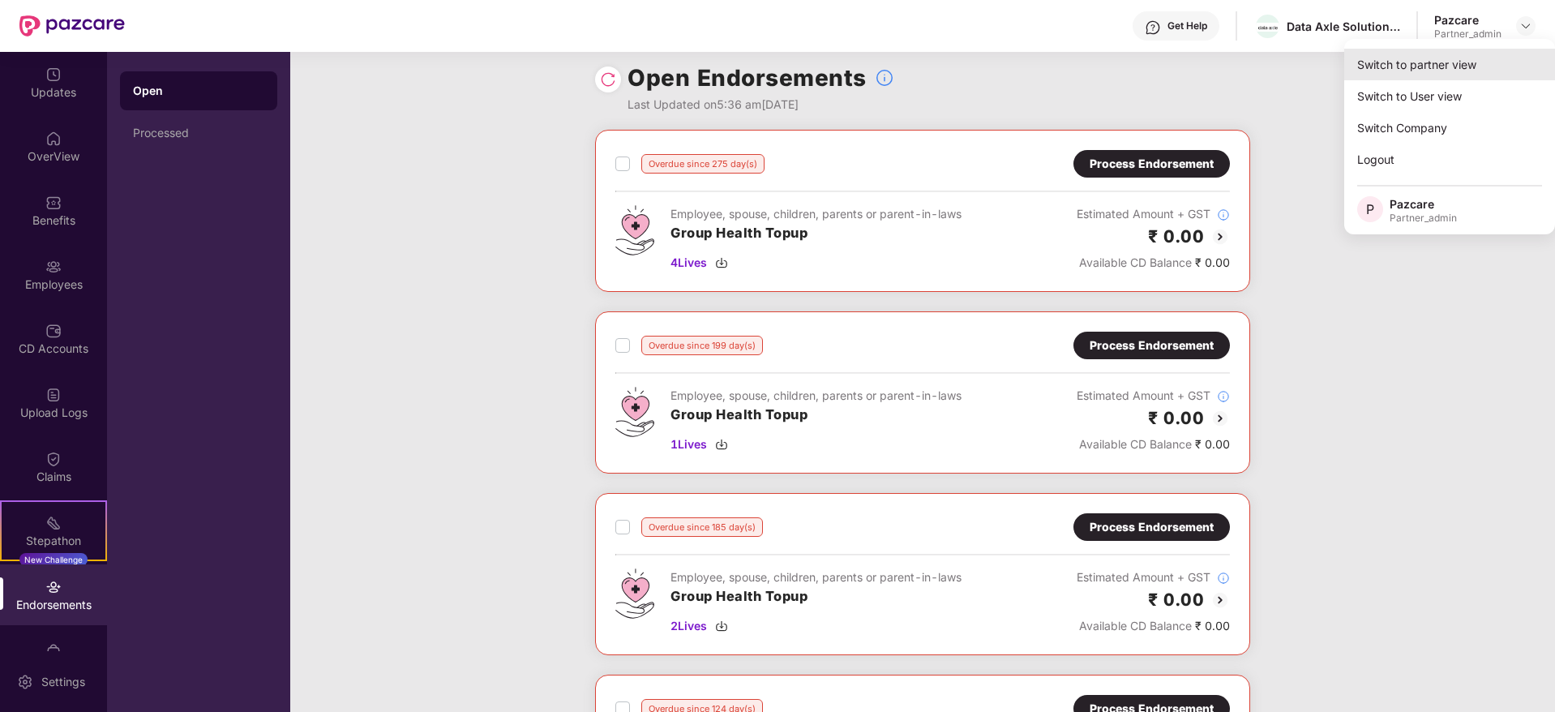
click at [1484, 68] on div "Switch to partner view" at bounding box center [1449, 65] width 211 height 32
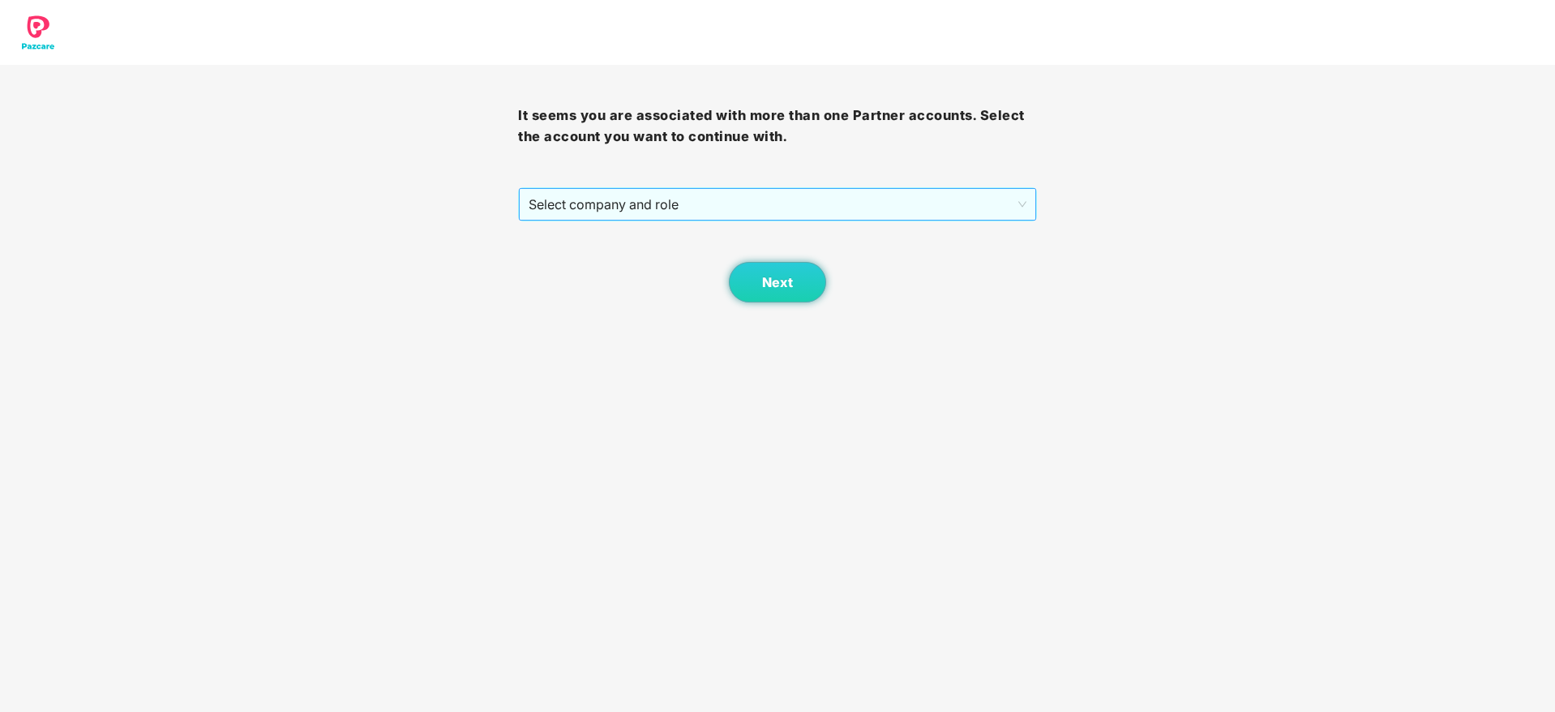
click at [812, 191] on span "Select company and role" at bounding box center [777, 204] width 497 height 31
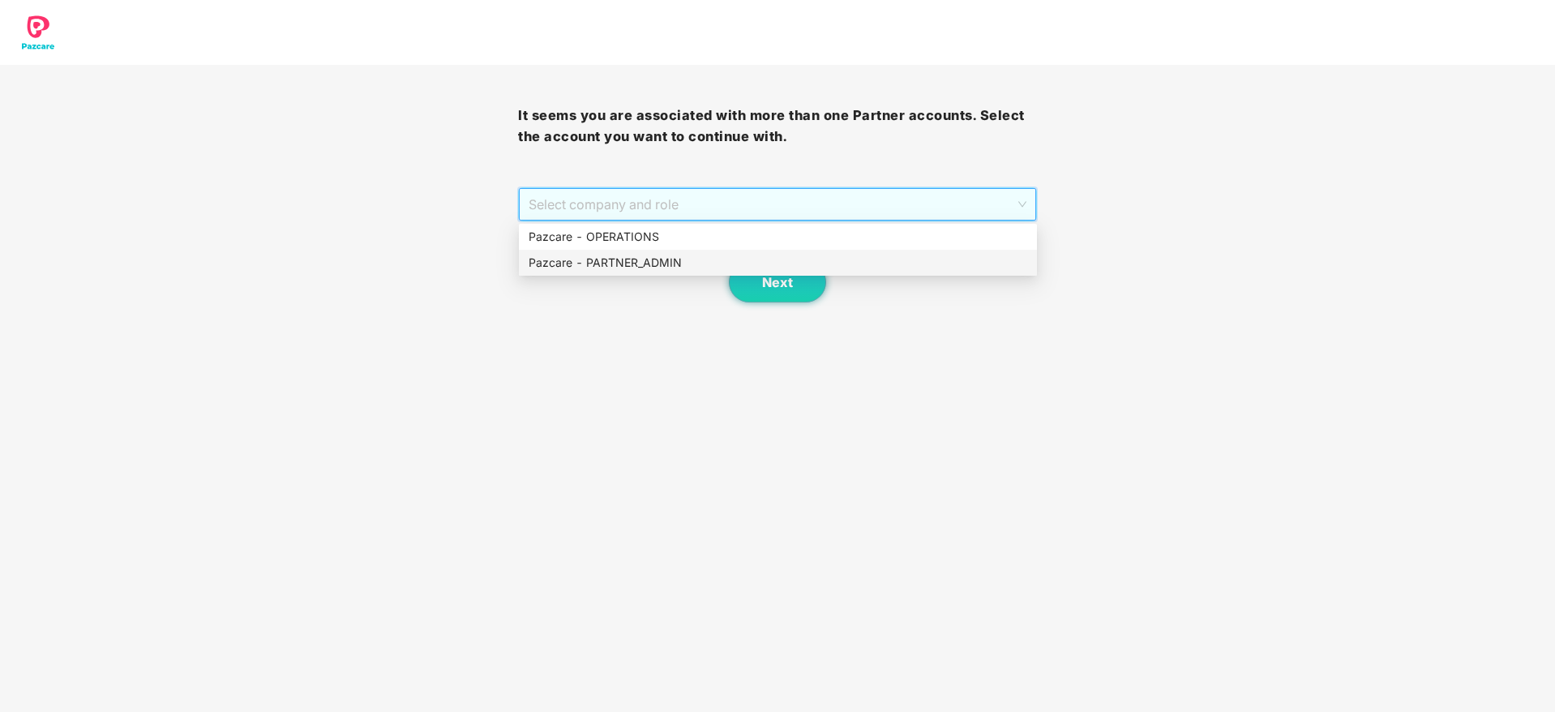
click at [653, 257] on div "Pazcare - PARTNER_ADMIN" at bounding box center [778, 263] width 499 height 18
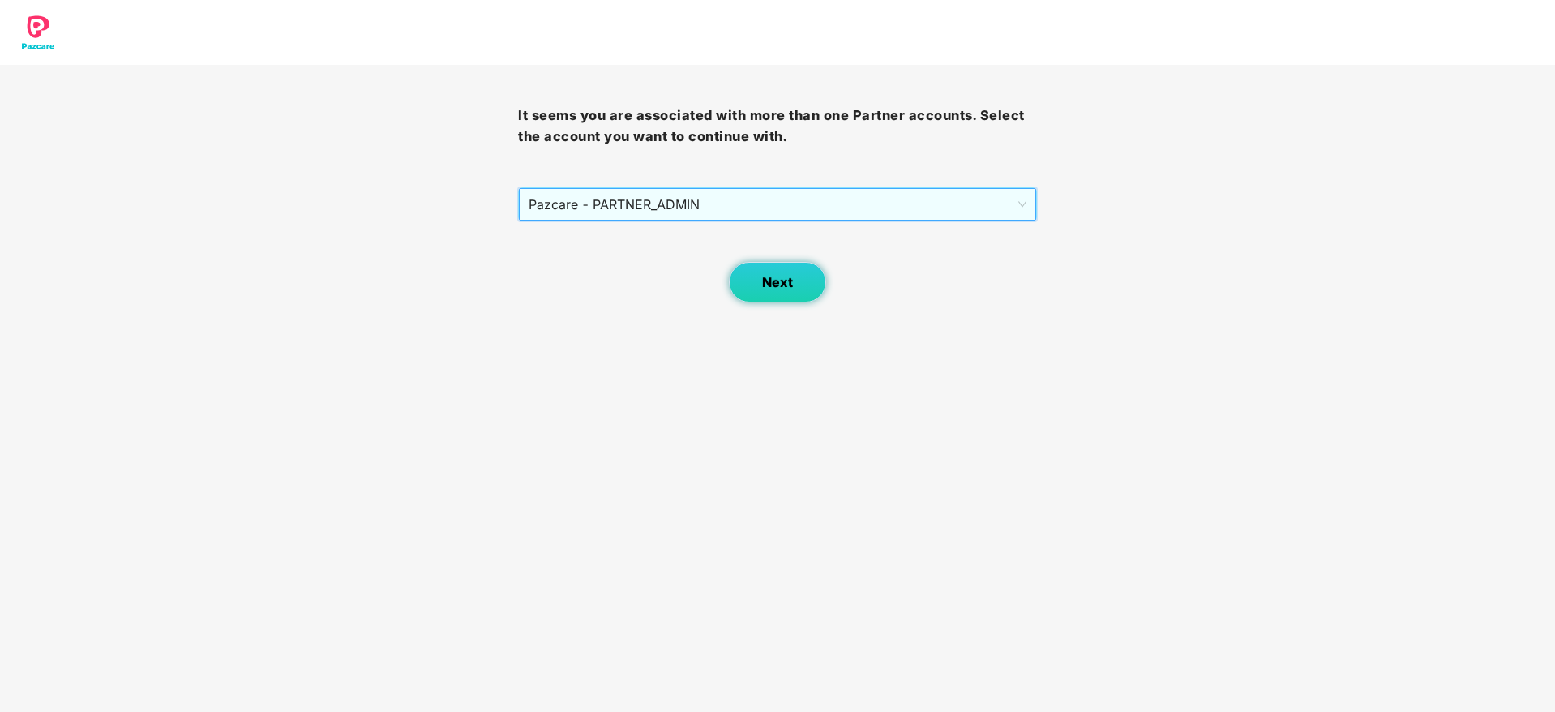
click at [750, 267] on button "Next" at bounding box center [777, 282] width 97 height 41
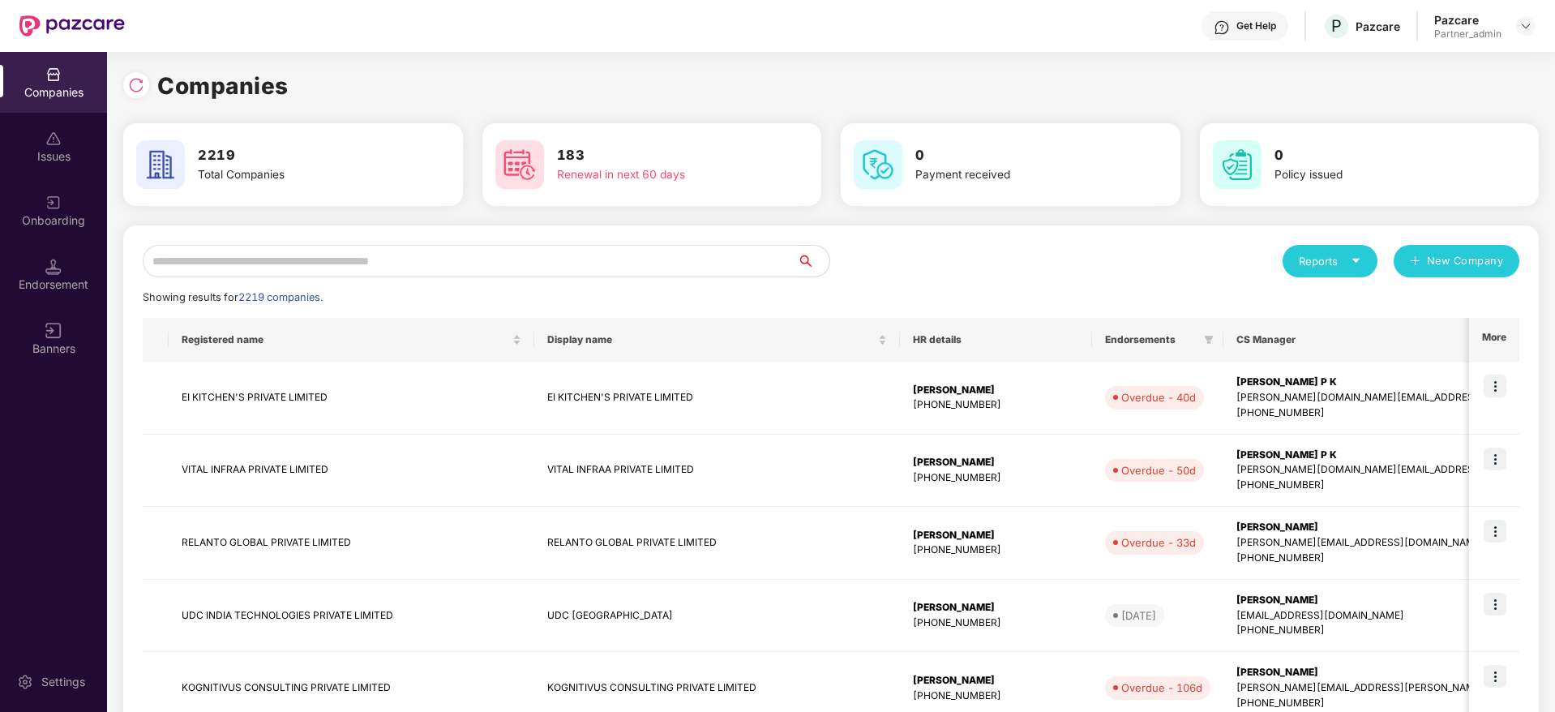
click at [506, 253] on input "text" at bounding box center [470, 261] width 654 height 32
paste input "********"
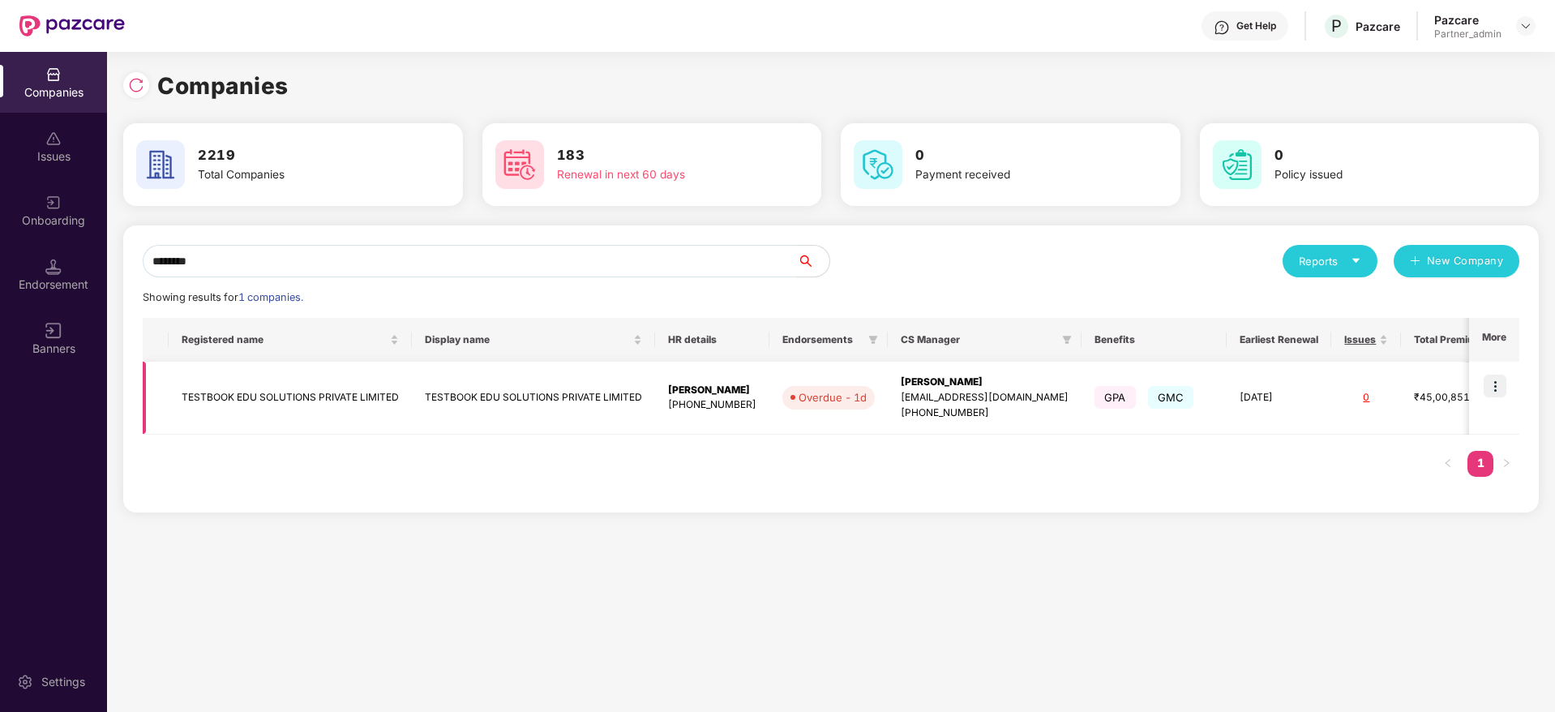
type input "********"
click at [1496, 383] on img at bounding box center [1495, 386] width 23 height 23
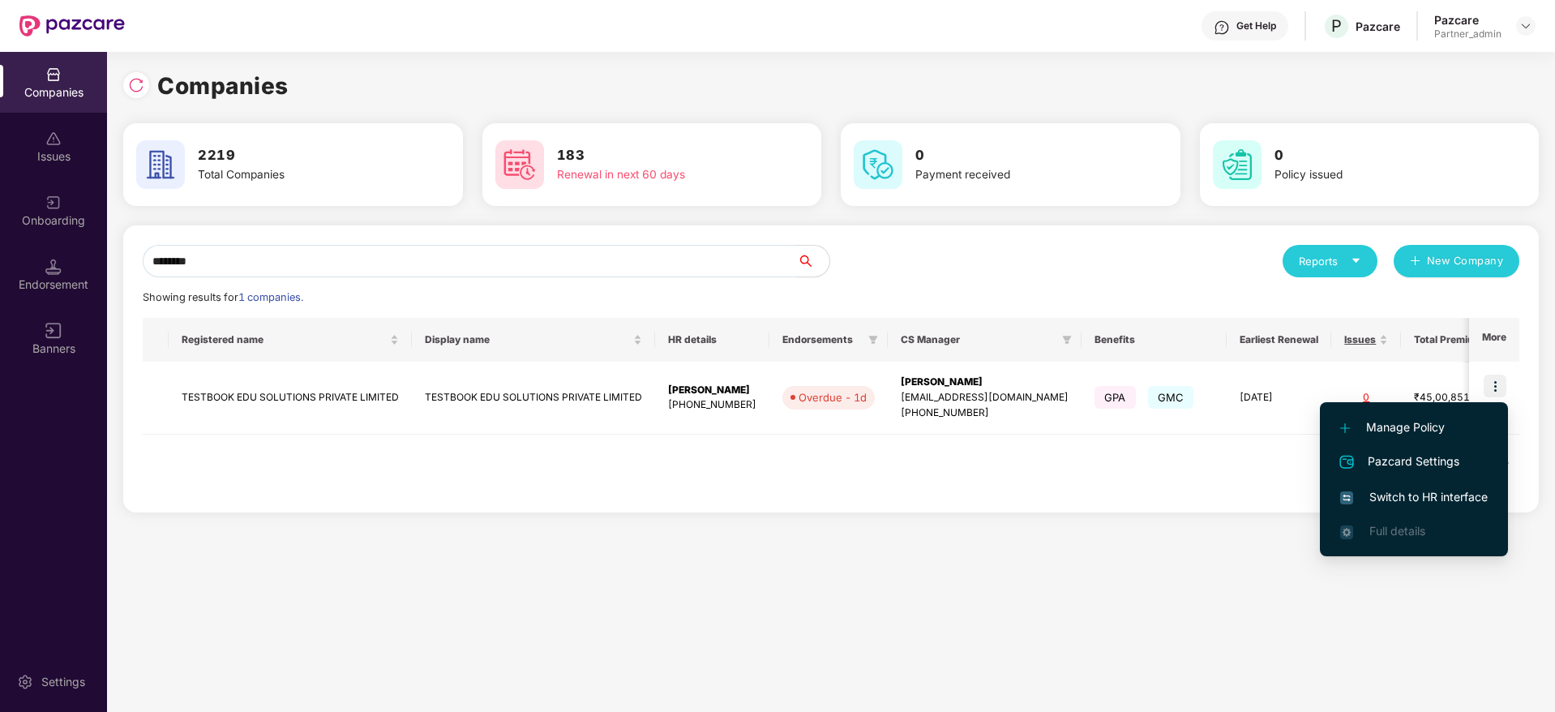
click at [1390, 505] on span "Switch to HR interface" at bounding box center [1414, 497] width 148 height 18
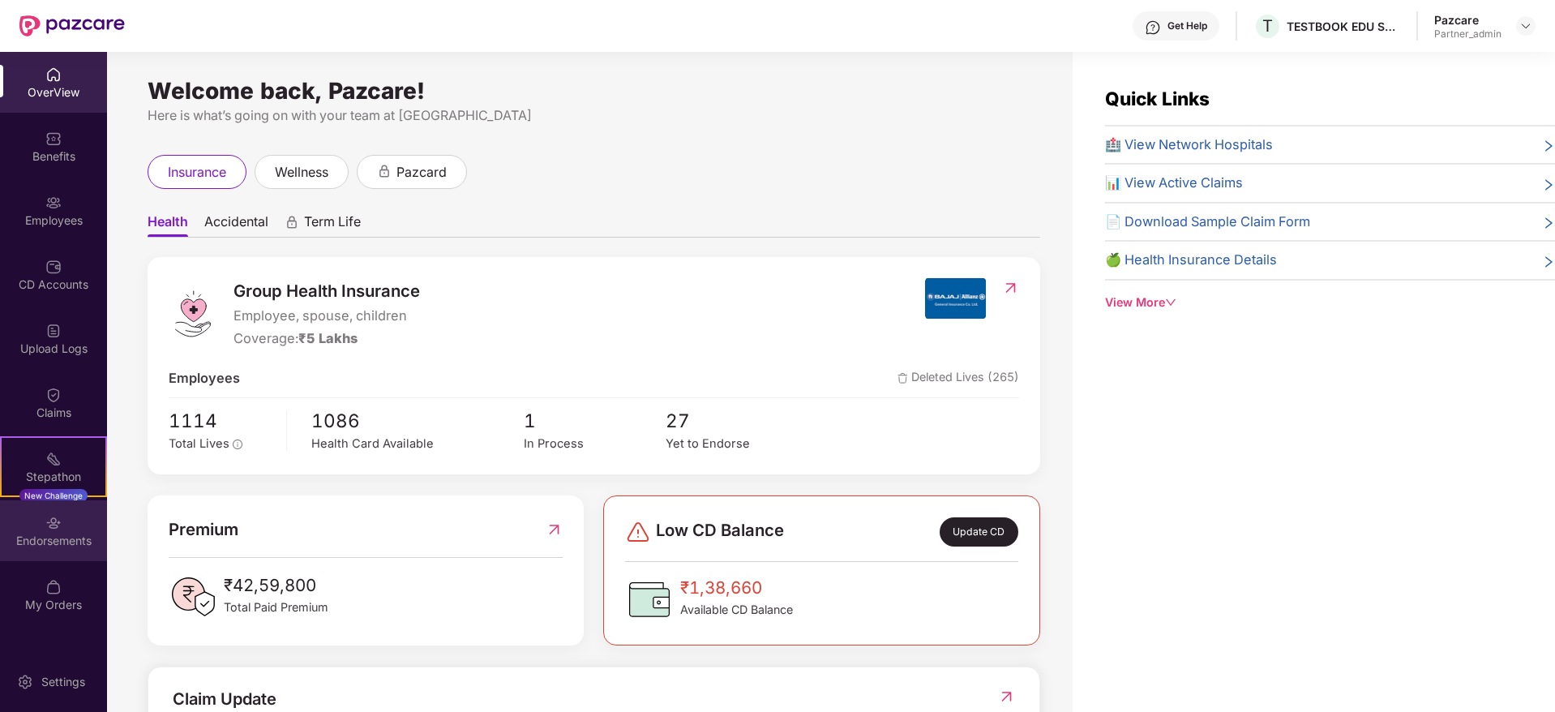
click at [36, 546] on div "Endorsements" at bounding box center [53, 541] width 107 height 16
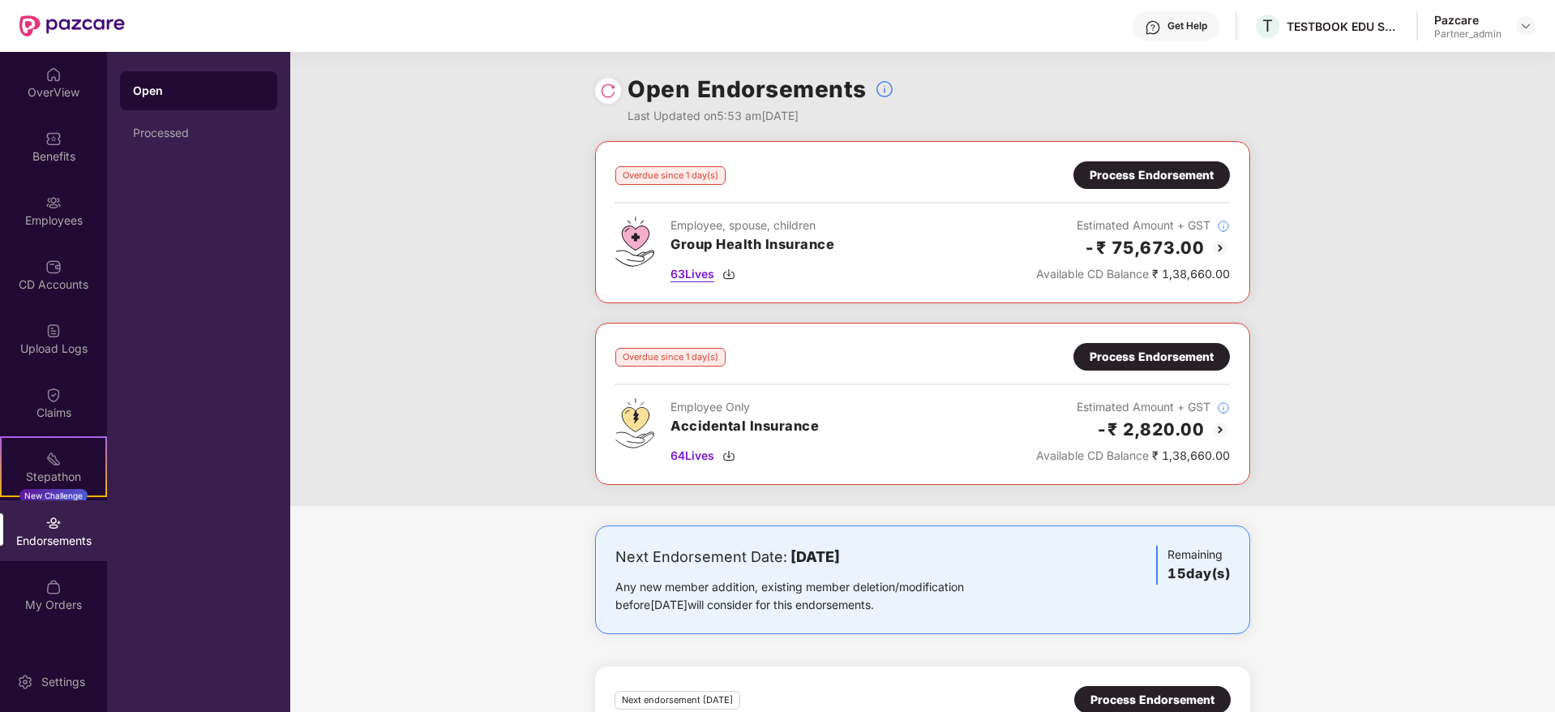
click at [734, 269] on img at bounding box center [728, 274] width 13 height 13
click at [1146, 174] on div "Process Endorsement" at bounding box center [1152, 175] width 124 height 18
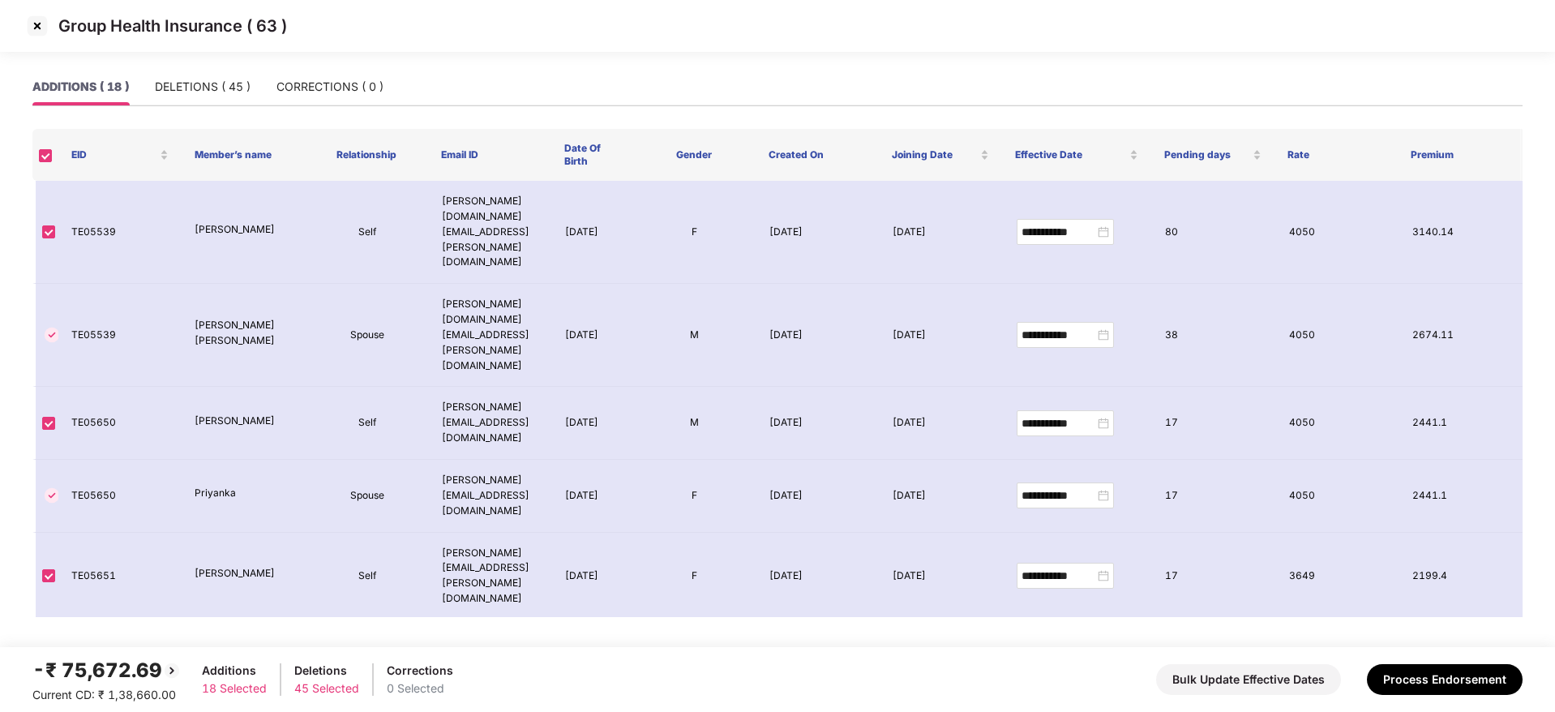
scroll to position [599, 0]
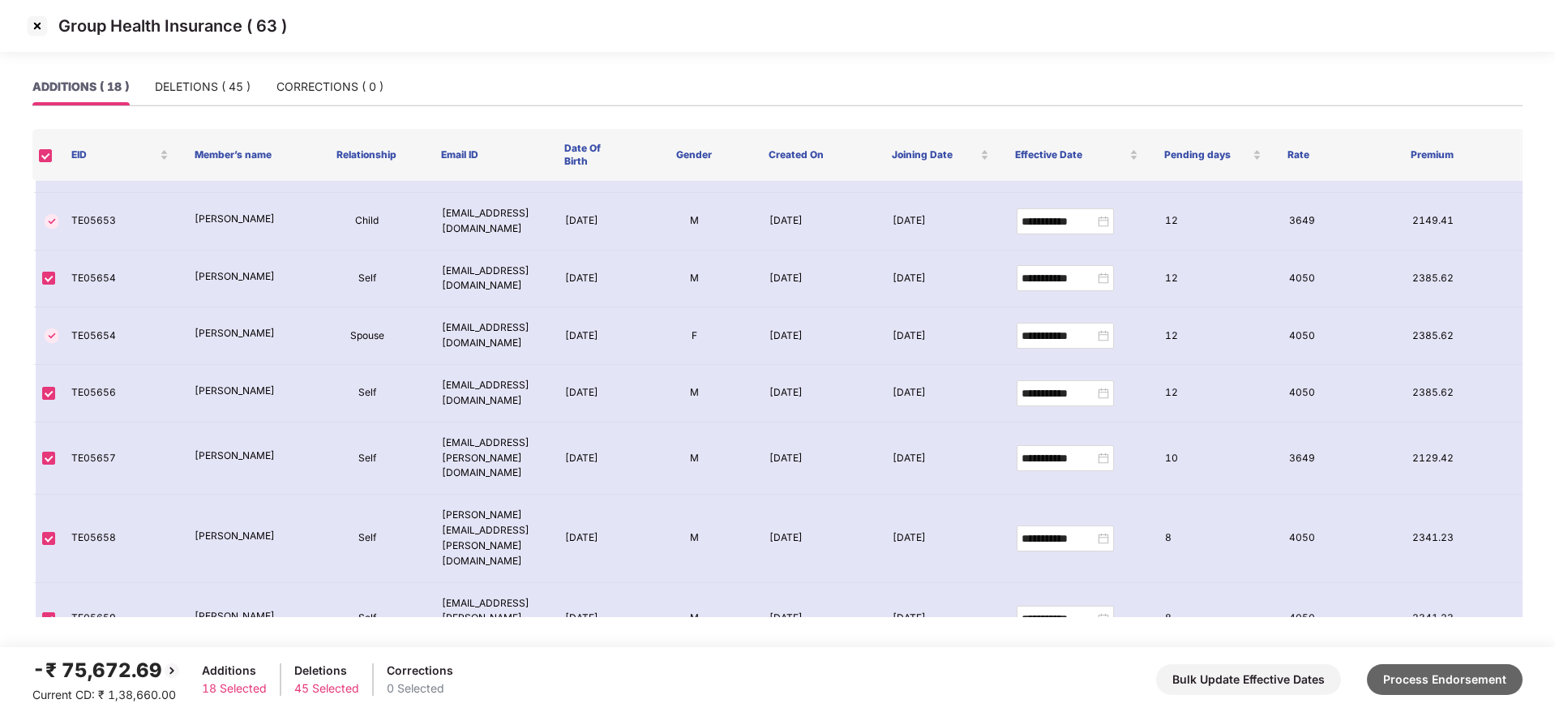
click at [1452, 675] on button "Process Endorsement" at bounding box center [1445, 679] width 156 height 31
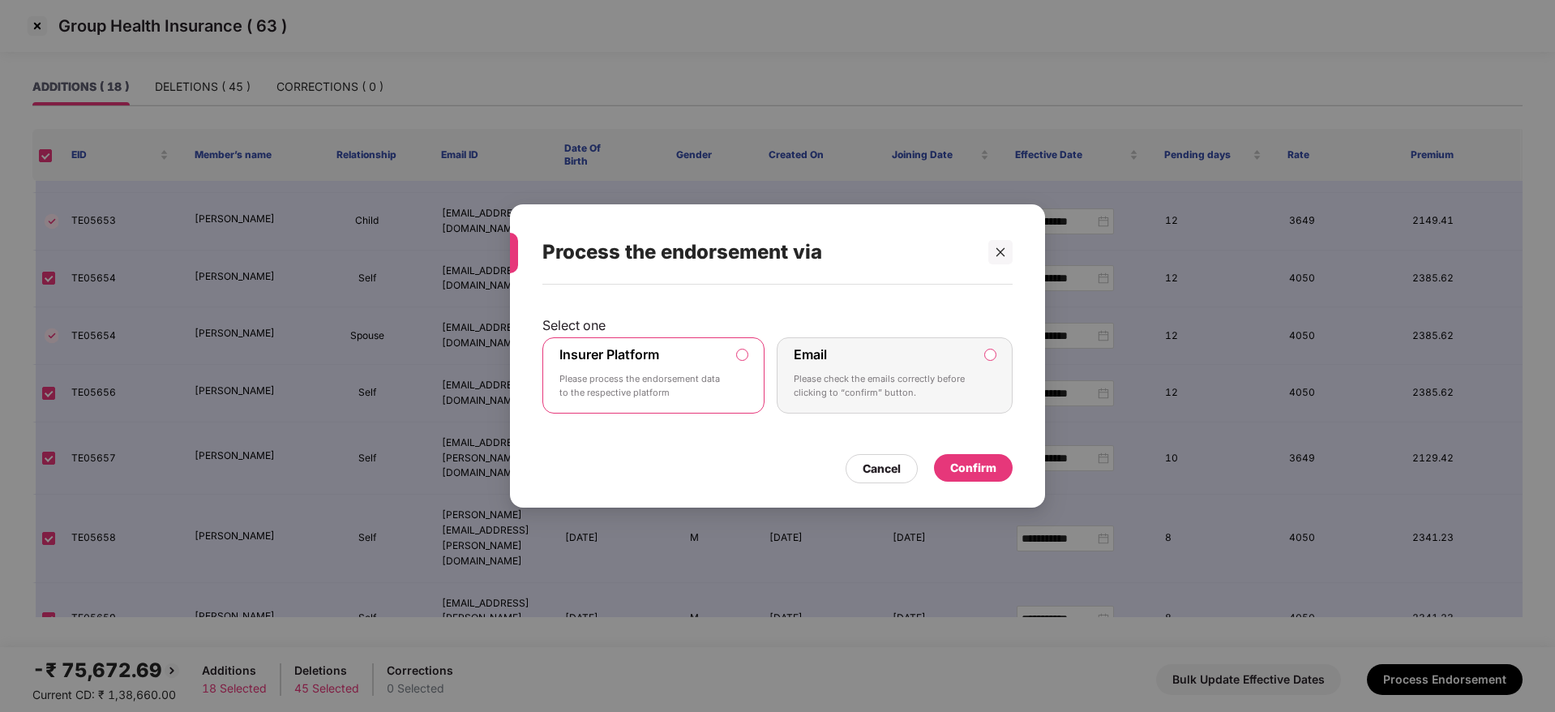
click at [690, 379] on p "Please process the endorsement data to the respective platform" at bounding box center [641, 386] width 165 height 28
click at [1010, 465] on div "Confirm" at bounding box center [973, 468] width 79 height 28
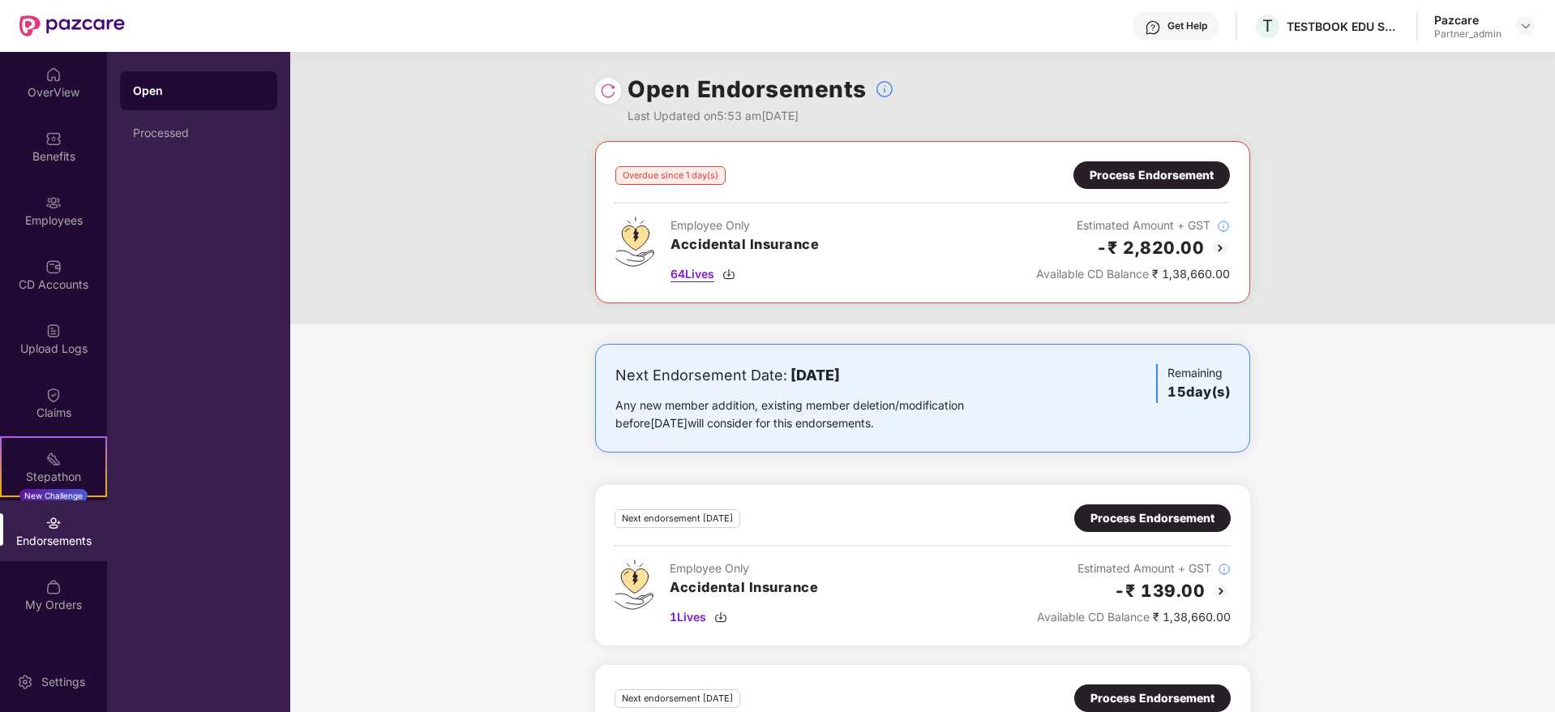
click at [733, 275] on img at bounding box center [728, 274] width 13 height 13
click at [1099, 189] on div "Overdue since 1 day(s) Process Endorsement Employee Only Accidental Insurance 6…" at bounding box center [922, 222] width 615 height 122
click at [907, 179] on div "Overdue since 1 day(s) Process Endorsement" at bounding box center [922, 175] width 615 height 28
click at [1111, 176] on div "Process Endorsement" at bounding box center [1152, 175] width 124 height 18
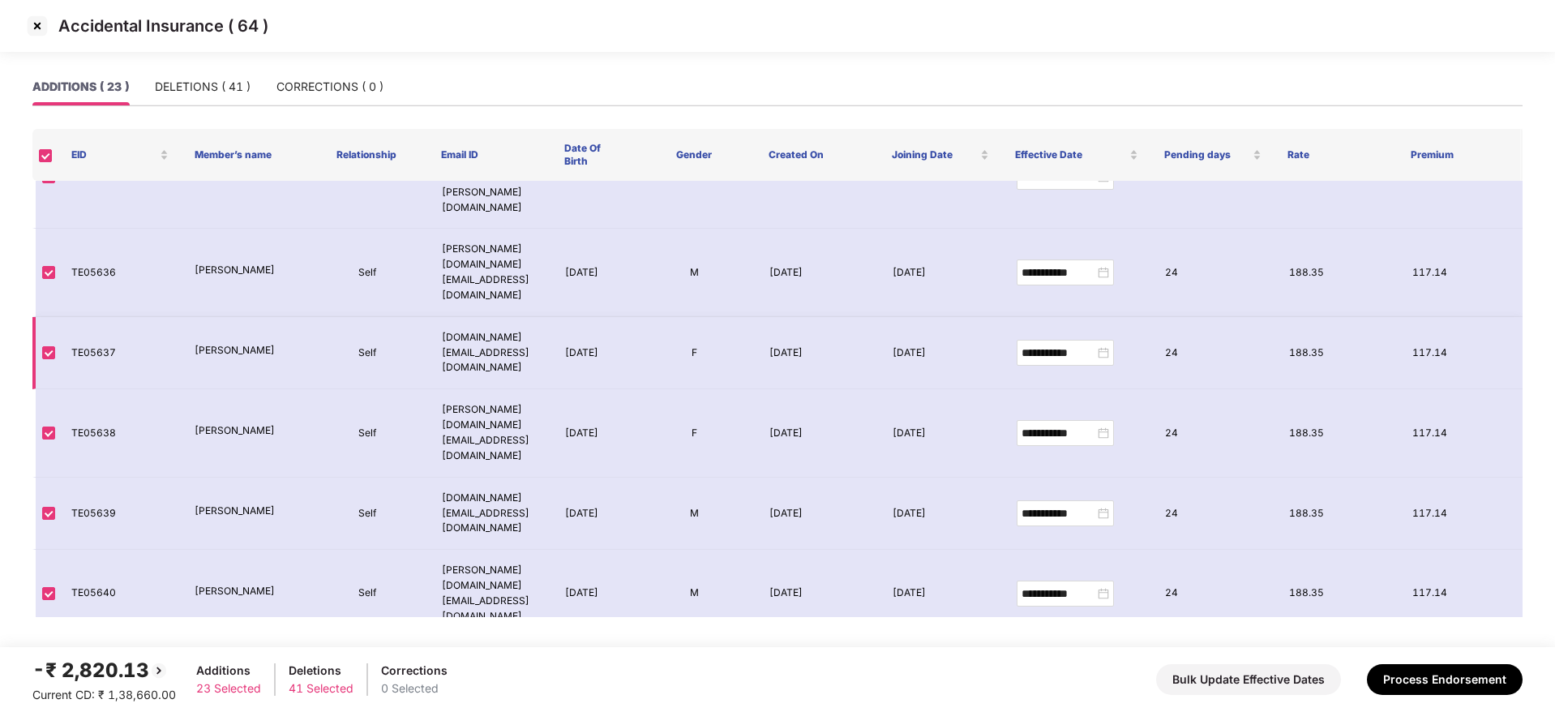
scroll to position [929, 0]
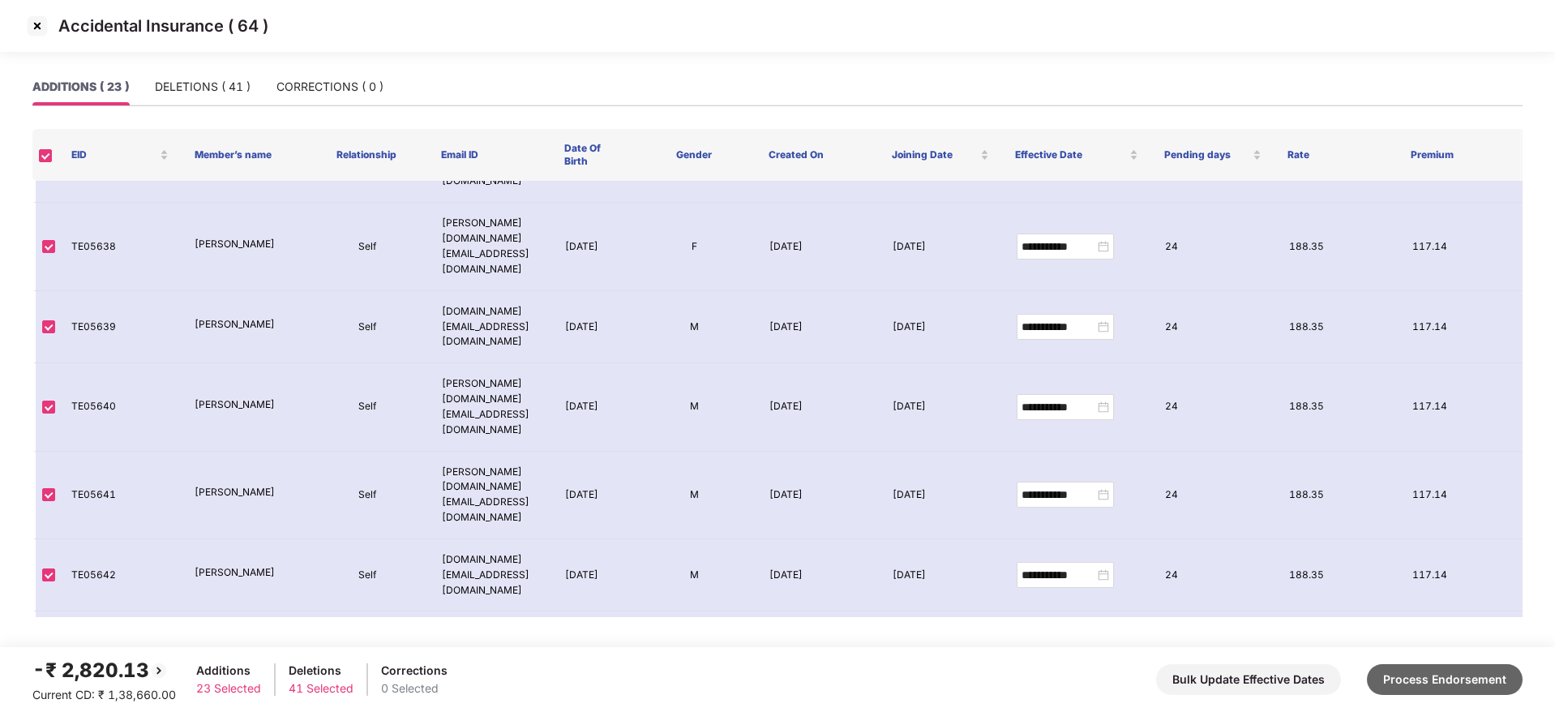
click at [1433, 685] on button "Process Endorsement" at bounding box center [1445, 679] width 156 height 31
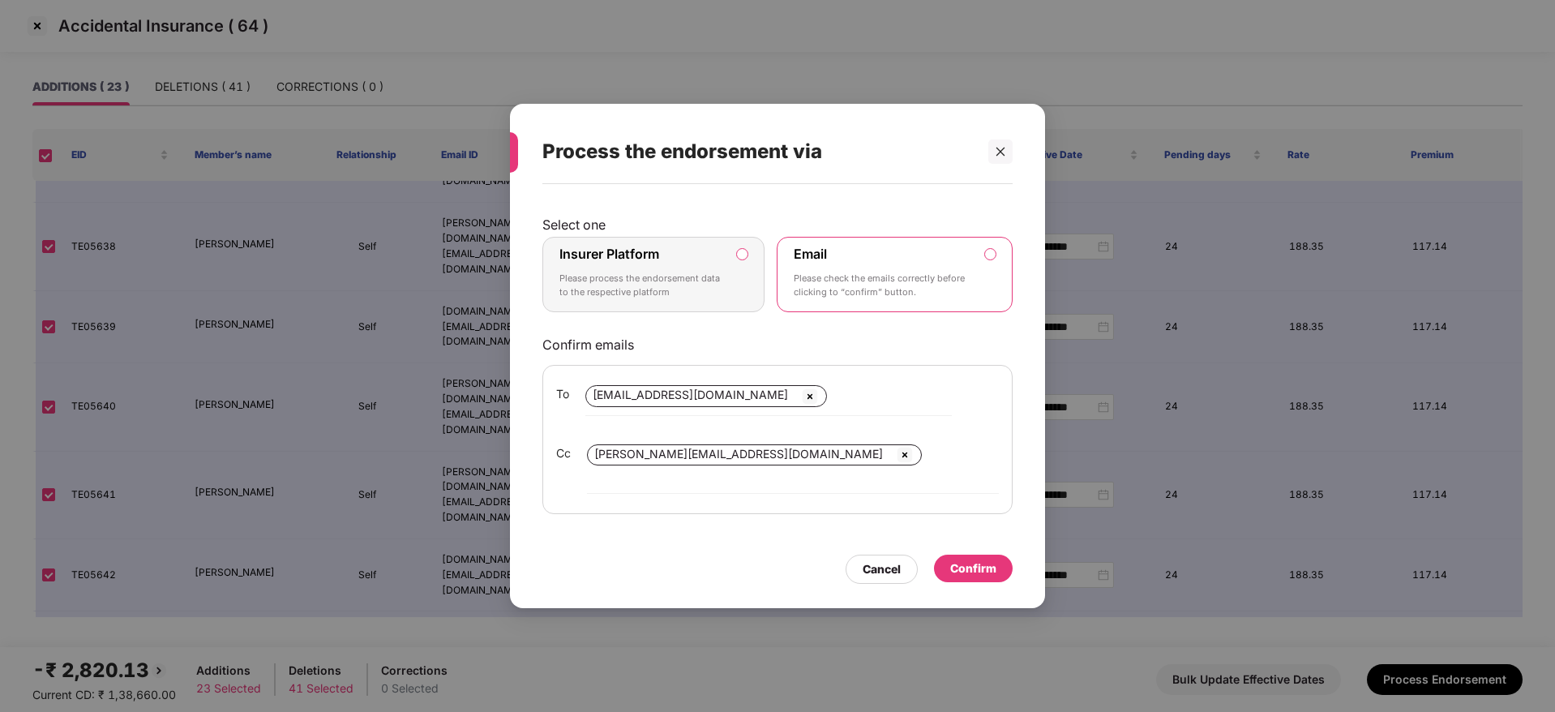
click at [713, 281] on p "Please process the endorsement data to the respective platform" at bounding box center [641, 286] width 165 height 28
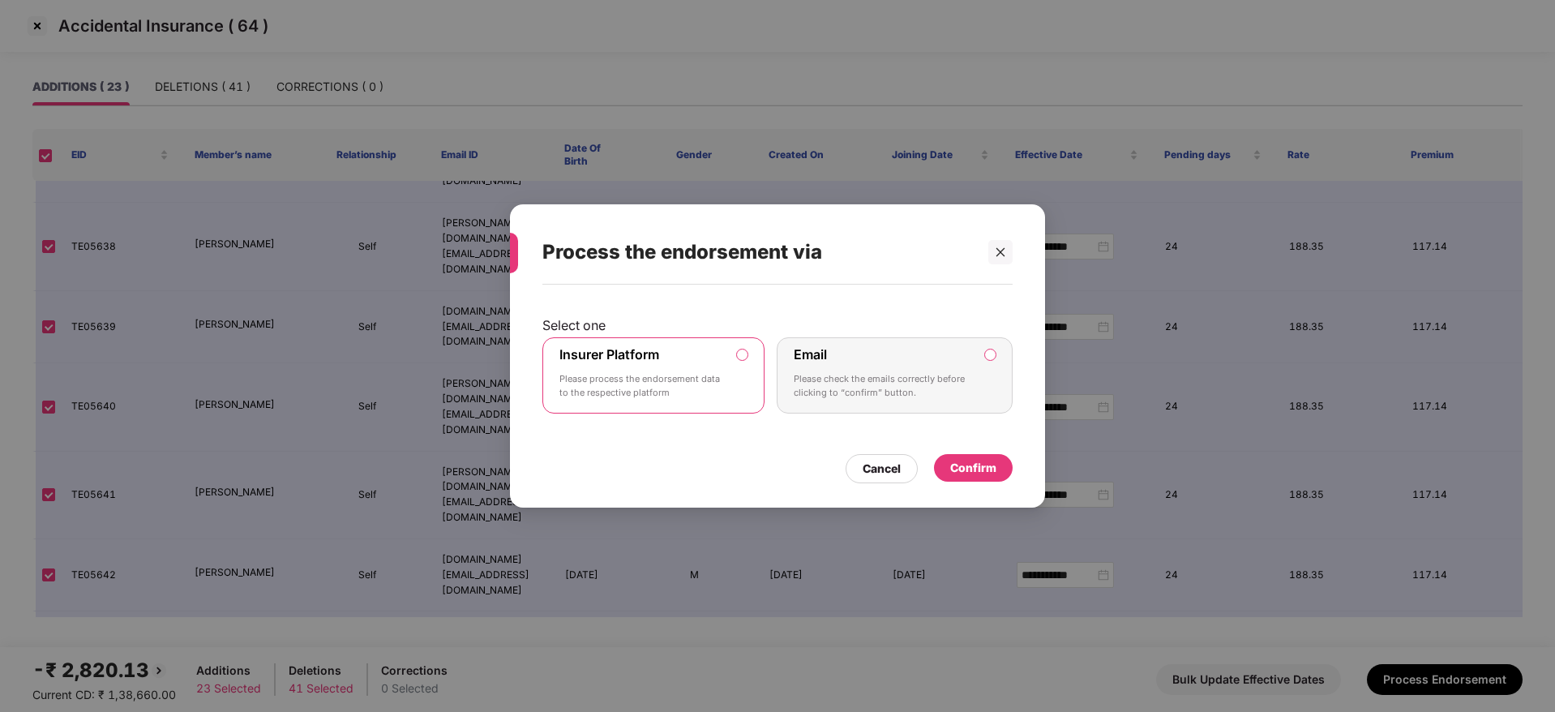
click at [974, 464] on div "Confirm" at bounding box center [973, 468] width 46 height 18
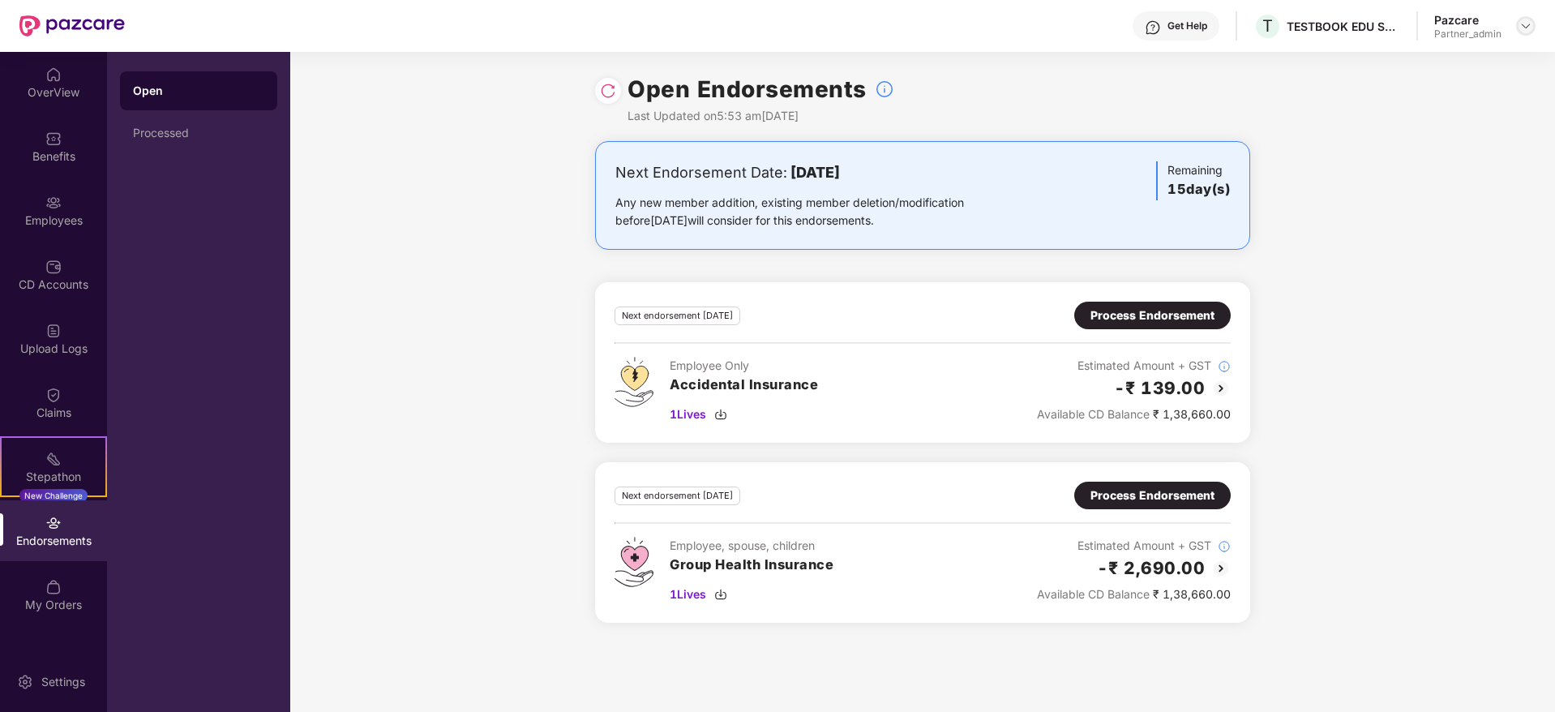
click at [1527, 23] on img at bounding box center [1525, 25] width 13 height 13
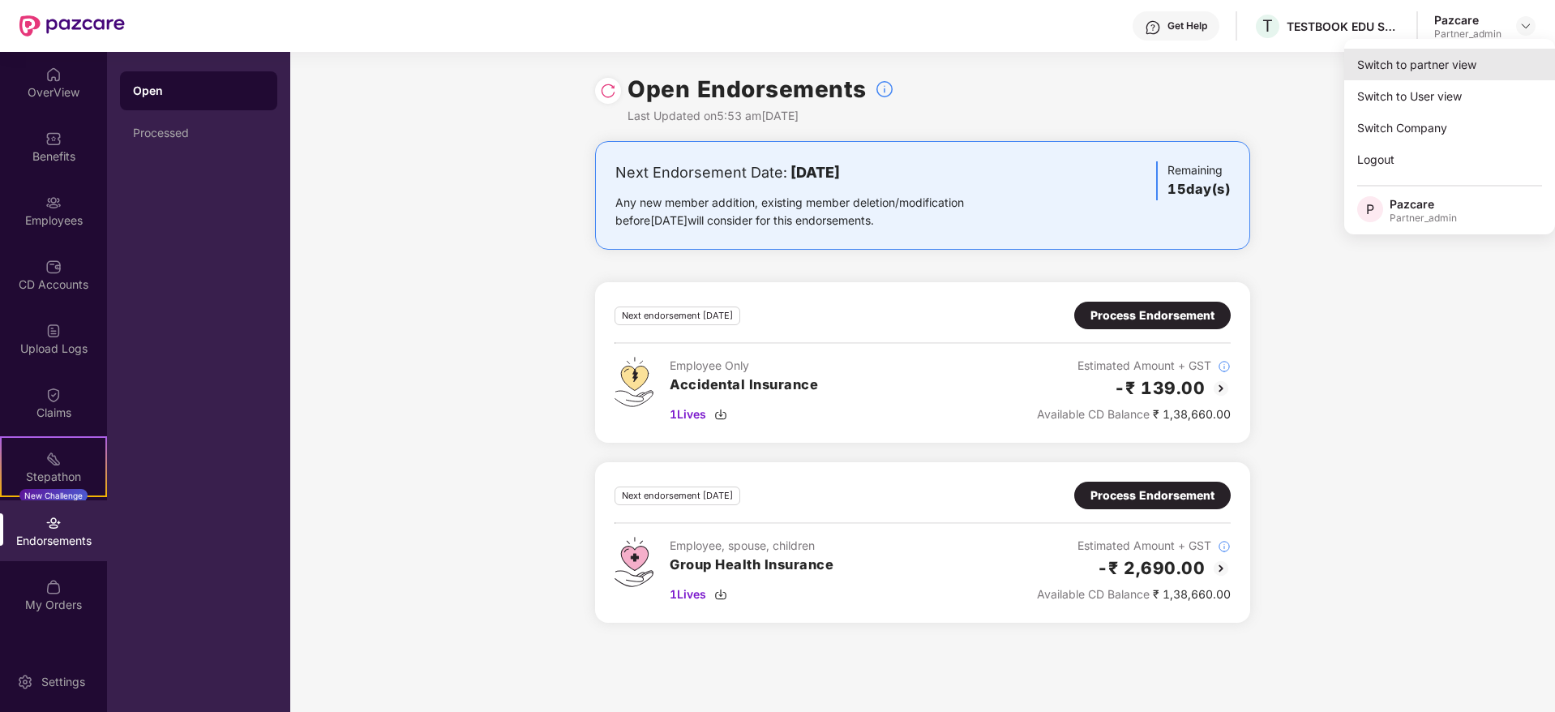
click at [1489, 61] on div "Switch to partner view" at bounding box center [1449, 65] width 211 height 32
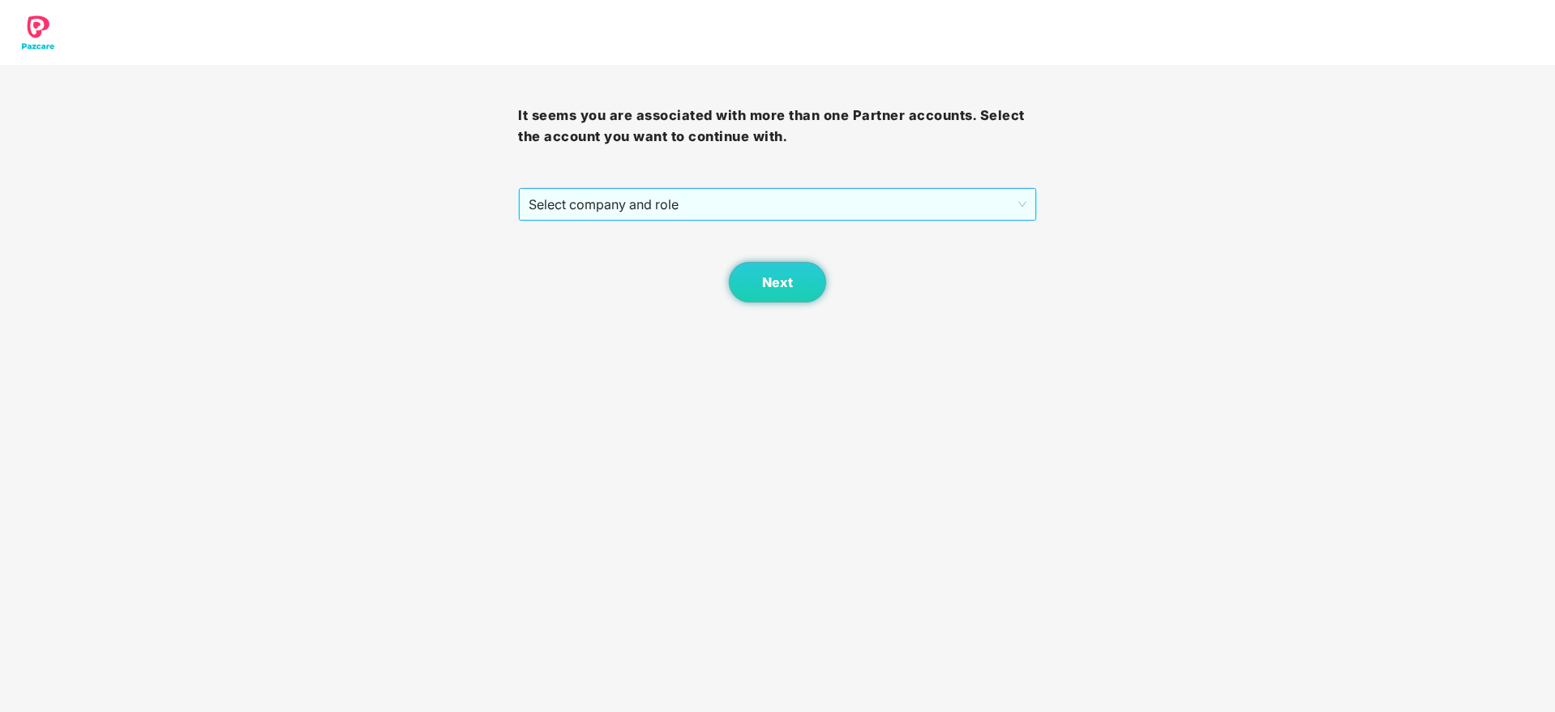
click at [756, 215] on span "Select company and role" at bounding box center [777, 204] width 497 height 31
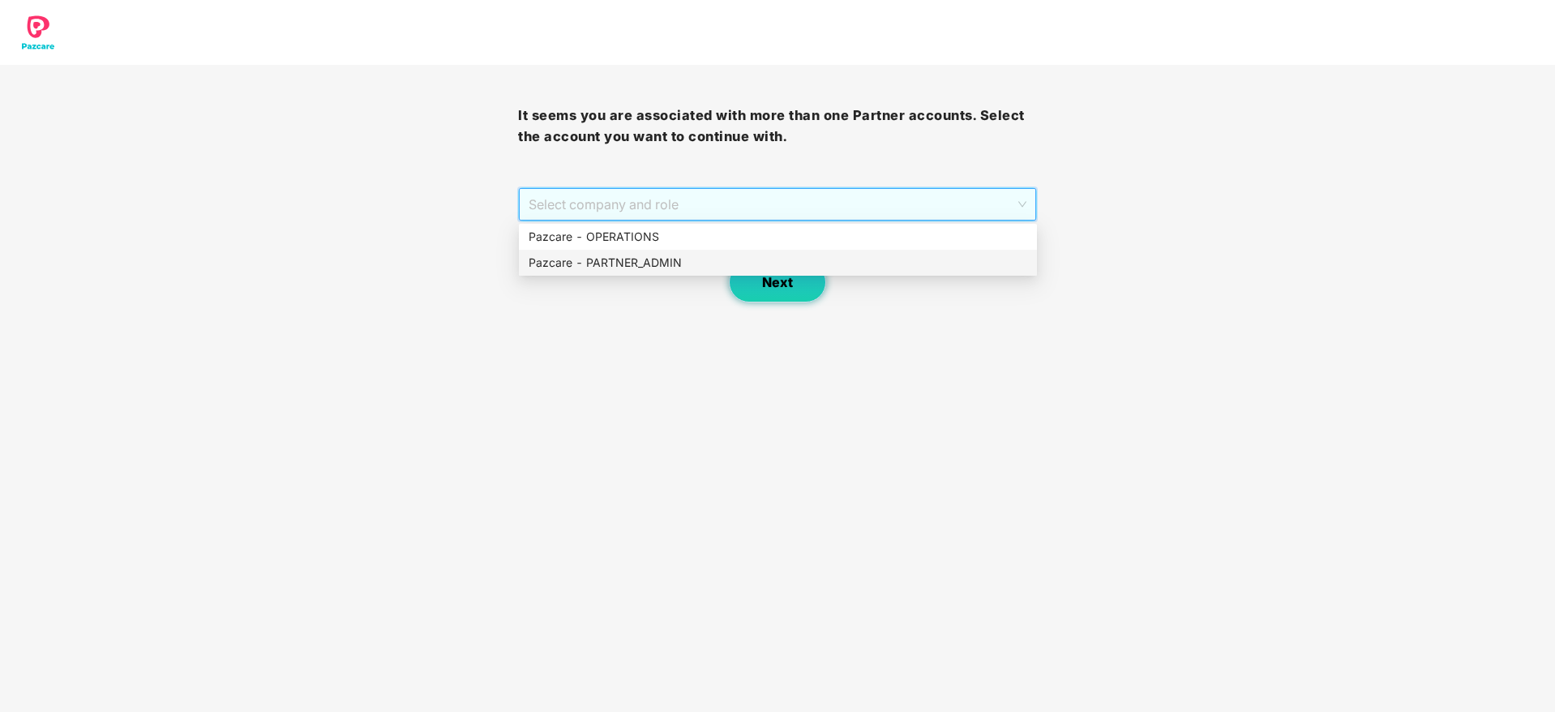
drag, startPoint x: 669, startPoint y: 251, endPoint x: 736, endPoint y: 275, distance: 71.3
click at [708, 266] on div "Pazcare - PARTNER_ADMIN" at bounding box center [778, 263] width 518 height 26
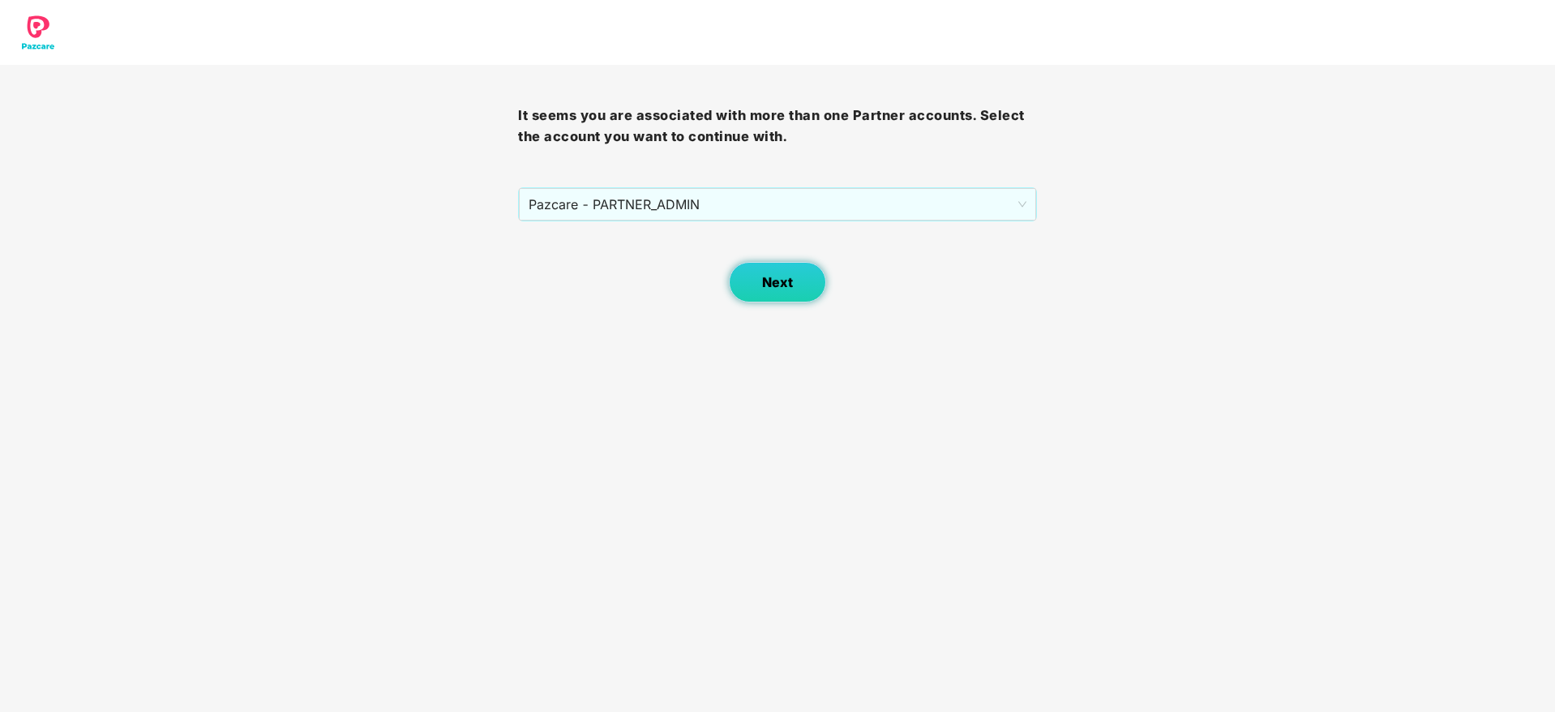
click at [759, 279] on button "Next" at bounding box center [777, 282] width 97 height 41
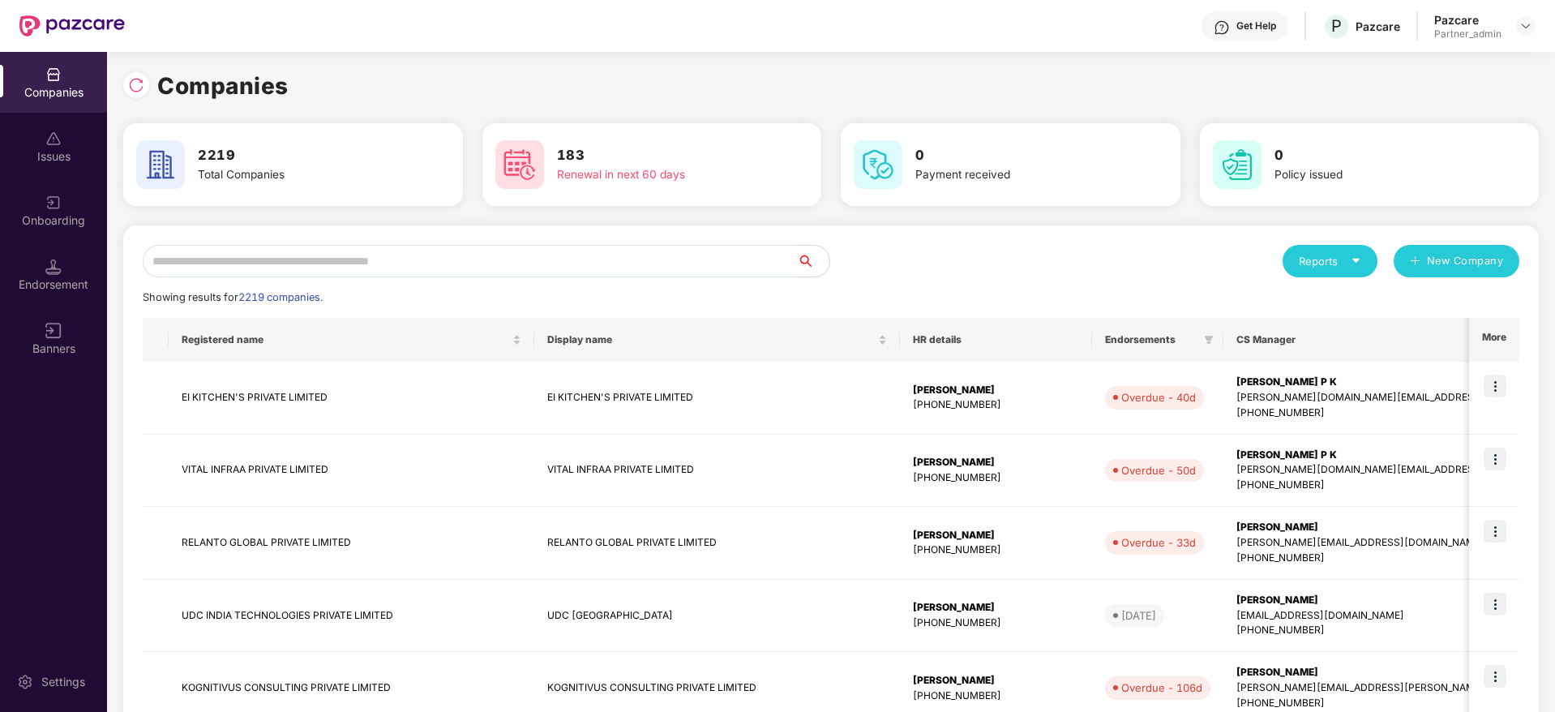
click at [477, 257] on input "text" at bounding box center [470, 261] width 654 height 32
paste input "*********"
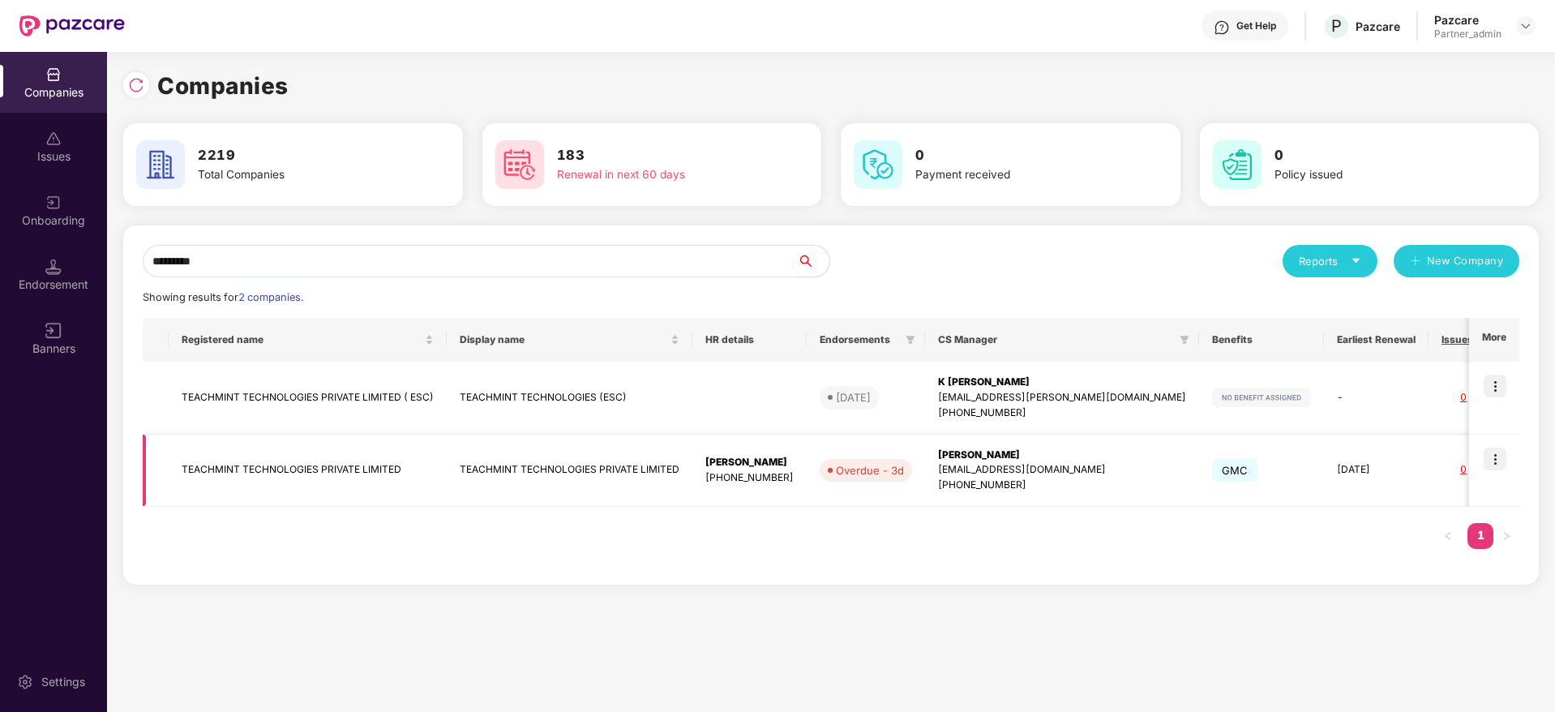
type input "*********"
click at [1493, 460] on img at bounding box center [1495, 459] width 23 height 23
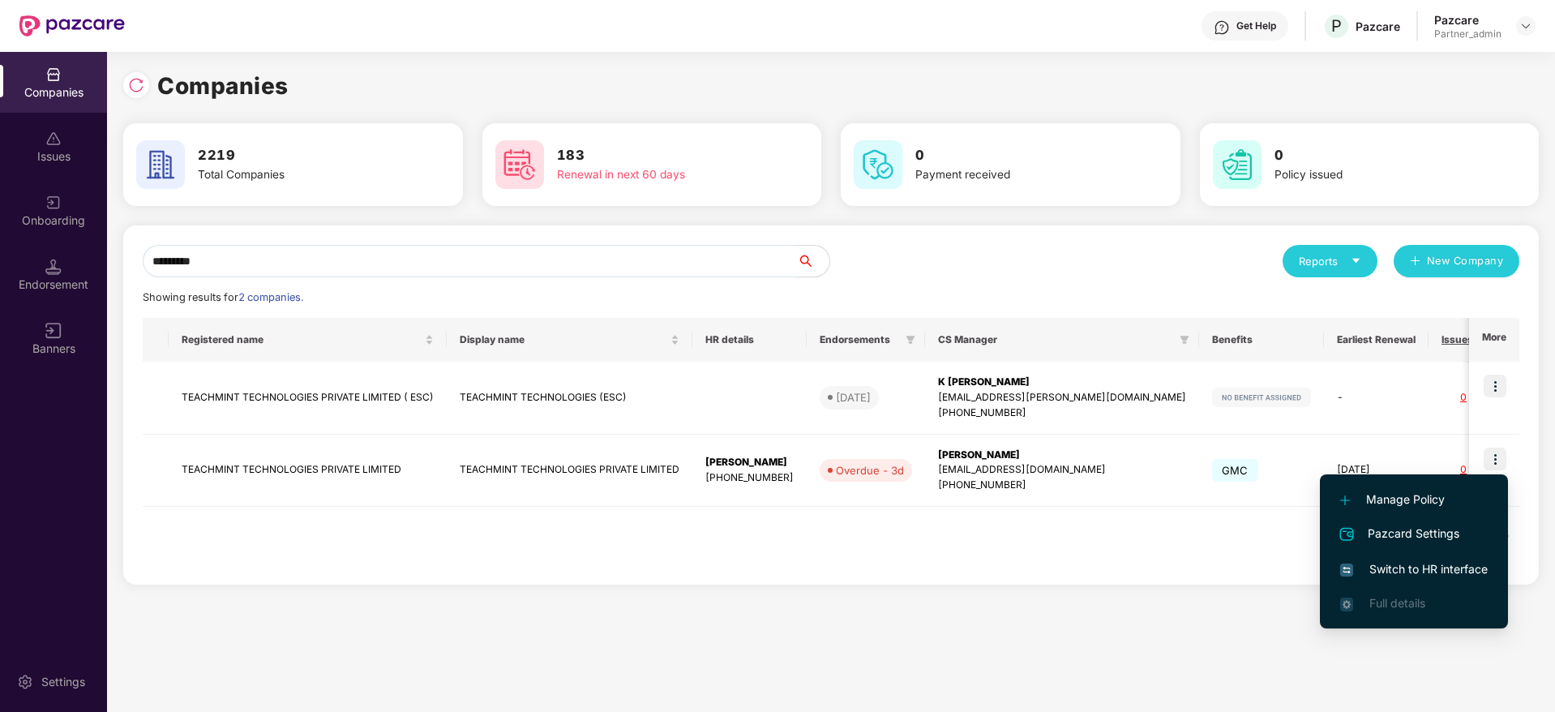
click at [1433, 571] on span "Switch to HR interface" at bounding box center [1414, 569] width 148 height 18
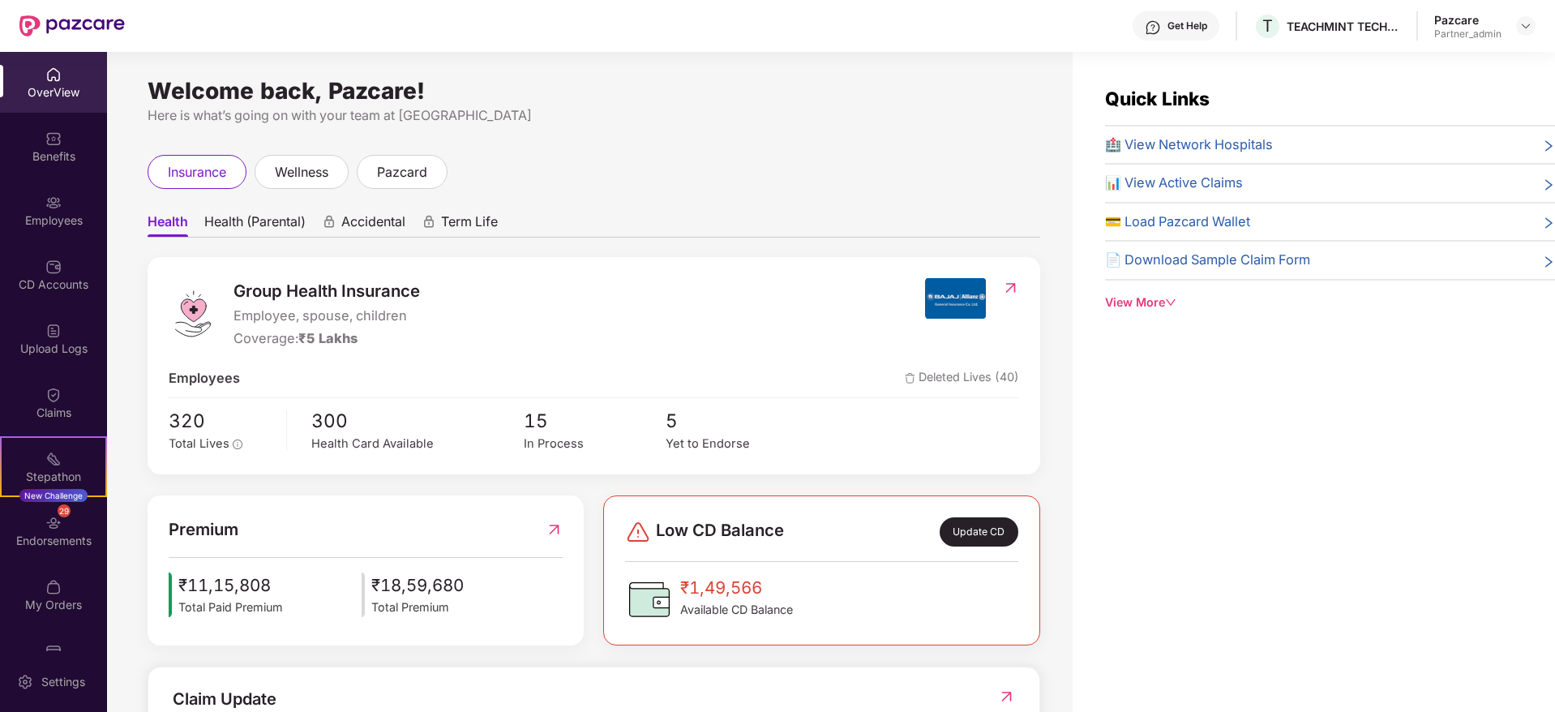
click at [57, 525] on img at bounding box center [53, 523] width 16 height 16
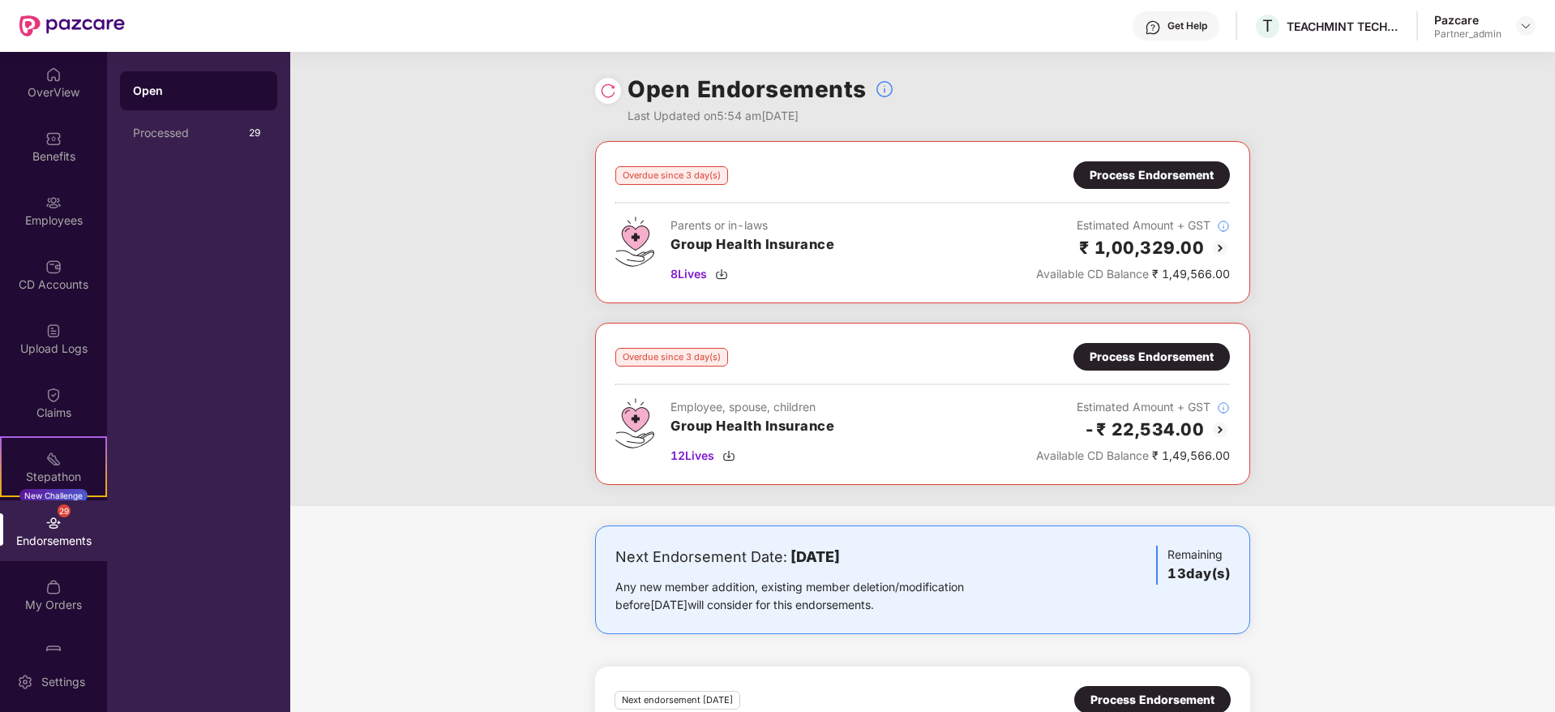
click at [1133, 178] on div "Process Endorsement" at bounding box center [1152, 175] width 124 height 18
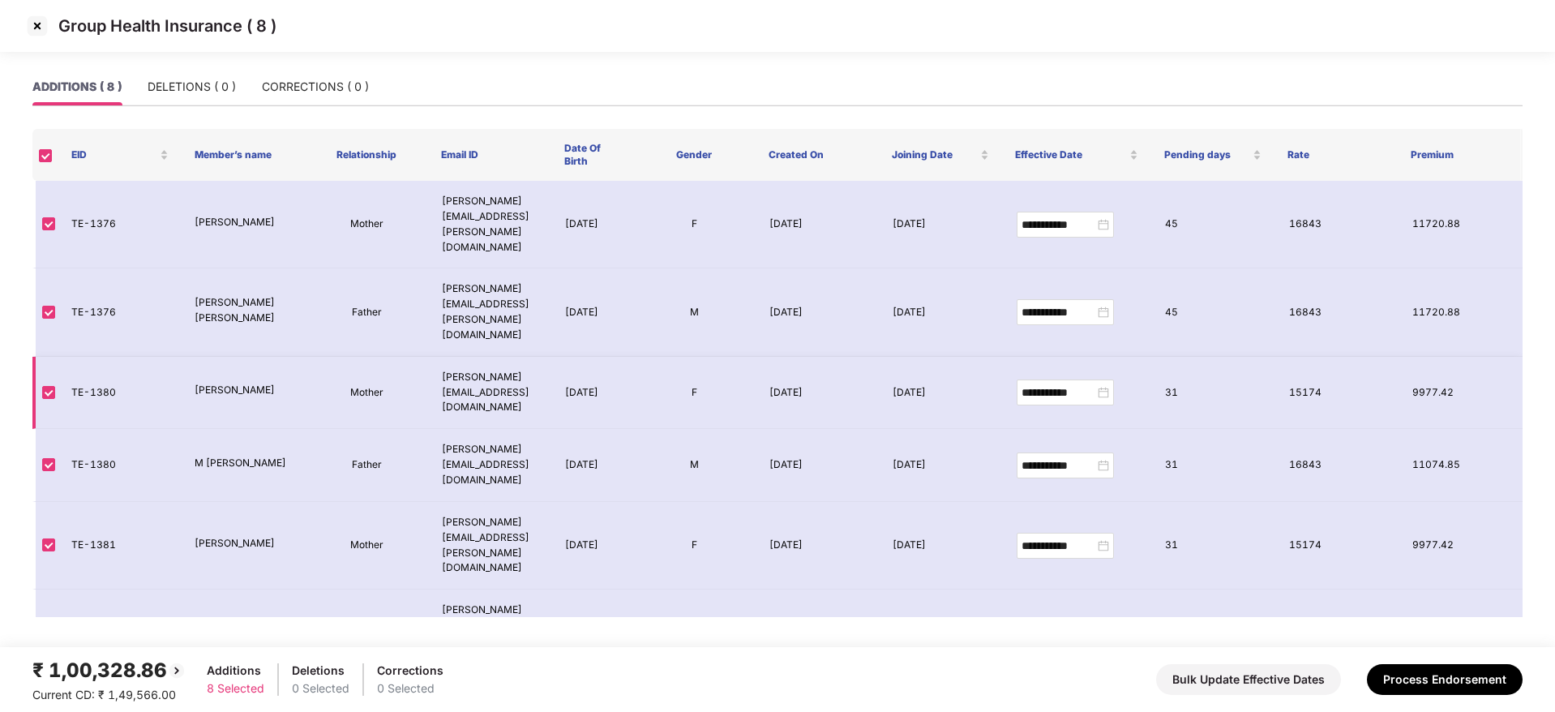
scroll to position [31, 0]
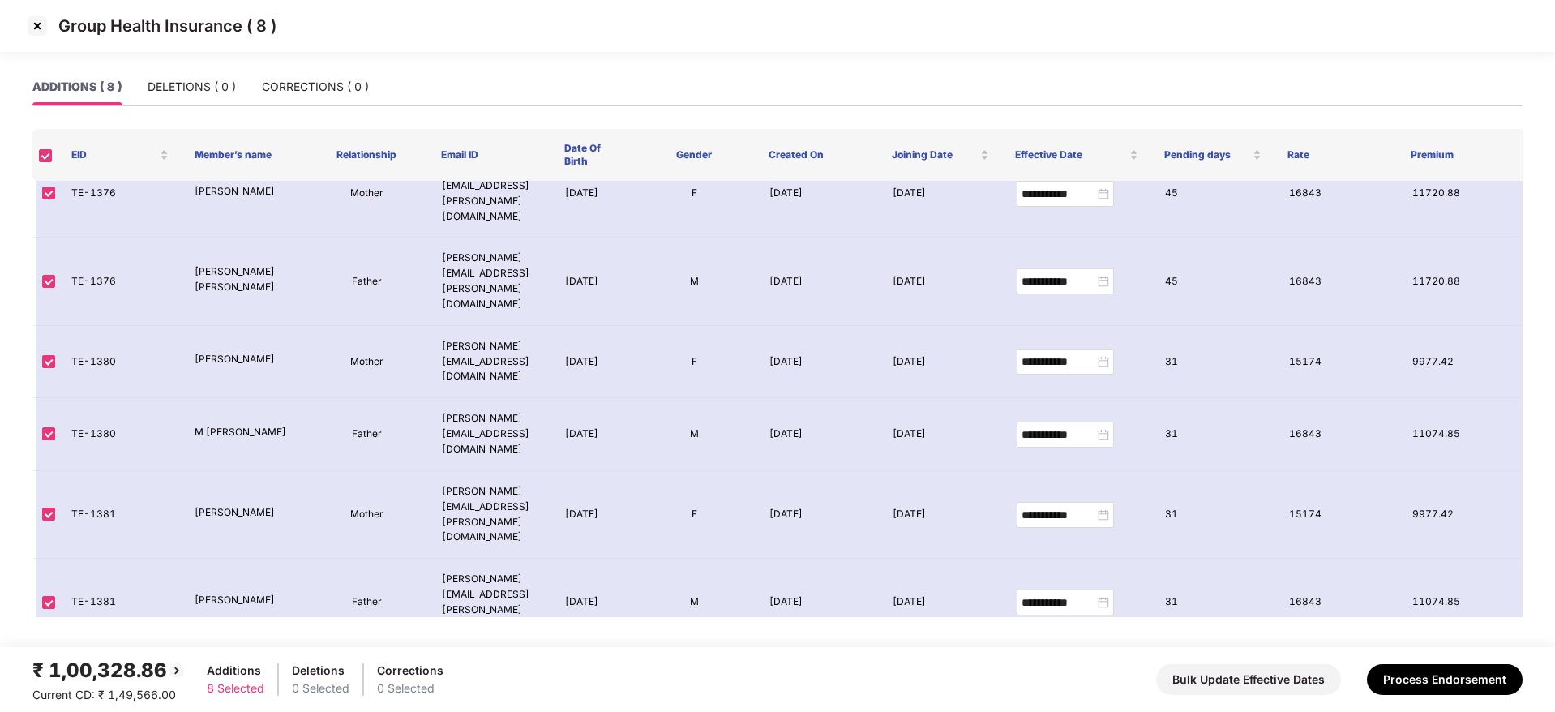
click at [40, 28] on img at bounding box center [37, 26] width 26 height 26
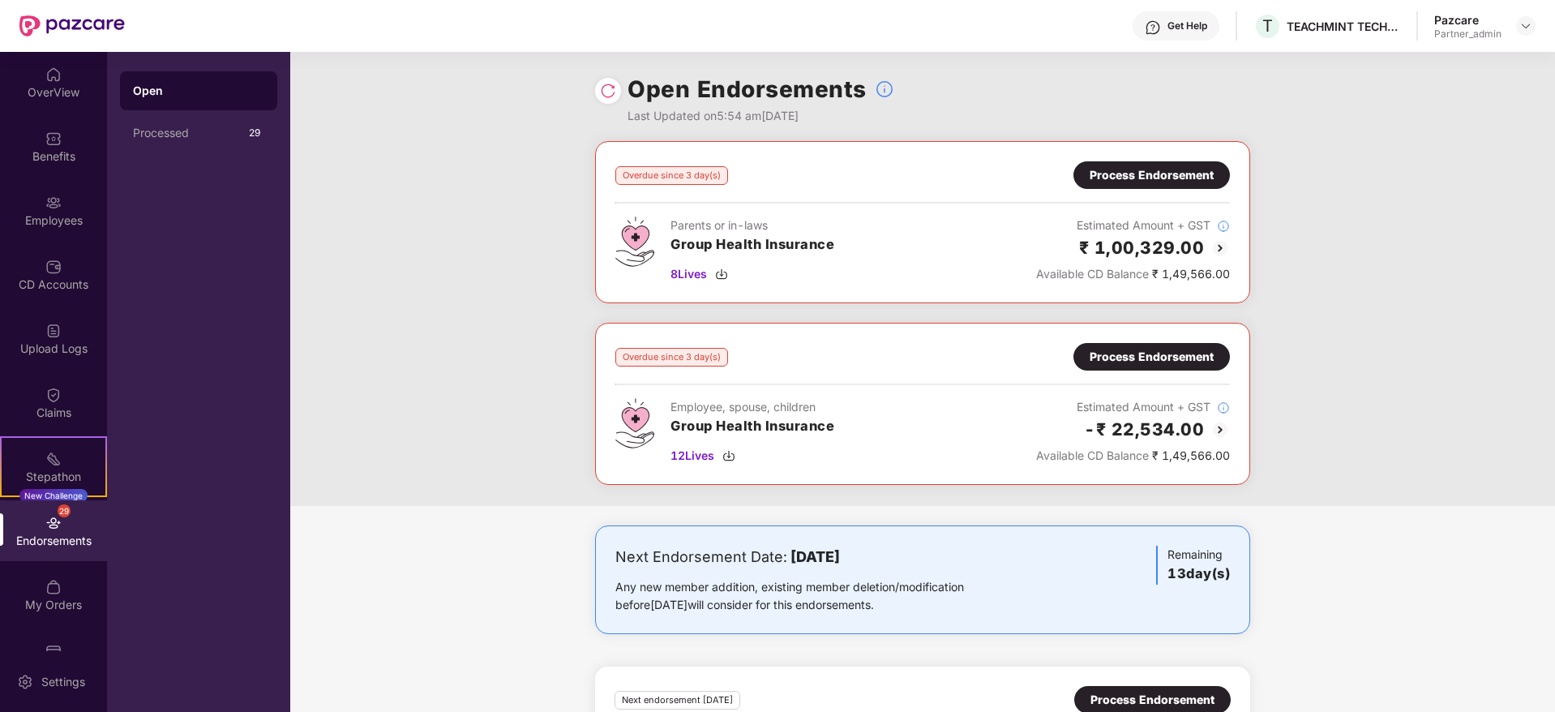
click at [1141, 358] on div "Process Endorsement" at bounding box center [1152, 357] width 124 height 18
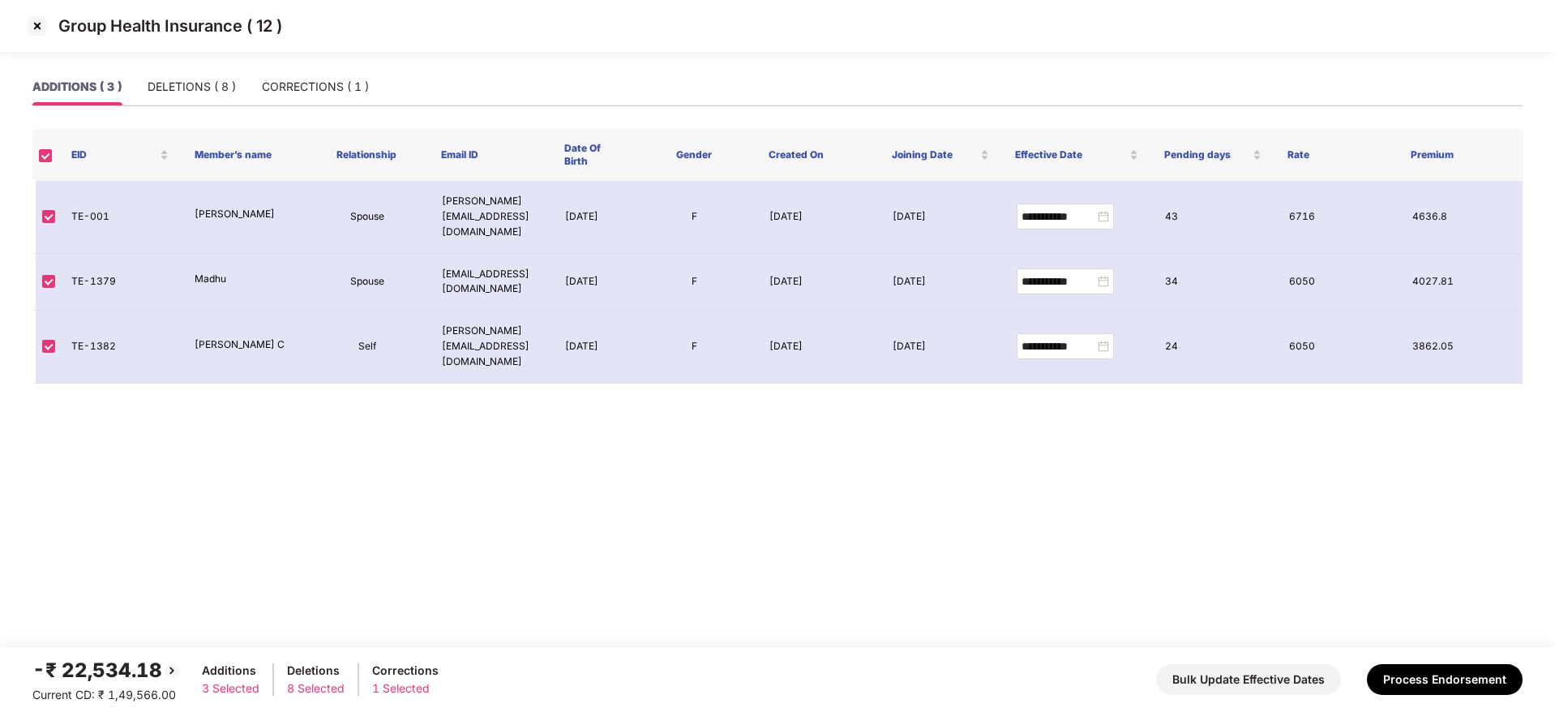
click at [35, 18] on img at bounding box center [37, 26] width 26 height 26
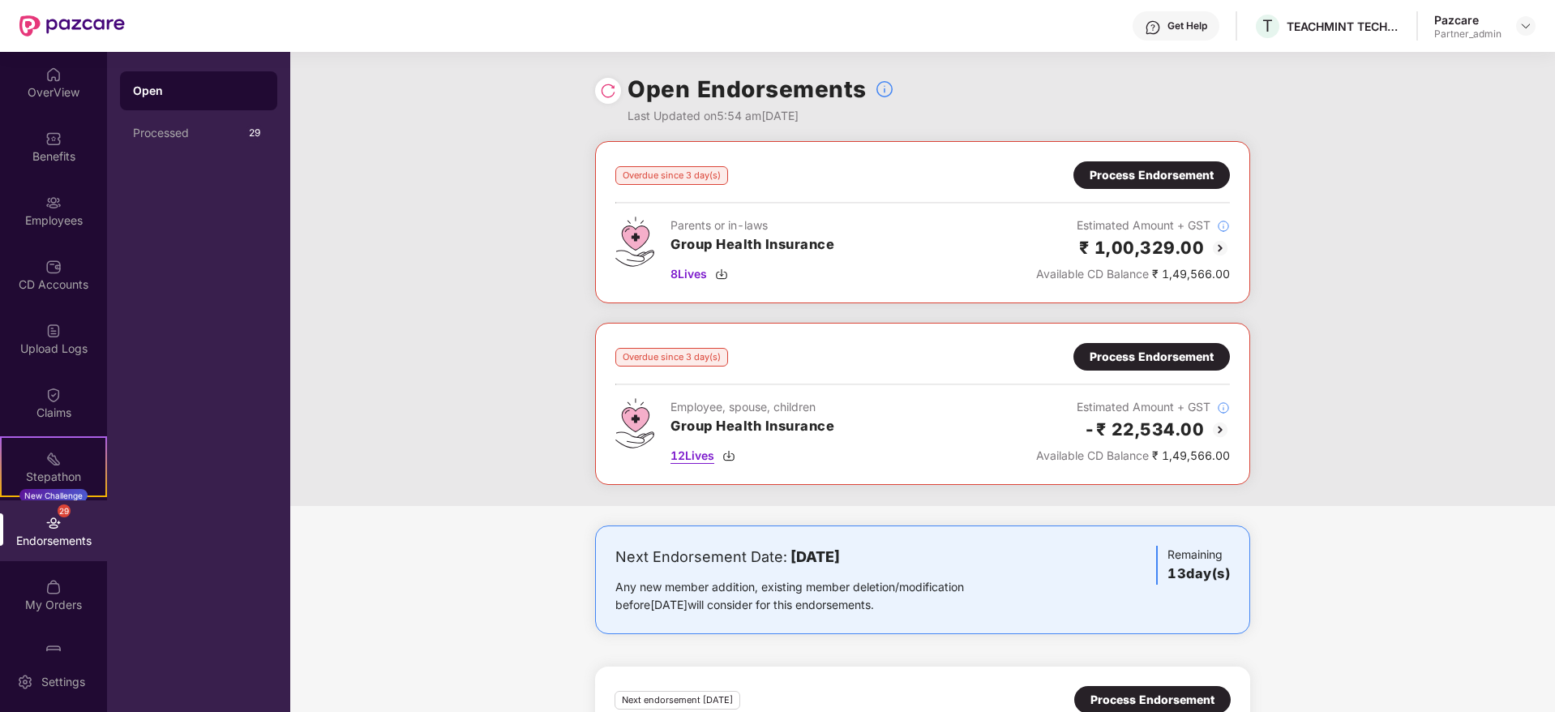
click at [730, 456] on img at bounding box center [728, 455] width 13 height 13
click at [721, 276] on img at bounding box center [721, 274] width 13 height 13
click at [1156, 360] on div "Process Endorsement" at bounding box center [1152, 357] width 124 height 18
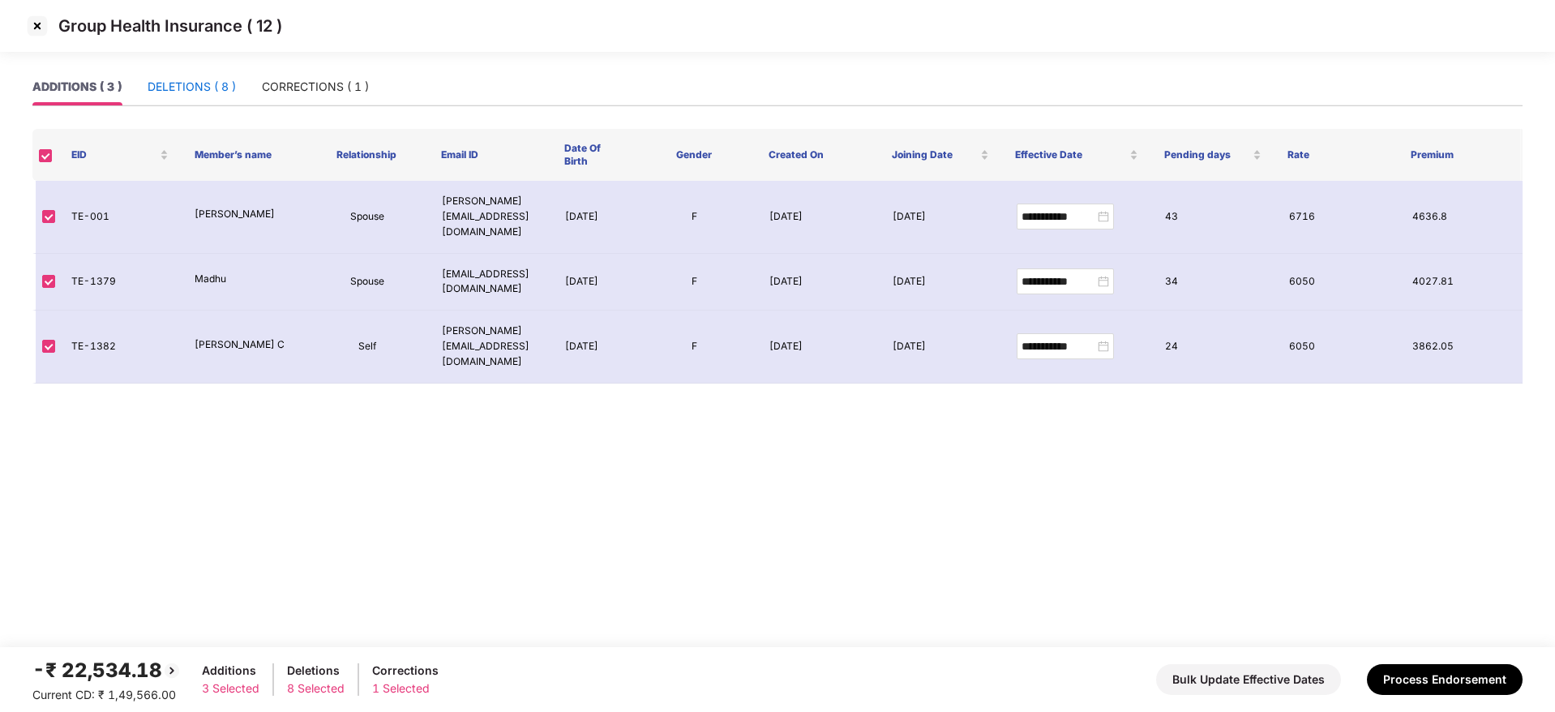
click at [203, 83] on div "DELETIONS ( 8 )" at bounding box center [192, 87] width 88 height 18
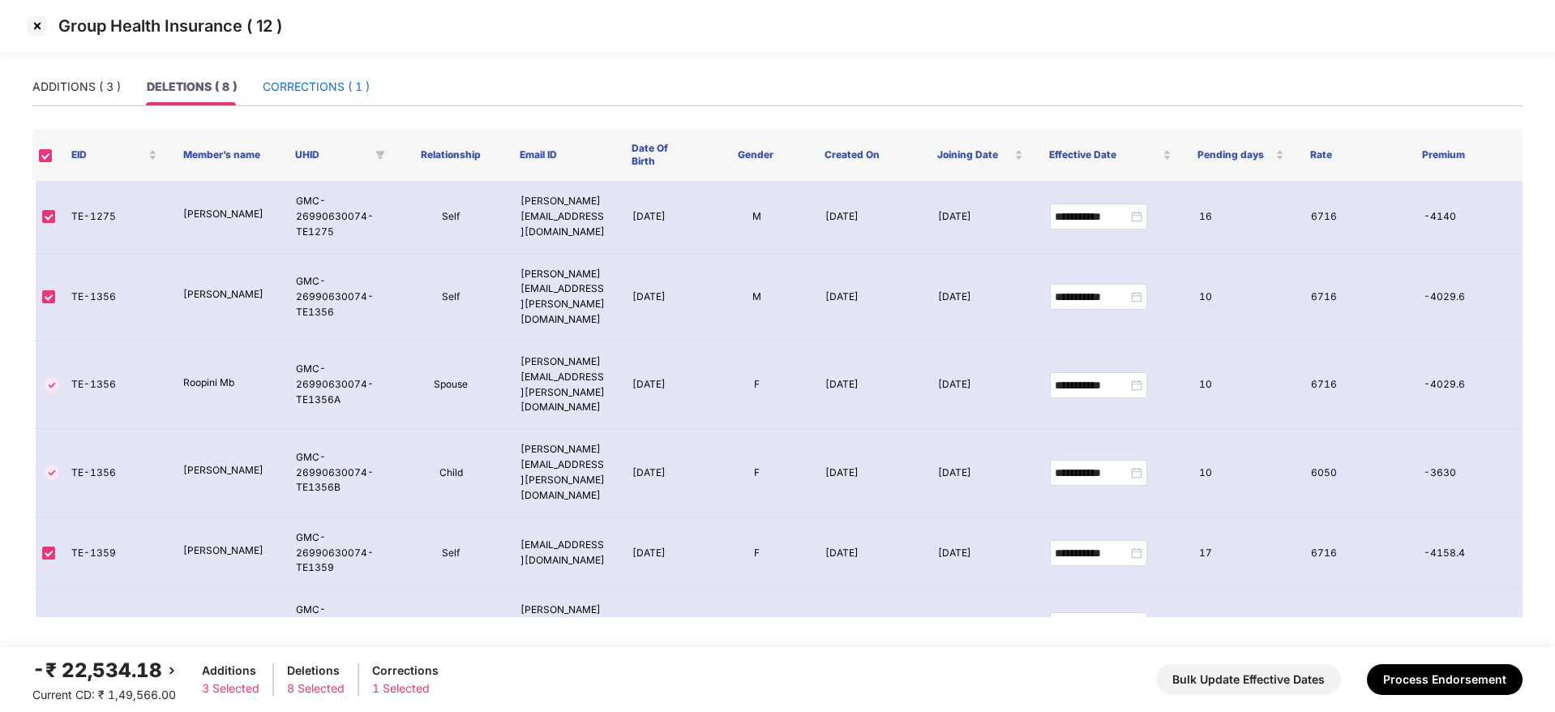
click at [293, 92] on div "CORRECTIONS ( 1 )" at bounding box center [316, 87] width 107 height 18
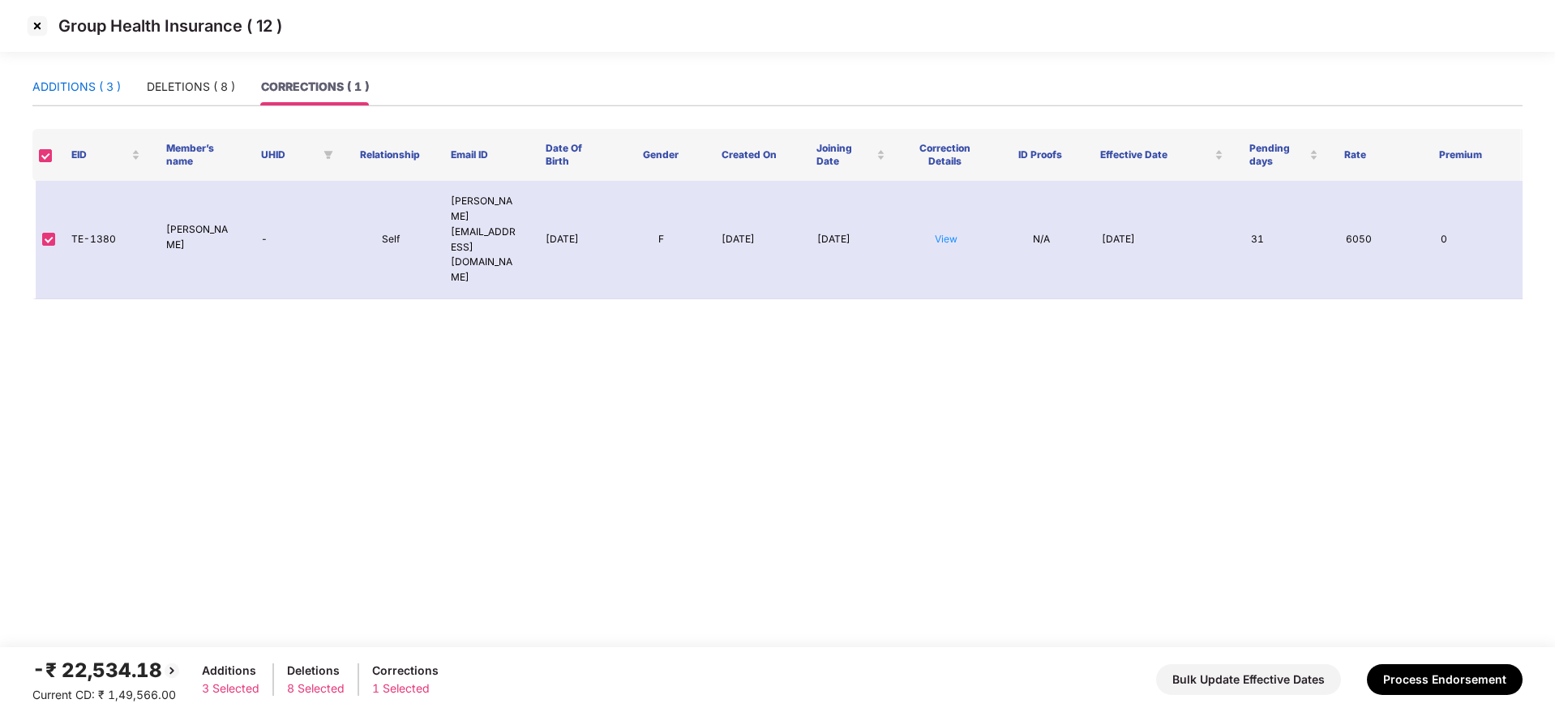
click at [62, 79] on div "ADDITIONS ( 3 )" at bounding box center [76, 87] width 88 height 18
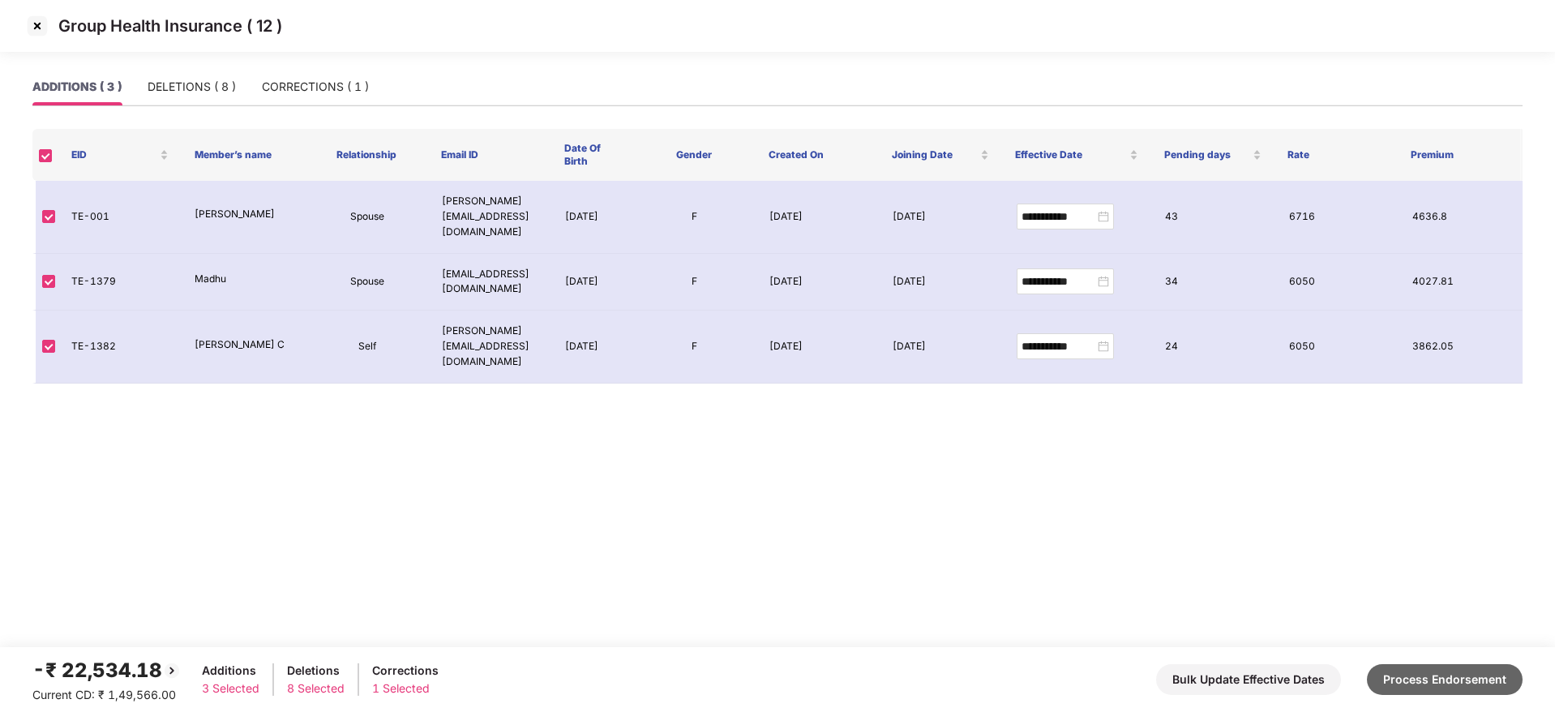
click at [1462, 682] on button "Process Endorsement" at bounding box center [1445, 679] width 156 height 31
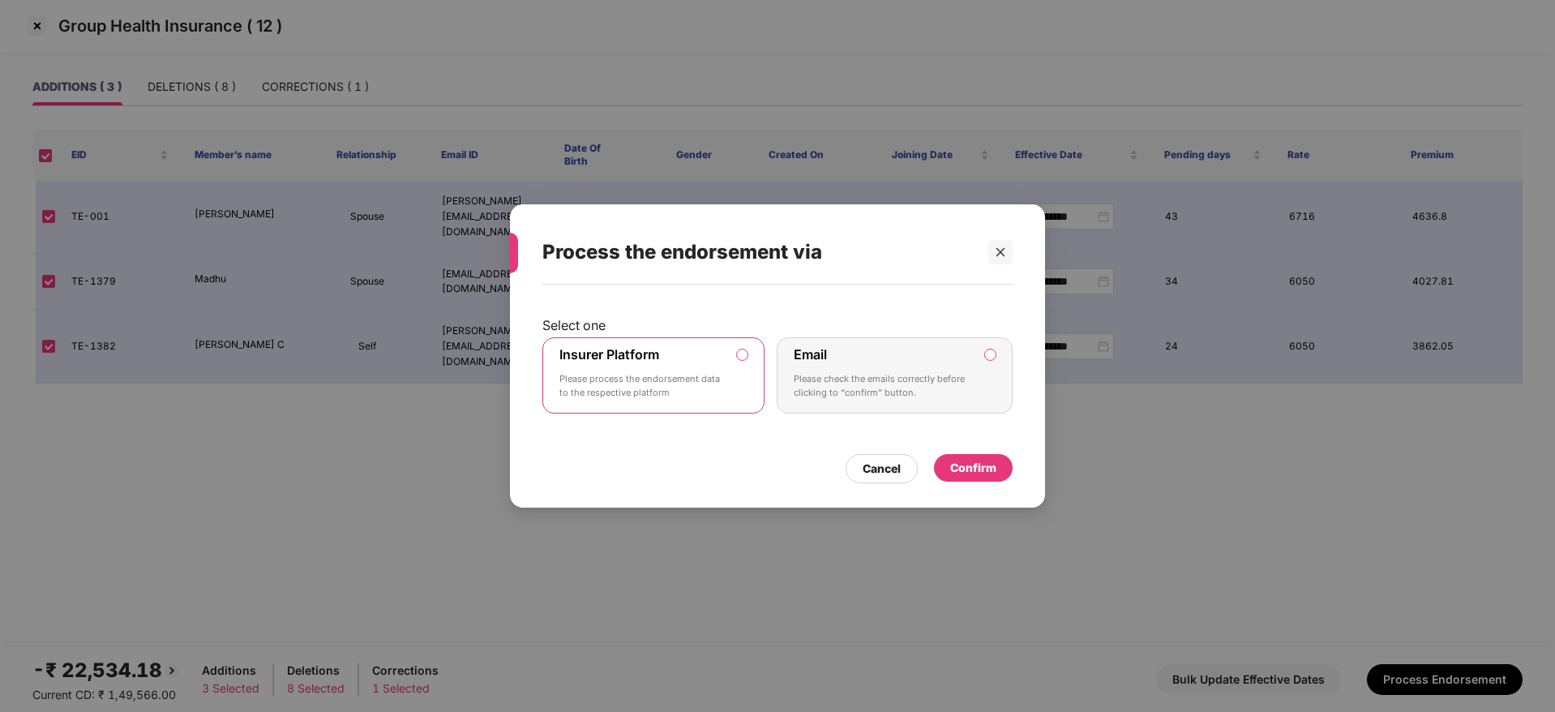
click at [998, 473] on div "Confirm" at bounding box center [973, 468] width 79 height 28
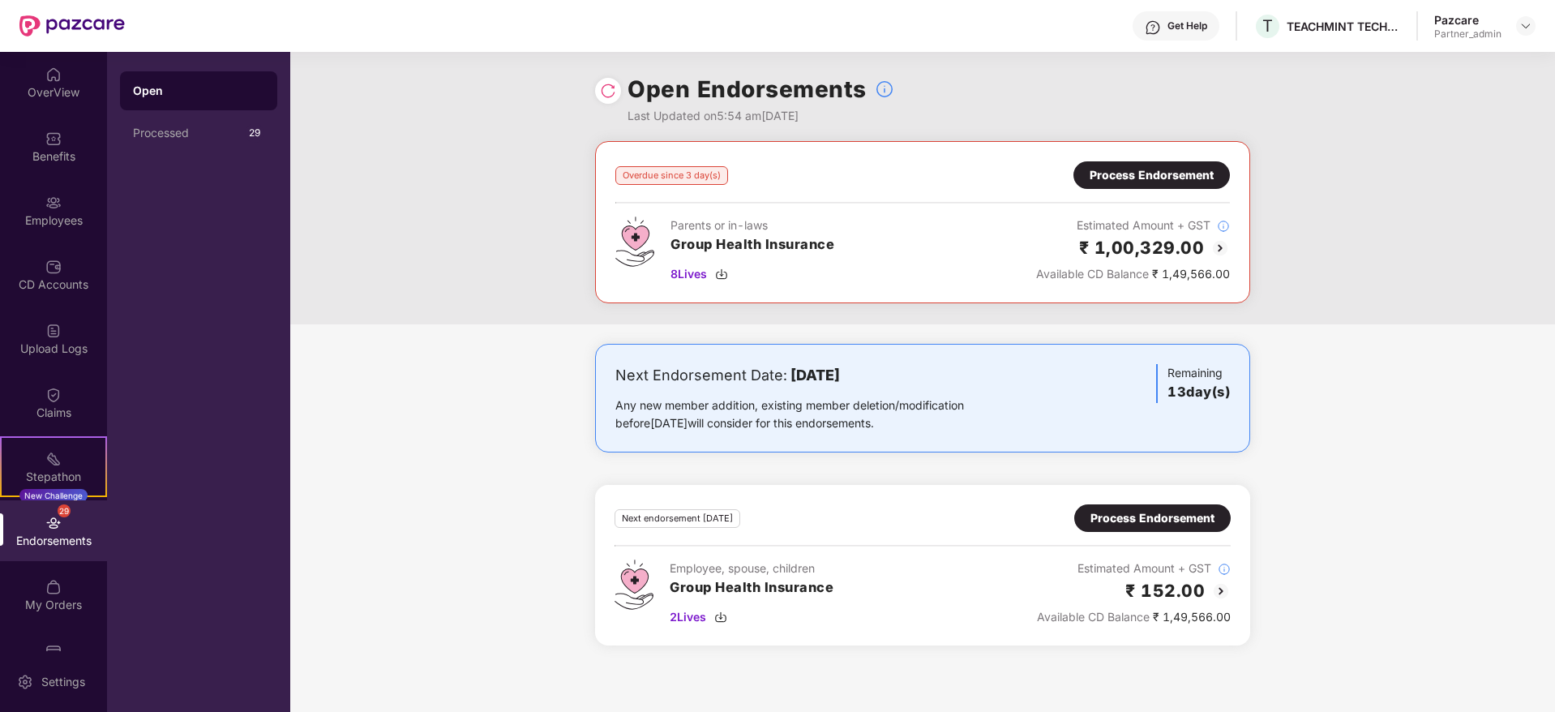
click at [1126, 178] on div "Process Endorsement" at bounding box center [1152, 175] width 124 height 18
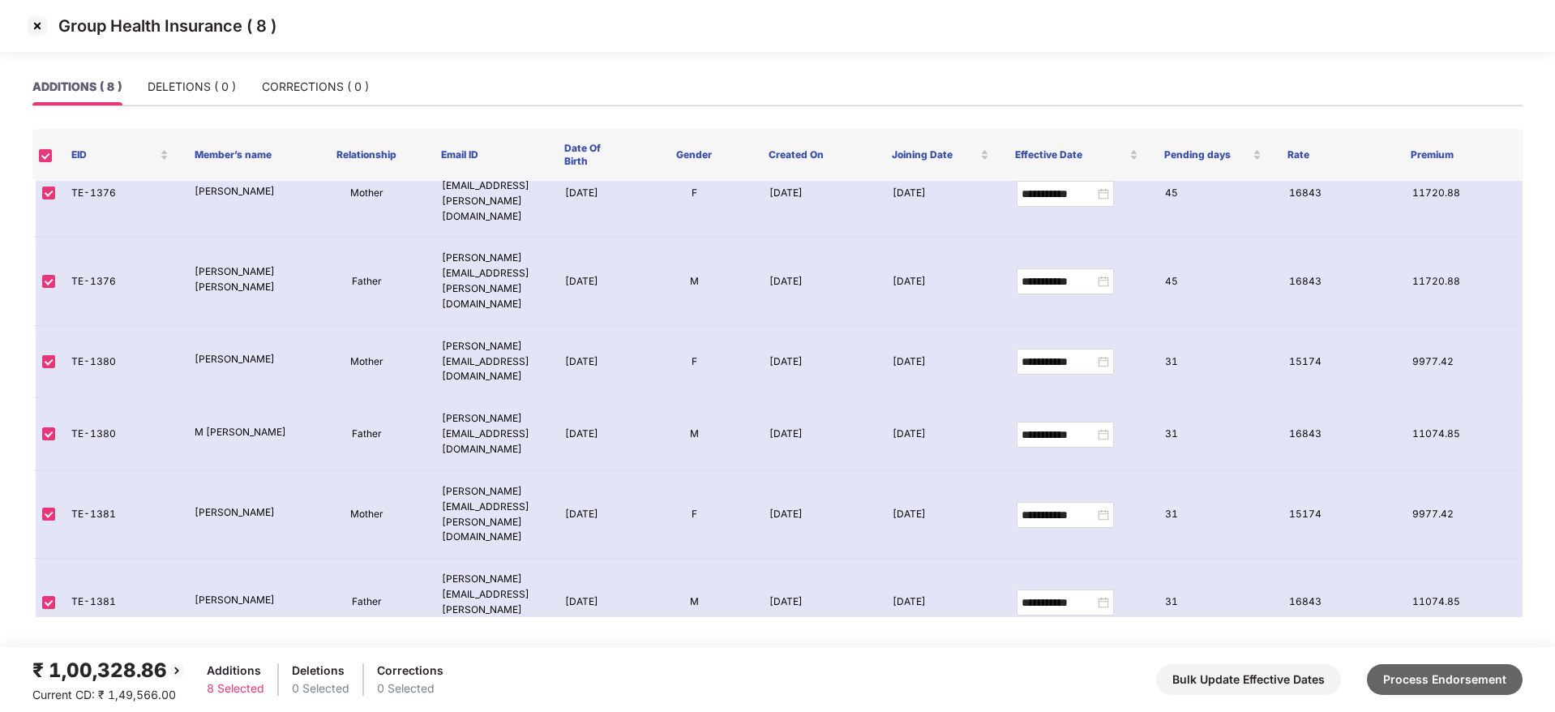
click at [1435, 678] on button "Process Endorsement" at bounding box center [1445, 679] width 156 height 31
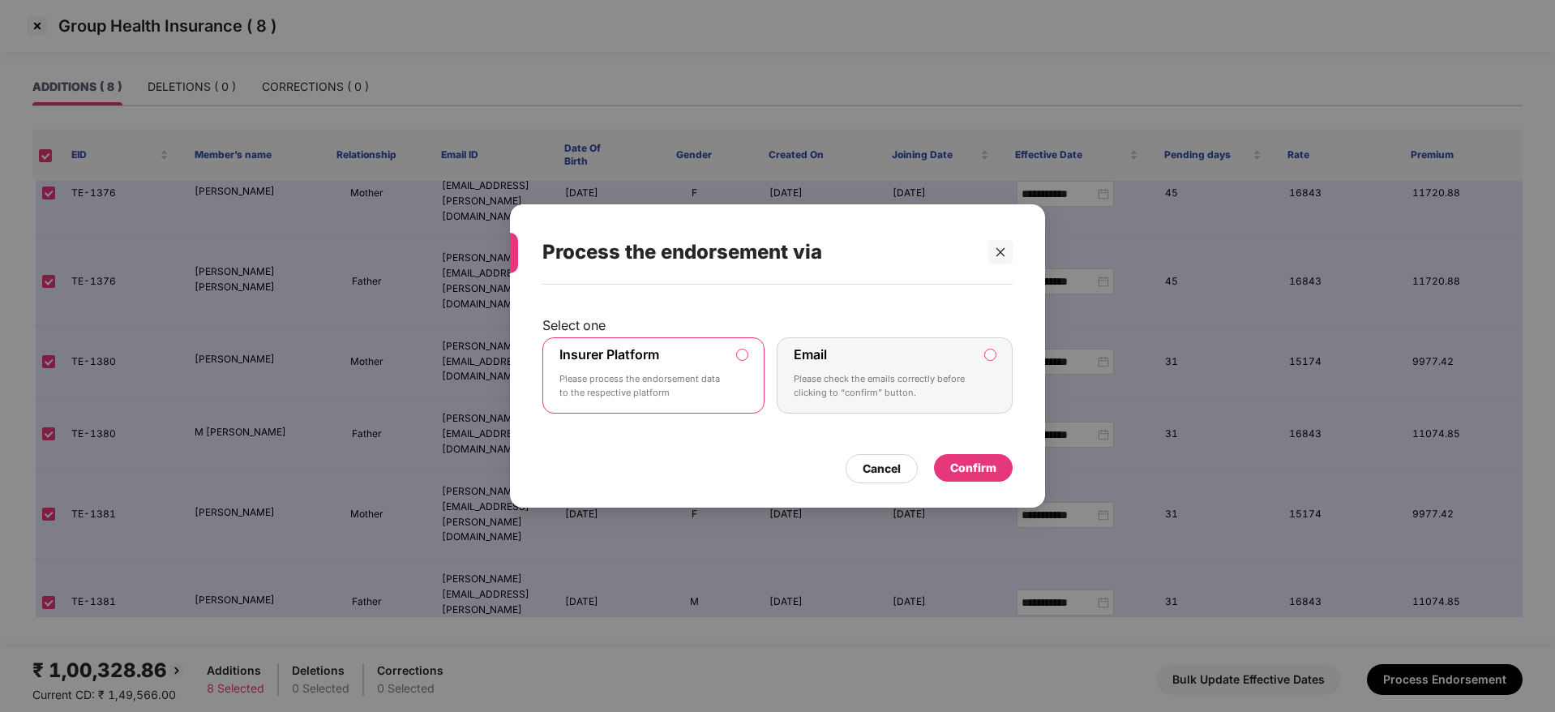
click at [985, 468] on div "Confirm" at bounding box center [973, 468] width 46 height 18
